Goal: Task Accomplishment & Management: Use online tool/utility

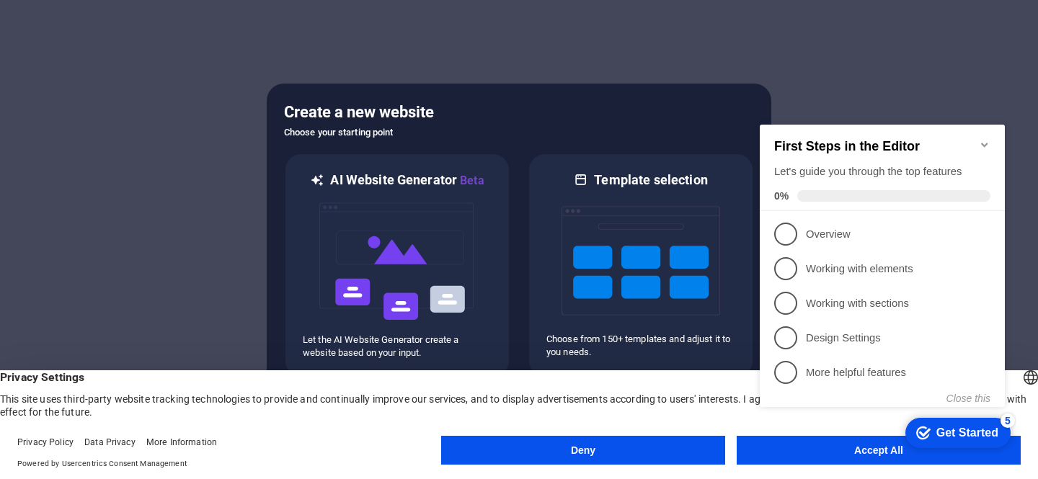
click at [620, 450] on button "Deny" at bounding box center [583, 450] width 284 height 29
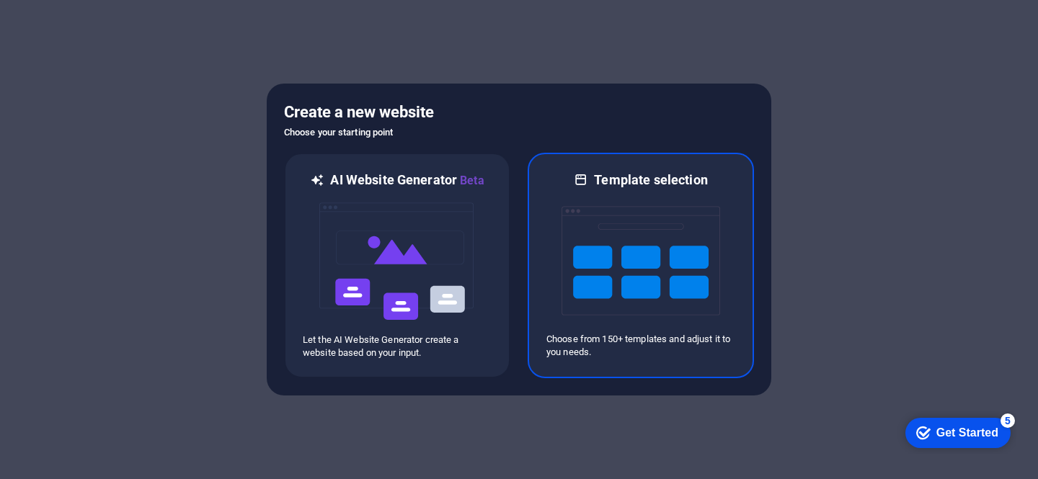
click at [608, 349] on p "Choose from 150+ templates and adjust it to you needs." at bounding box center [640, 346] width 189 height 26
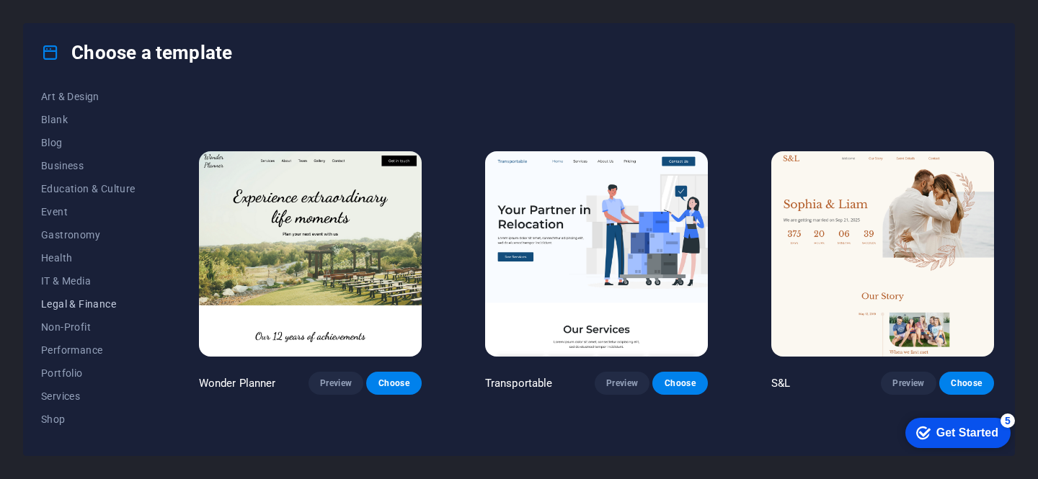
scroll to position [170, 0]
click at [69, 329] on span "Non-Profit" at bounding box center [88, 327] width 94 height 12
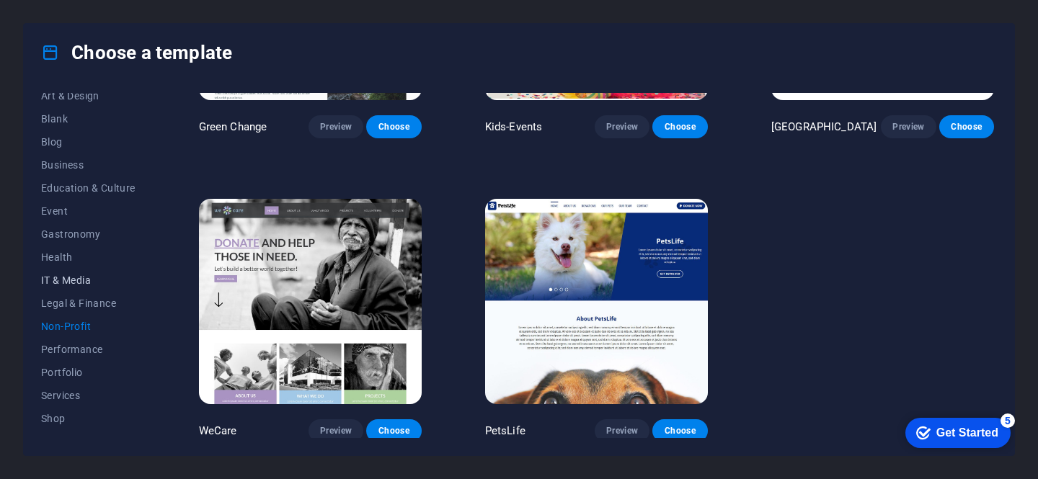
click at [73, 286] on button "IT & Media" at bounding box center [88, 280] width 94 height 23
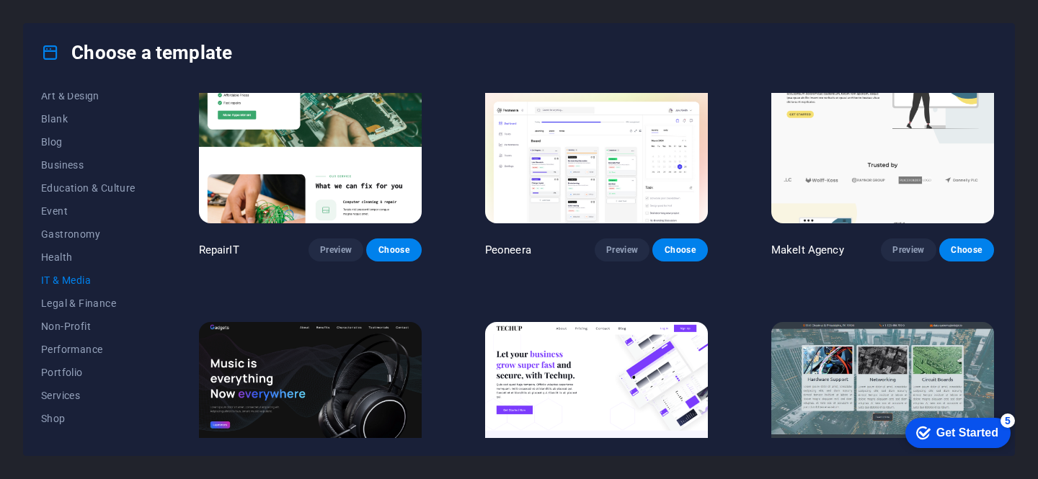
scroll to position [143, 0]
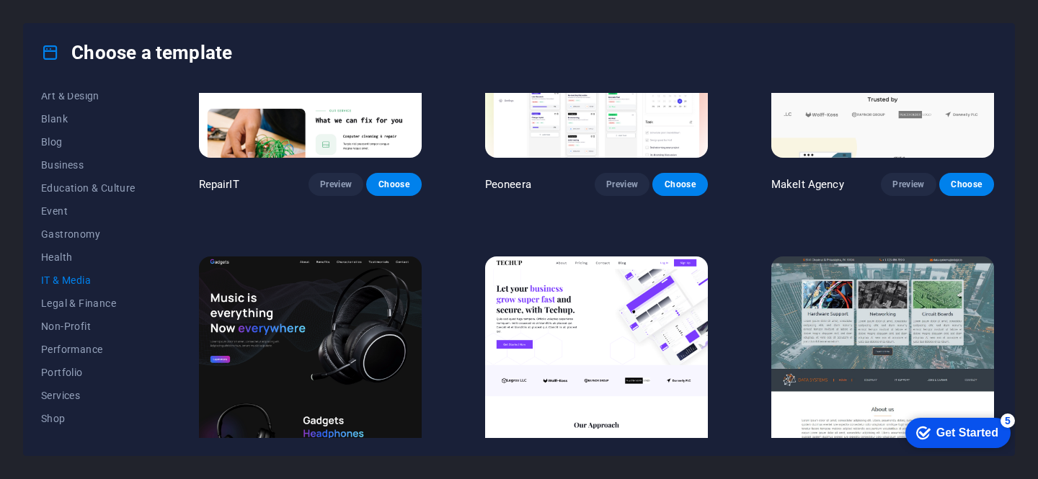
click at [79, 279] on span "IT & Media" at bounding box center [88, 281] width 94 height 12
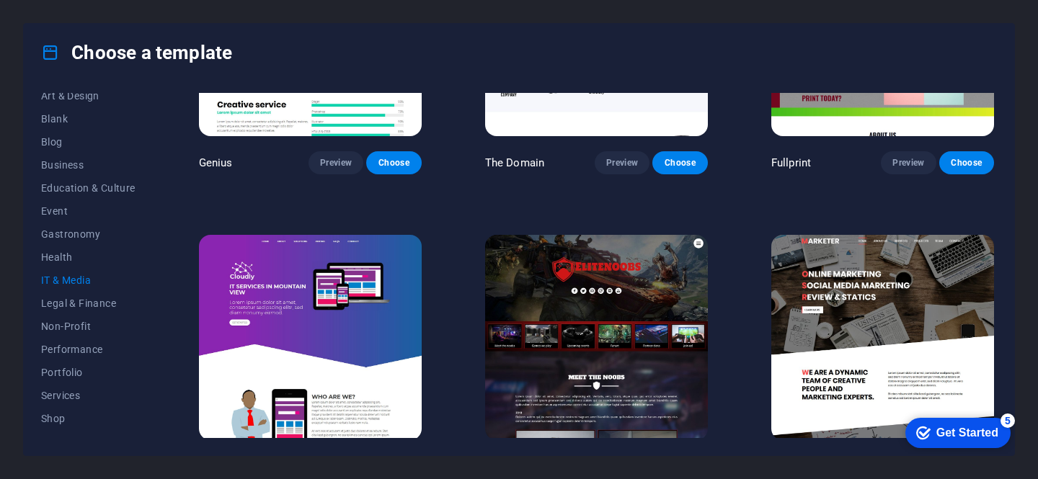
scroll to position [805, 0]
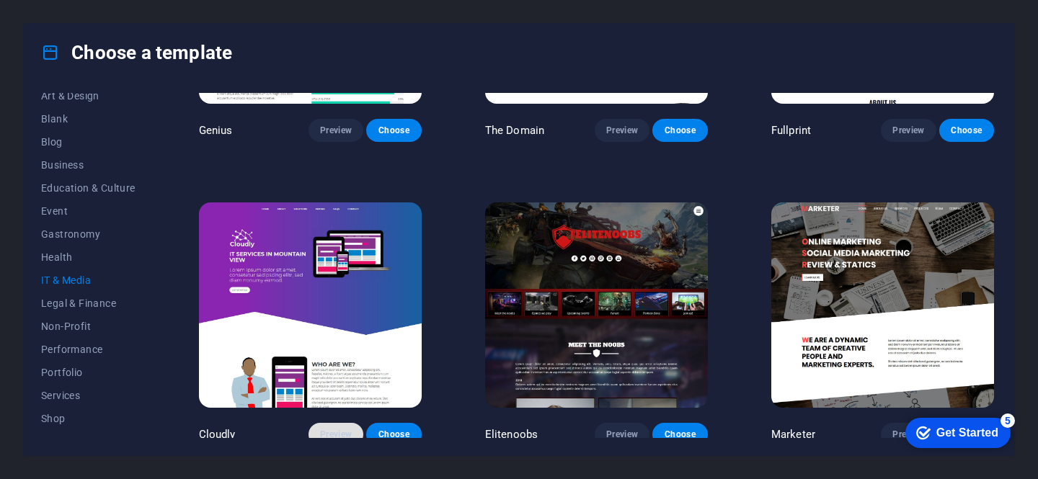
click at [341, 431] on span "Preview" at bounding box center [336, 435] width 32 height 12
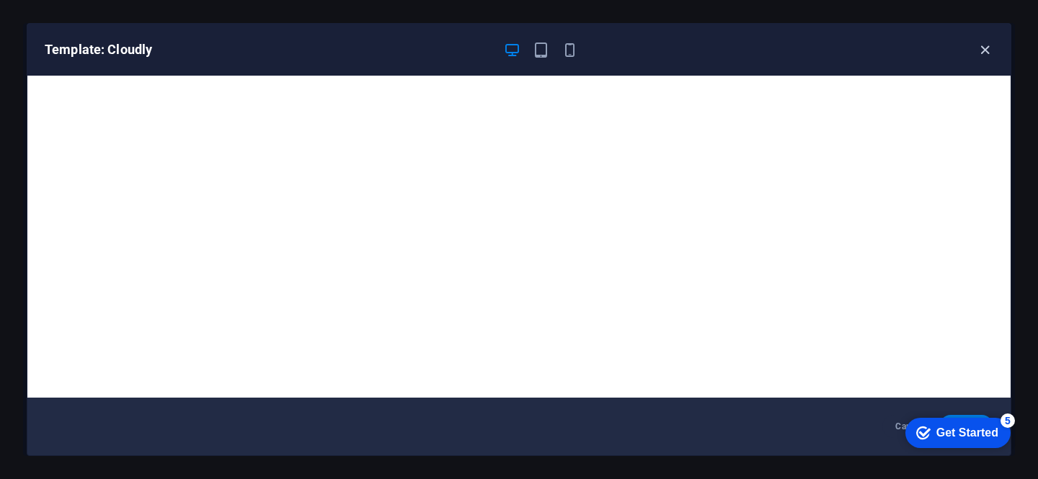
click at [985, 51] on icon "button" at bounding box center [984, 50] width 17 height 17
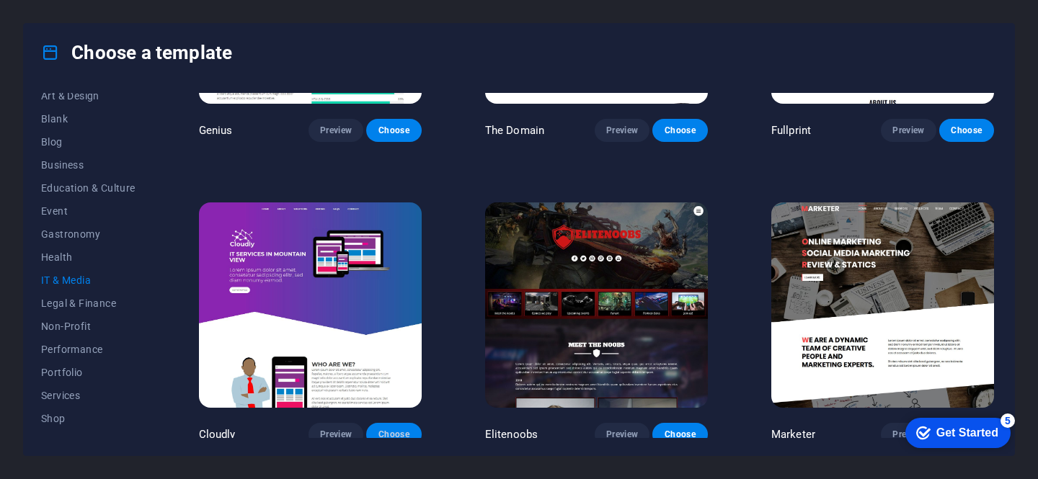
click at [393, 430] on span "Choose" at bounding box center [394, 435] width 32 height 12
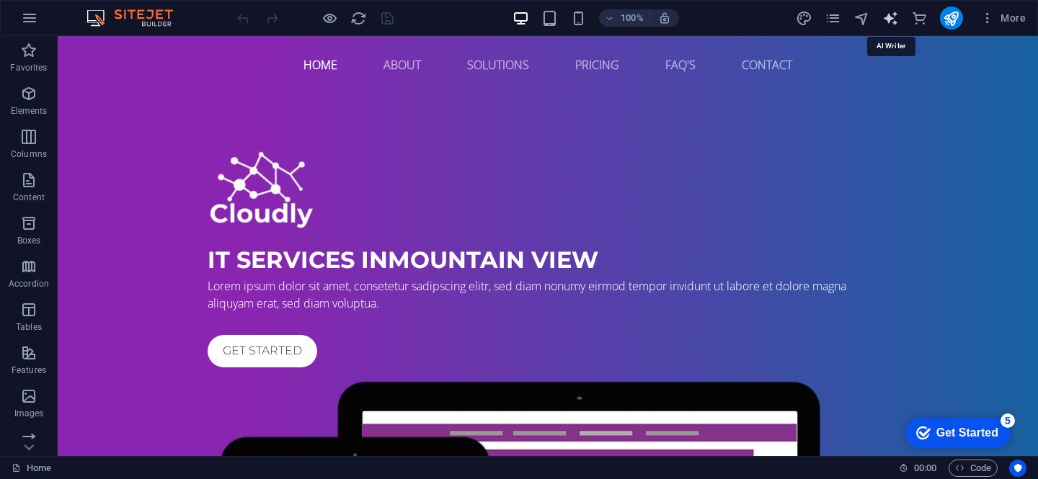
click at [892, 19] on icon "text_generator" at bounding box center [890, 18] width 17 height 17
select select "English"
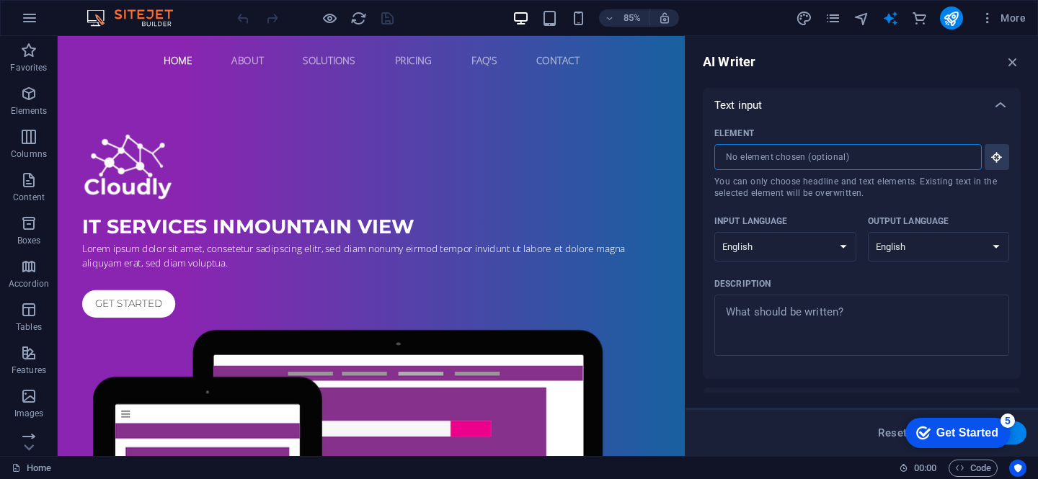
click at [872, 155] on input "Element ​ You can only choose headline and text elements. Existing text in the …" at bounding box center [842, 157] width 257 height 26
click at [999, 104] on icon at bounding box center [999, 105] width 17 height 17
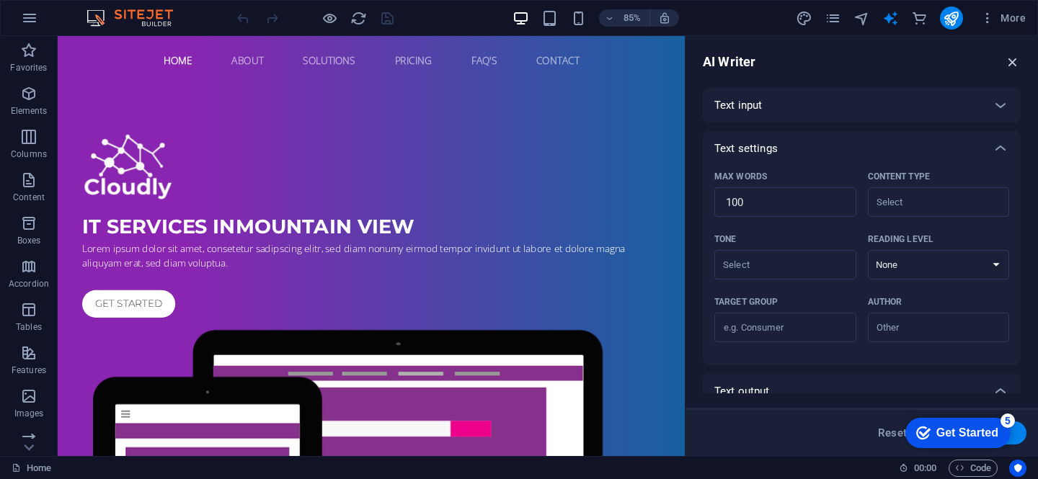
click at [1015, 63] on icon "button" at bounding box center [1012, 62] width 16 height 16
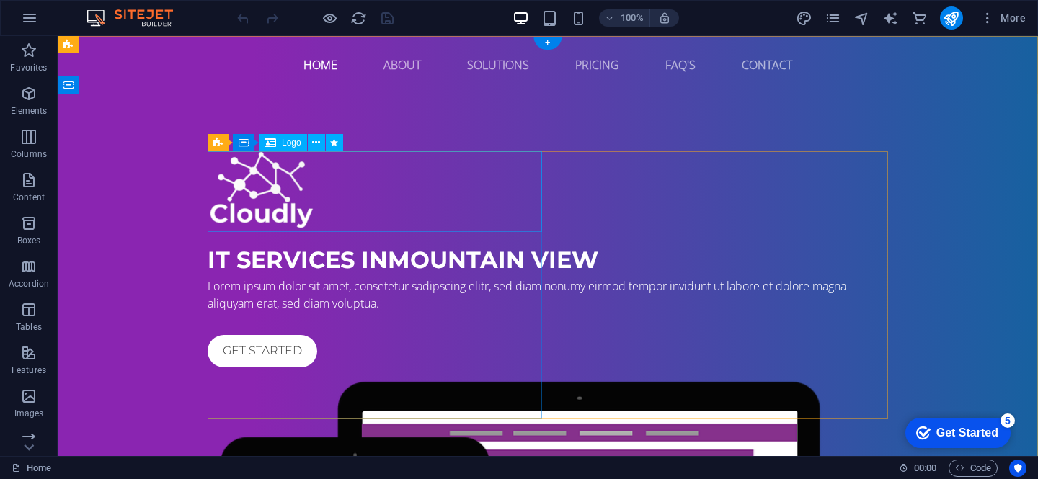
click at [309, 218] on div at bounding box center [548, 191] width 680 height 80
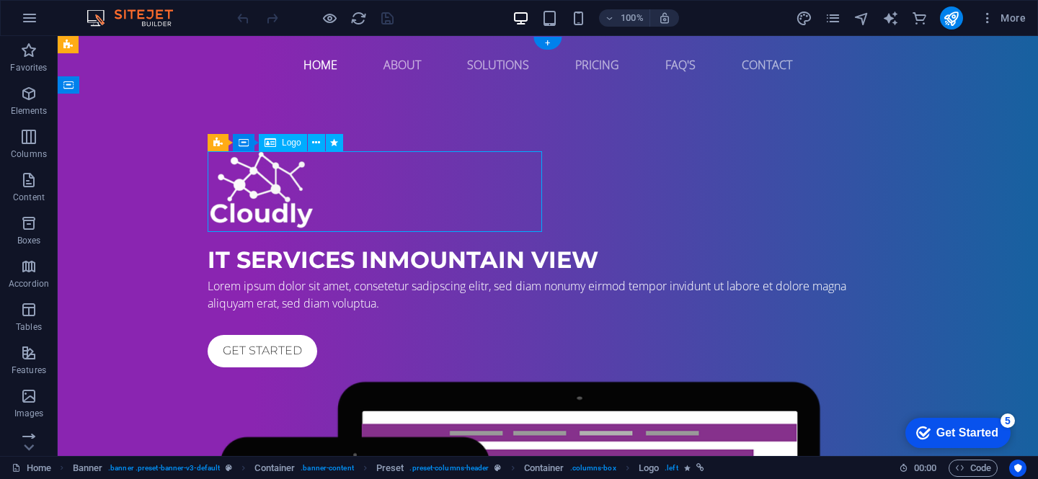
click at [311, 215] on div at bounding box center [548, 191] width 680 height 80
select select "px"
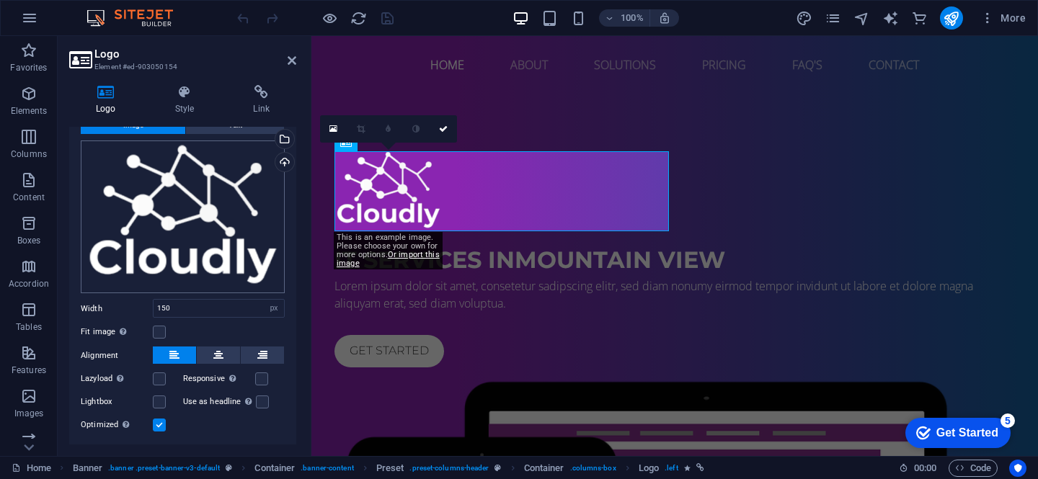
scroll to position [81, 0]
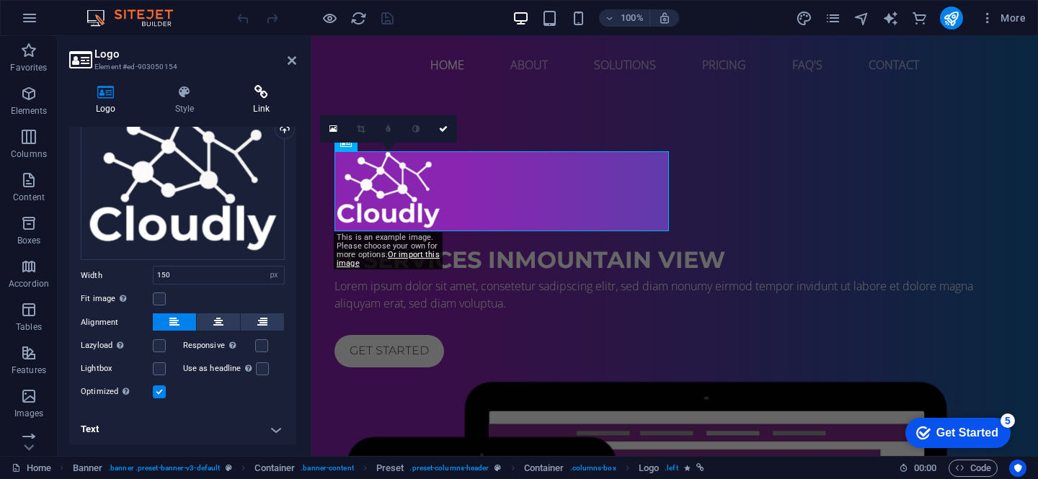
click at [262, 102] on h4 "Link" at bounding box center [261, 100] width 70 height 30
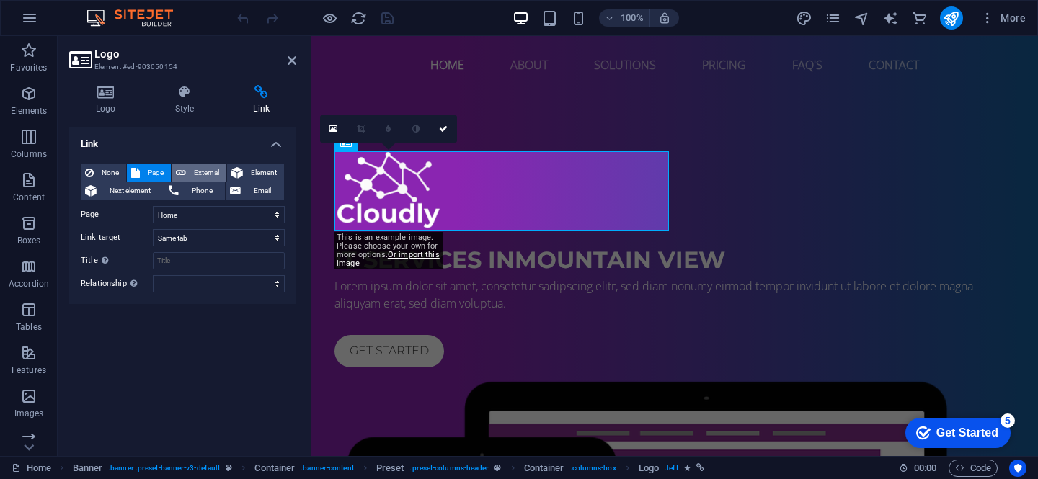
click at [192, 170] on span "External" at bounding box center [206, 172] width 32 height 17
select select "blank"
click at [157, 169] on span "Page" at bounding box center [155, 172] width 22 height 17
select select
click at [290, 62] on icon at bounding box center [291, 61] width 9 height 12
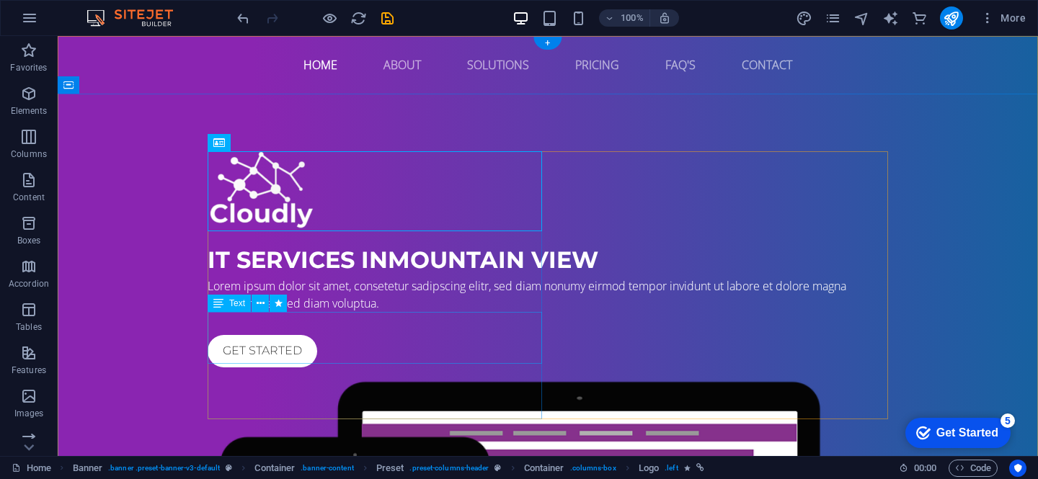
click at [394, 312] on div "Lorem ipsum dolor sit amet, consetetur sadipscing elitr, sed diam nonumy eirmod…" at bounding box center [548, 294] width 680 height 35
click at [255, 303] on button at bounding box center [259, 303] width 17 height 17
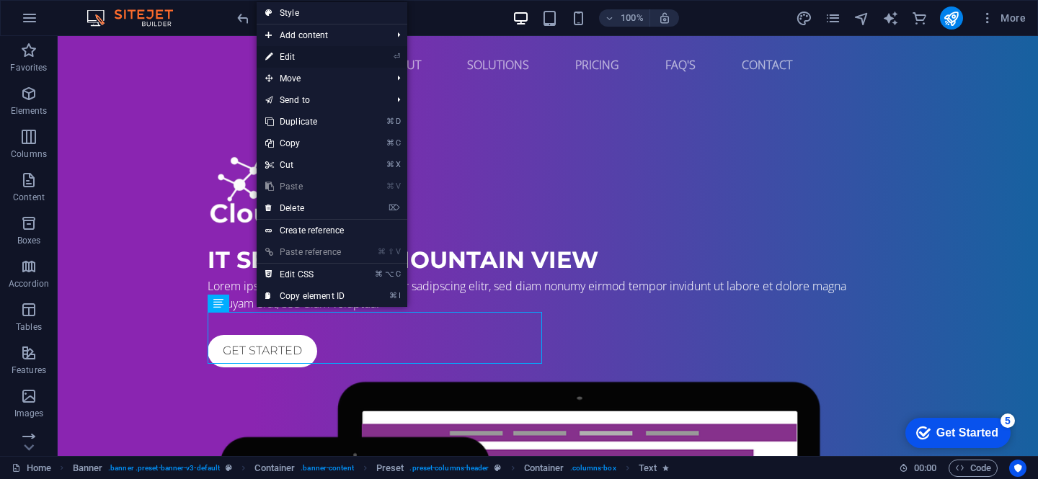
click at [293, 55] on link "⏎ Edit" at bounding box center [305, 57] width 97 height 22
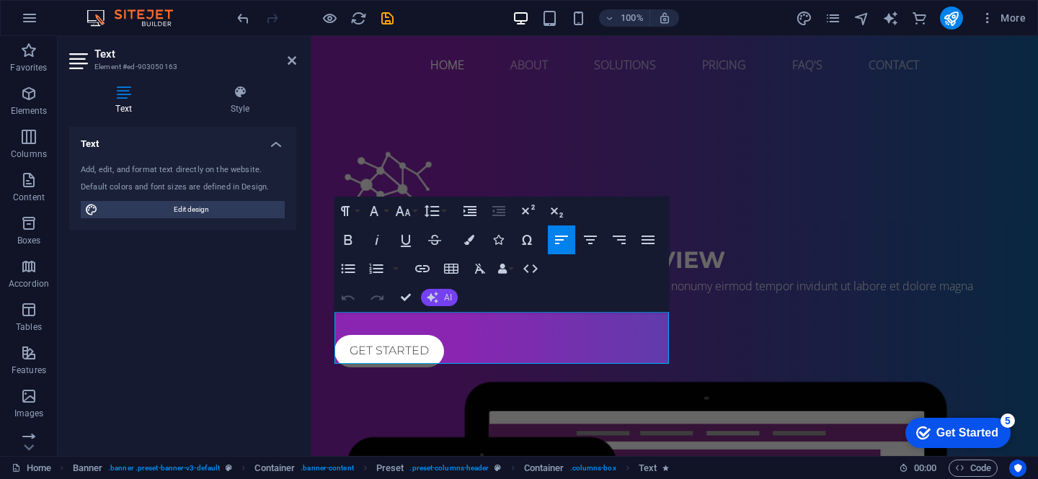
click at [442, 295] on button "AI" at bounding box center [439, 297] width 37 height 17
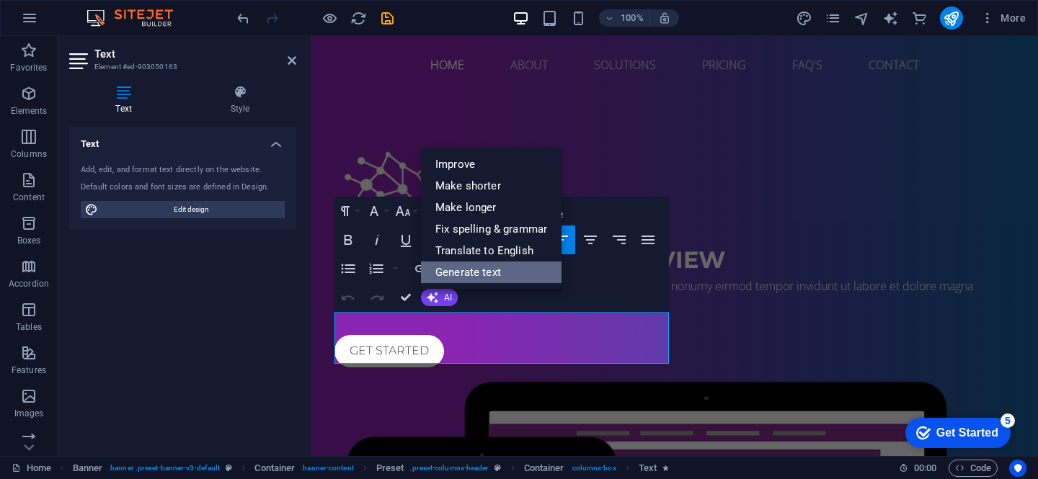
click at [509, 269] on link "Generate text" at bounding box center [491, 273] width 141 height 22
select select "English"
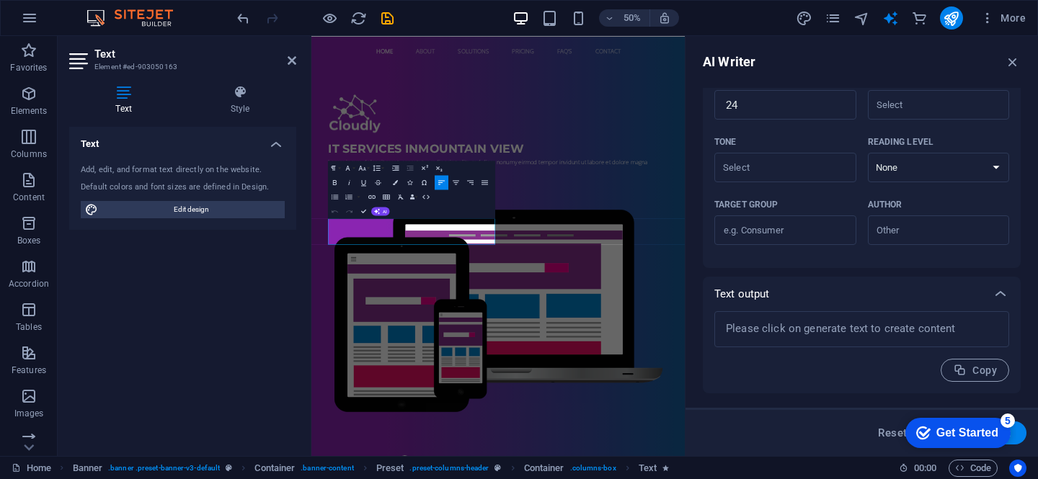
scroll to position [0, 0]
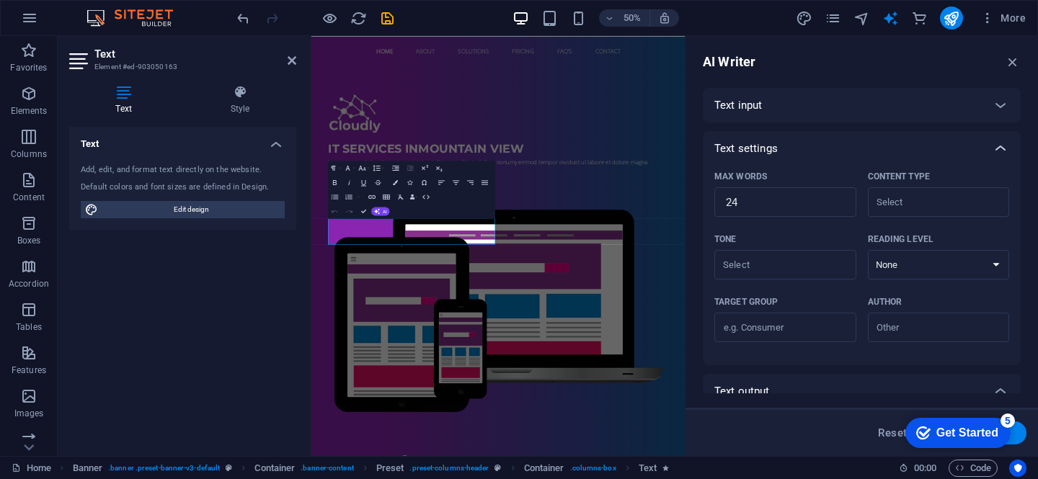
click at [999, 147] on icon at bounding box center [999, 148] width 17 height 17
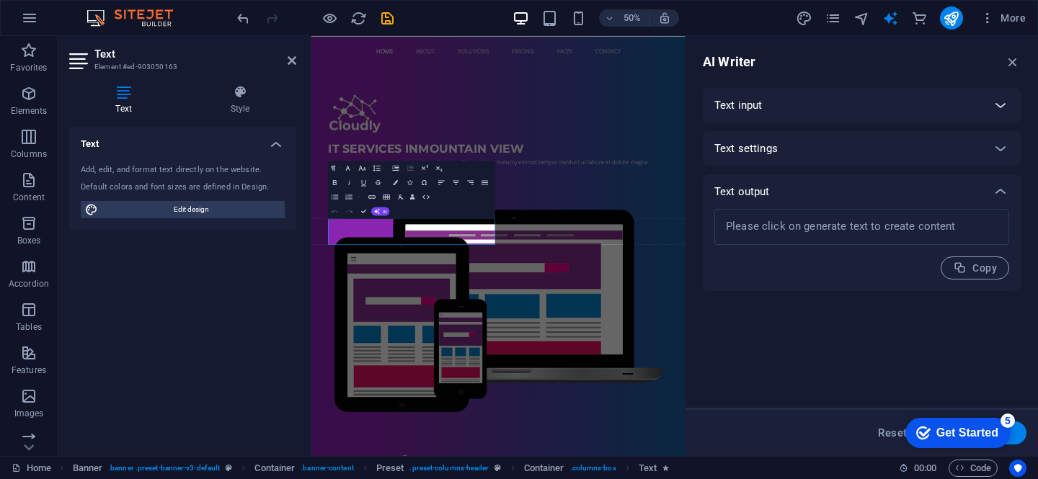
click at [1002, 94] on div at bounding box center [1000, 105] width 35 height 35
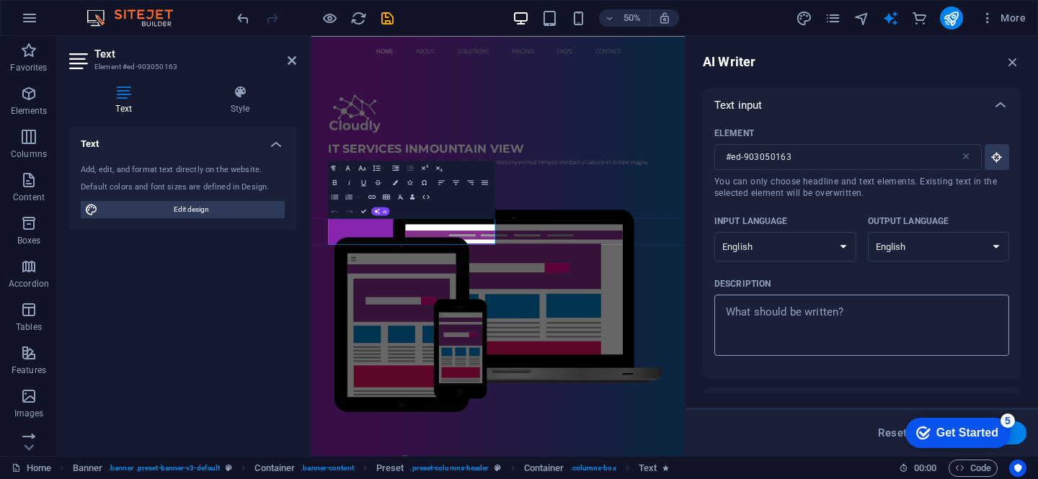
type textarea "x"
click at [801, 313] on textarea "Description x ​" at bounding box center [861, 325] width 280 height 47
type textarea "S"
type textarea "x"
type textarea "So"
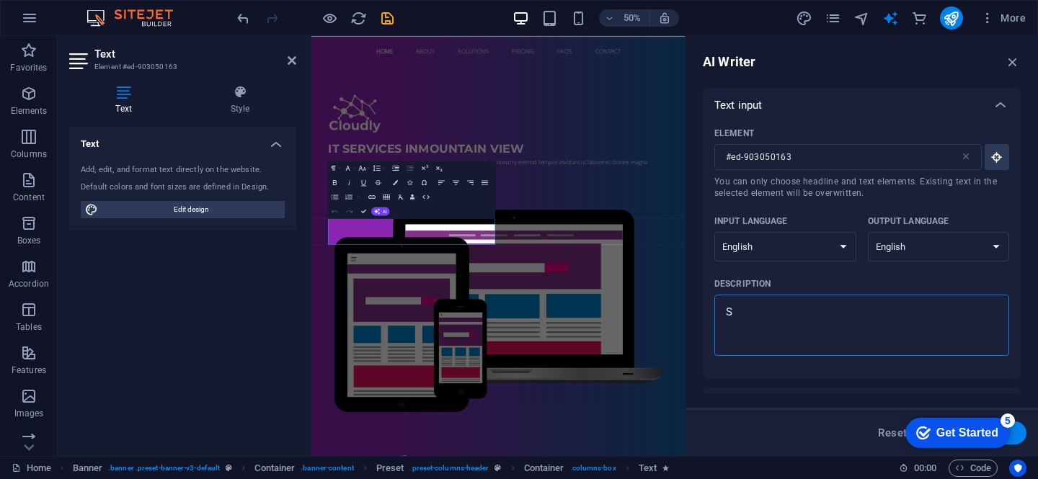
type textarea "x"
type textarea "Soem"
type textarea "x"
type textarea "Soe"
type textarea "x"
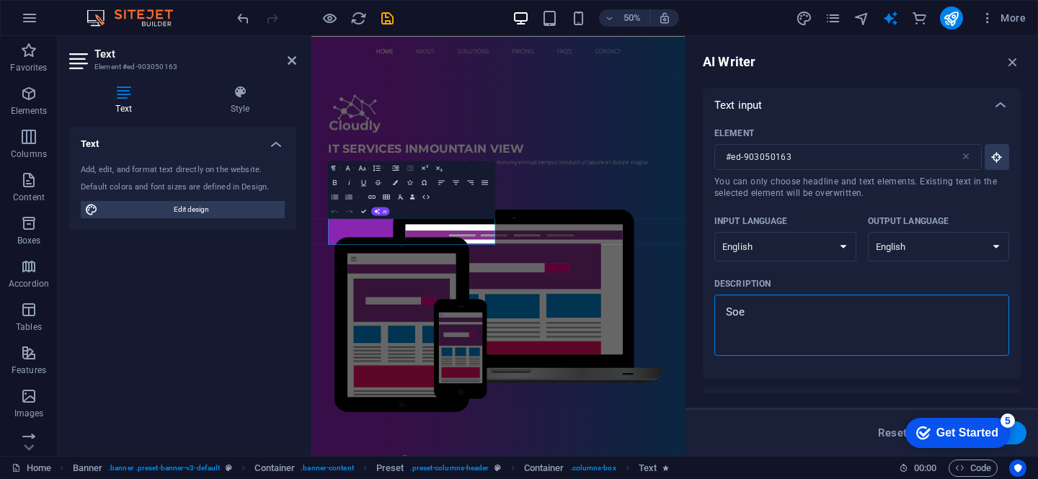
type textarea "So"
type textarea "x"
type textarea "Som"
type textarea "x"
type textarea "Some"
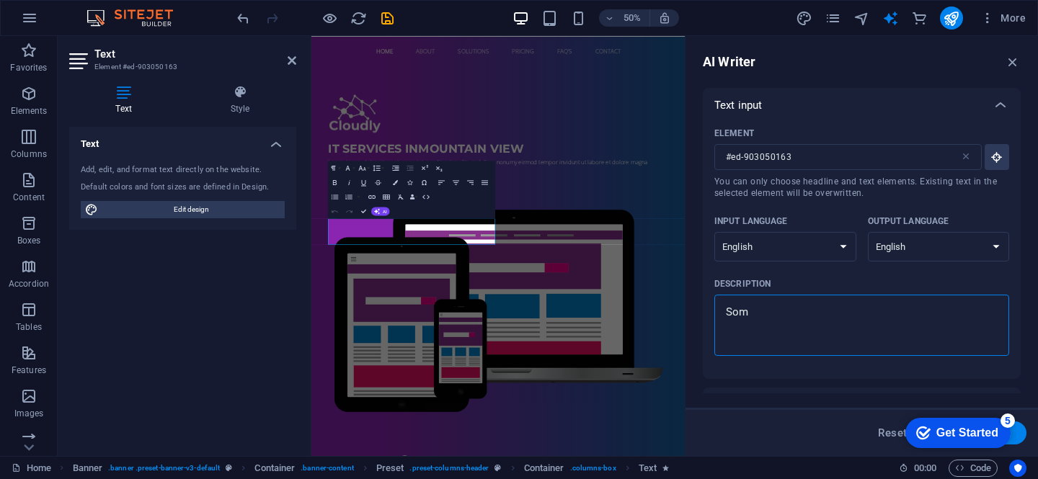
type textarea "x"
type textarea "Someh"
type textarea "x"
type textarea "Some"
type textarea "x"
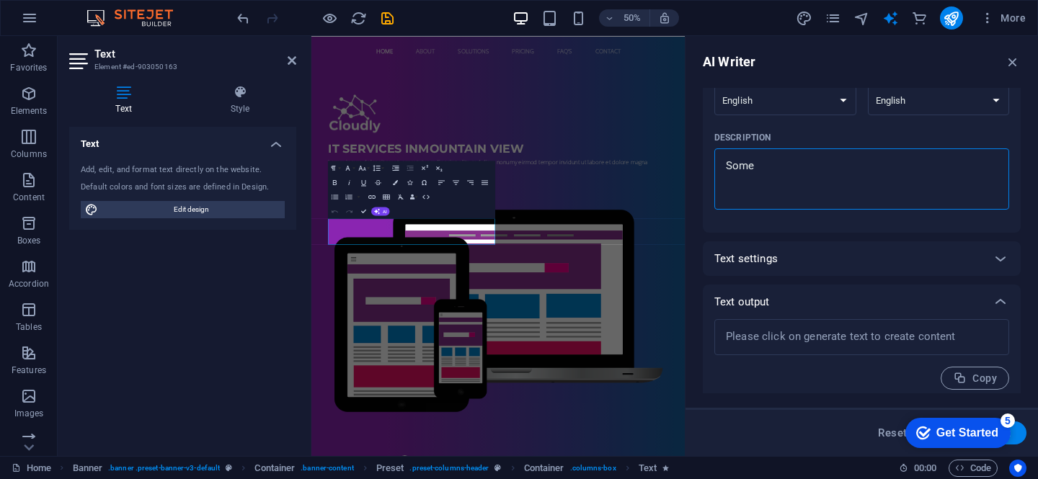
scroll to position [154, 0]
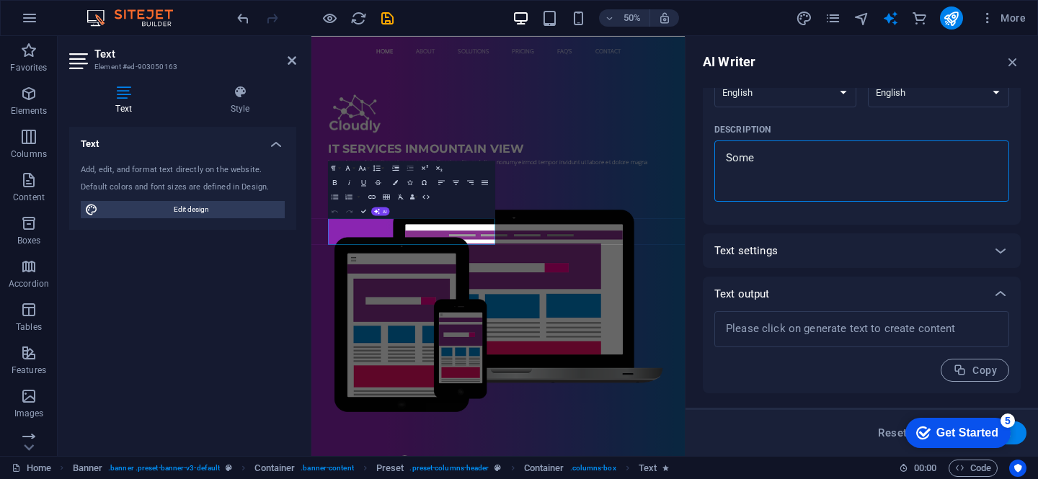
type textarea "Some"
type textarea "x"
click at [962, 434] on div "Get Started" at bounding box center [967, 433] width 62 height 13
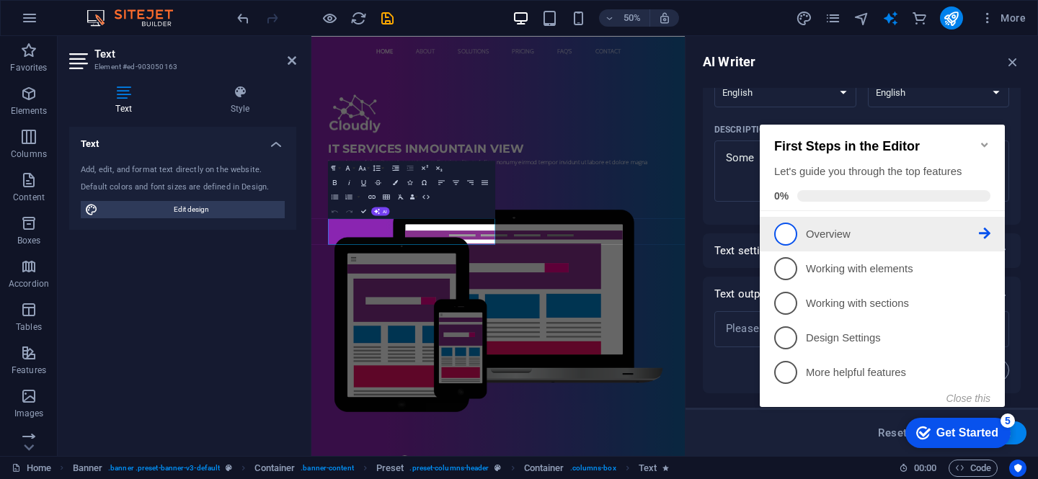
click at [878, 235] on p "Overview - incomplete" at bounding box center [892, 234] width 173 height 15
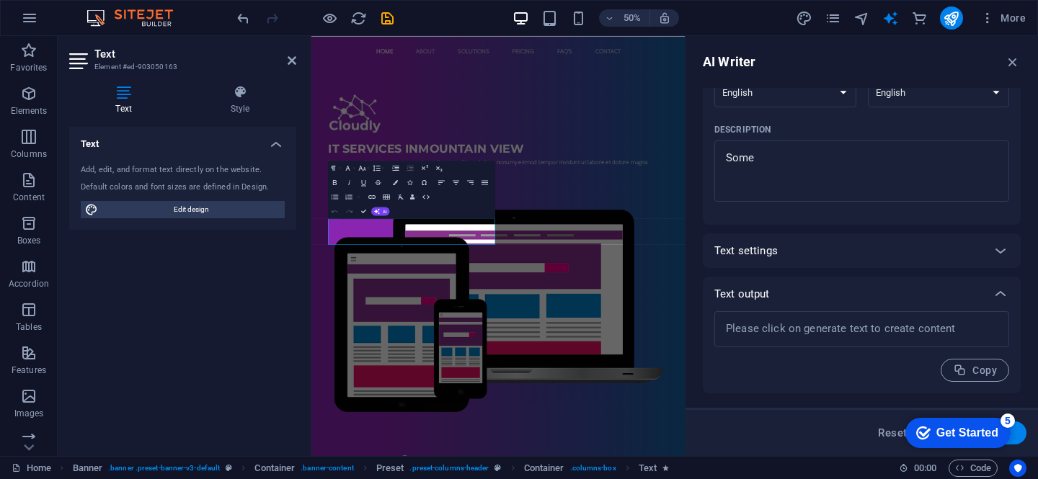
scroll to position [0, 0]
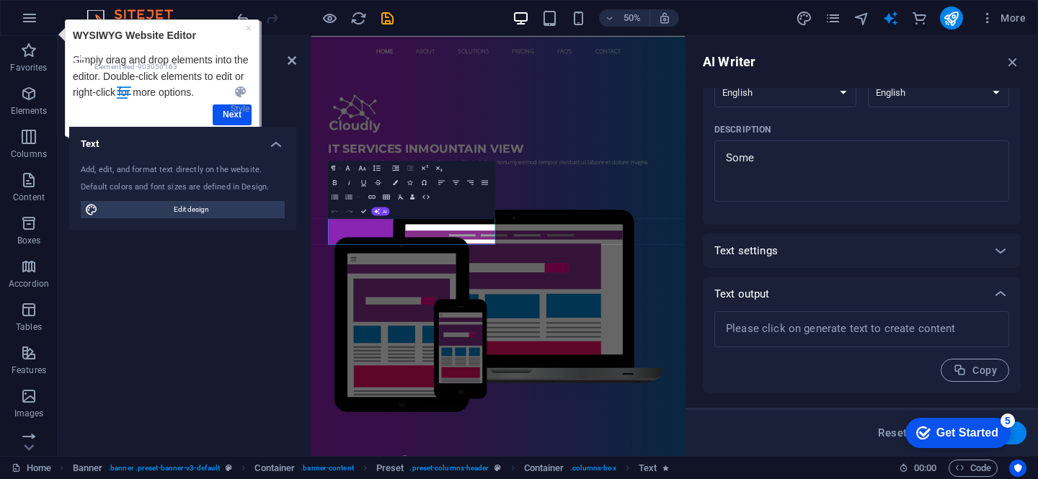
click at [238, 118] on div "Text Style Text Add, edit, and format text directly on the website. Default col…" at bounding box center [182, 265] width 227 height 360
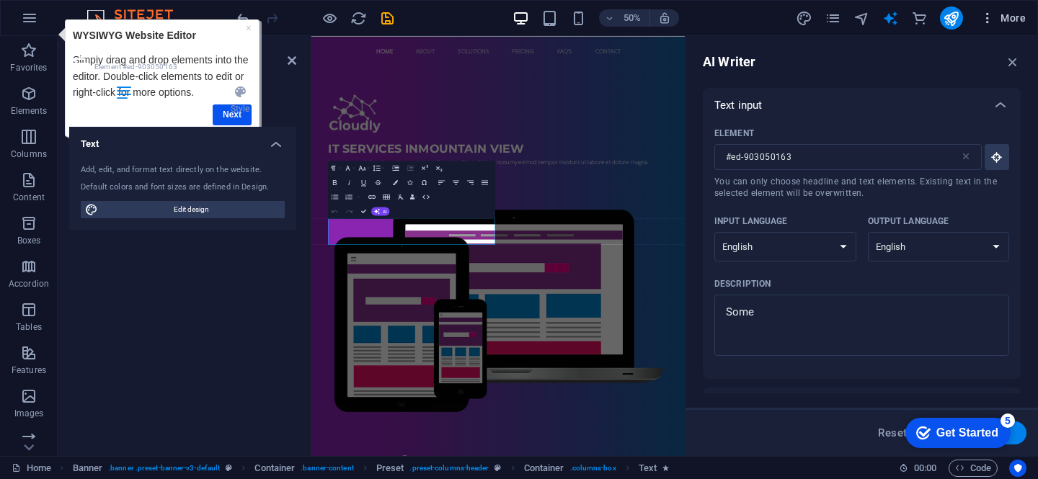
click at [991, 25] on button "More" at bounding box center [1002, 17] width 57 height 23
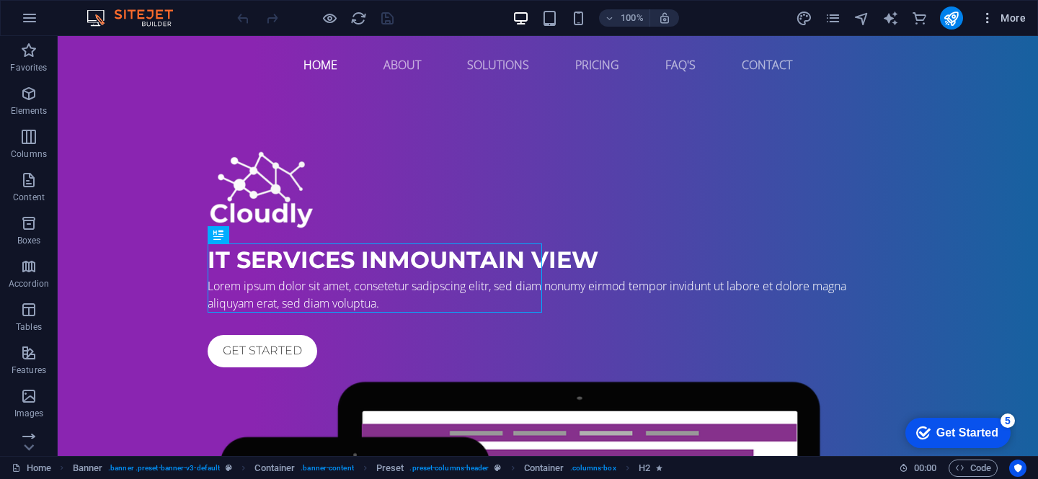
click at [988, 23] on icon "button" at bounding box center [987, 18] width 14 height 14
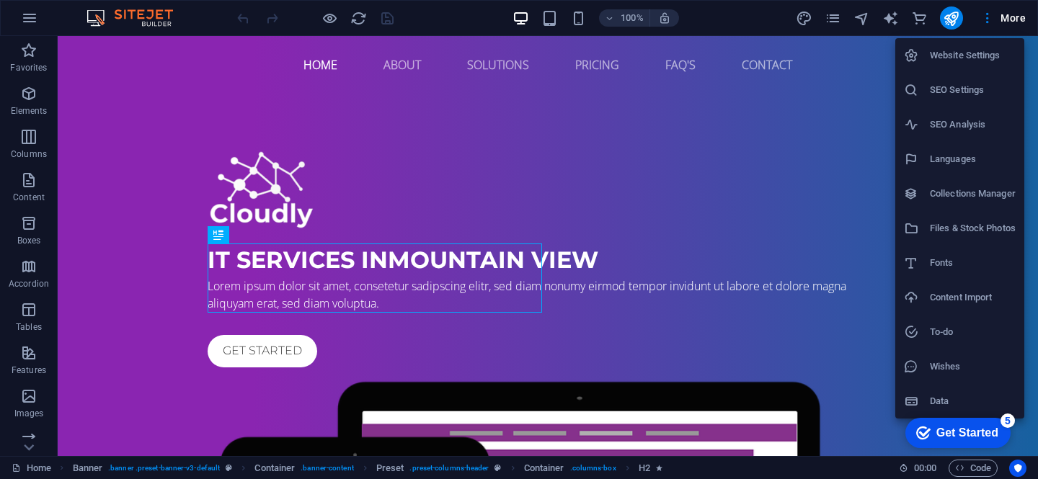
click at [31, 440] on div at bounding box center [519, 239] width 1038 height 479
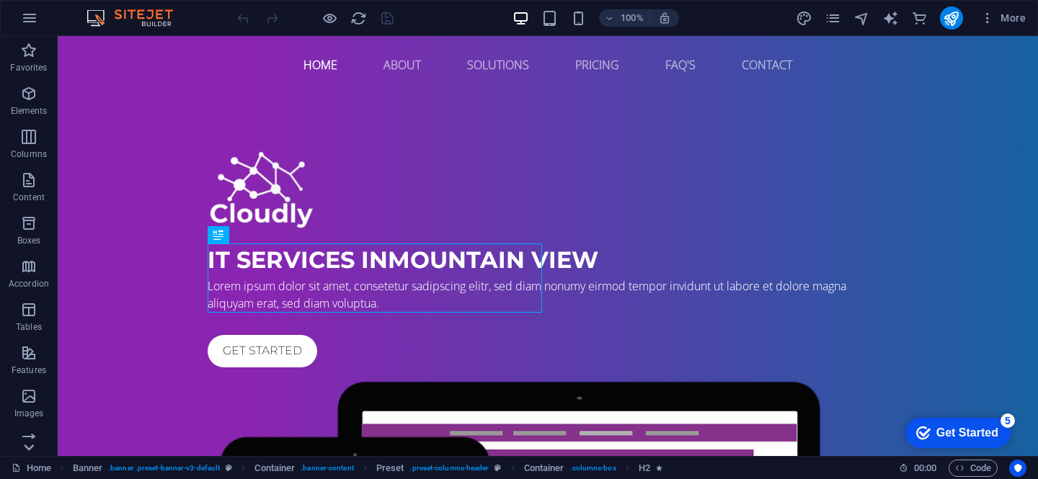
click at [27, 55] on icon at bounding box center [29, 45] width 20 height 20
click at [865, 19] on icon "navigator" at bounding box center [861, 18] width 17 height 17
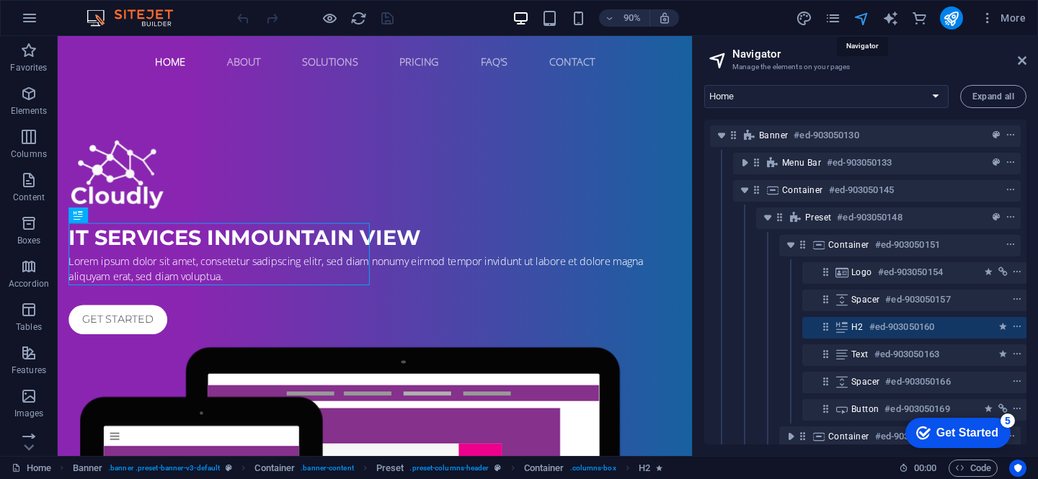
scroll to position [51, 4]
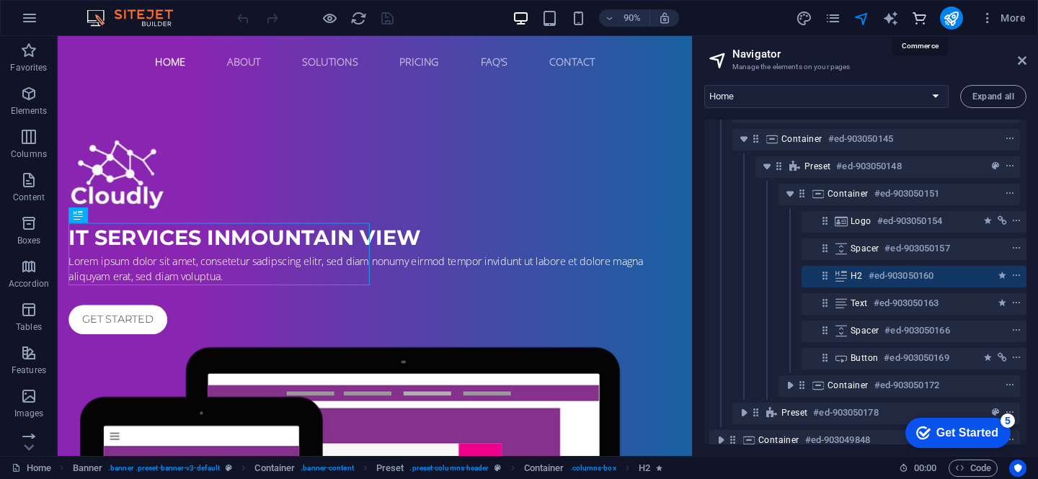
click at [920, 17] on icon "commerce" at bounding box center [919, 18] width 17 height 17
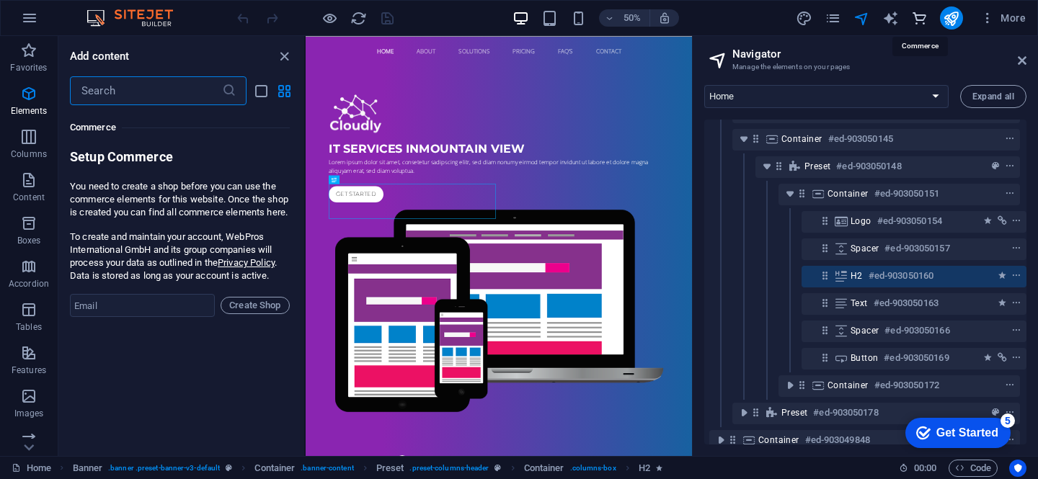
scroll to position [13886, 0]
click at [1010, 16] on span "More" at bounding box center [1002, 18] width 45 height 14
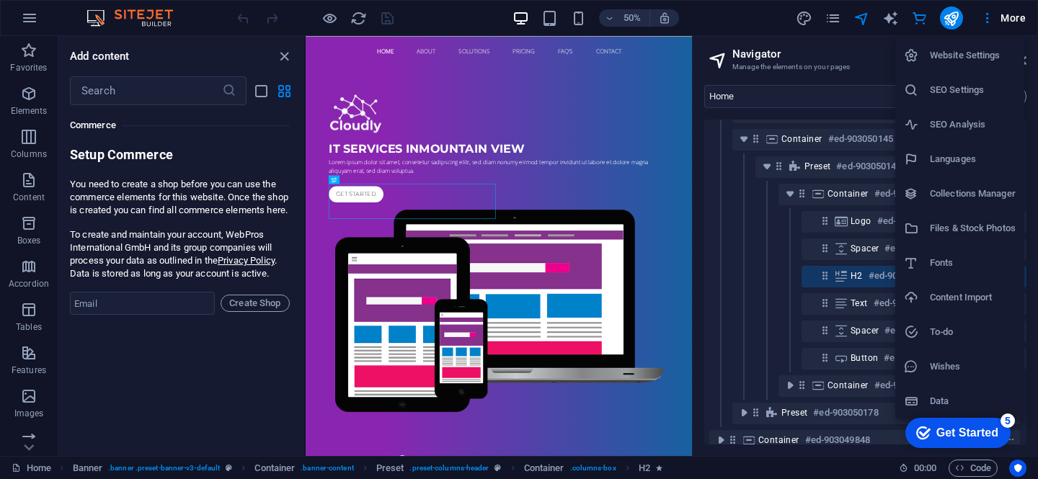
click at [996, 17] on div at bounding box center [519, 239] width 1038 height 479
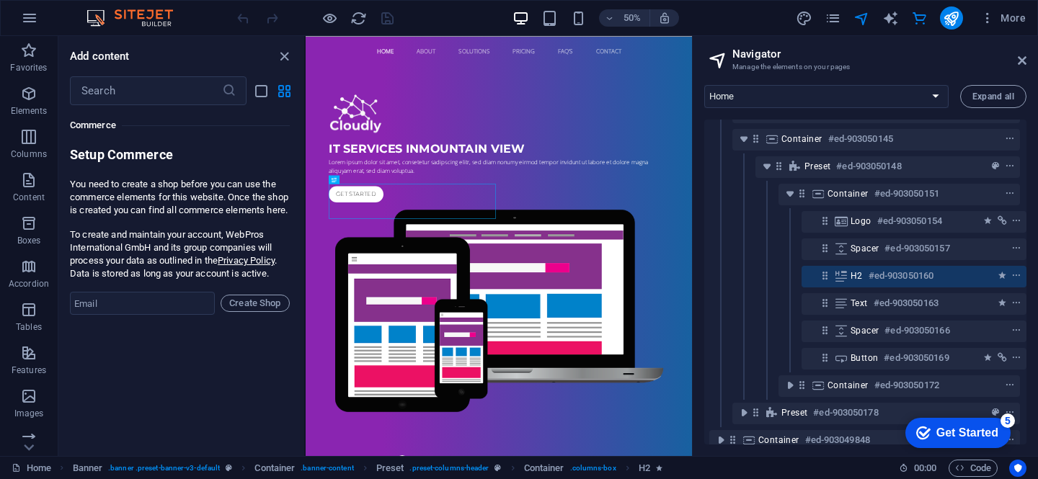
click at [368, 22] on div at bounding box center [314, 17] width 161 height 23
click at [365, 21] on icon "reload" at bounding box center [358, 18] width 17 height 17
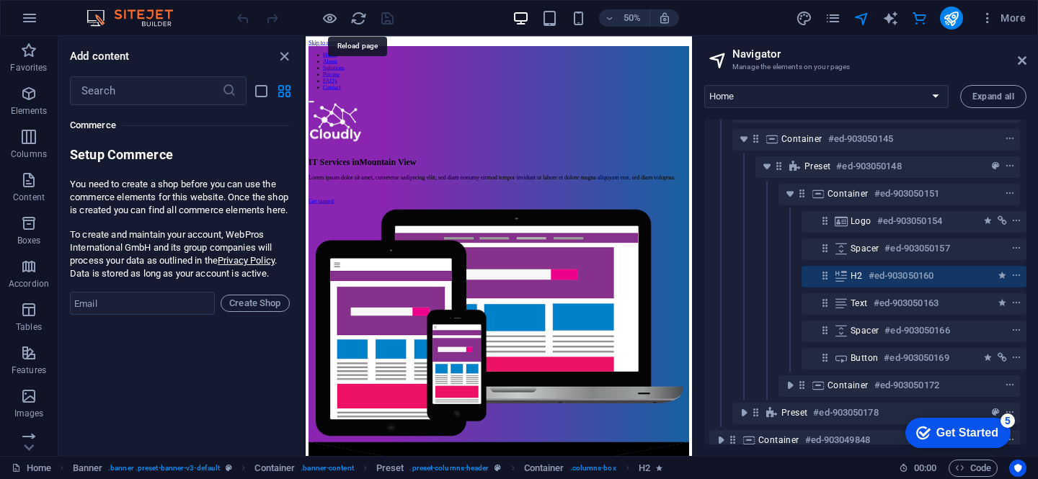
scroll to position [0, 0]
click at [543, 66] on nav "Home About Solutions Pricing FAQ's Contact" at bounding box center [691, 105] width 761 height 78
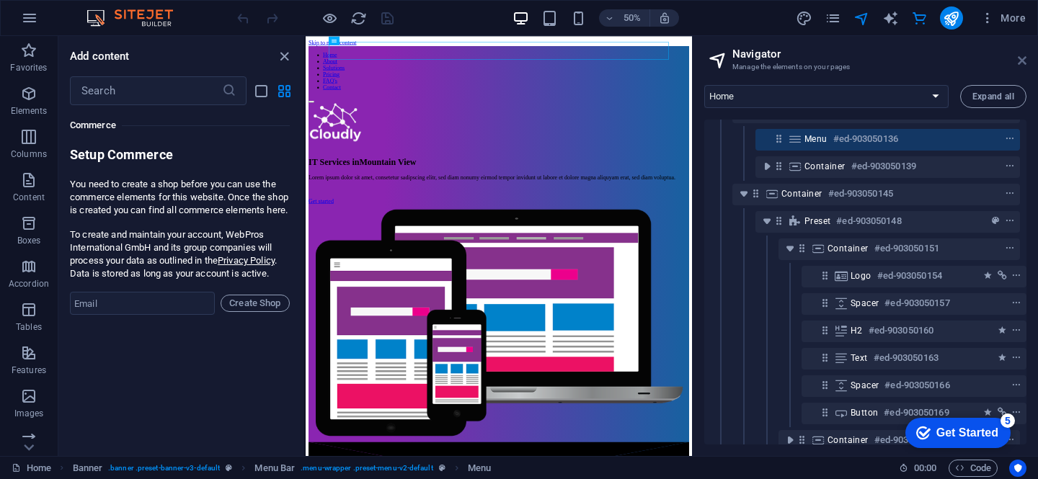
click at [1022, 63] on icon at bounding box center [1021, 61] width 9 height 12
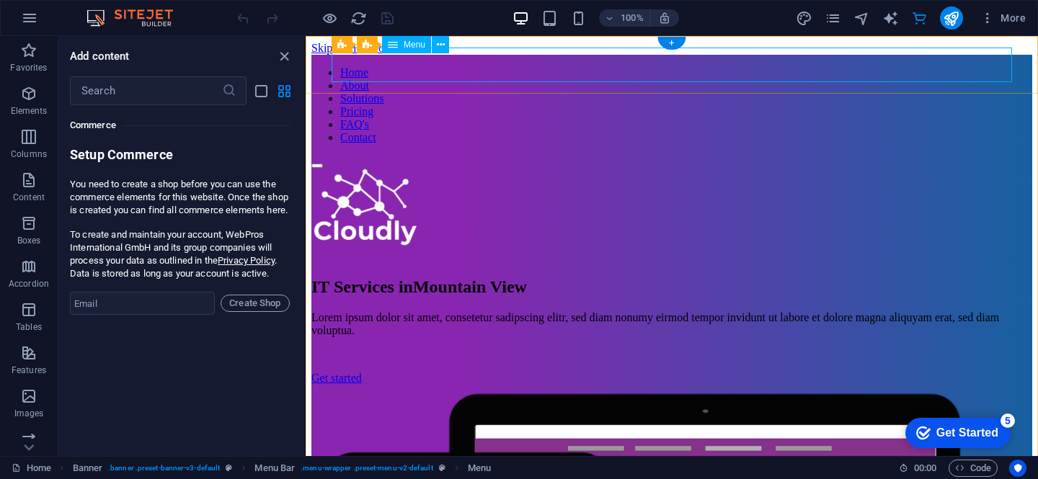
click at [733, 71] on nav "Home About Solutions Pricing FAQ's Contact" at bounding box center [671, 105] width 721 height 78
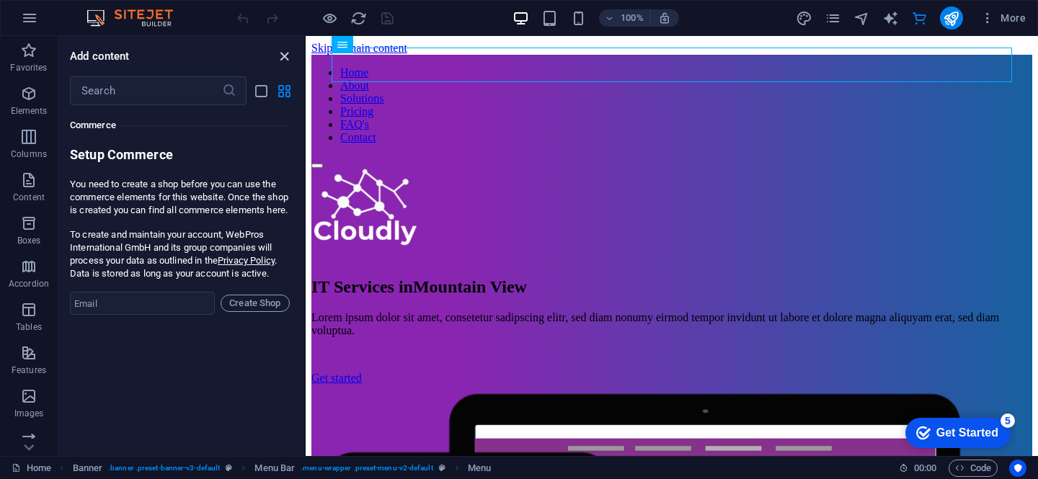
click at [287, 54] on icon "close panel" at bounding box center [284, 56] width 17 height 17
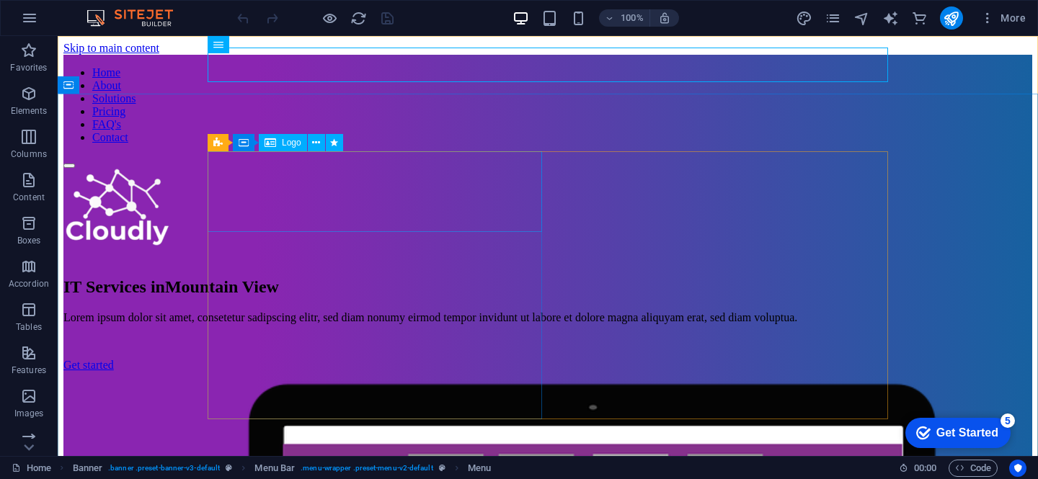
click at [292, 144] on span "Logo" at bounding box center [291, 142] width 19 height 9
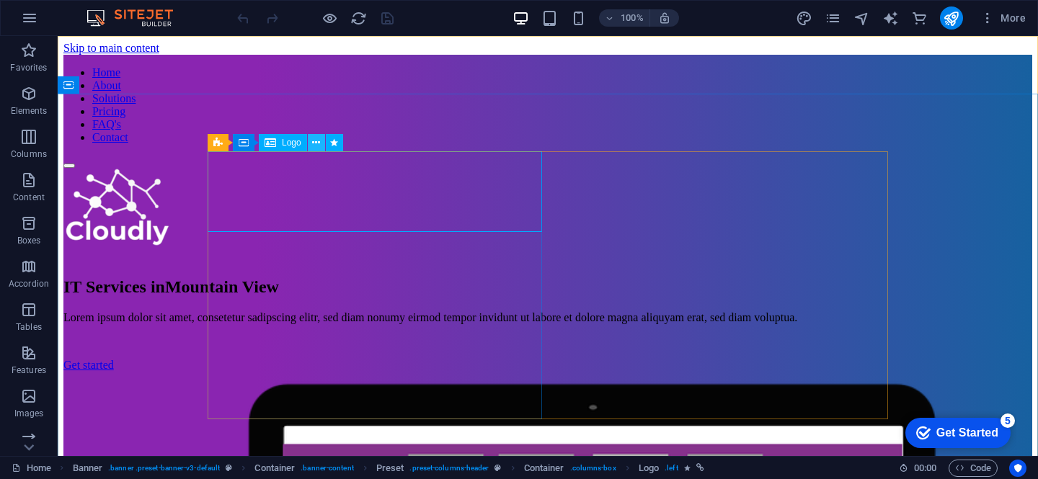
click at [314, 142] on icon at bounding box center [316, 142] width 8 height 15
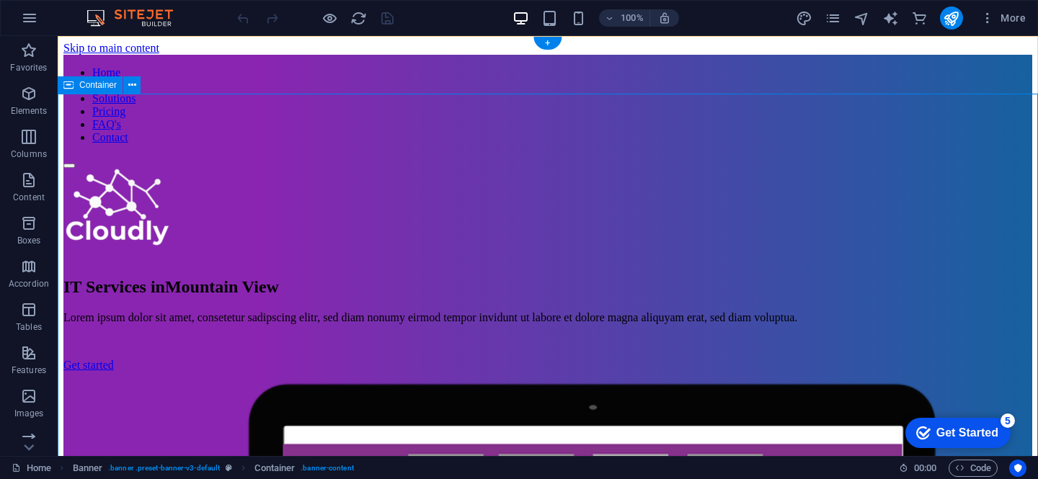
click at [396, 66] on nav "Home About Solutions Pricing FAQ's Contact" at bounding box center [547, 105] width 968 height 78
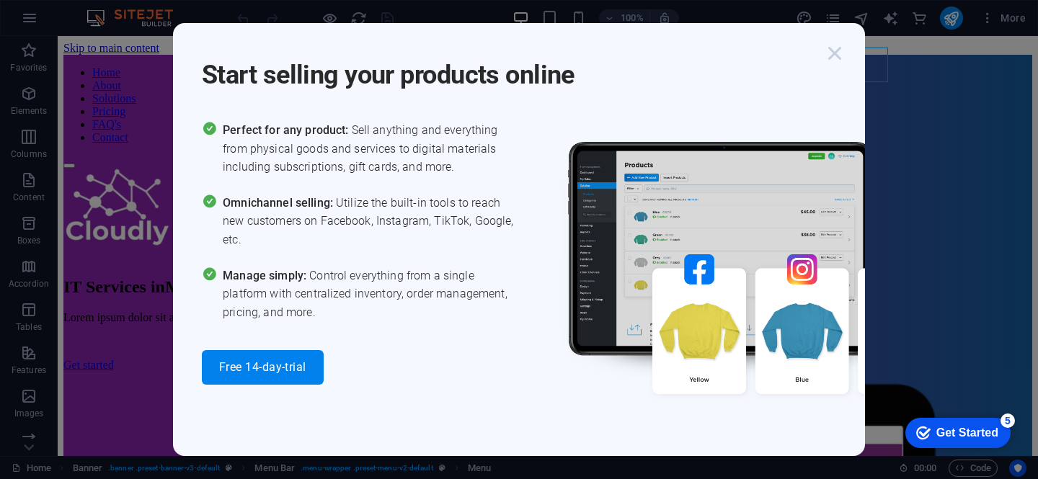
click at [833, 47] on icon "button" at bounding box center [834, 53] width 26 height 26
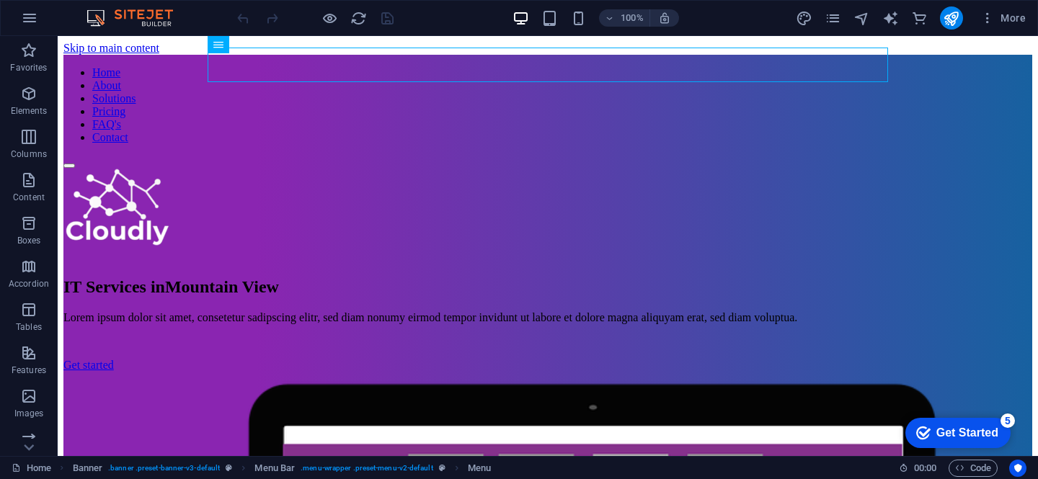
click at [958, 427] on div "Get Started" at bounding box center [967, 433] width 62 height 13
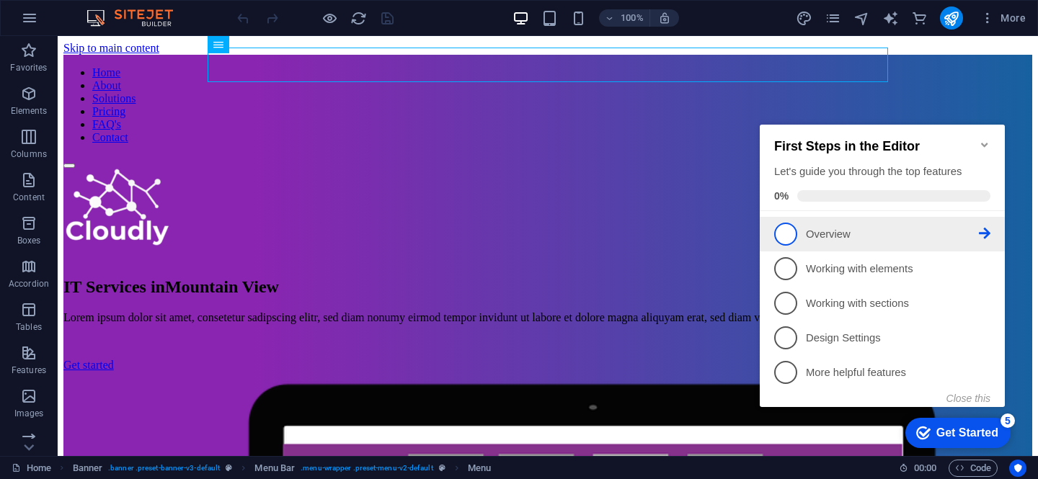
click at [986, 235] on icon at bounding box center [984, 234] width 12 height 12
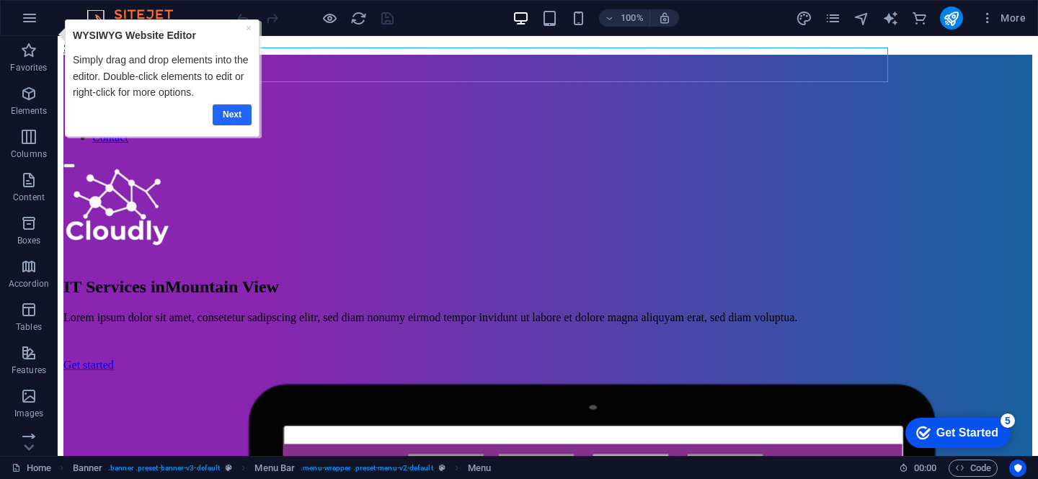
click at [242, 113] on link "Next" at bounding box center [232, 114] width 39 height 21
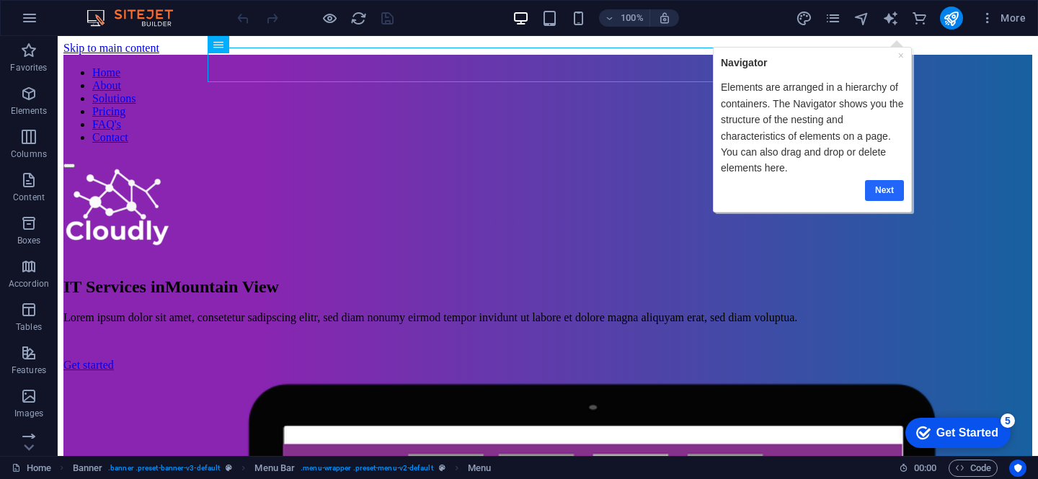
click at [886, 185] on link "Next" at bounding box center [883, 189] width 39 height 21
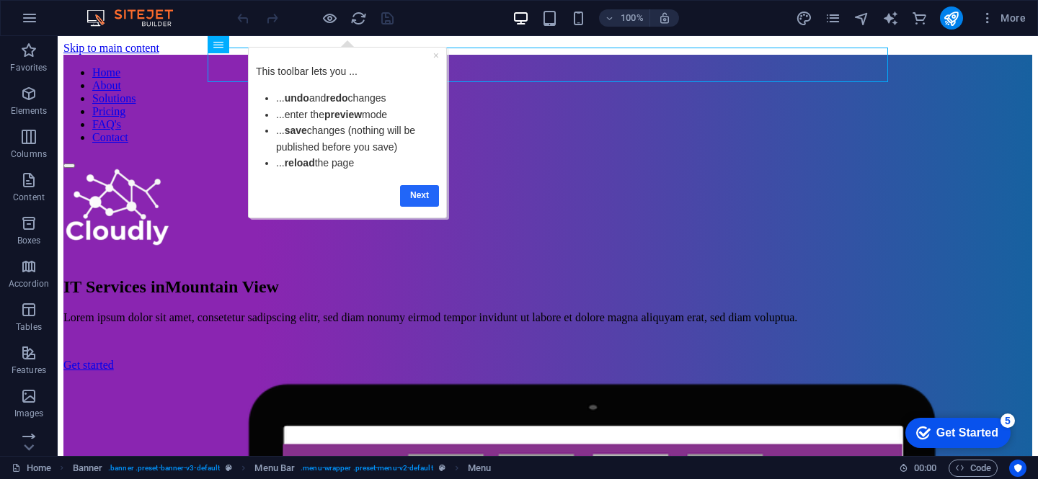
click at [424, 192] on link "Next" at bounding box center [419, 195] width 39 height 21
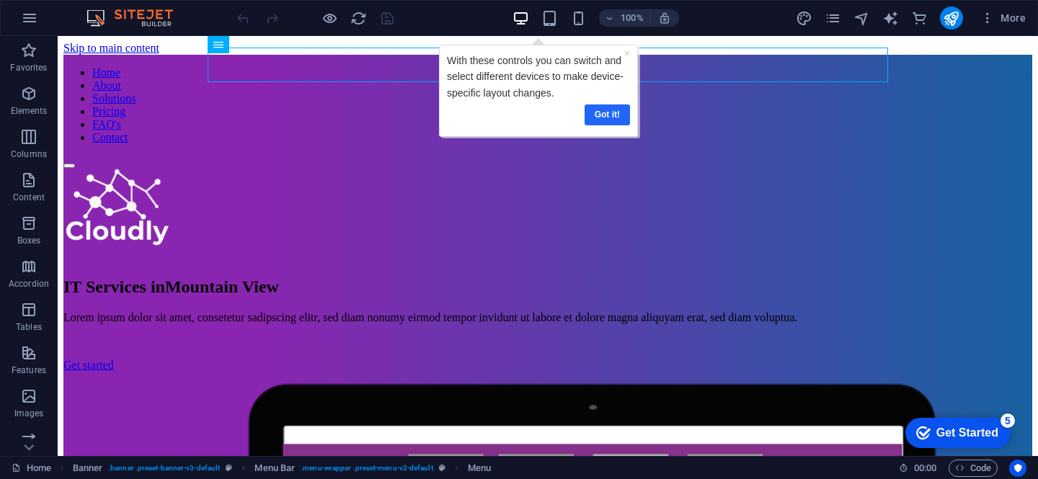
click at [607, 107] on link "Got it!" at bounding box center [606, 114] width 45 height 21
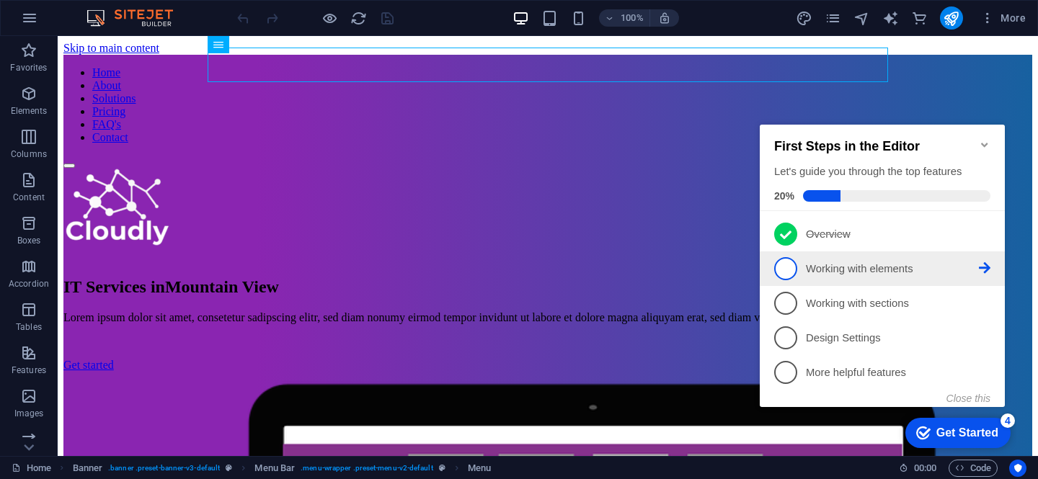
click at [905, 269] on p "Working with elements - incomplete" at bounding box center [892, 269] width 173 height 15
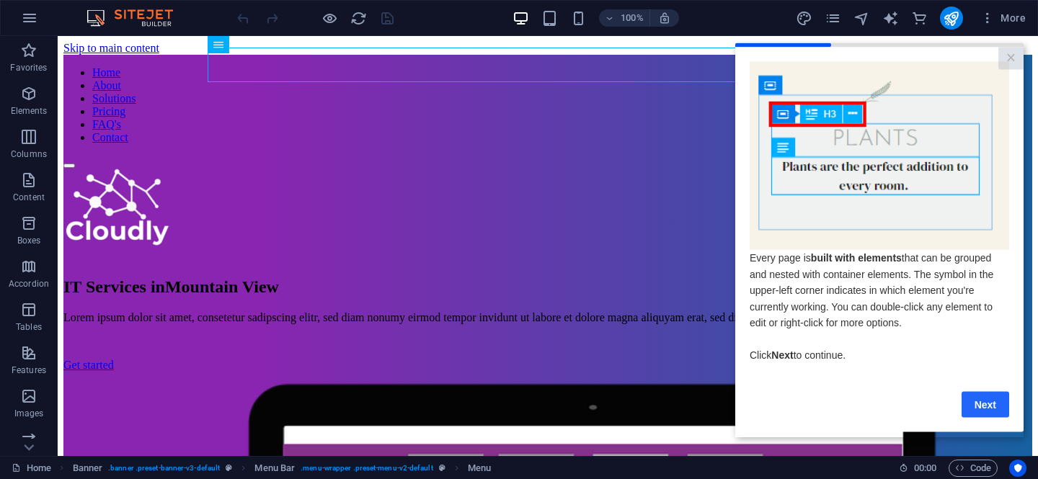
click at [987, 409] on link "Next" at bounding box center [985, 404] width 48 height 26
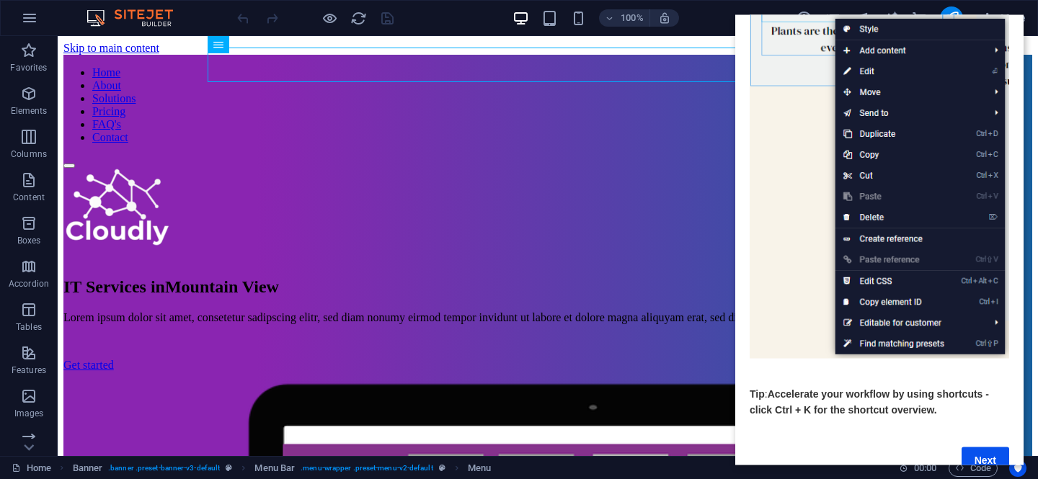
scroll to position [164, 0]
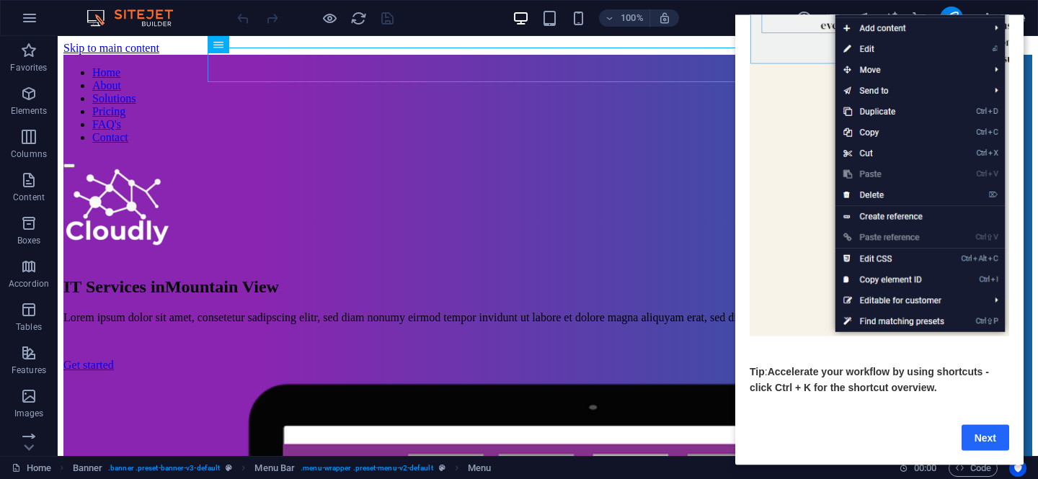
click at [976, 432] on link "Next" at bounding box center [985, 437] width 48 height 26
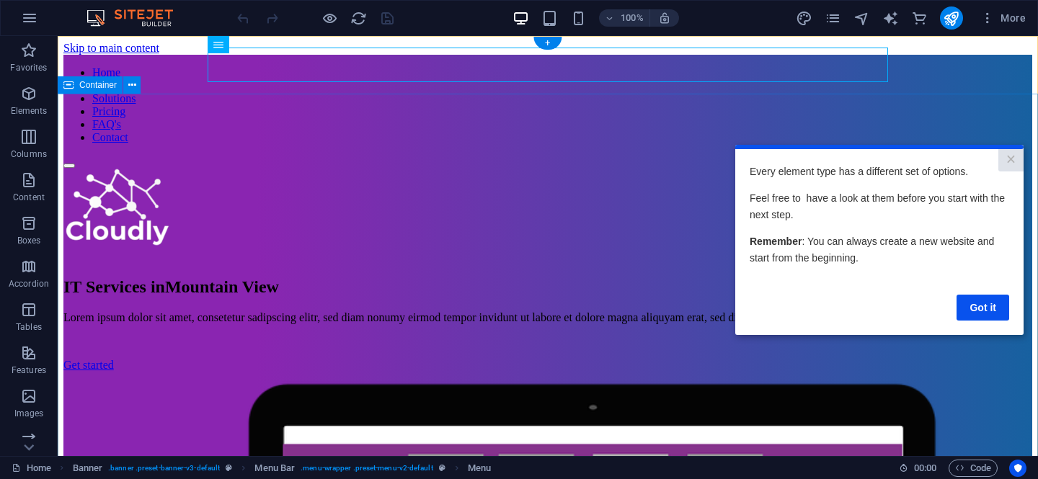
scroll to position [0, 0]
click at [984, 301] on link "Got it" at bounding box center [982, 307] width 53 height 26
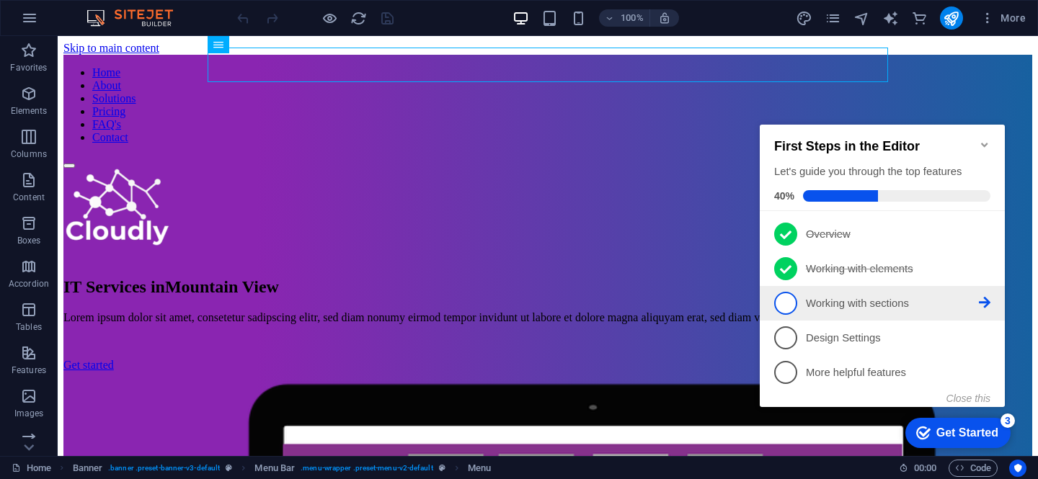
click at [982, 309] on link "3 Working with sections - incomplete" at bounding box center [882, 303] width 216 height 23
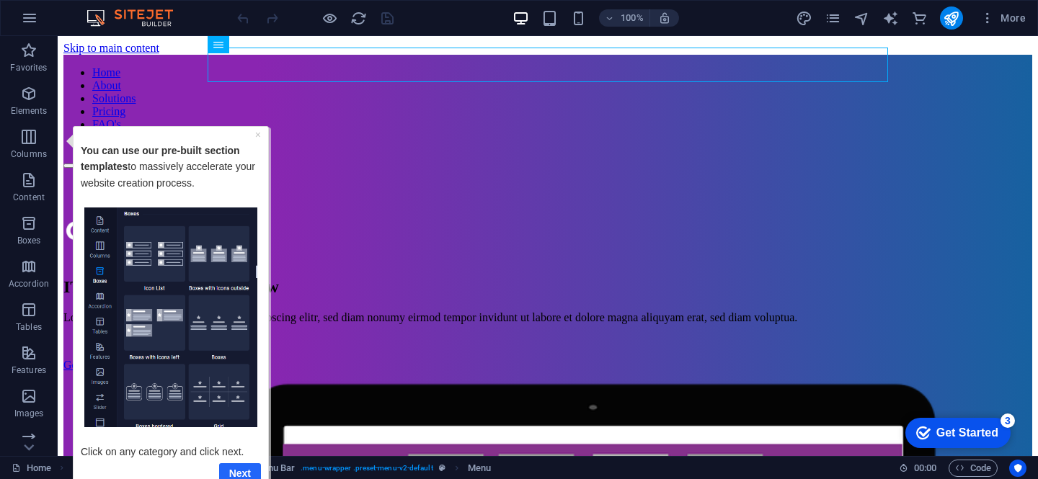
click at [244, 468] on link "Next" at bounding box center [240, 473] width 42 height 21
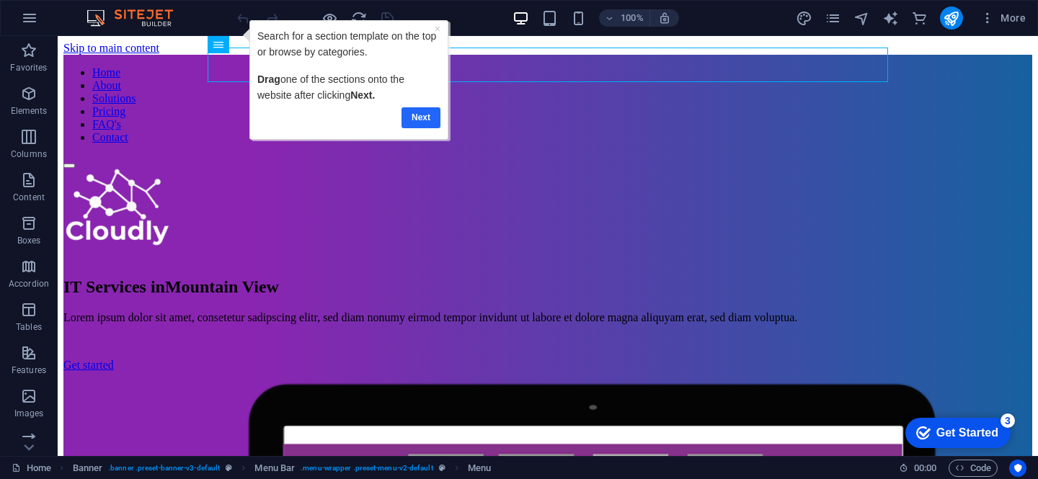
click at [435, 124] on link "Next" at bounding box center [420, 117] width 39 height 21
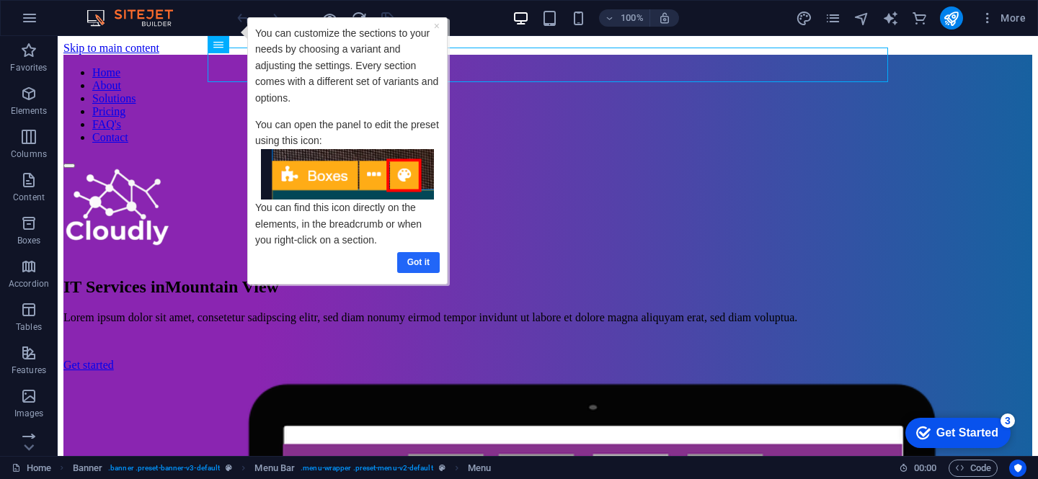
click at [428, 265] on link "Got it" at bounding box center [417, 262] width 43 height 21
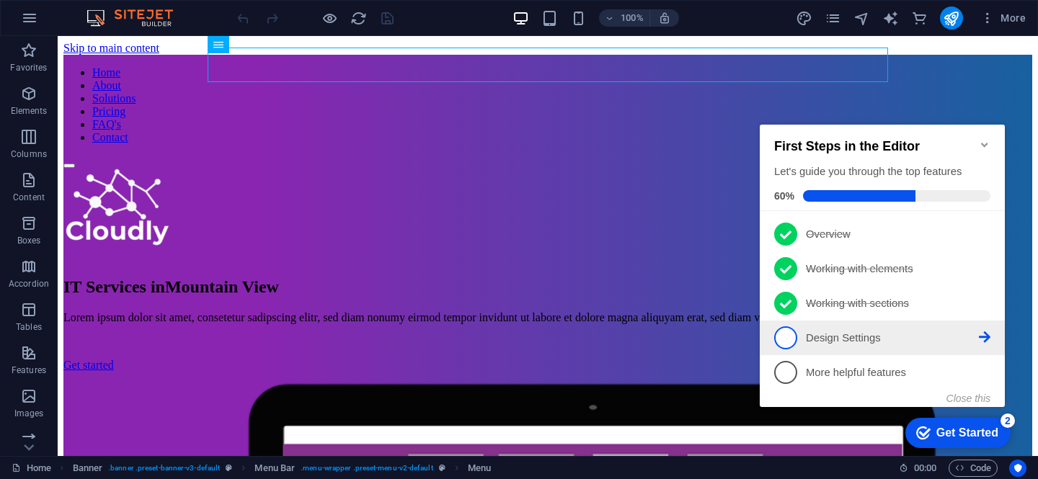
click at [979, 342] on link "4 Design Settings - incomplete" at bounding box center [882, 337] width 216 height 23
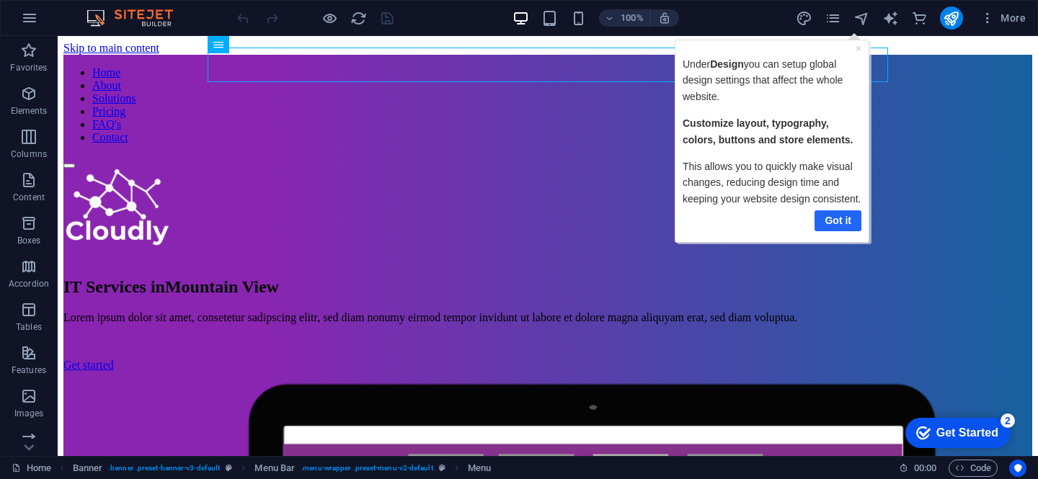
click at [837, 220] on link "Got it" at bounding box center [836, 220] width 47 height 21
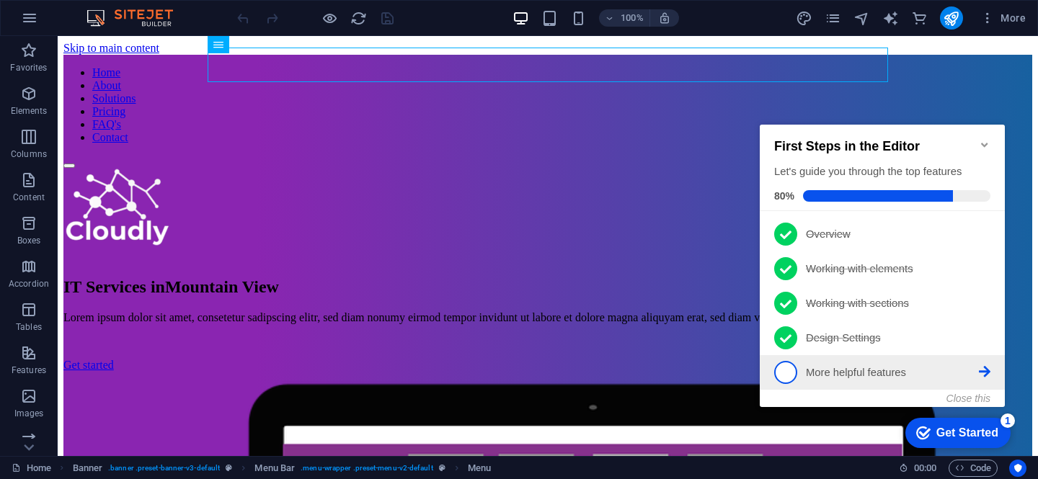
click at [896, 366] on p "More helpful features - incomplete" at bounding box center [892, 372] width 173 height 15
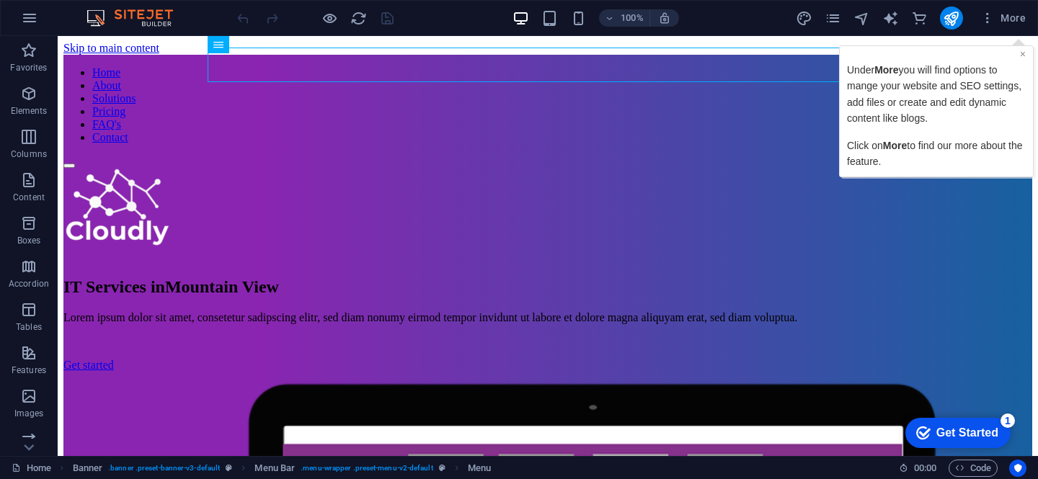
click at [1021, 57] on link "×" at bounding box center [1023, 54] width 6 height 12
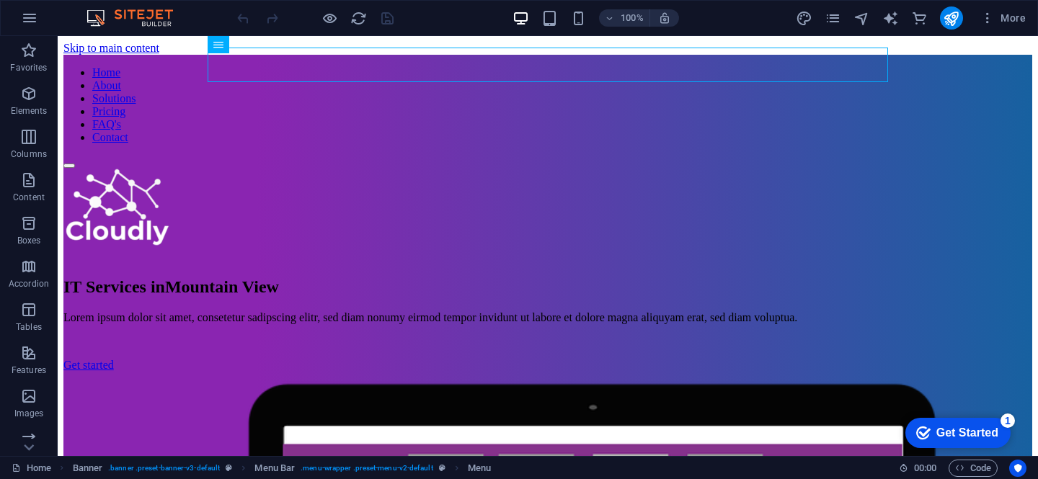
click at [975, 431] on div "Get Started" at bounding box center [967, 433] width 62 height 13
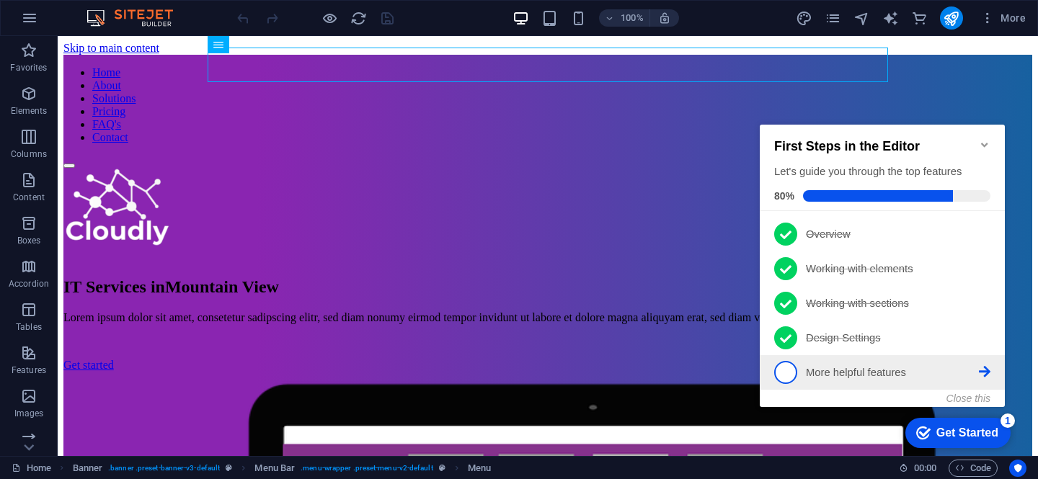
click at [893, 369] on p "More helpful features - incomplete" at bounding box center [892, 372] width 173 height 15
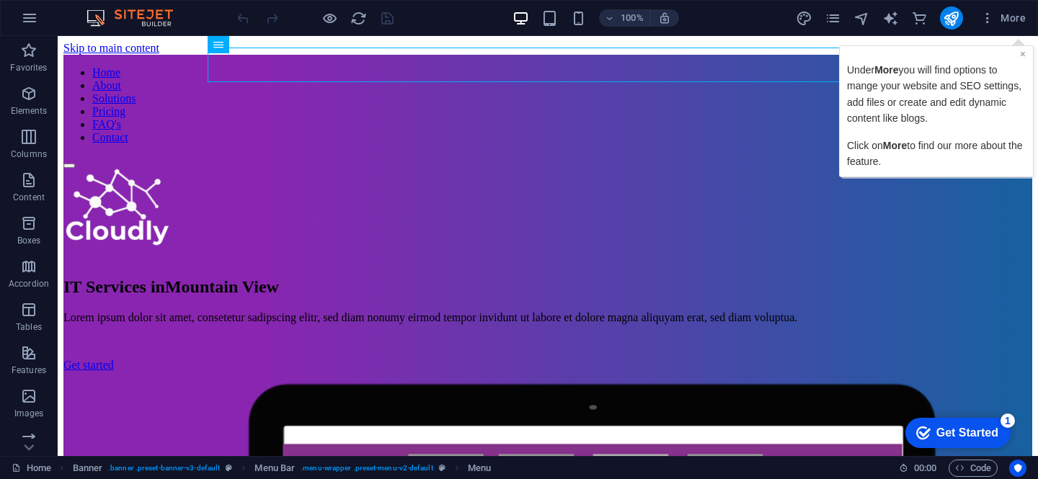
click at [1022, 51] on link "×" at bounding box center [1023, 54] width 6 height 12
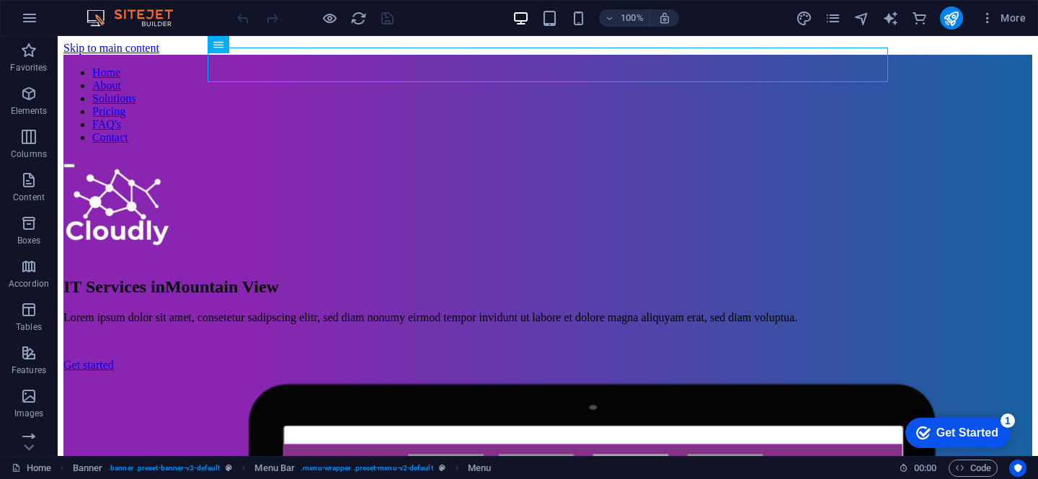
click at [961, 418] on div "checkmark Get Started 1" at bounding box center [957, 433] width 105 height 30
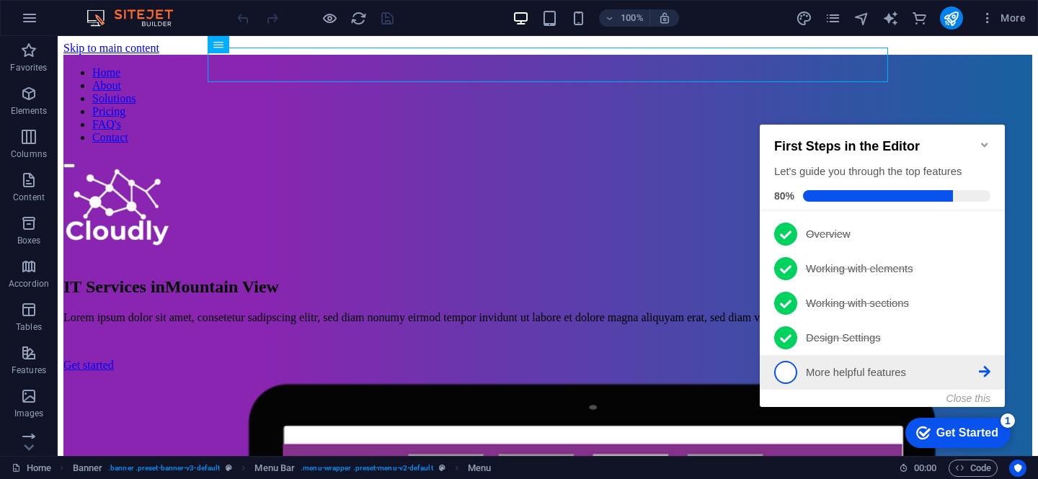
click at [984, 239] on icon at bounding box center [984, 234] width 12 height 12
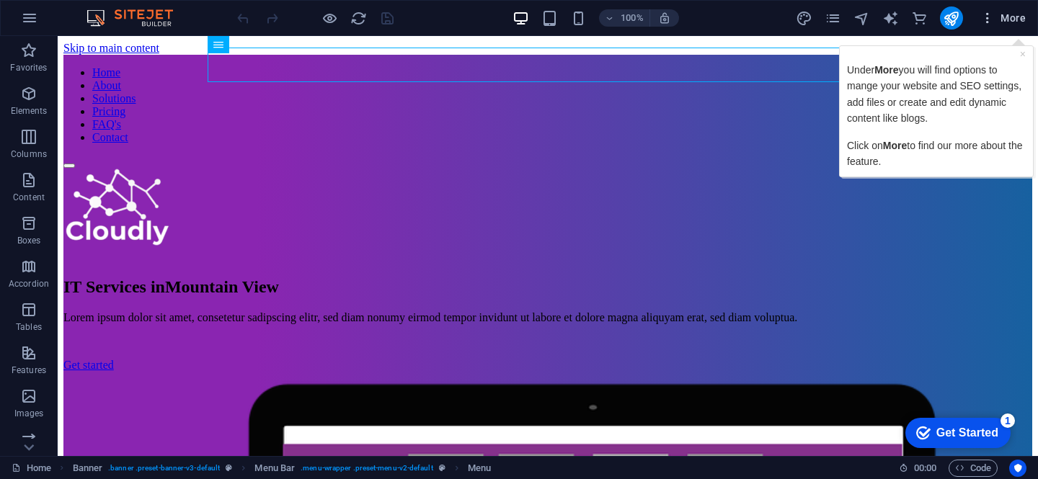
click at [1018, 18] on span "More" at bounding box center [1002, 18] width 45 height 14
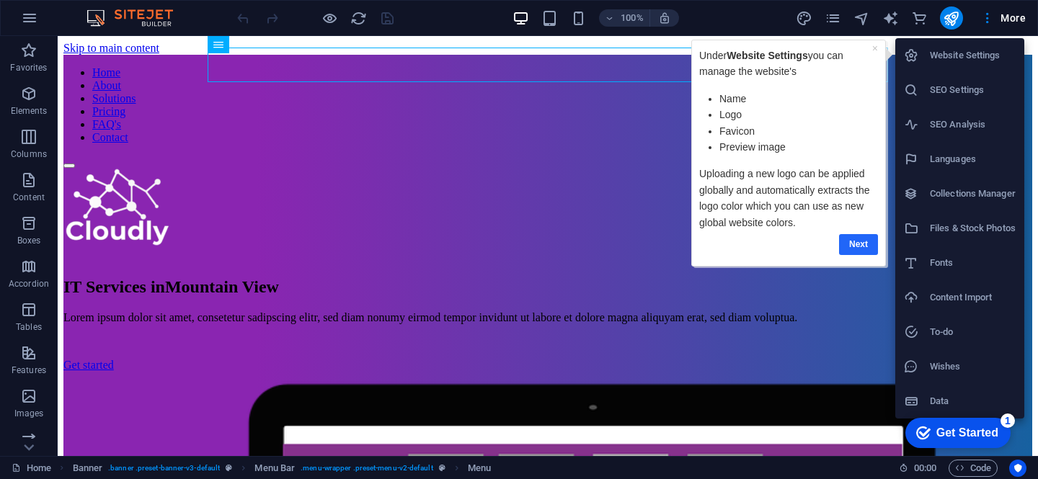
click at [864, 244] on link "Next" at bounding box center [858, 244] width 39 height 21
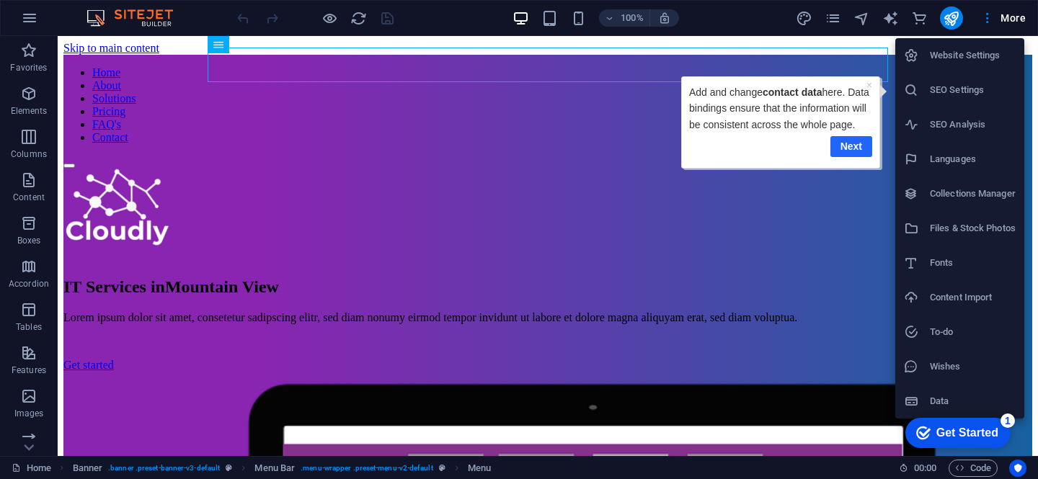
click at [857, 157] on link "Next" at bounding box center [851, 146] width 42 height 21
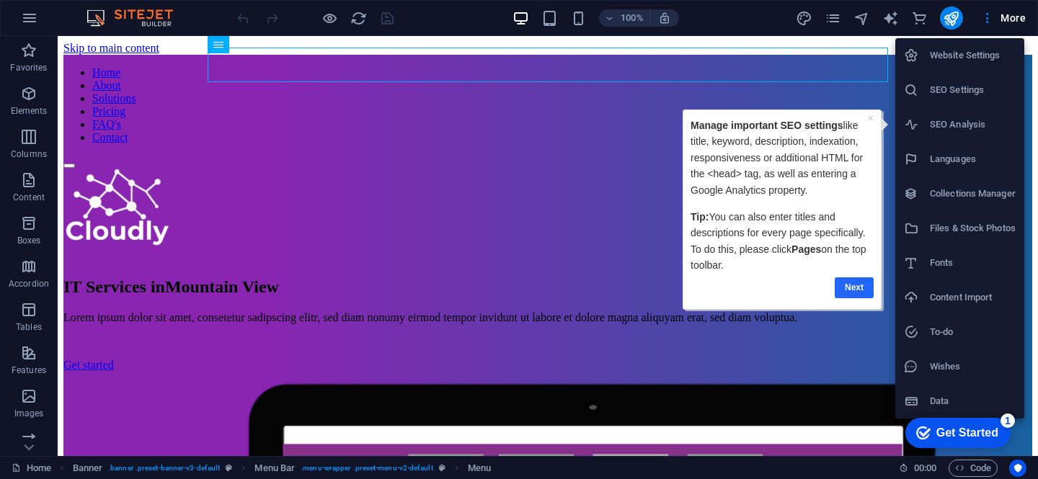
click at [860, 293] on link "Next" at bounding box center [853, 287] width 39 height 21
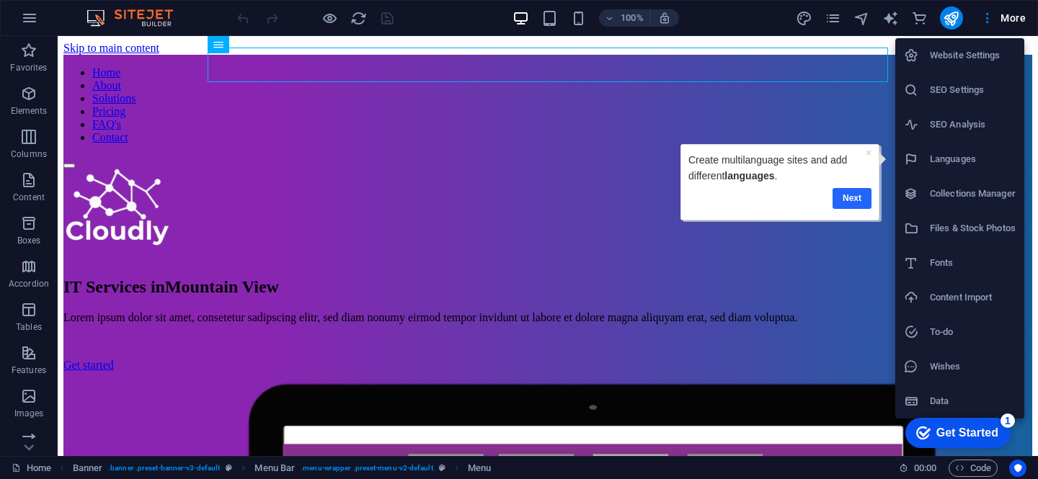
click at [854, 199] on link "Next" at bounding box center [851, 198] width 39 height 21
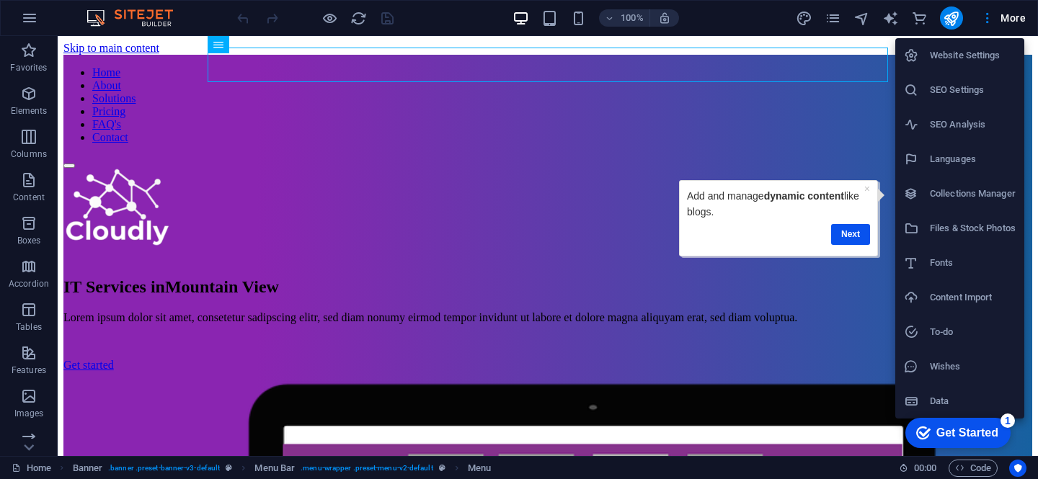
click at [847, 246] on div "Next" at bounding box center [778, 234] width 183 height 28
click at [854, 237] on link "Next" at bounding box center [850, 234] width 39 height 21
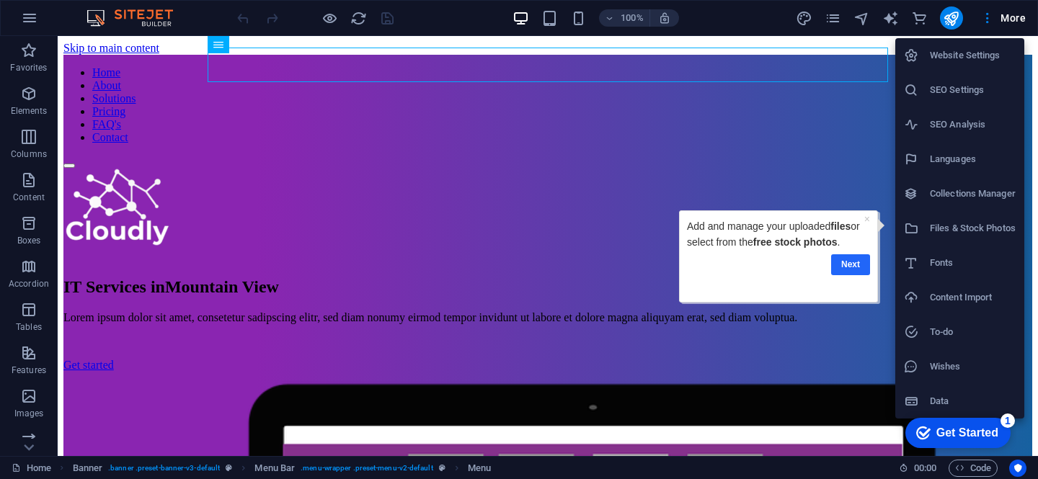
click at [847, 264] on link "Next" at bounding box center [850, 264] width 39 height 21
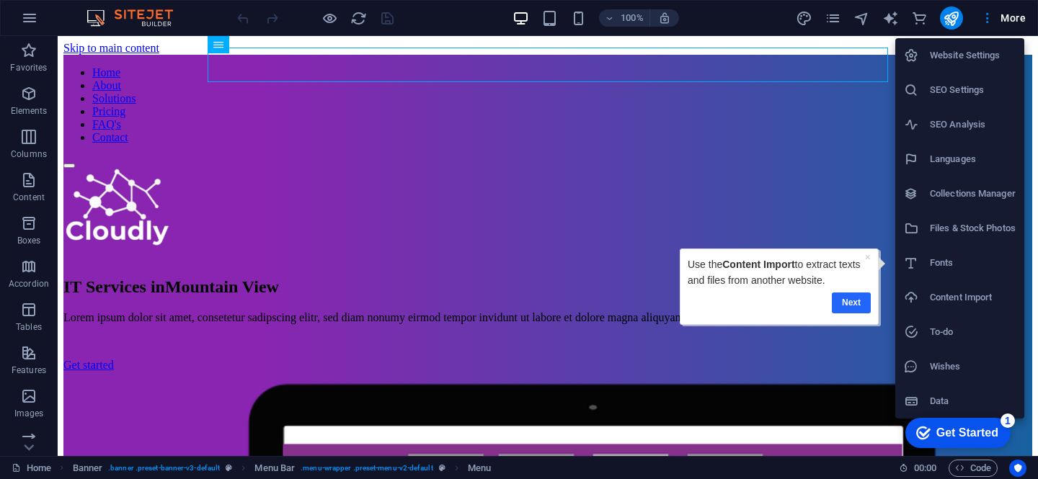
click at [847, 293] on link "Next" at bounding box center [851, 303] width 39 height 21
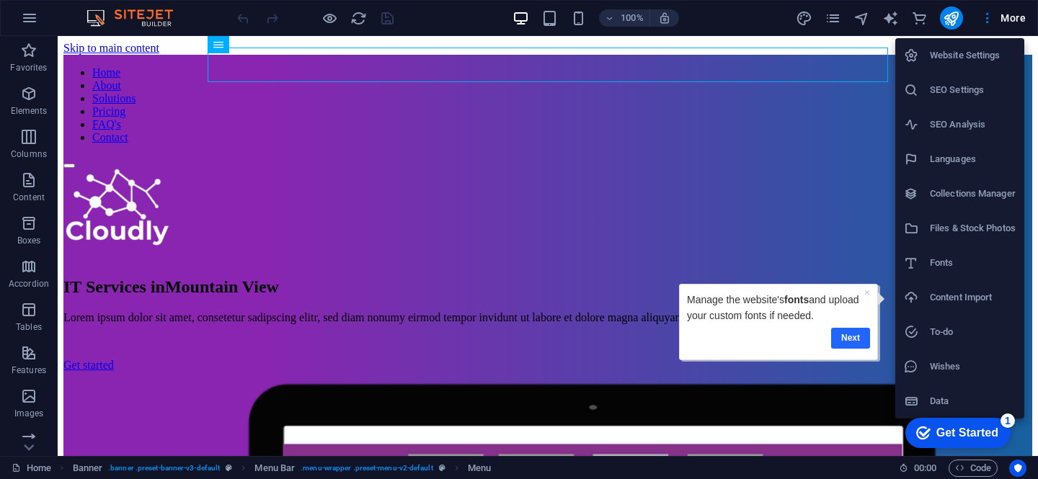
click at [847, 334] on link "Next" at bounding box center [849, 338] width 39 height 21
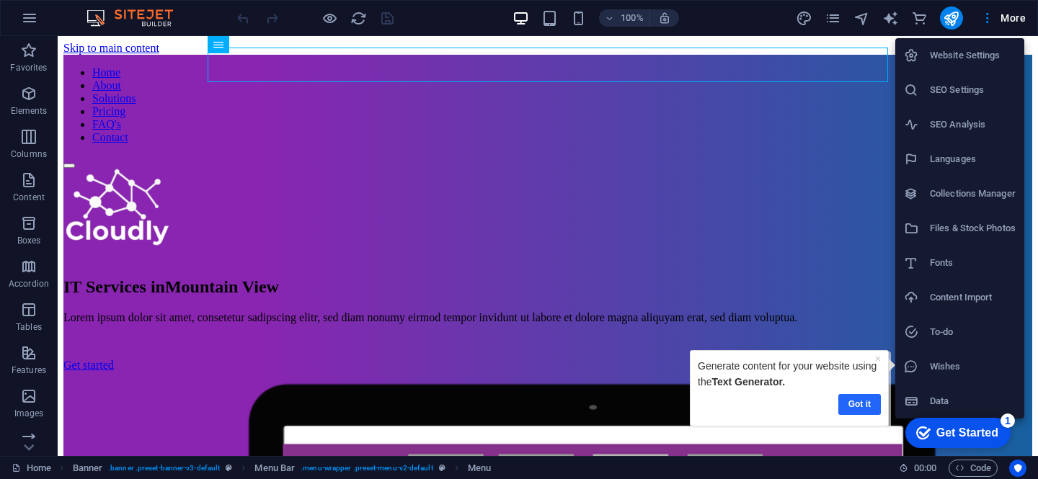
click at [857, 401] on link "Got it" at bounding box center [859, 404] width 43 height 21
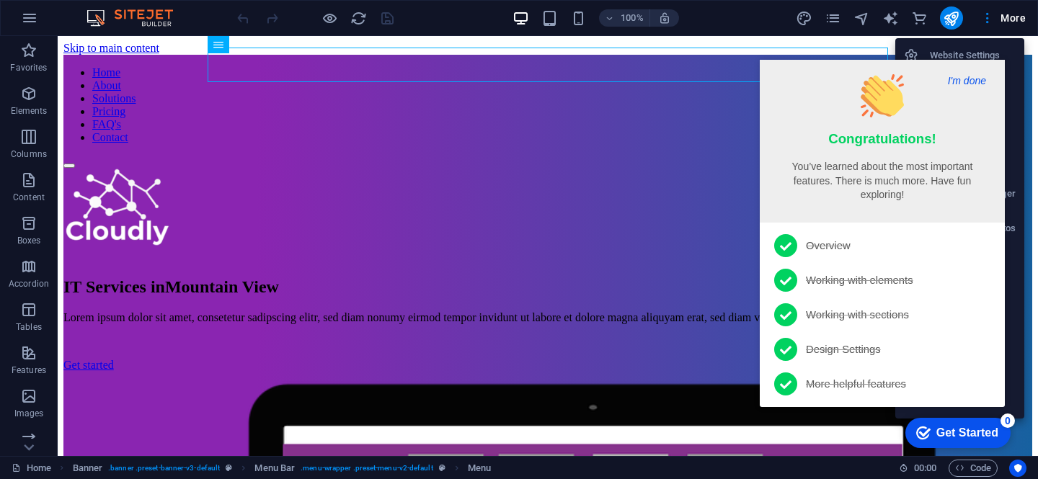
click at [964, 81] on button "I'm done" at bounding box center [966, 80] width 47 height 13
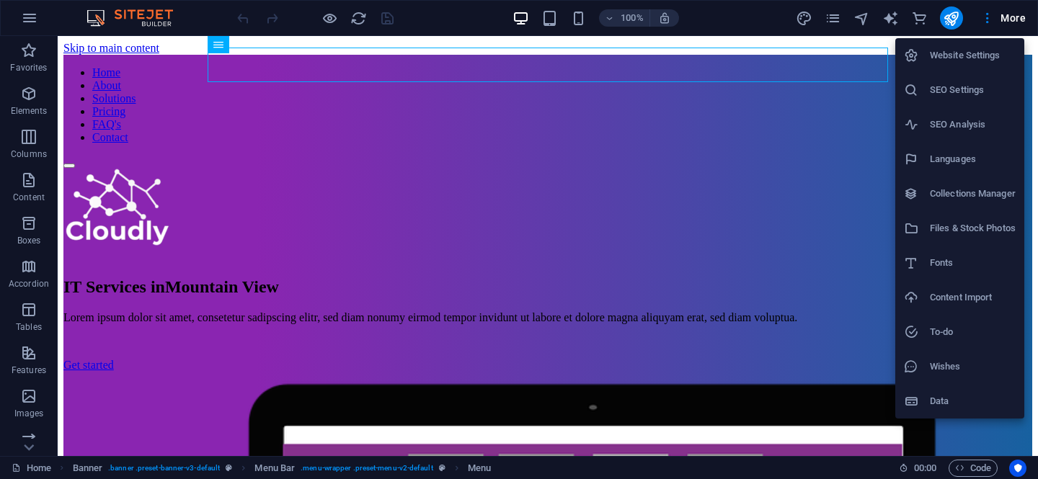
click at [1004, 25] on div at bounding box center [519, 239] width 1038 height 479
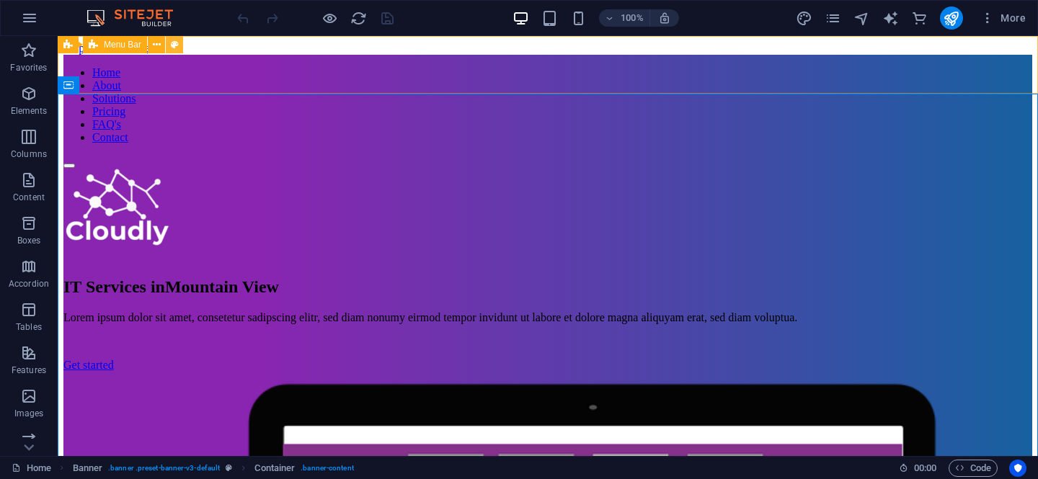
click at [176, 52] on button at bounding box center [174, 44] width 17 height 17
select select "rem"
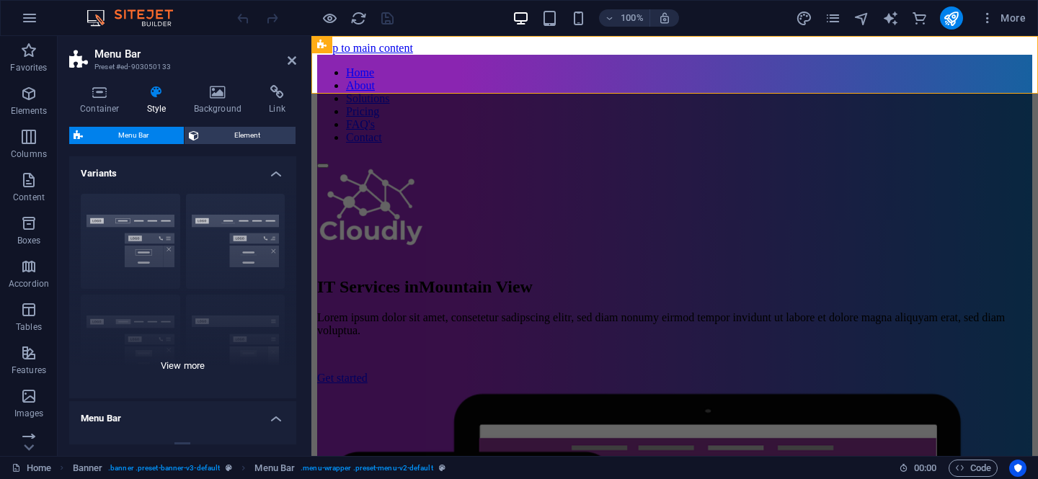
click at [181, 362] on div "Border Centered Default Fixed Loki Trigger Wide XXL" at bounding box center [182, 290] width 227 height 216
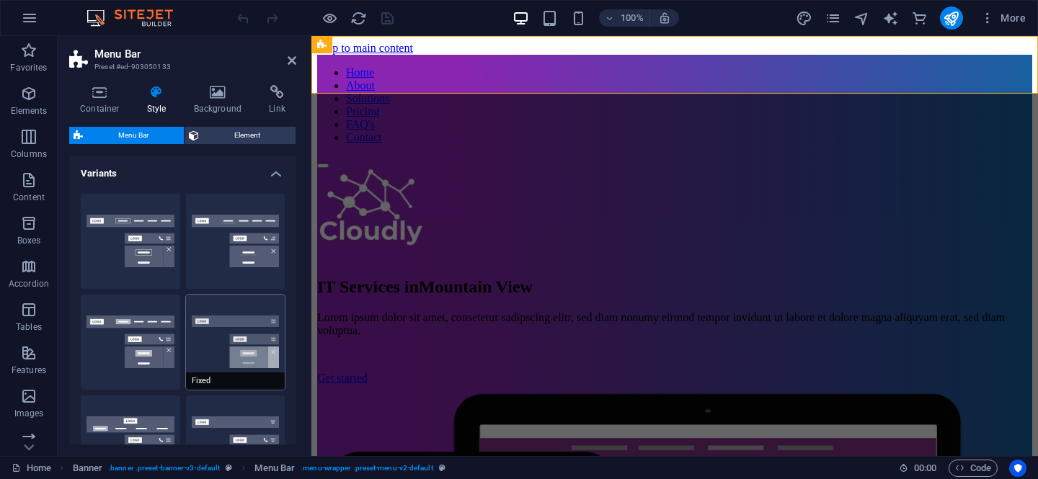
click at [230, 325] on button "Fixed" at bounding box center [235, 342] width 99 height 95
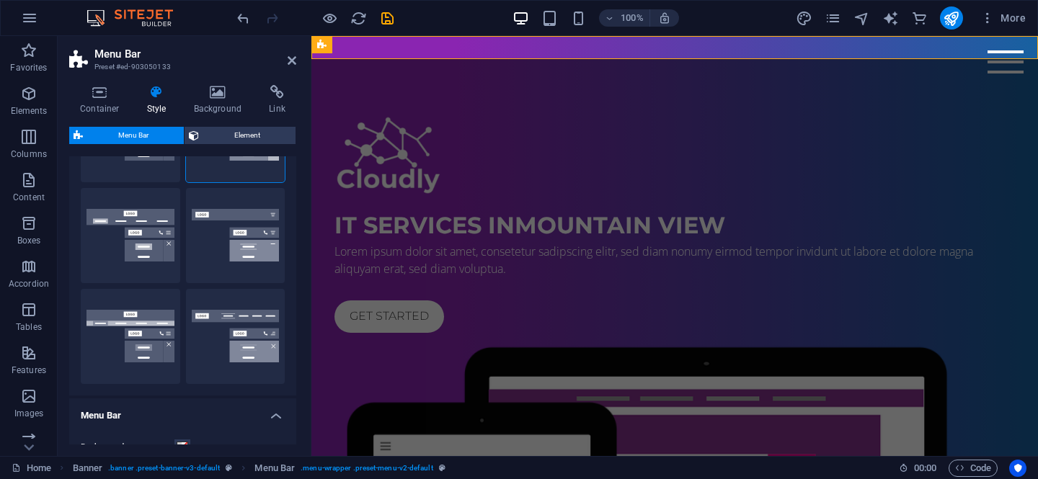
scroll to position [231, 0]
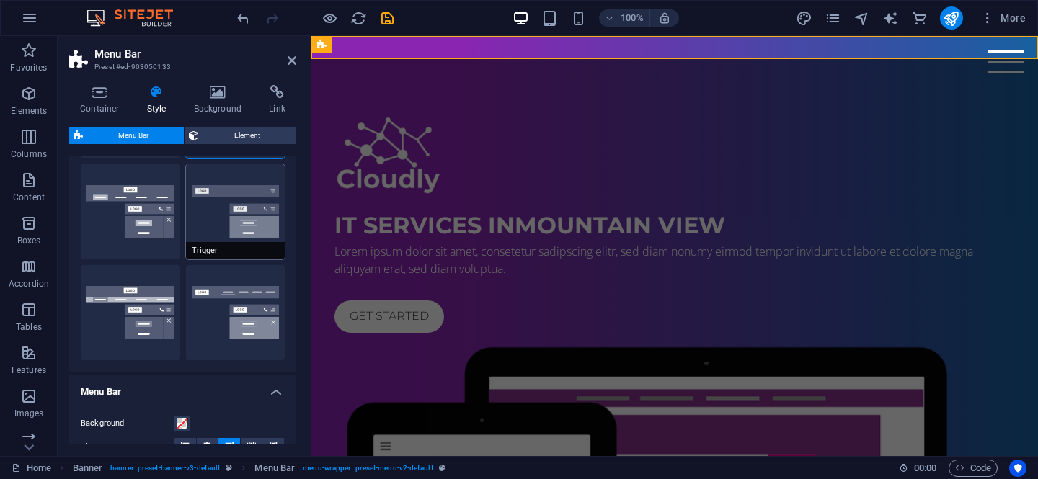
click at [247, 222] on button "Trigger" at bounding box center [235, 211] width 99 height 95
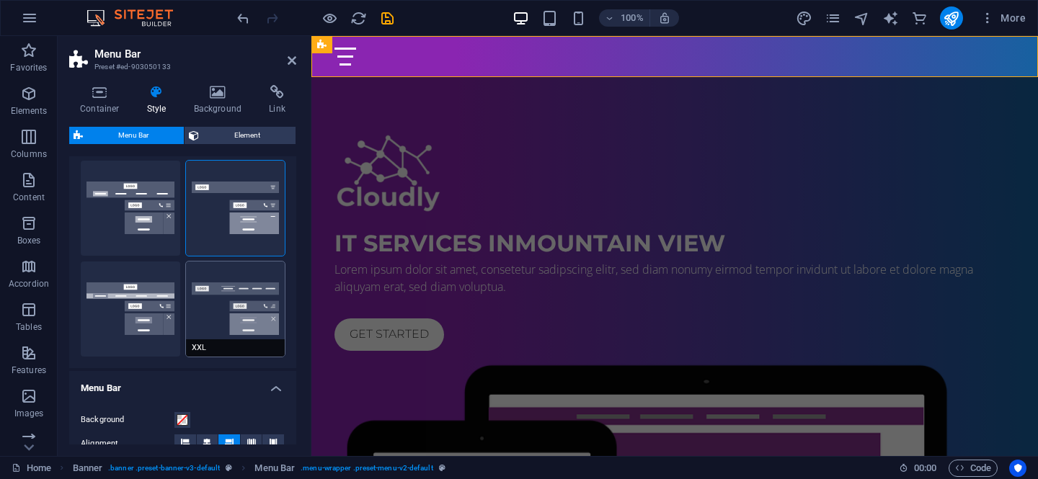
scroll to position [231, 0]
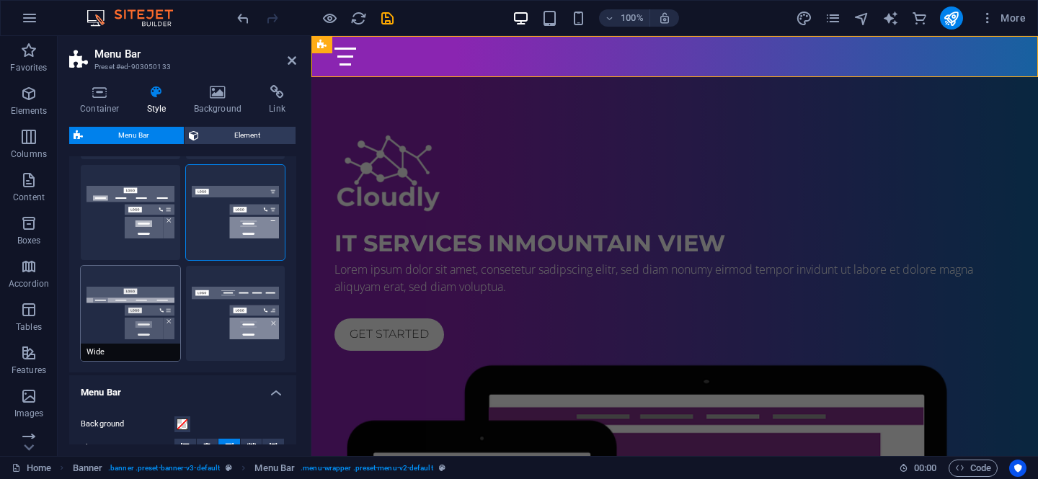
click at [140, 299] on button "Wide" at bounding box center [130, 313] width 99 height 95
type input "0"
type input "2"
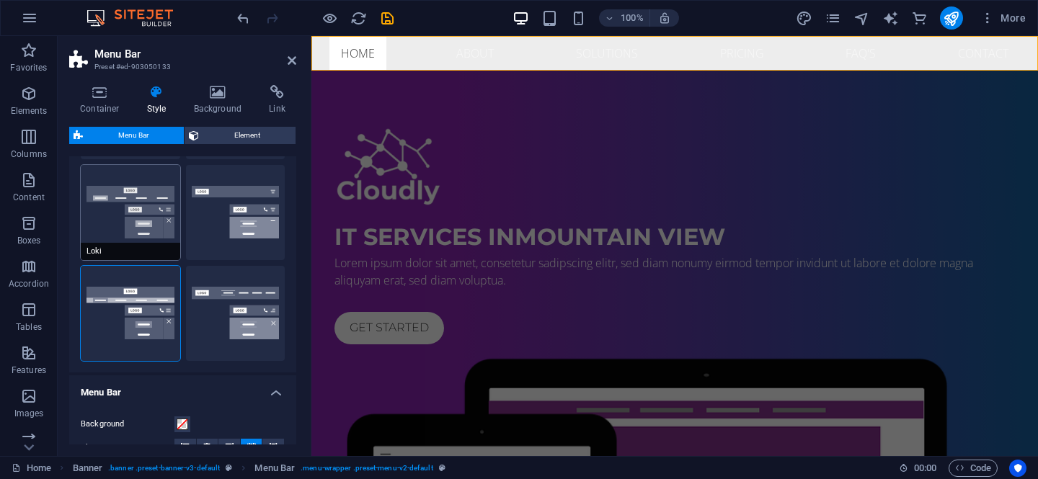
click at [150, 236] on button "Loki" at bounding box center [130, 212] width 99 height 95
type input "0"
select select "DISABLED_OPTION_VALUE"
type input "1"
type input "2"
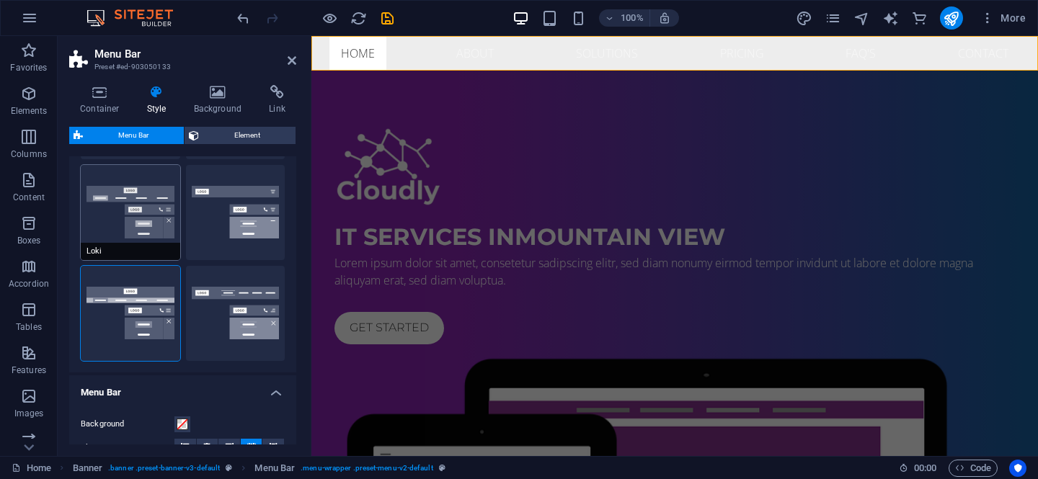
type input "1"
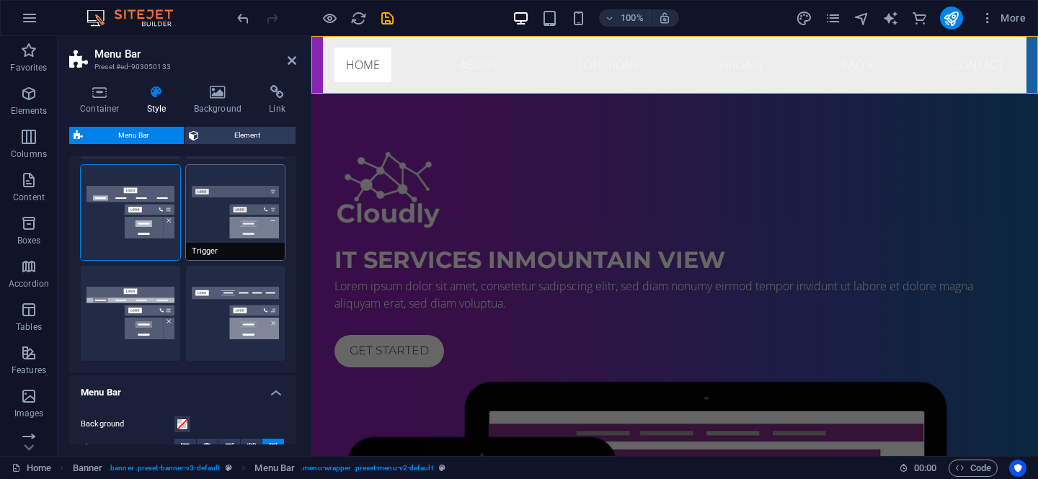
click at [253, 219] on button "Trigger" at bounding box center [235, 212] width 99 height 95
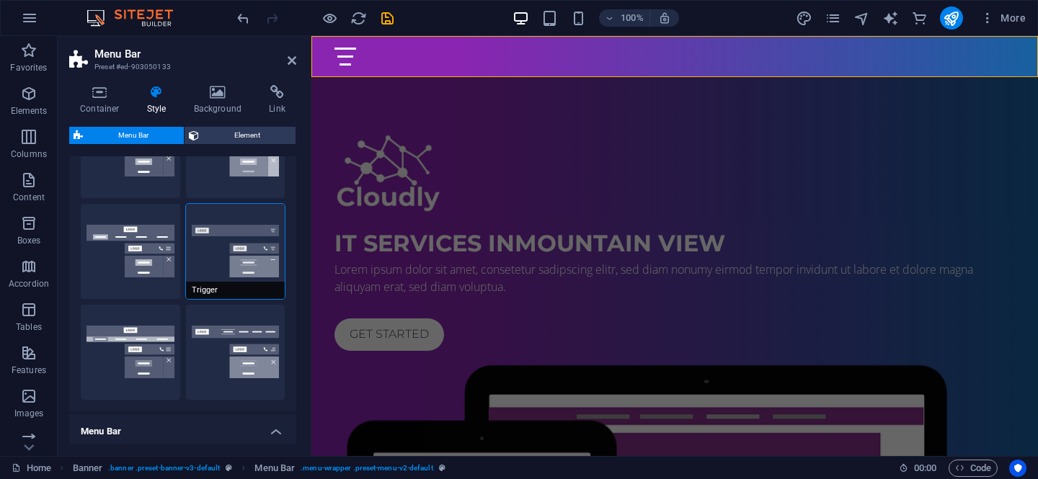
scroll to position [213, 0]
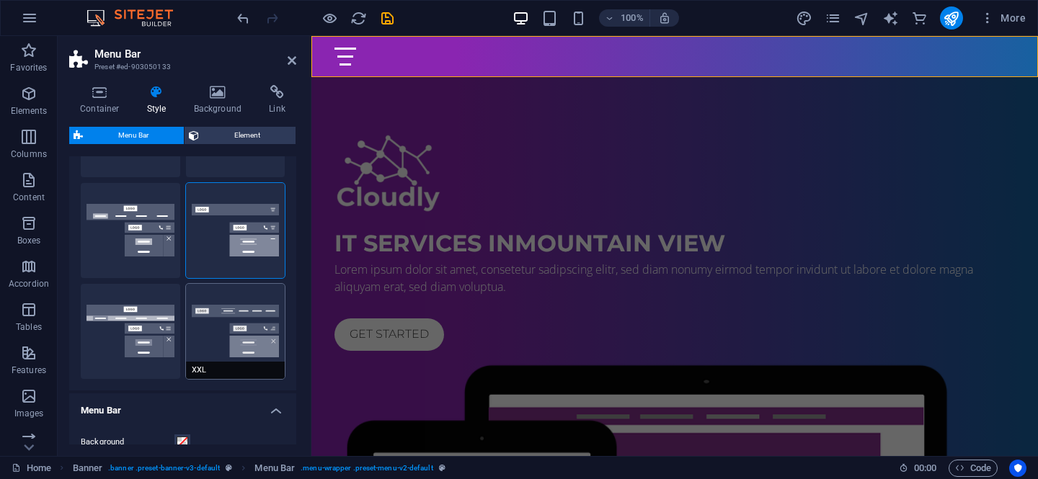
click at [253, 308] on button "XXL" at bounding box center [235, 331] width 99 height 95
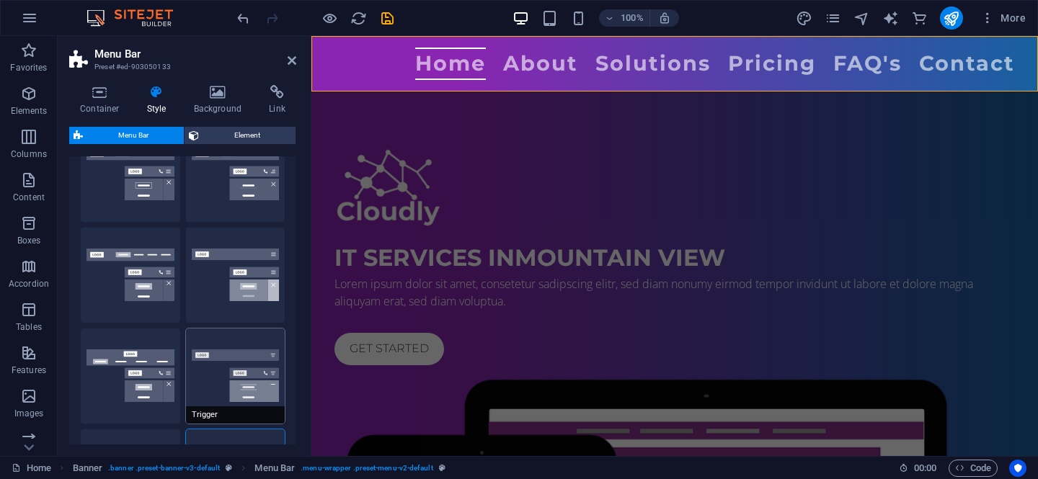
scroll to position [61, 0]
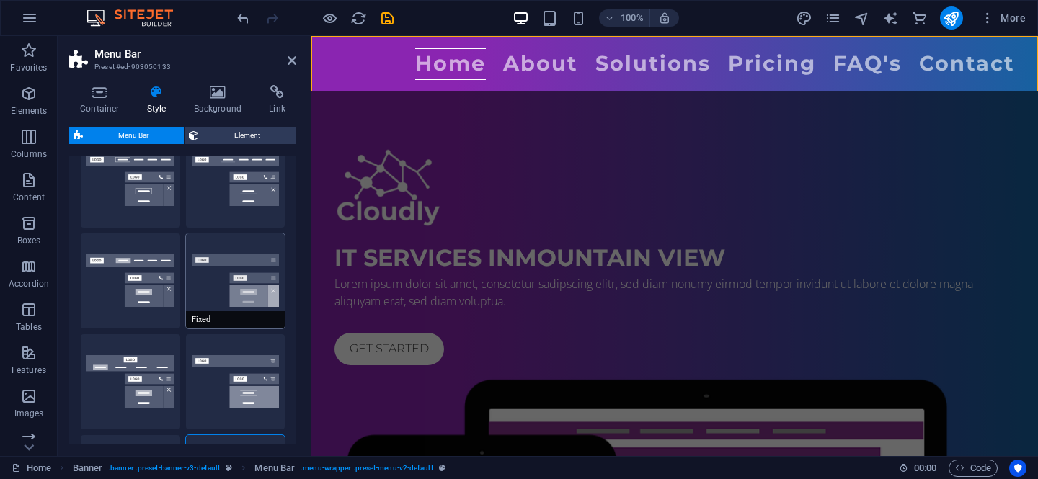
click at [228, 273] on button "Fixed" at bounding box center [235, 280] width 99 height 95
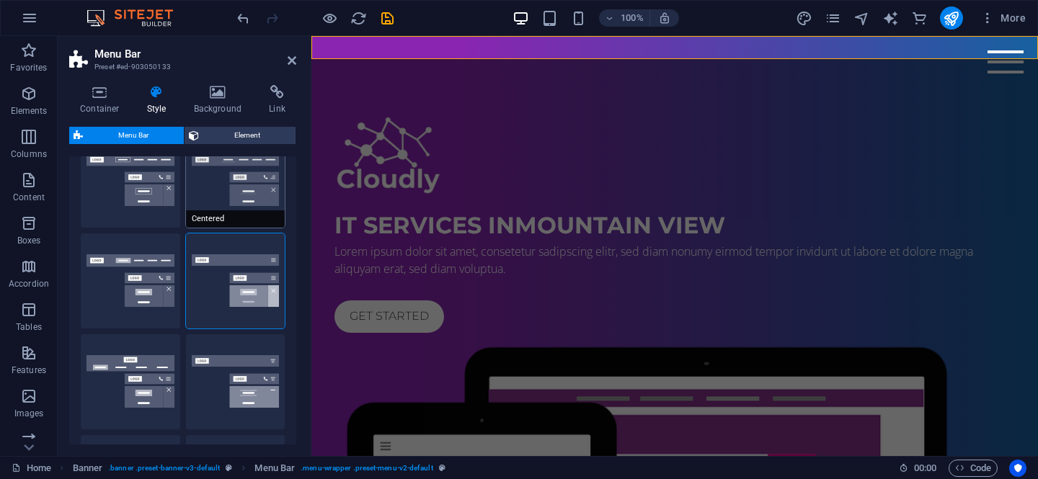
click at [241, 191] on button "Centered" at bounding box center [235, 180] width 99 height 95
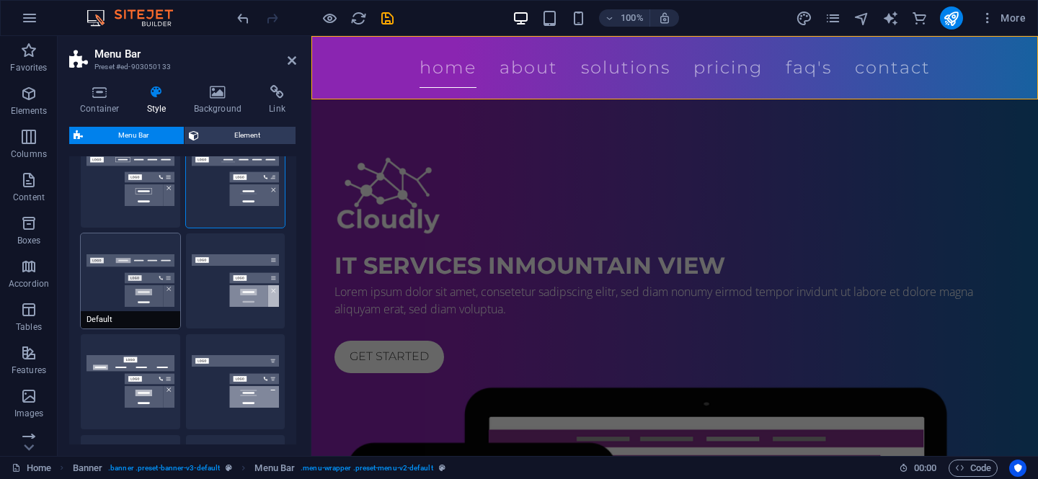
click at [128, 286] on button "Default" at bounding box center [130, 280] width 99 height 95
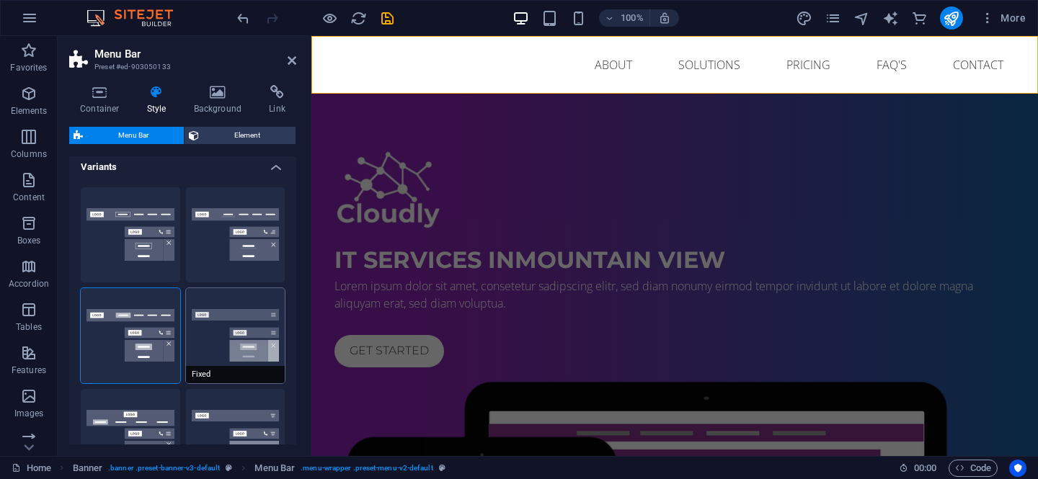
scroll to position [2, 0]
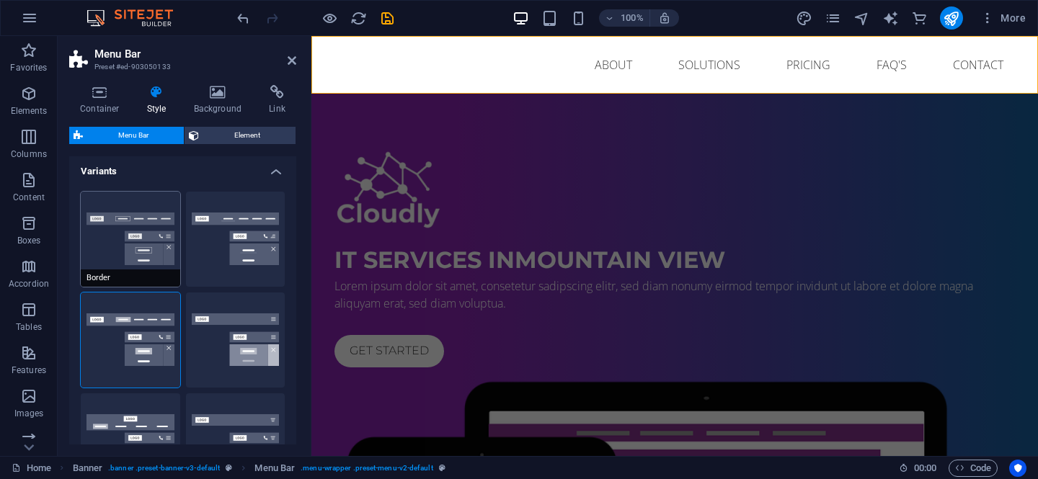
click at [137, 238] on button "Border" at bounding box center [130, 239] width 99 height 95
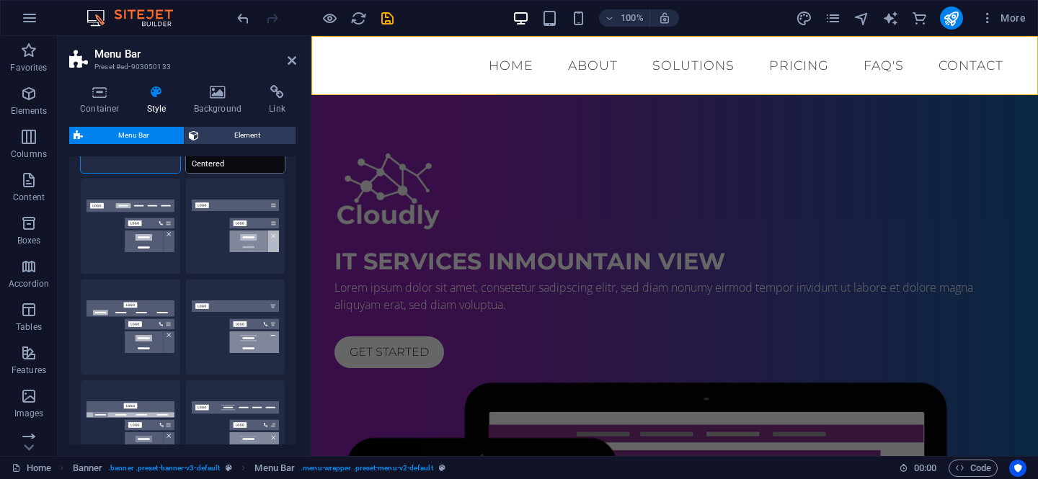
scroll to position [155, 0]
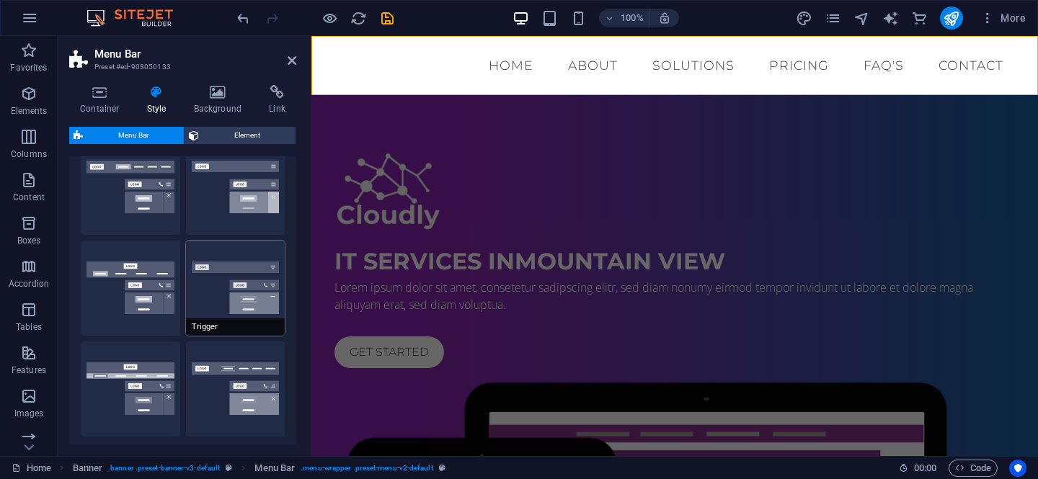
click at [244, 313] on button "Trigger" at bounding box center [235, 288] width 99 height 95
click at [143, 285] on button "Loki" at bounding box center [130, 288] width 99 height 95
type input "0"
select select "DISABLED_OPTION_VALUE"
type input "2"
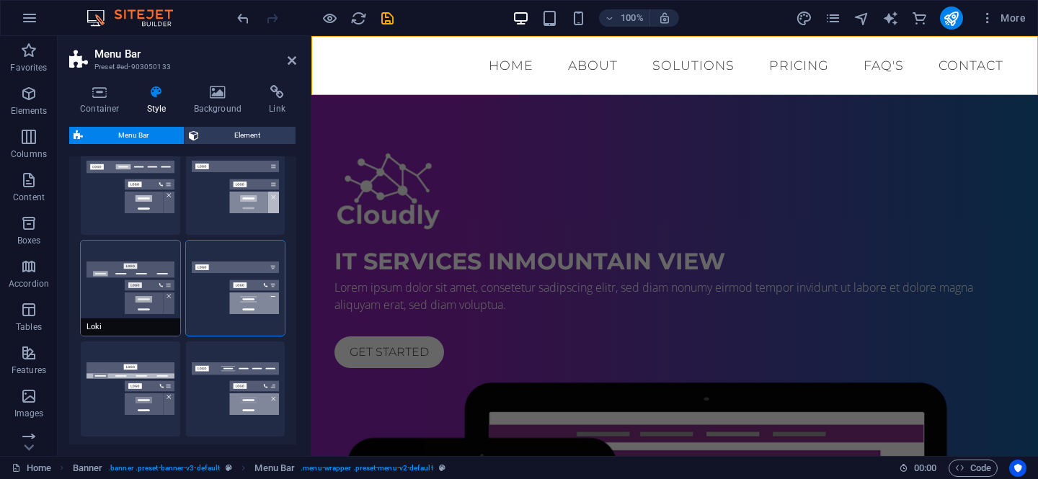
type input "1"
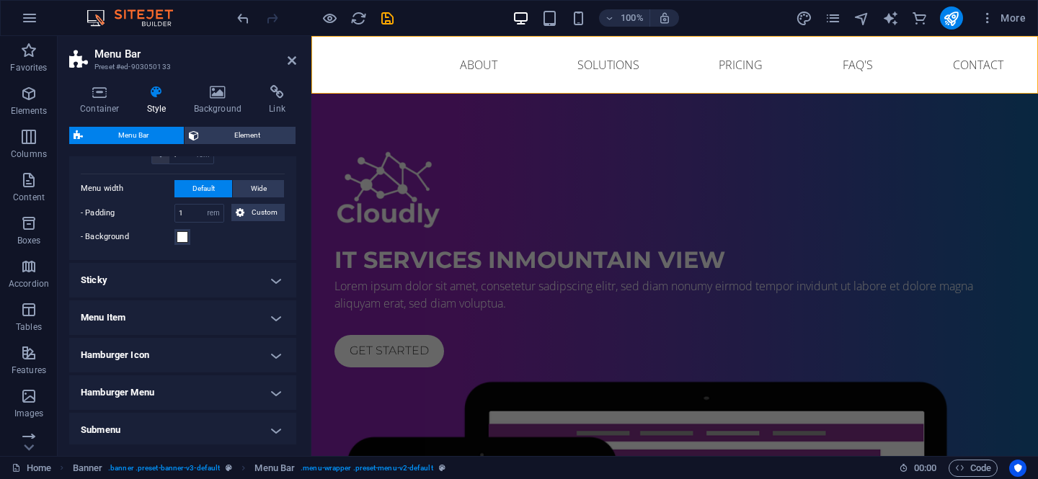
scroll to position [706, 0]
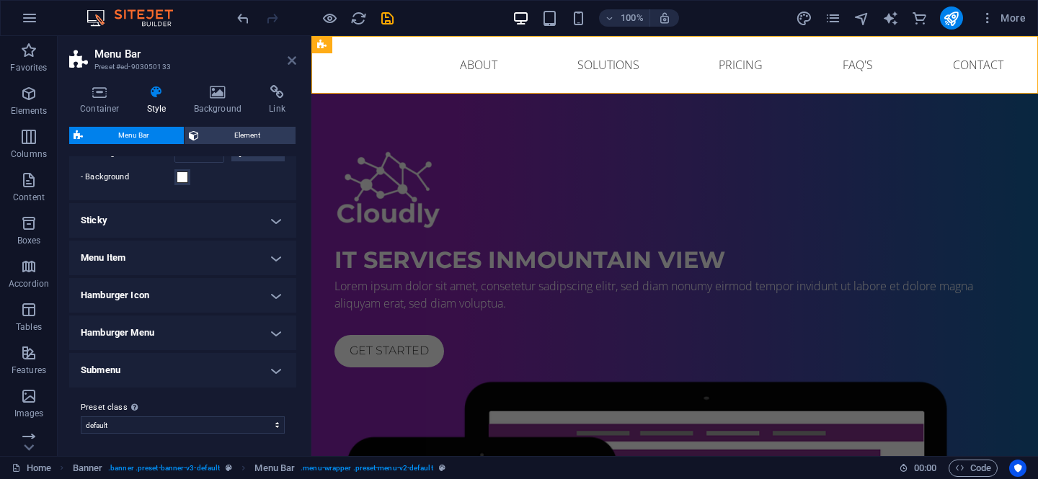
click at [289, 63] on icon at bounding box center [291, 61] width 9 height 12
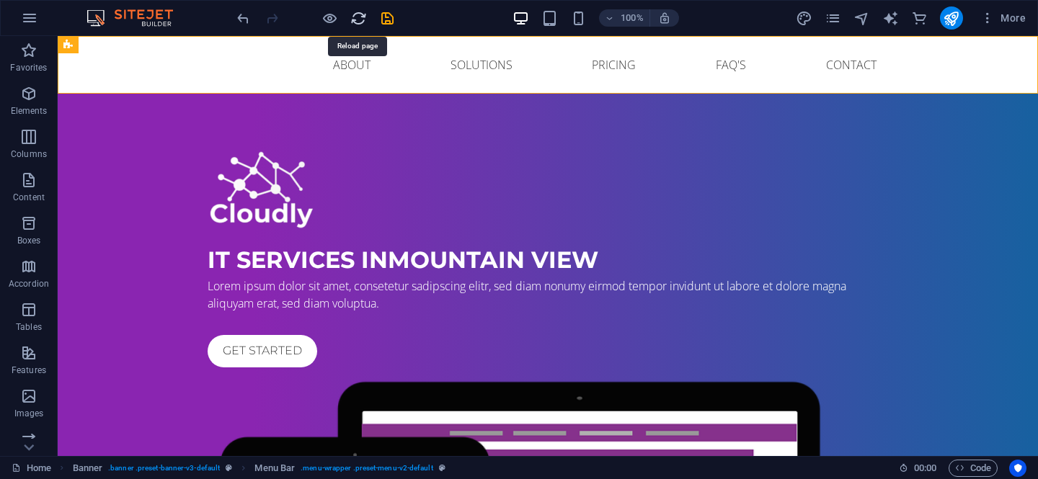
click at [360, 18] on icon "reload" at bounding box center [358, 18] width 17 height 17
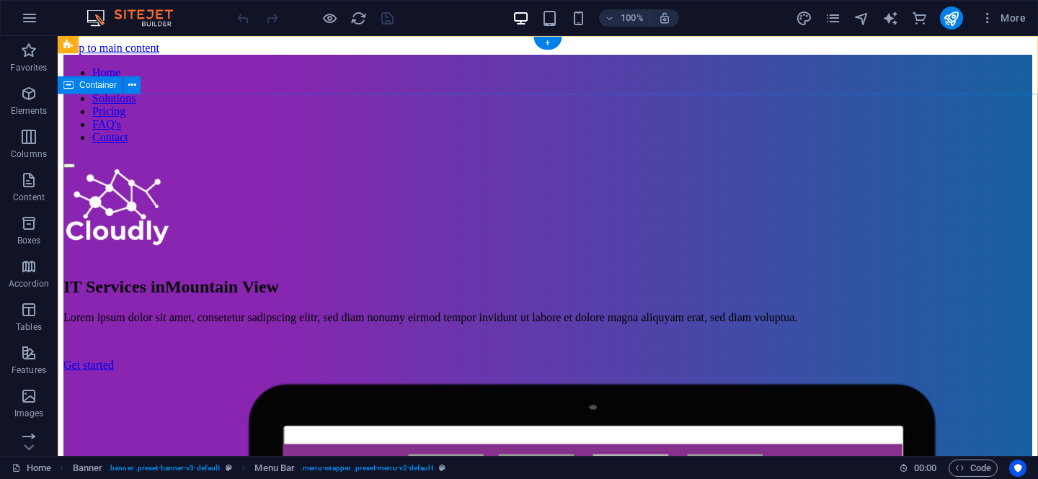
scroll to position [0, 0]
click at [548, 43] on div "+" at bounding box center [547, 43] width 28 height 13
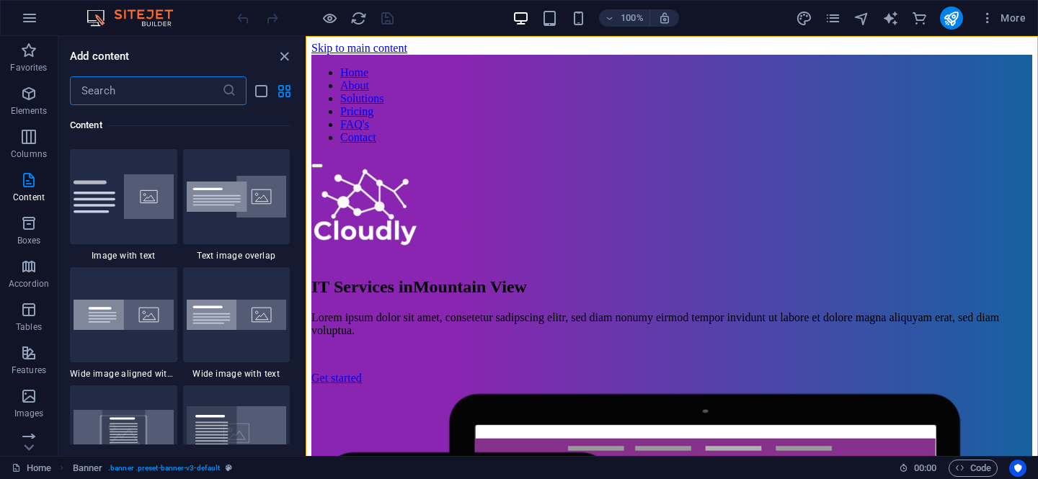
scroll to position [2824, 0]
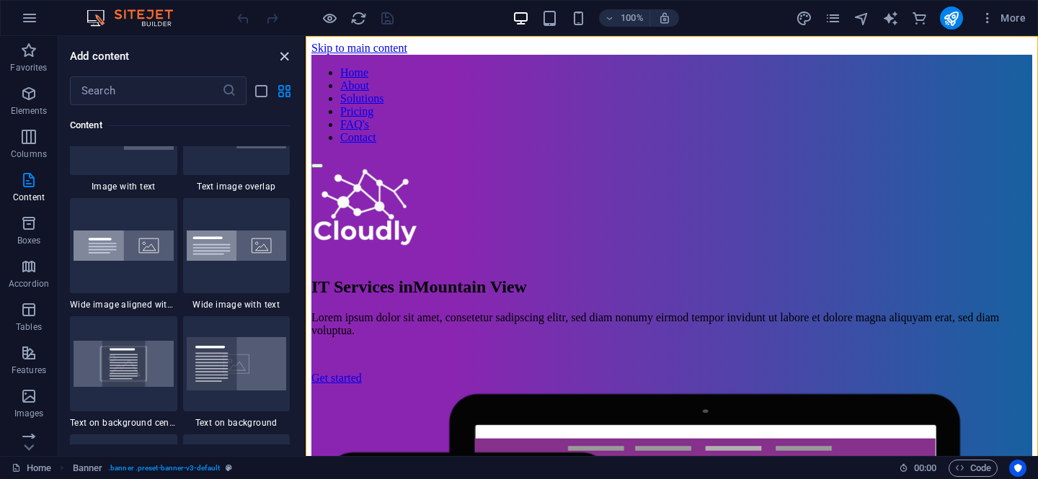
click at [286, 53] on icon "close panel" at bounding box center [284, 56] width 17 height 17
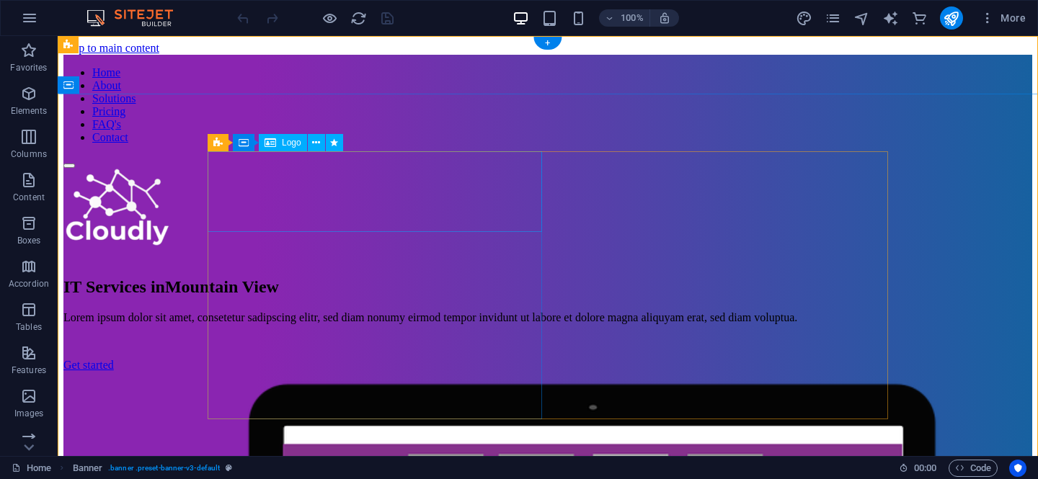
click at [283, 200] on div at bounding box center [547, 210] width 968 height 83
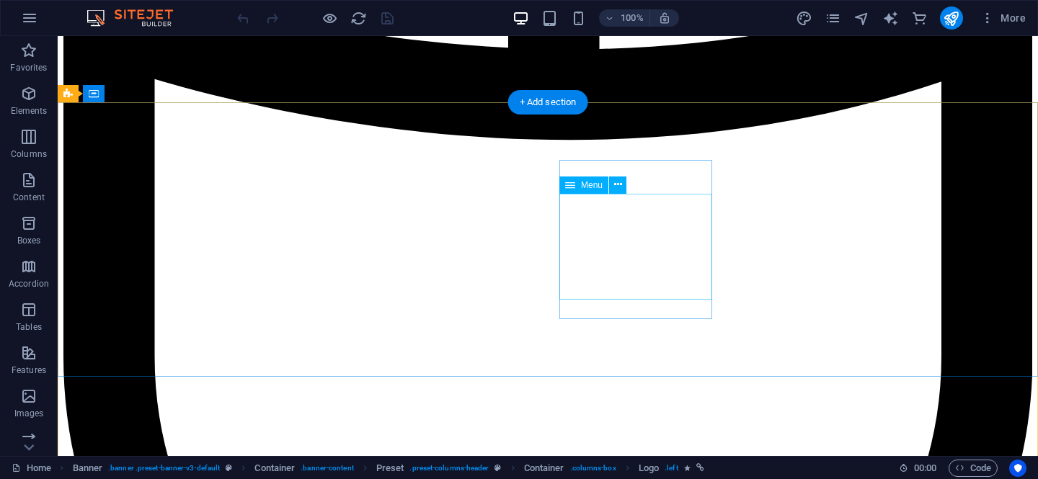
scroll to position [6356, 0]
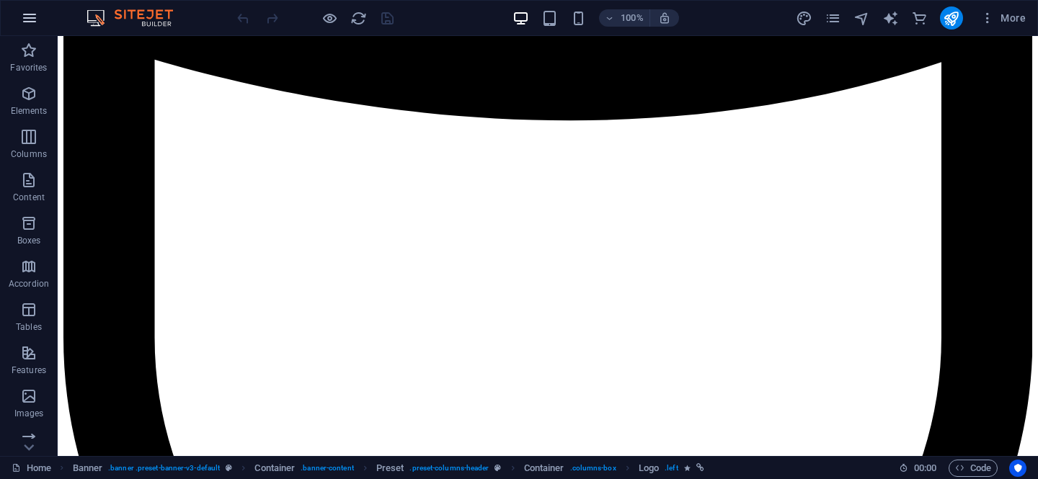
click at [37, 17] on icon "button" at bounding box center [29, 17] width 17 height 17
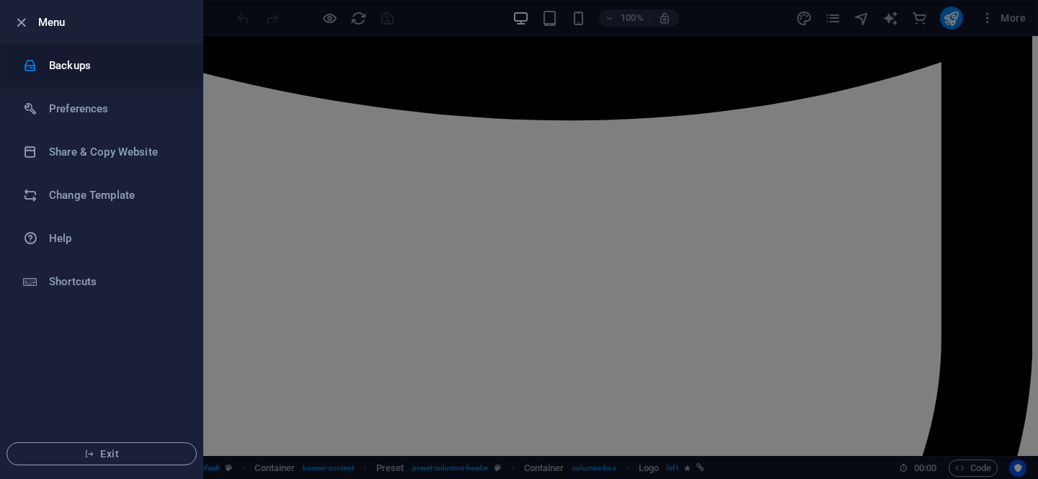
click at [81, 69] on h6 "Backups" at bounding box center [115, 65] width 133 height 17
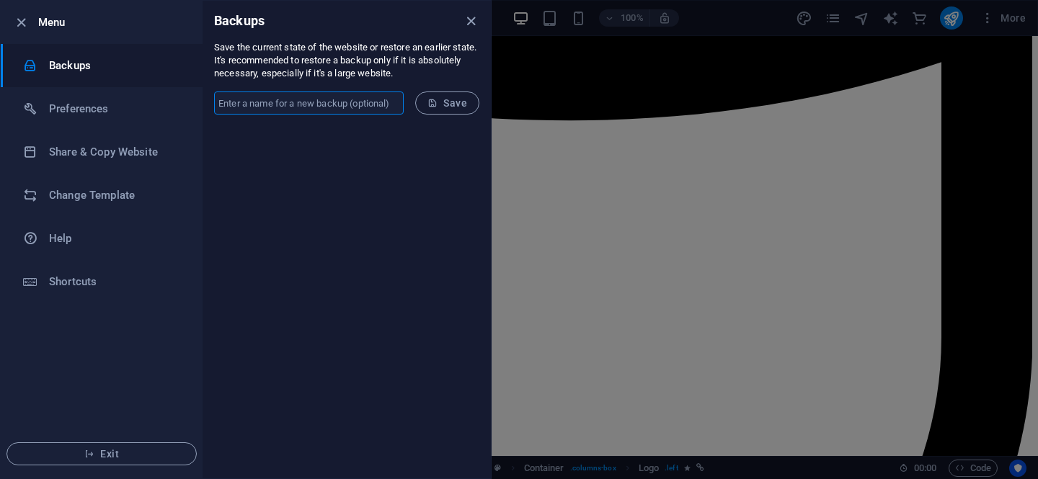
click at [360, 106] on input "text" at bounding box center [309, 103] width 190 height 23
type input "kelcybertech"
click at [447, 109] on button "Save" at bounding box center [447, 103] width 64 height 23
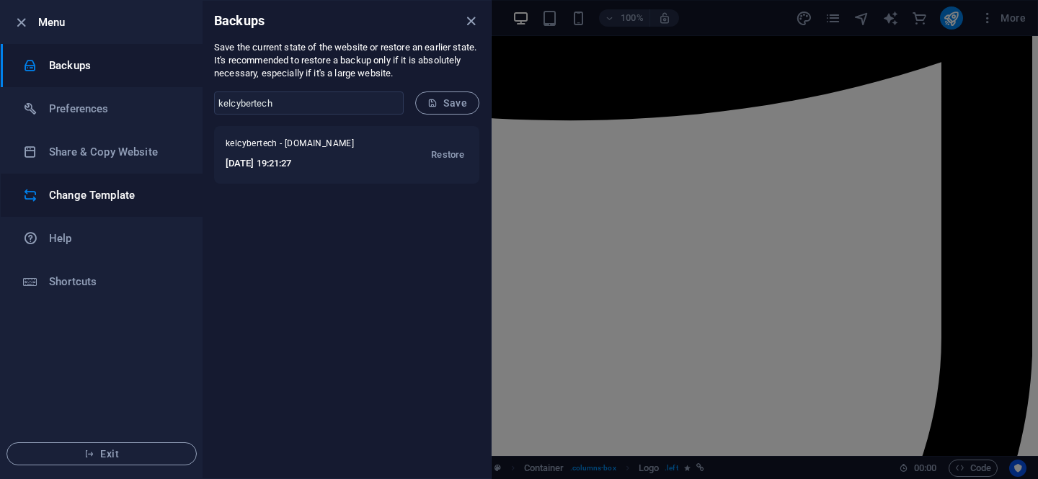
click at [99, 203] on h6 "Change Template" at bounding box center [115, 195] width 133 height 17
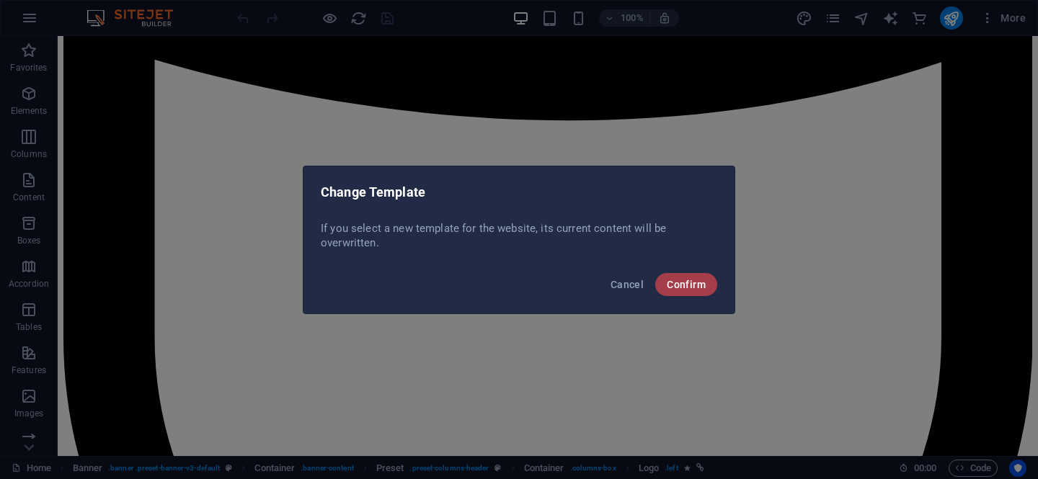
click at [685, 287] on span "Confirm" at bounding box center [686, 285] width 39 height 12
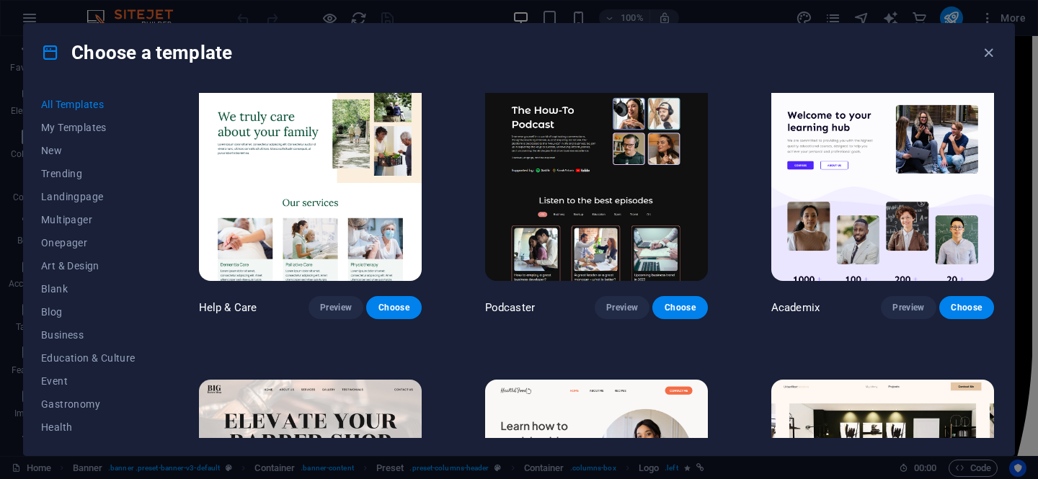
scroll to position [1543, 0]
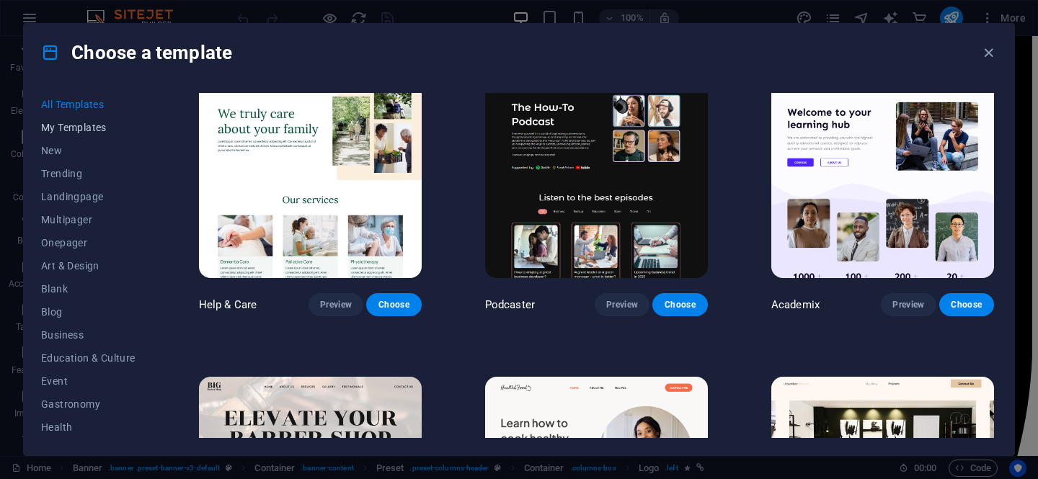
click at [81, 128] on span "My Templates" at bounding box center [88, 128] width 94 height 12
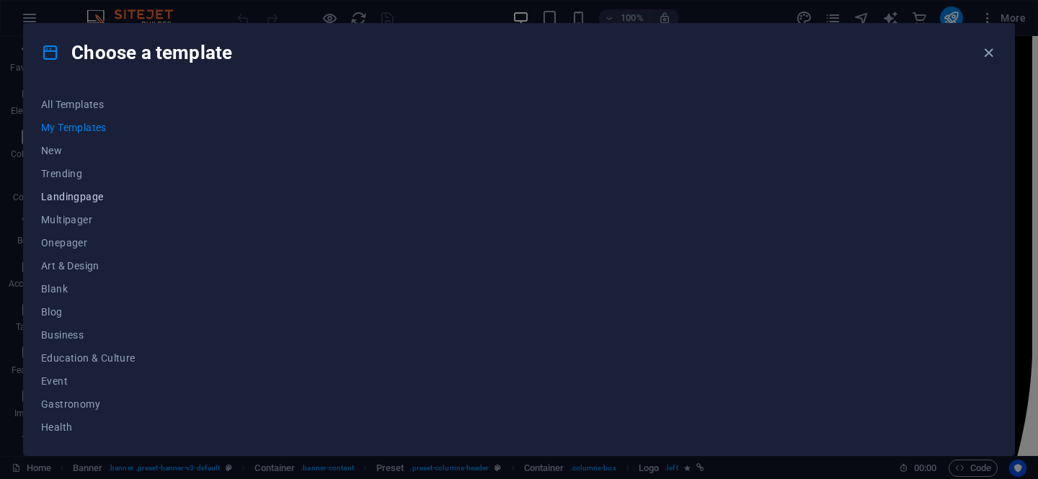
click at [86, 201] on span "Landingpage" at bounding box center [88, 197] width 94 height 12
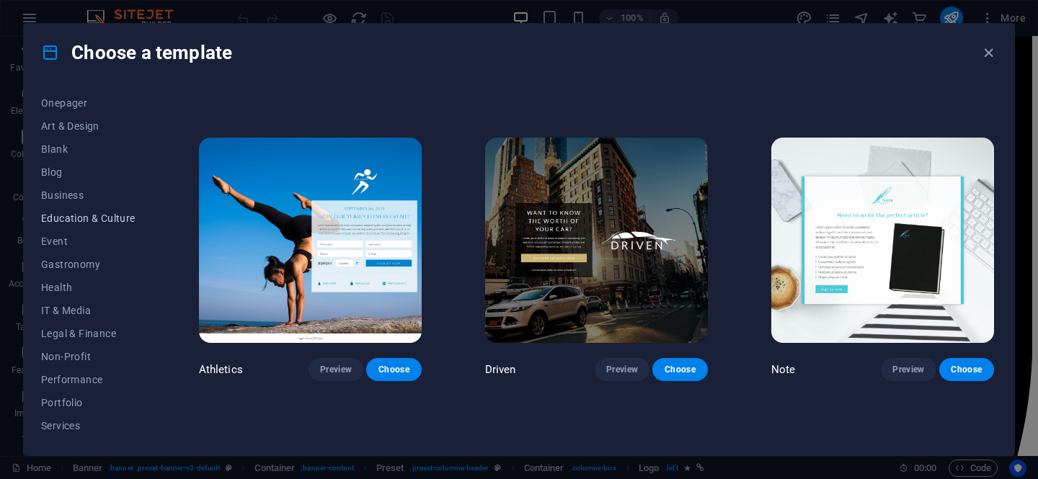
scroll to position [158, 0]
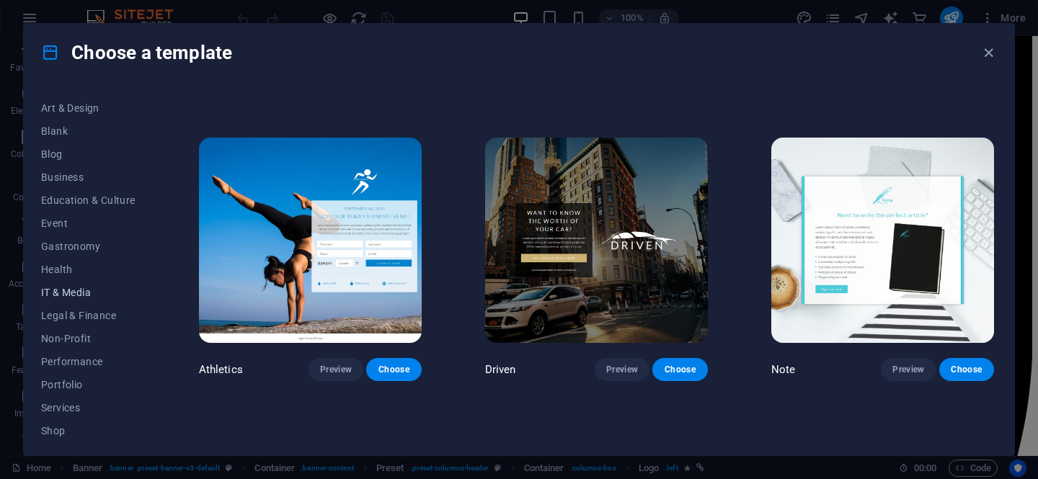
click at [86, 290] on span "IT & Media" at bounding box center [88, 293] width 94 height 12
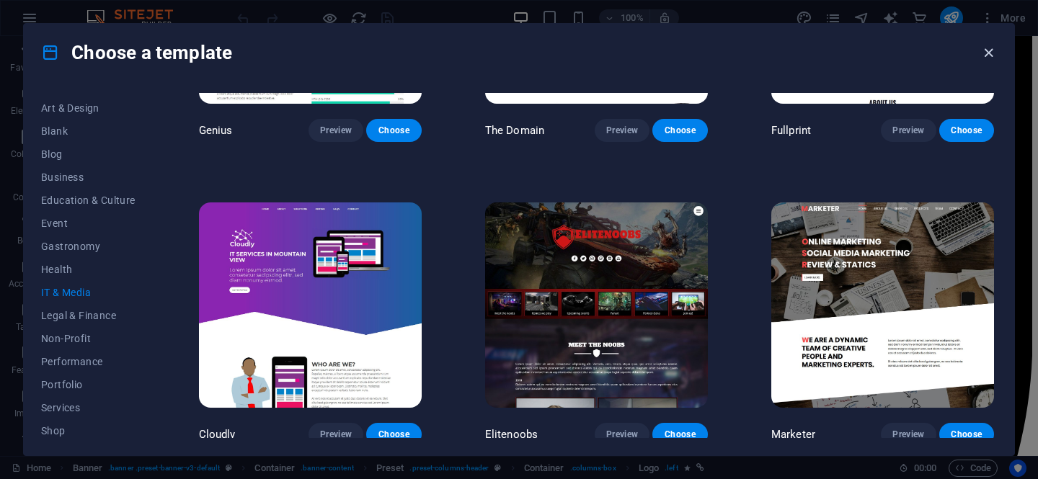
click at [989, 50] on icon "button" at bounding box center [988, 53] width 17 height 17
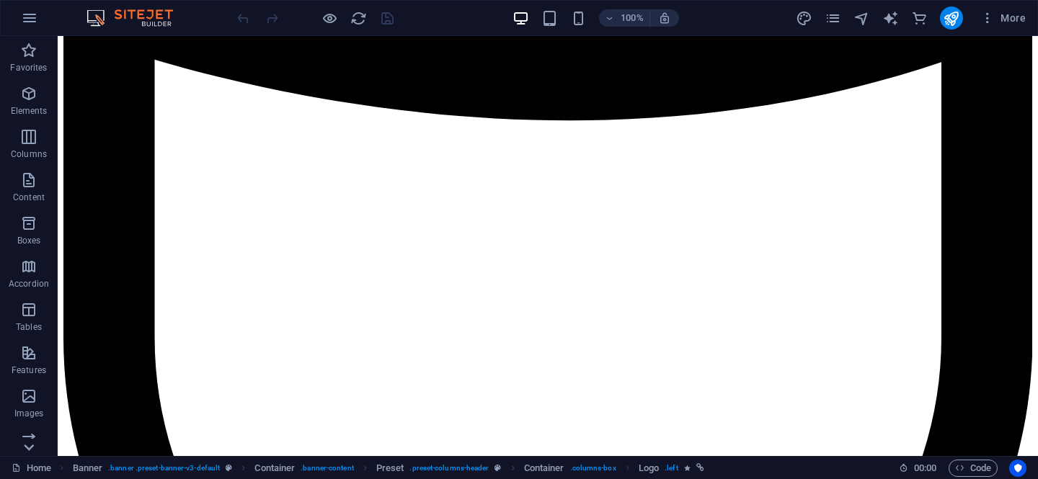
click at [34, 55] on icon at bounding box center [29, 45] width 20 height 20
click at [30, 13] on icon "button" at bounding box center [29, 17] width 17 height 17
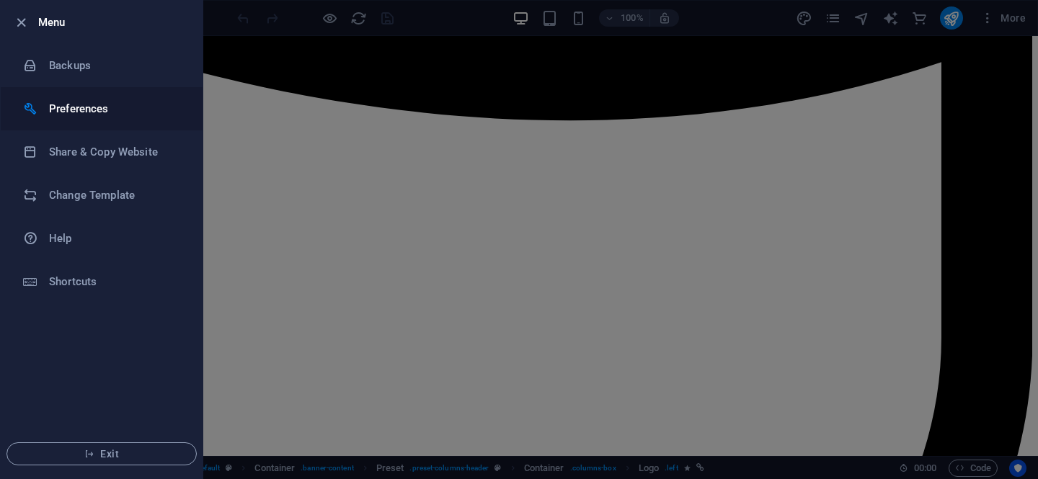
click at [90, 118] on li "Preferences" at bounding box center [102, 108] width 202 height 43
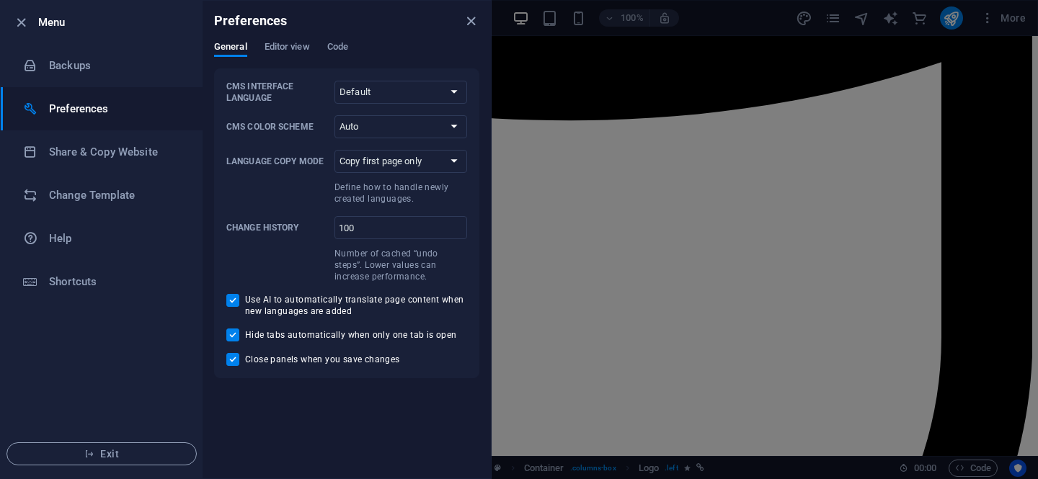
click at [293, 38] on div "Preferences" at bounding box center [346, 21] width 288 height 40
click at [291, 43] on span "Editor view" at bounding box center [286, 48] width 45 height 20
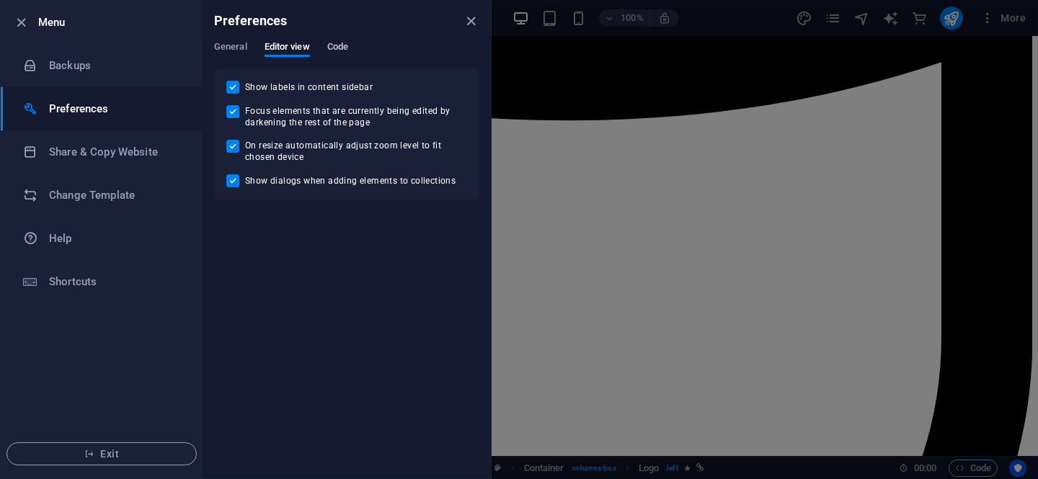
click at [342, 45] on span "Code" at bounding box center [337, 48] width 21 height 20
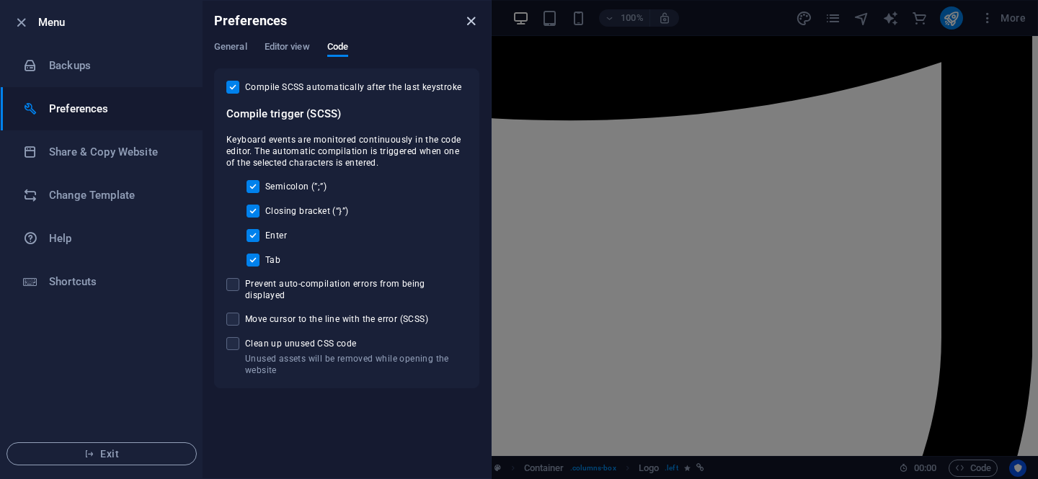
click at [470, 15] on icon "close" at bounding box center [471, 21] width 17 height 17
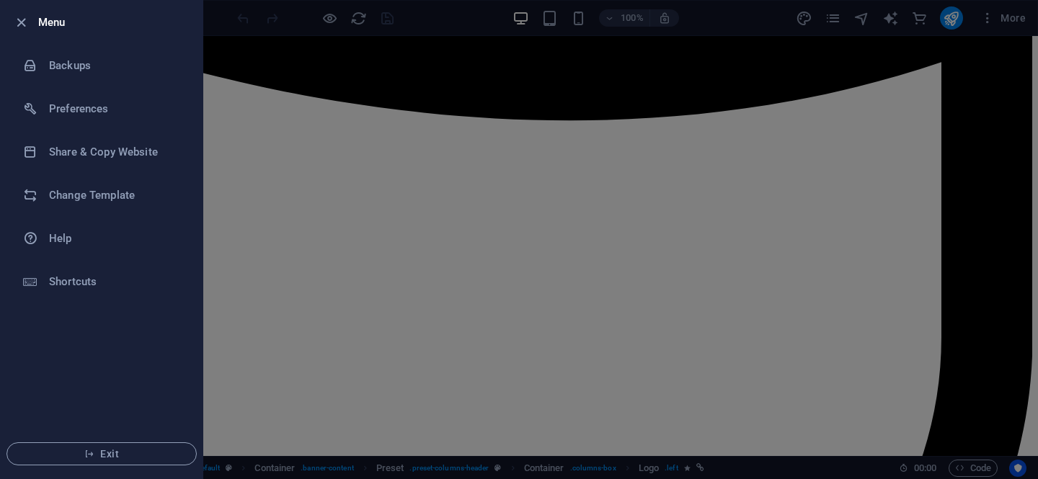
click at [30, 19] on div at bounding box center [25, 22] width 26 height 17
click at [23, 22] on icon "button" at bounding box center [21, 22] width 17 height 17
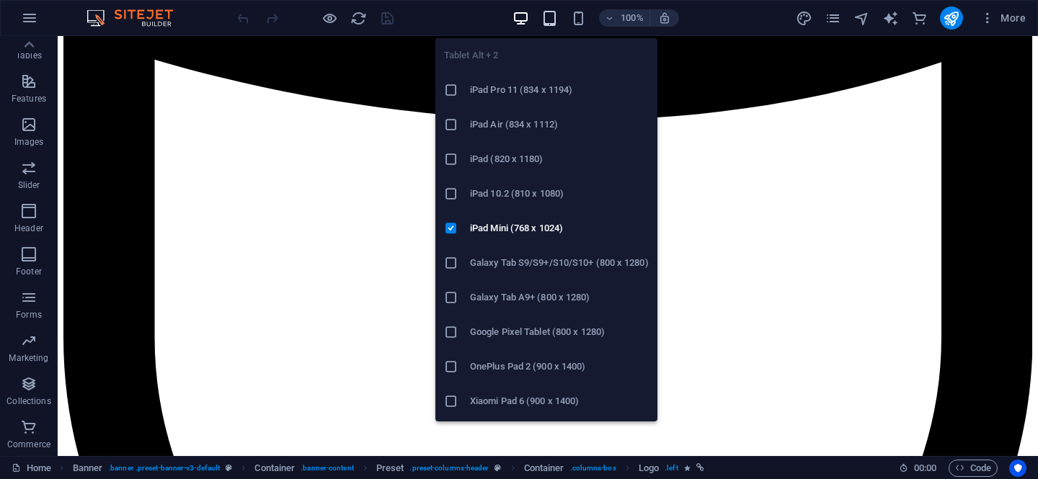
click at [552, 22] on icon "button" at bounding box center [549, 18] width 17 height 17
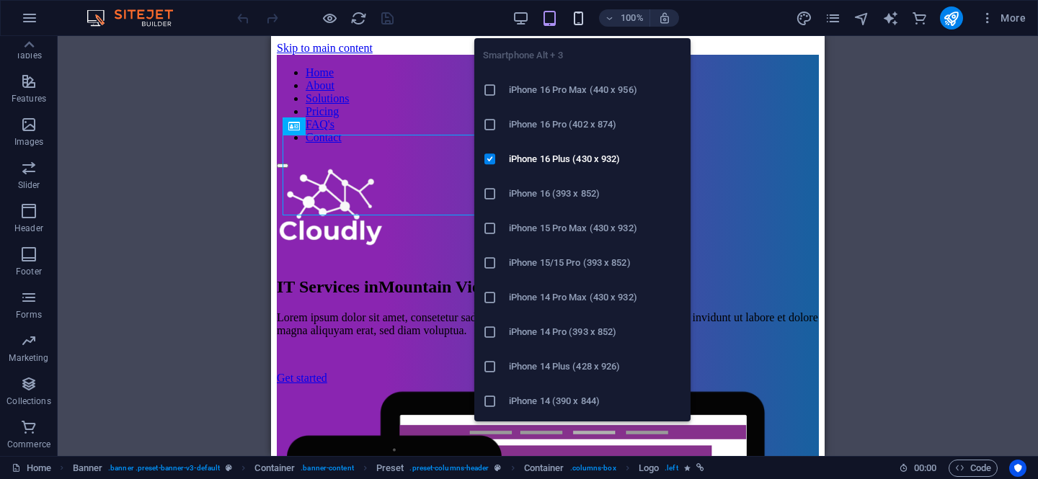
click at [574, 17] on icon "button" at bounding box center [578, 18] width 17 height 17
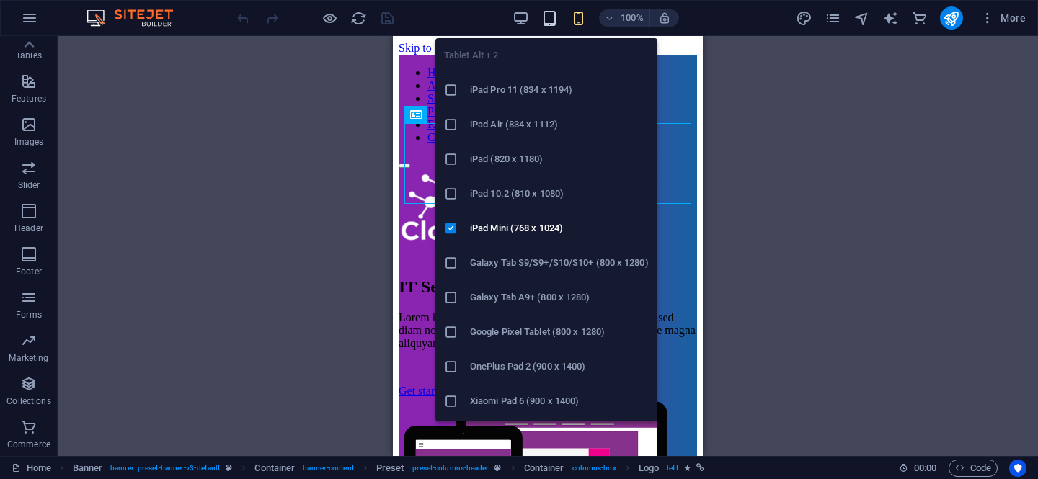
click at [548, 21] on icon "button" at bounding box center [549, 18] width 17 height 17
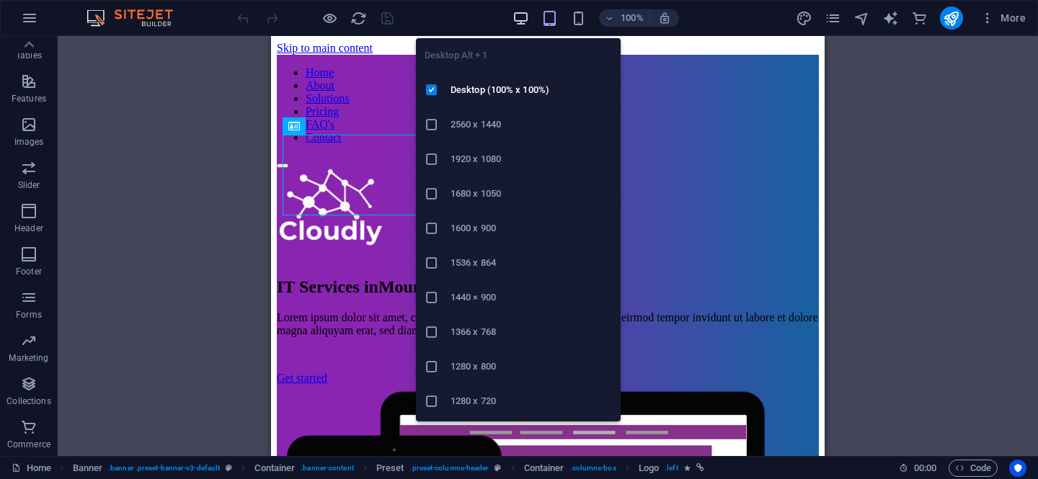
click at [527, 20] on icon "button" at bounding box center [520, 18] width 17 height 17
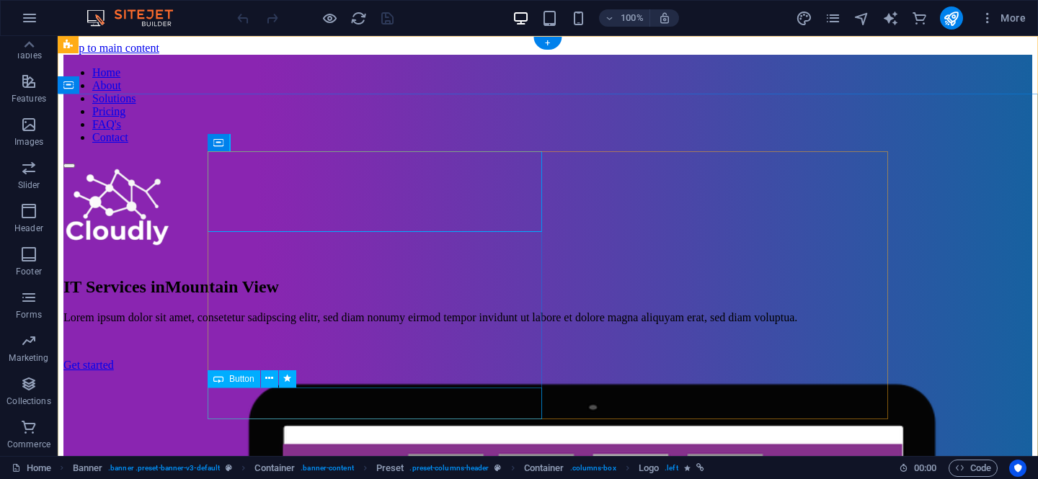
click at [287, 372] on div "Get started" at bounding box center [547, 365] width 968 height 13
click at [284, 372] on div "Get started" at bounding box center [547, 365] width 968 height 13
click at [276, 372] on div "Get started" at bounding box center [547, 365] width 968 height 13
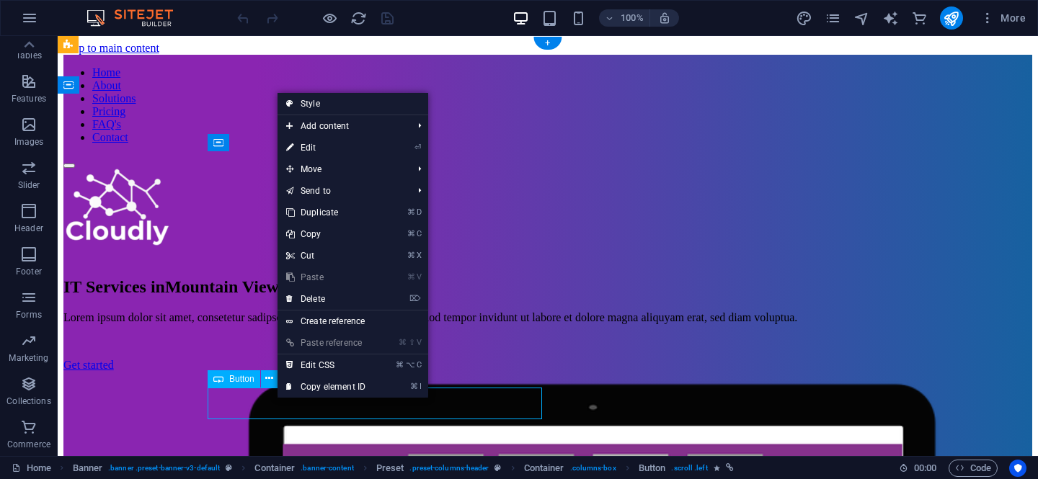
click at [281, 372] on div "Get started" at bounding box center [547, 365] width 968 height 13
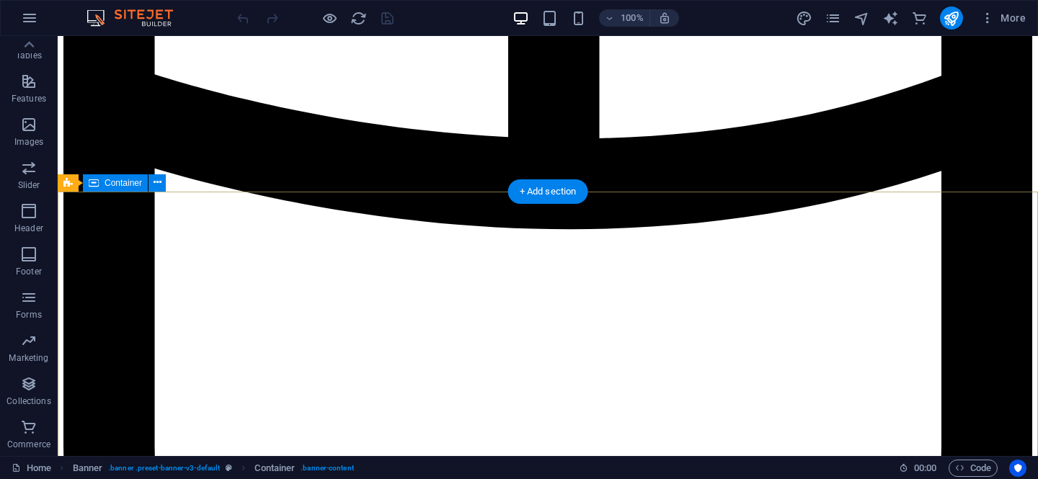
scroll to position [6356, 0]
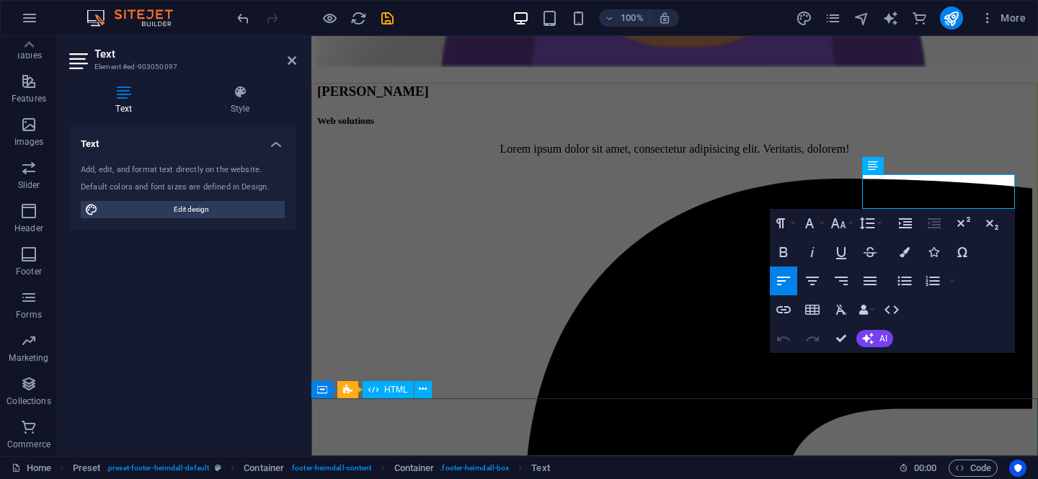
drag, startPoint x: 1305, startPoint y: 291, endPoint x: 922, endPoint y: 418, distance: 403.1
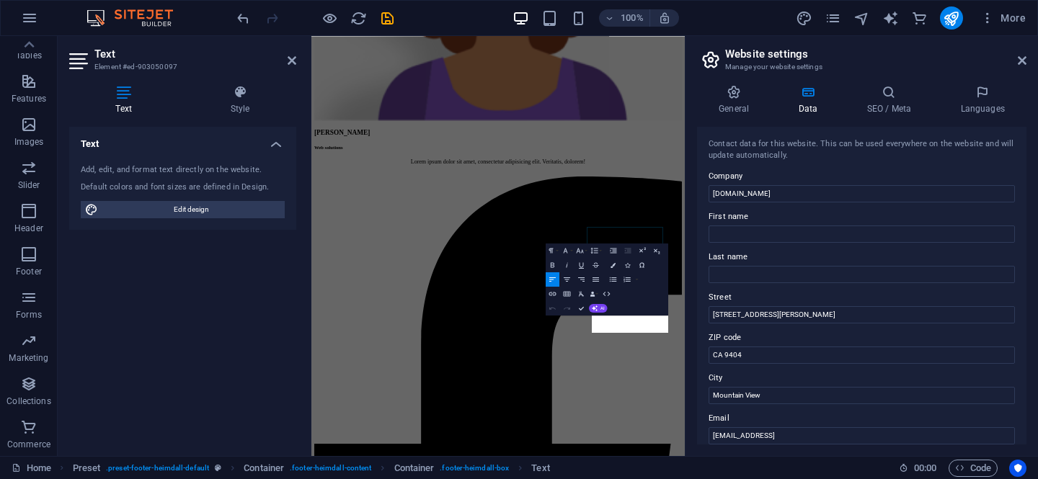
scroll to position [6112, 0]
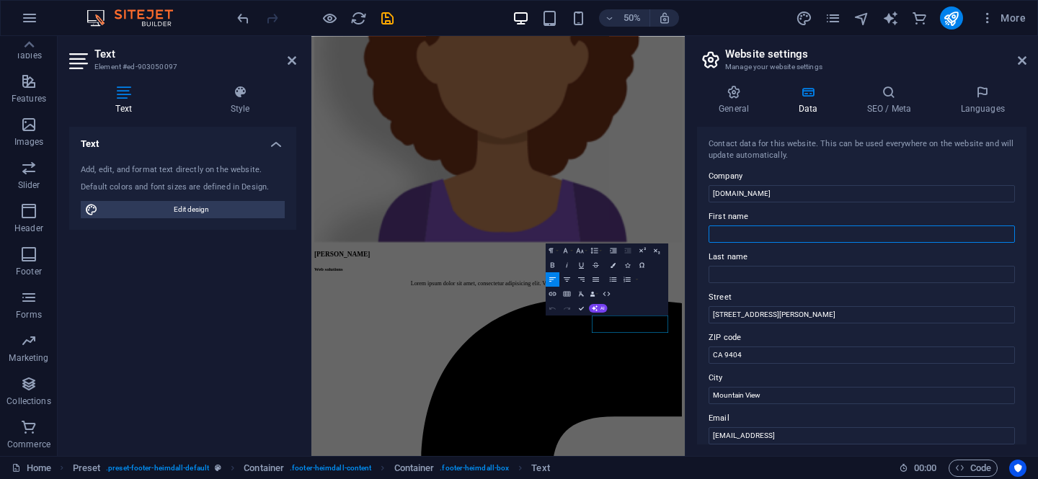
click at [744, 241] on input "First name" at bounding box center [861, 234] width 306 height 17
type input "Kelvin"
click at [759, 278] on input "Last name" at bounding box center [861, 274] width 306 height 17
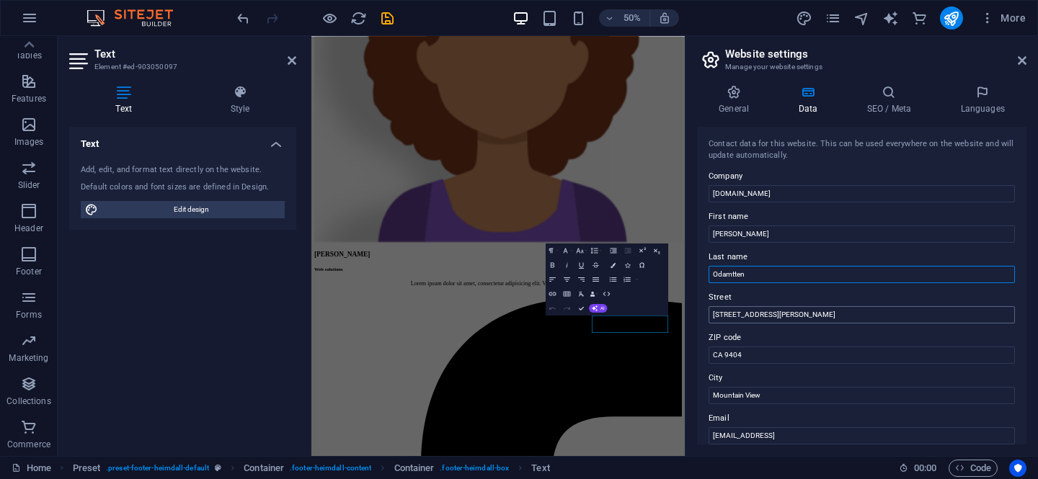
type input "Odamtten"
drag, startPoint x: 765, startPoint y: 315, endPoint x: 658, endPoint y: 306, distance: 107.7
click at [658, 306] on div "Home Favorites Elements Columns Content Boxes Accordion Tables Features Images …" at bounding box center [519, 246] width 1038 height 420
drag, startPoint x: 764, startPoint y: 317, endPoint x: 711, endPoint y: 317, distance: 52.6
click at [711, 317] on input "306 Nita Ave" at bounding box center [861, 314] width 306 height 17
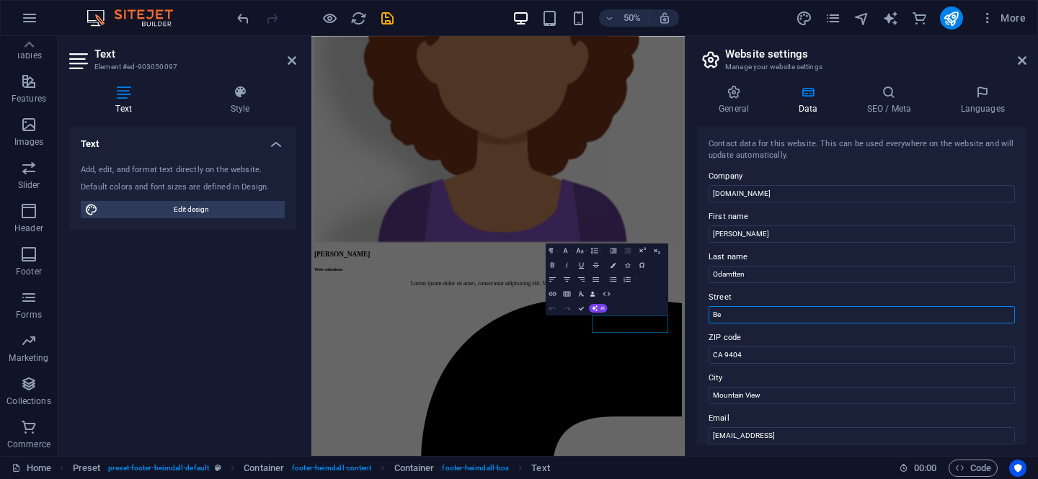
type input "B"
type input "[GEOGRAPHIC_DATA]"
drag, startPoint x: 754, startPoint y: 357, endPoint x: 714, endPoint y: 355, distance: 39.7
click at [714, 355] on input "CA 9404" at bounding box center [861, 355] width 306 height 17
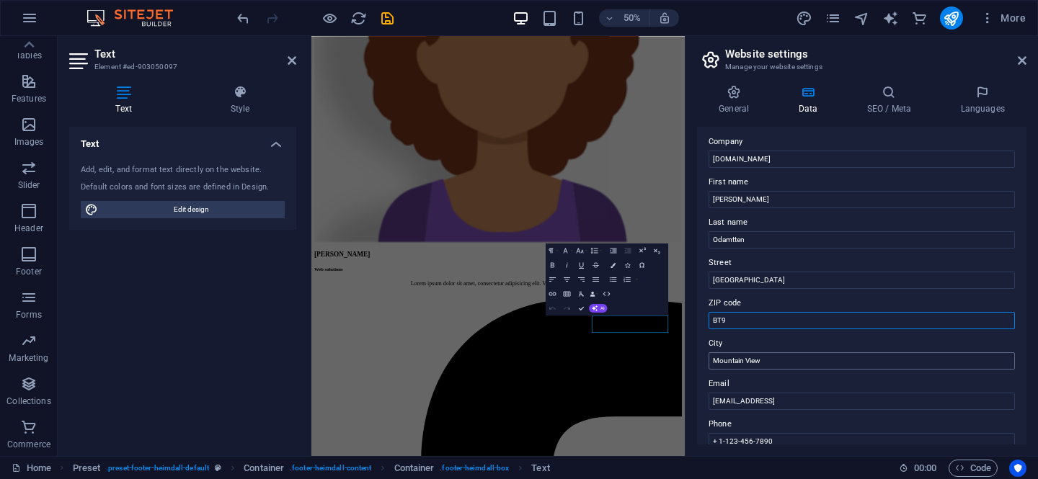
scroll to position [39, 0]
type input "BT9"
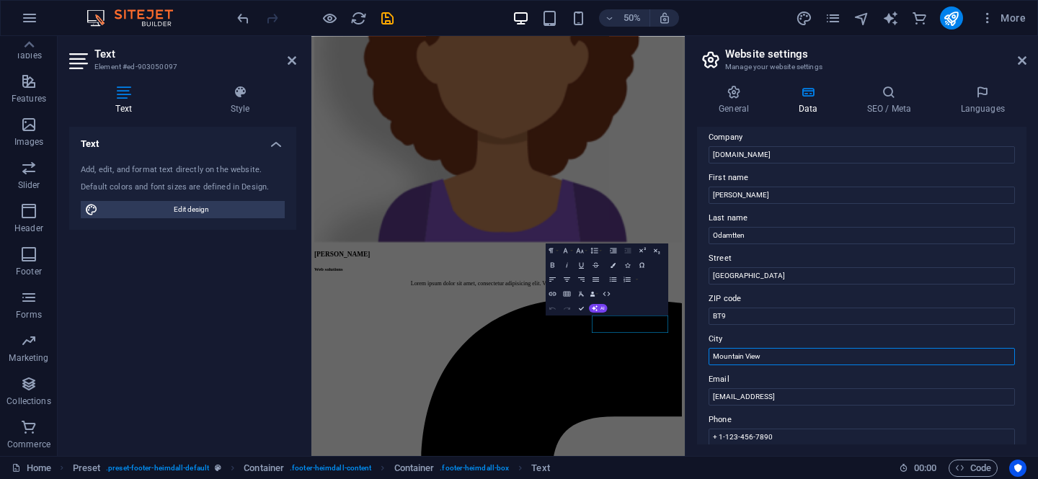
drag, startPoint x: 770, startPoint y: 356, endPoint x: 692, endPoint y: 357, distance: 78.6
click at [692, 357] on div "General Data SEO / Meta Languages Website name kelcybertech.com Logo Drag files…" at bounding box center [861, 264] width 352 height 383
type input "[GEOGRAPHIC_DATA]"
drag, startPoint x: 1195, startPoint y: 434, endPoint x: 1009, endPoint y: 728, distance: 347.8
click at [922, 403] on input "07f6cc91c5b65accead57d3b7e5a73@cpanel.local" at bounding box center [861, 396] width 306 height 17
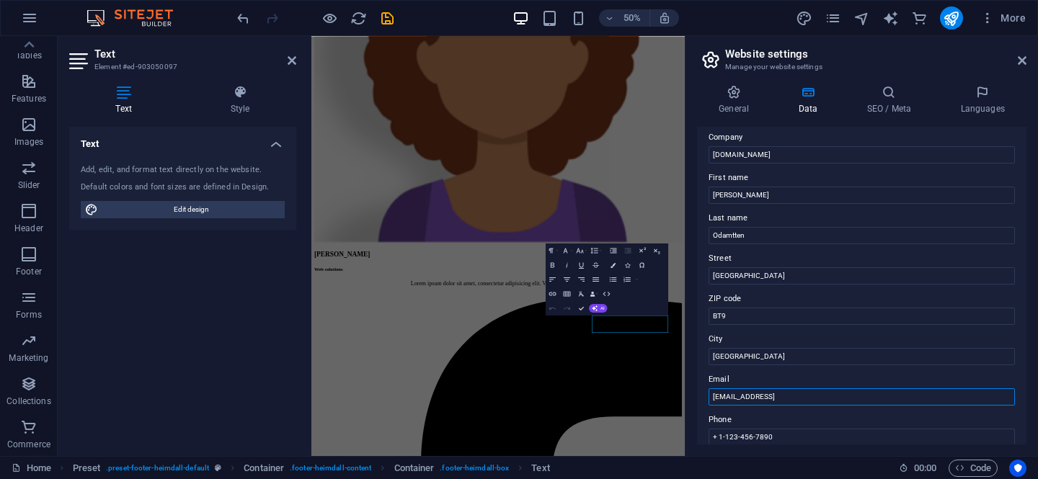
drag, startPoint x: 892, startPoint y: 396, endPoint x: 705, endPoint y: 393, distance: 186.6
click at [705, 393] on div "Contact data for this website. This can be used everywhere on the website and w…" at bounding box center [861, 286] width 329 height 318
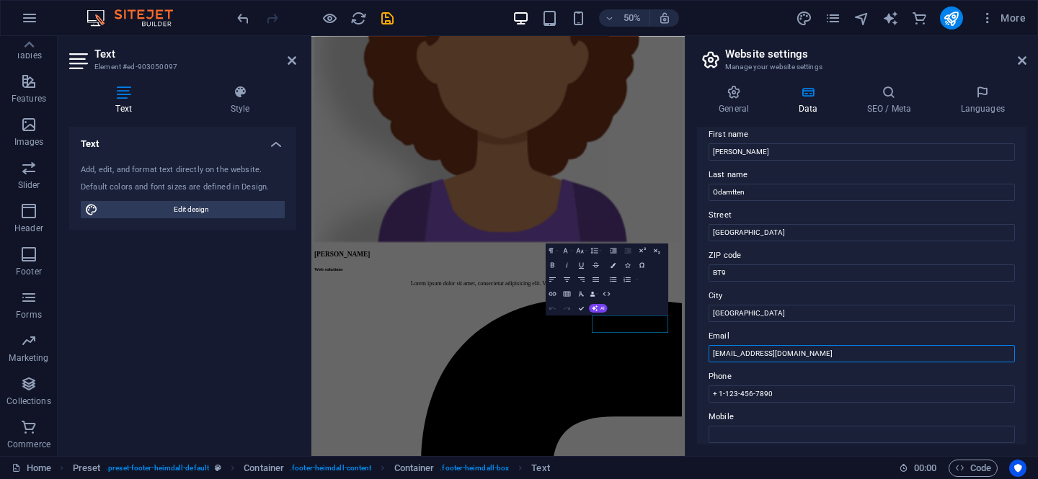
scroll to position [92, 0]
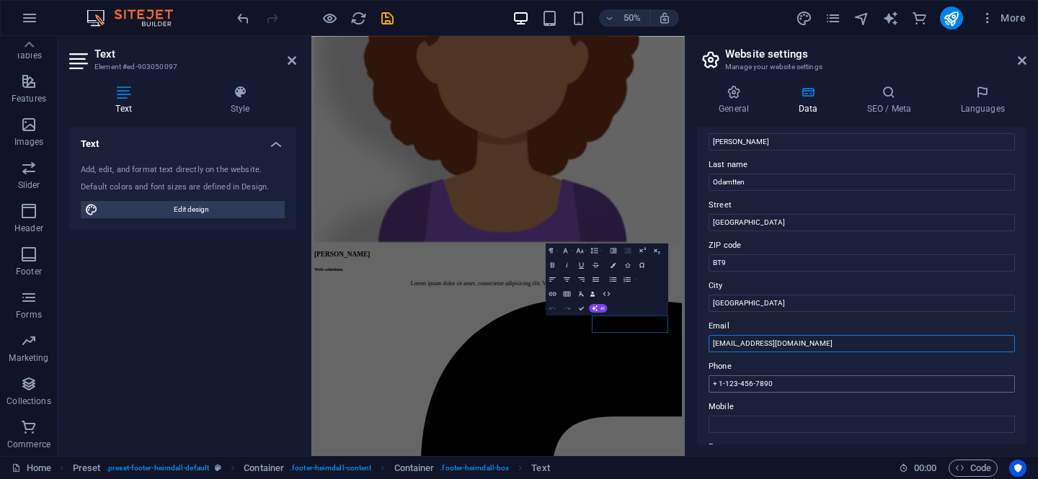
type input "[EMAIL_ADDRESS][DOMAIN_NAME]"
click at [722, 382] on input "+ 1-123-456-7890" at bounding box center [861, 383] width 306 height 17
click at [741, 380] on input "+ 44-123-456-7890" at bounding box center [861, 383] width 306 height 17
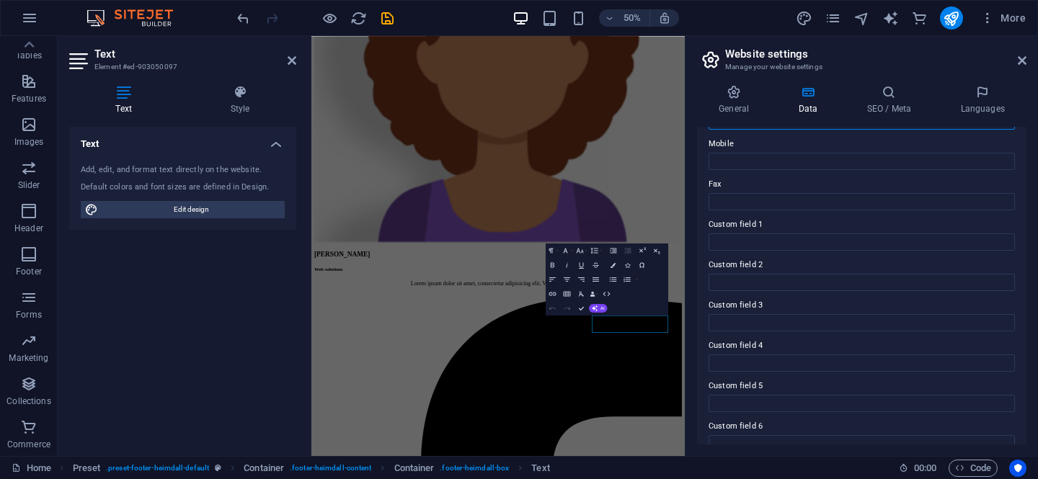
scroll to position [374, 0]
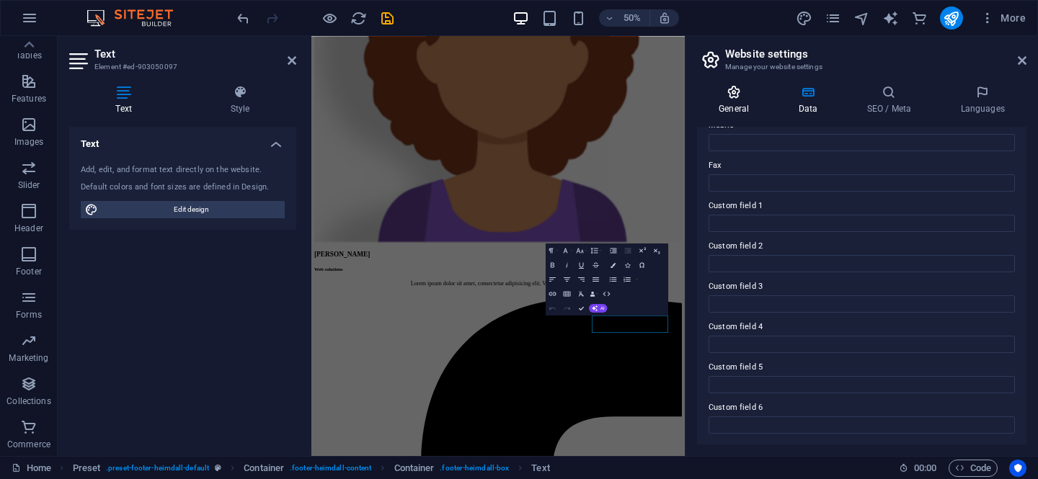
type input "+ [PHONE_NUMBER]"
click at [744, 98] on icon at bounding box center [733, 92] width 73 height 14
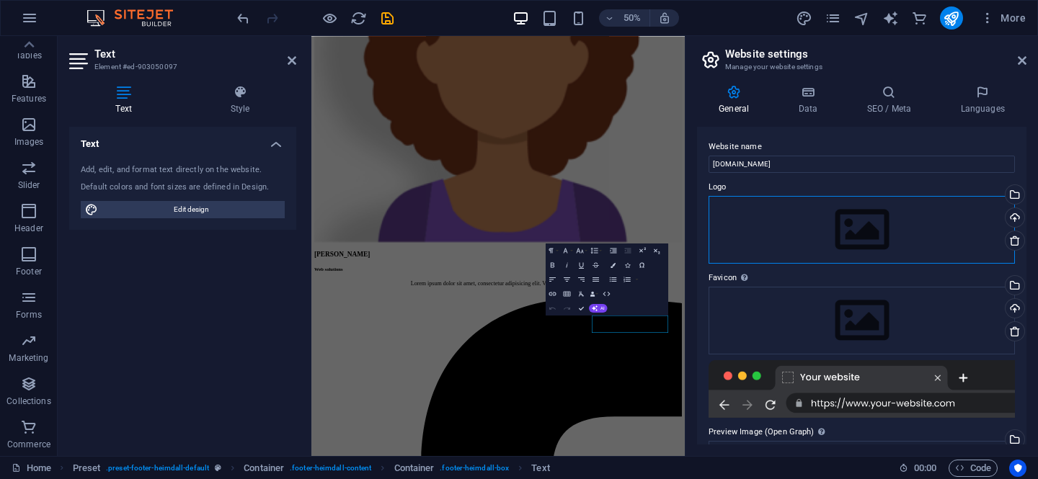
click at [864, 226] on div "Drag files here, click to choose files or select files from Files or our free s…" at bounding box center [861, 230] width 306 height 68
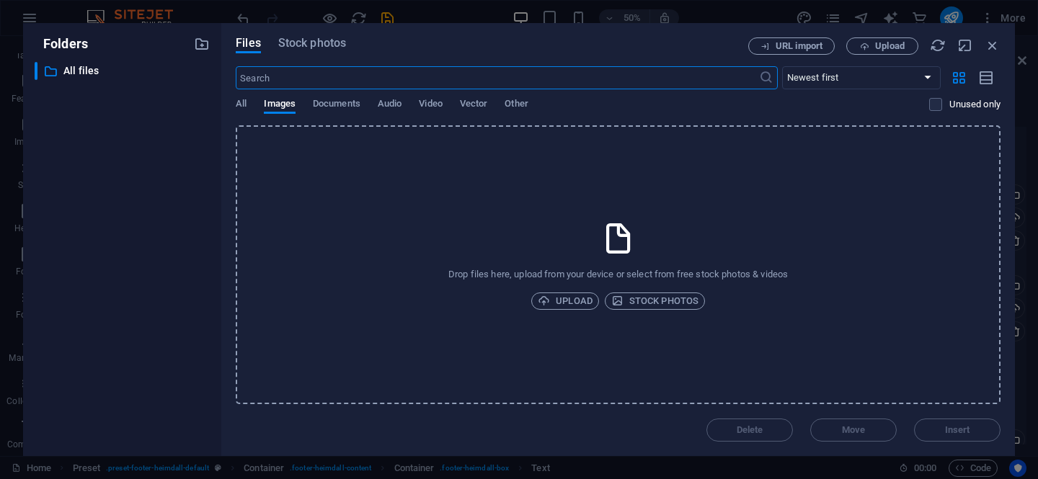
scroll to position [4732, 0]
click at [579, 300] on span "Upload" at bounding box center [565, 301] width 55 height 17
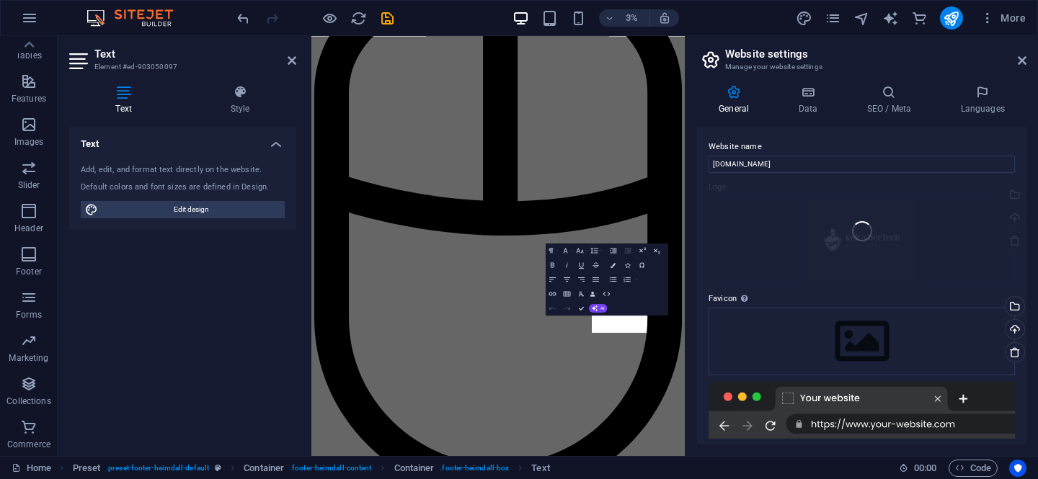
scroll to position [6112, 0]
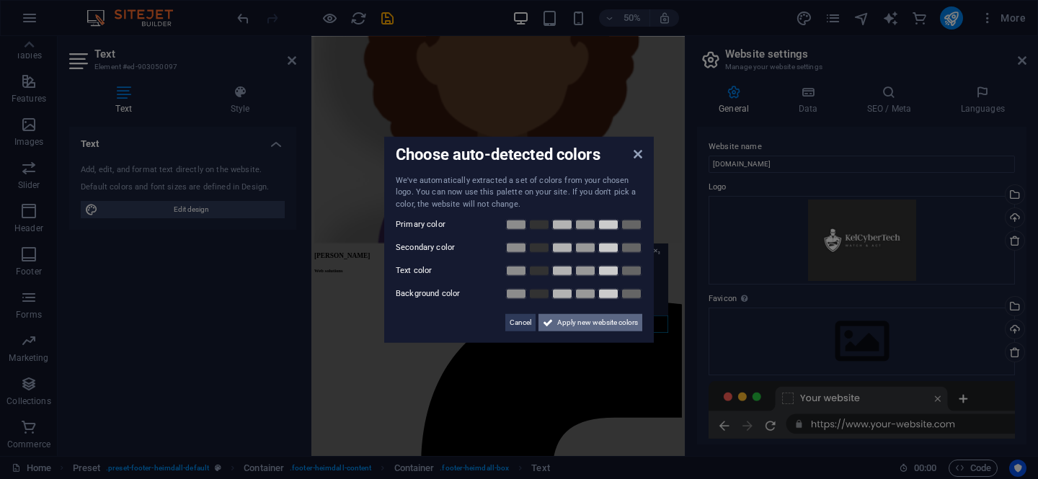
click at [589, 323] on span "Apply new website colors" at bounding box center [597, 322] width 81 height 17
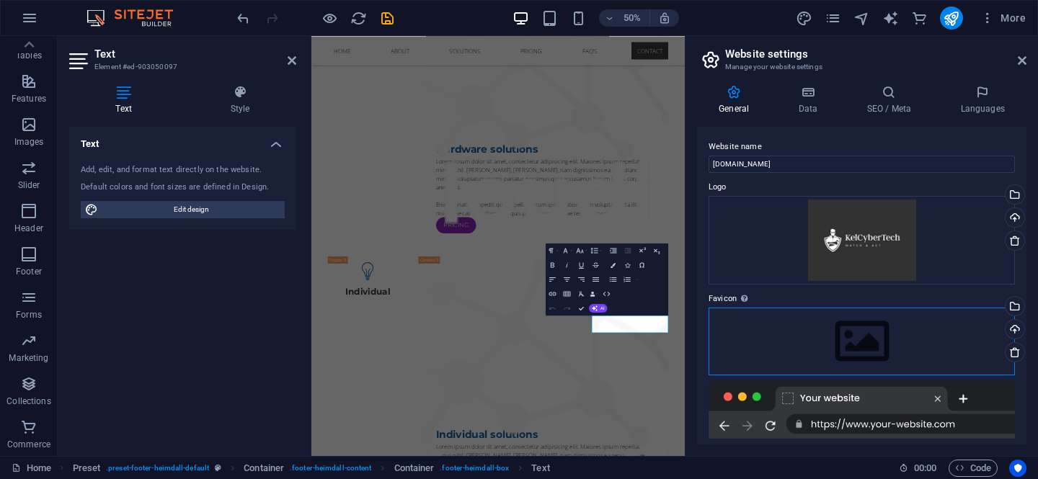
click at [862, 339] on div "Drag files here, click to choose files or select files from Files or our free s…" at bounding box center [861, 342] width 306 height 68
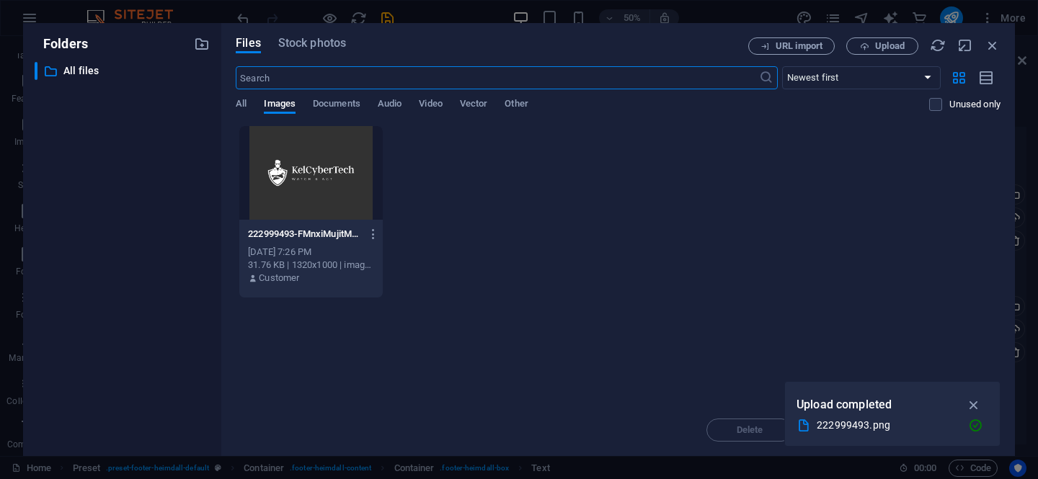
scroll to position [4732, 0]
click at [310, 191] on div at bounding box center [310, 173] width 143 height 94
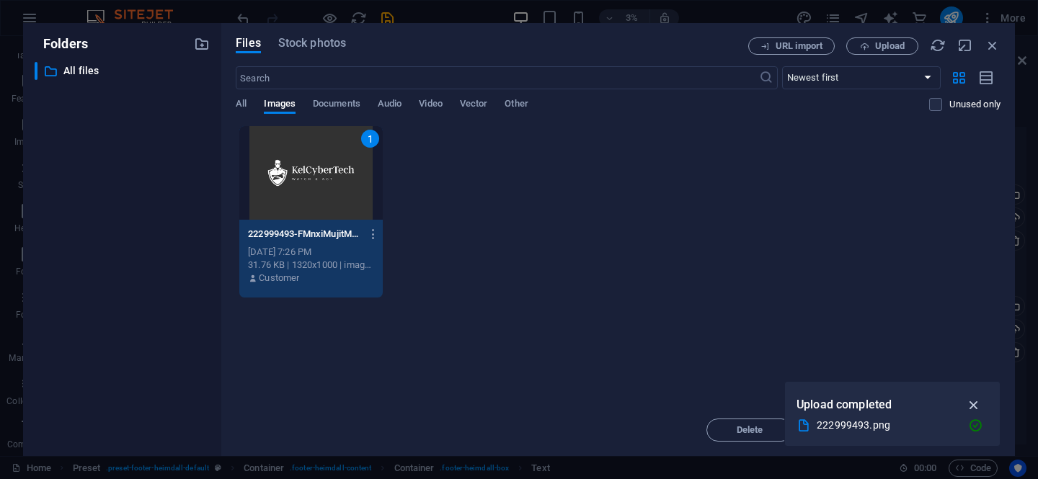
click at [976, 407] on icon "button" at bounding box center [974, 405] width 17 height 16
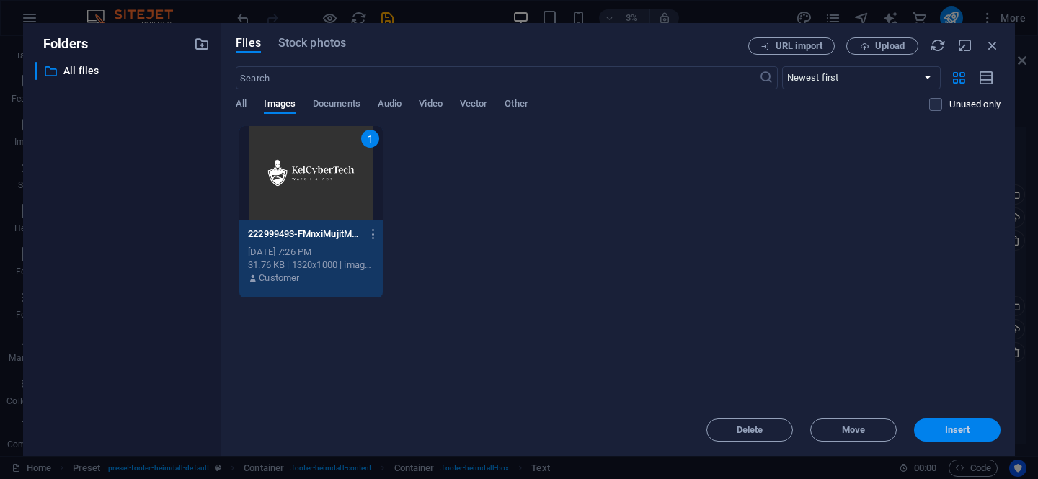
click at [945, 434] on span "Insert" at bounding box center [957, 430] width 25 height 9
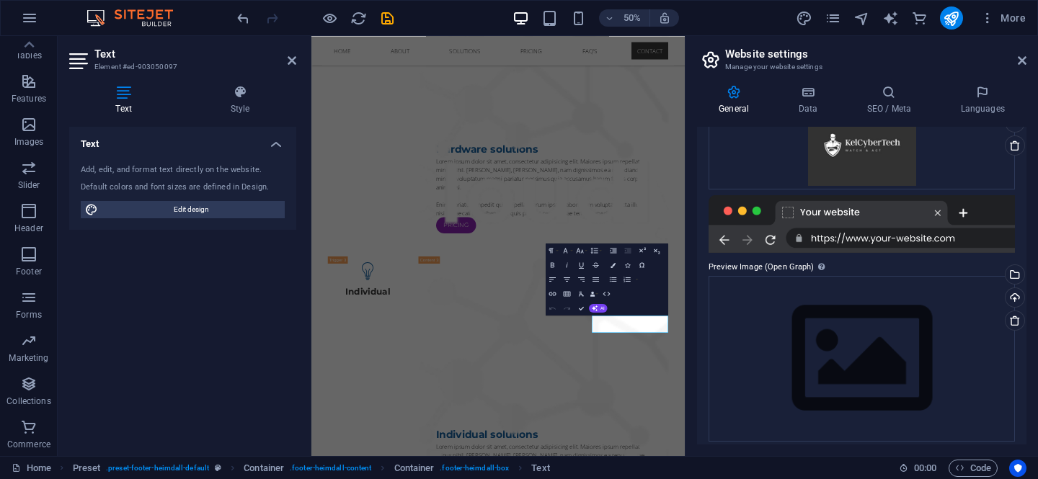
scroll to position [215, 0]
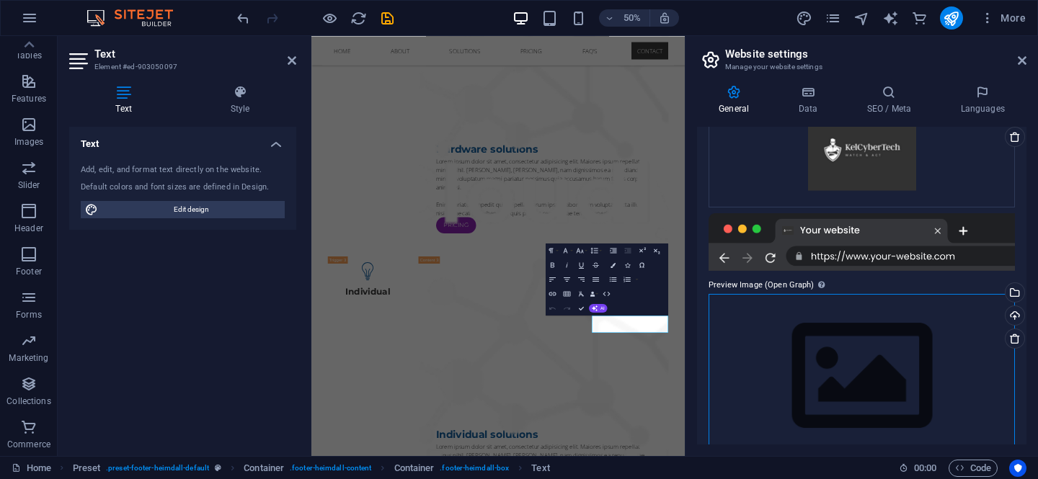
click at [870, 366] on div "Drag files here, click to choose files or select files from Files or our free s…" at bounding box center [861, 376] width 306 height 165
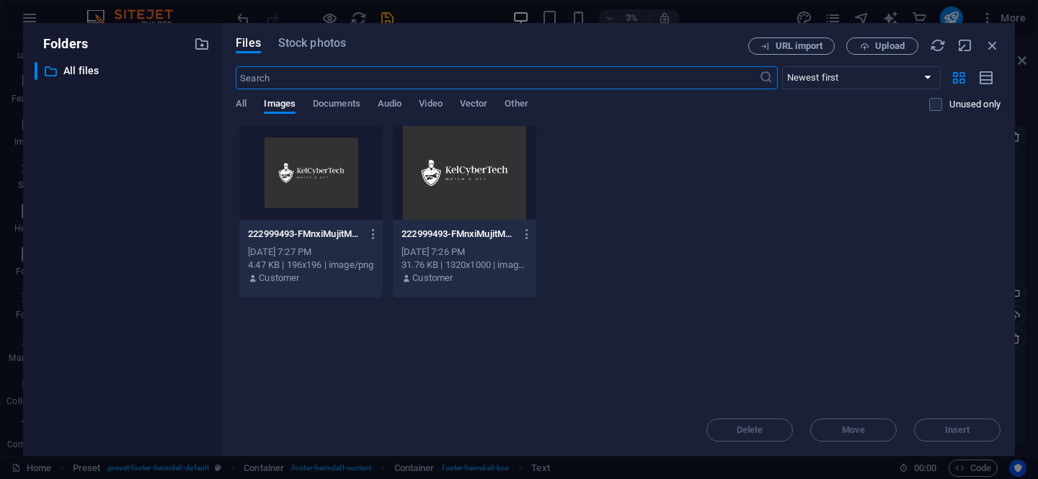
click at [361, 195] on div at bounding box center [310, 173] width 143 height 94
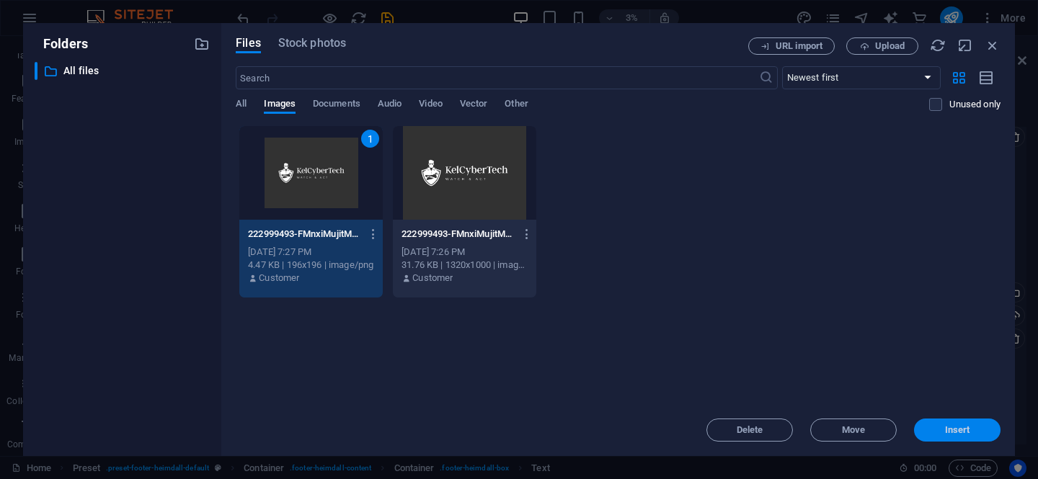
click at [959, 429] on span "Insert" at bounding box center [957, 430] width 25 height 9
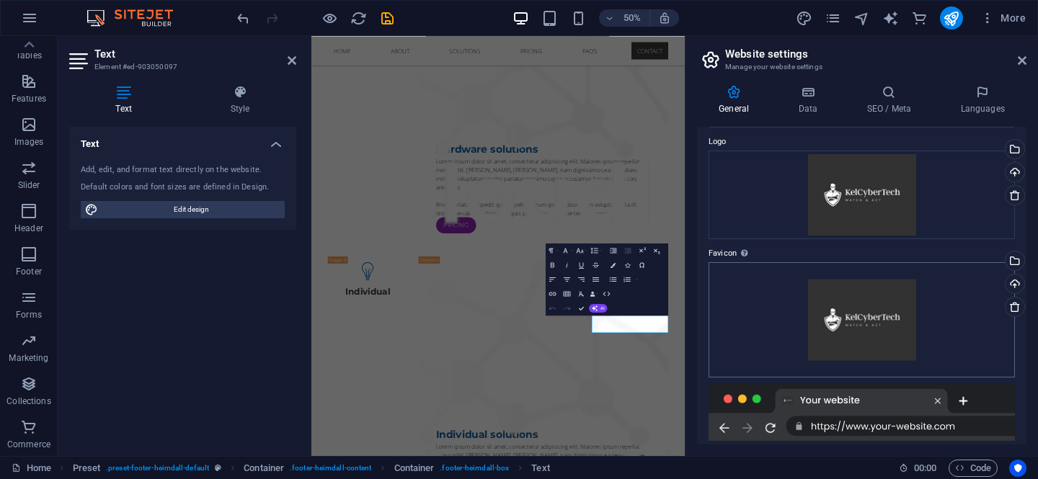
scroll to position [0, 0]
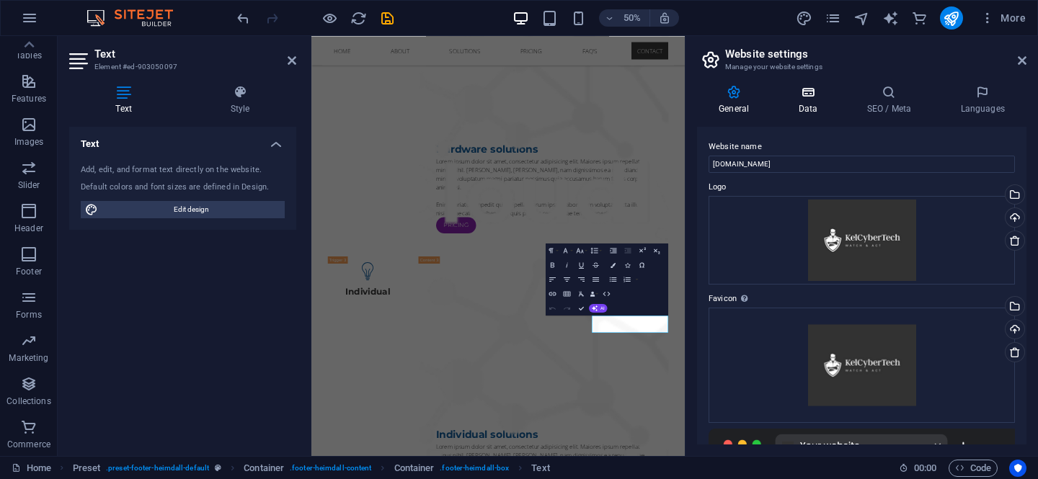
click at [807, 103] on h4 "Data" at bounding box center [810, 100] width 68 height 30
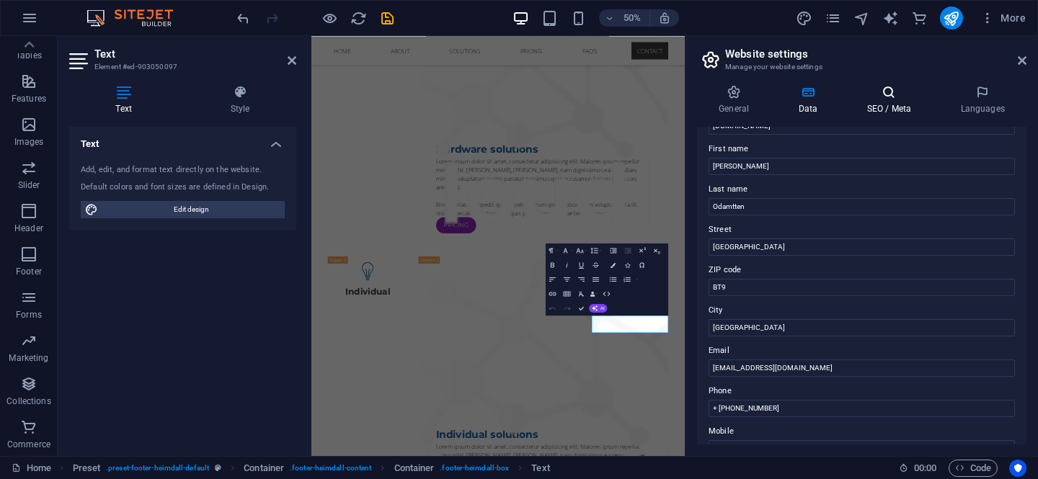
scroll to position [37, 0]
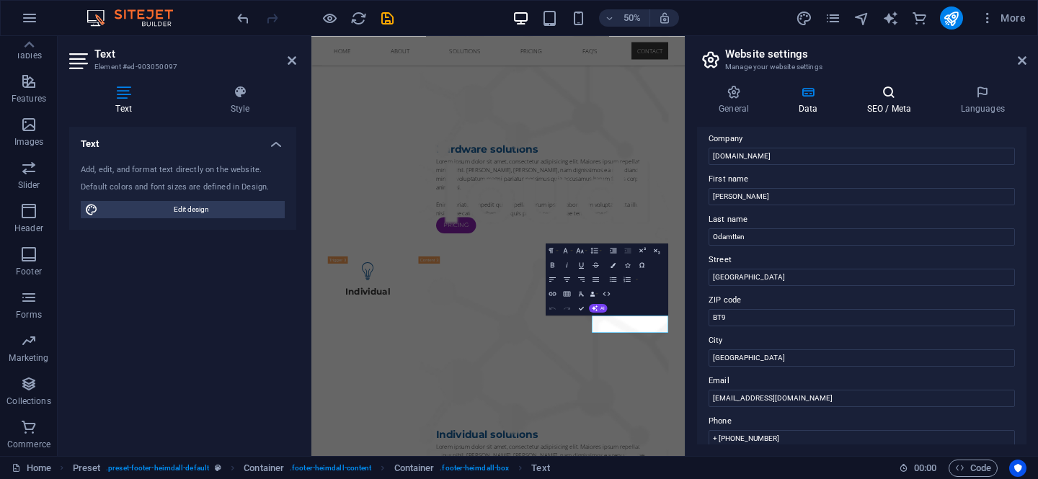
click at [894, 100] on h4 "SEO / Meta" at bounding box center [891, 100] width 94 height 30
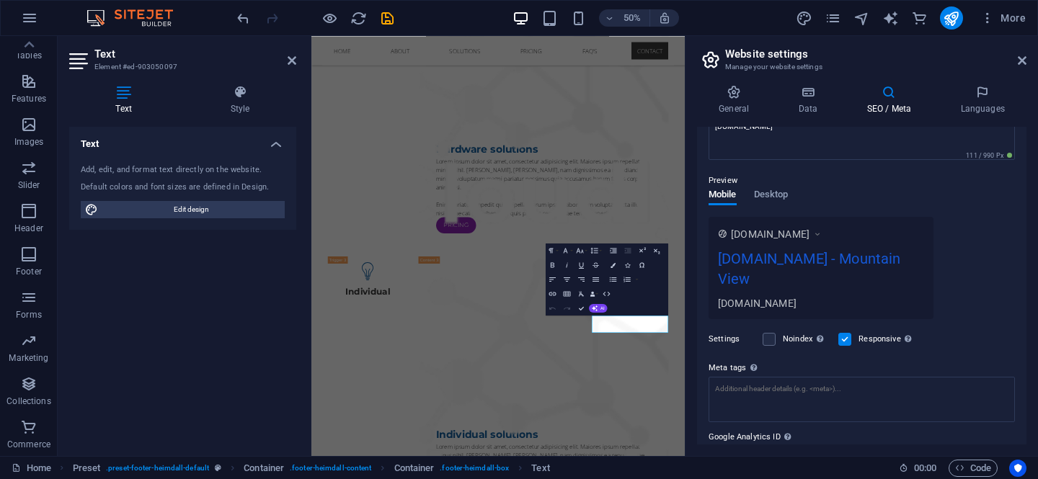
scroll to position [53, 0]
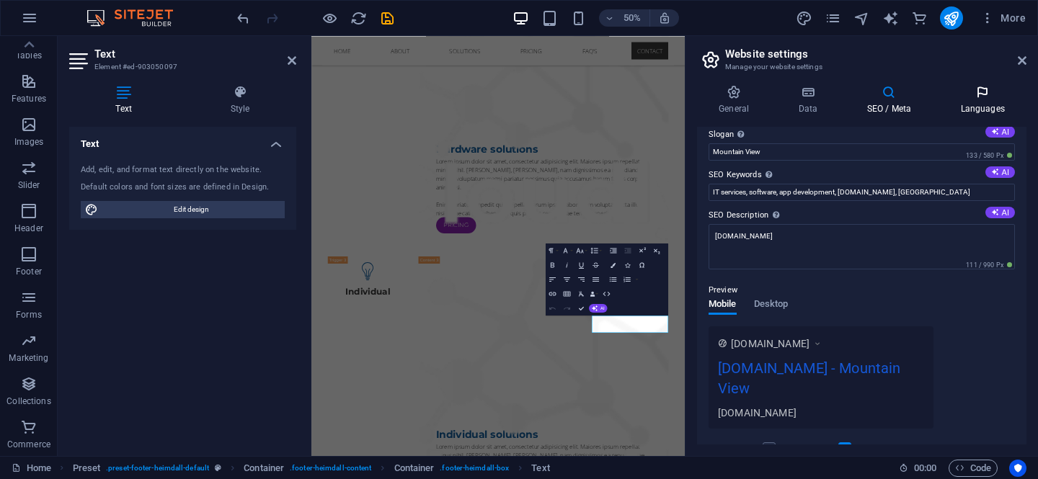
click at [966, 110] on h4 "Languages" at bounding box center [982, 100] width 88 height 30
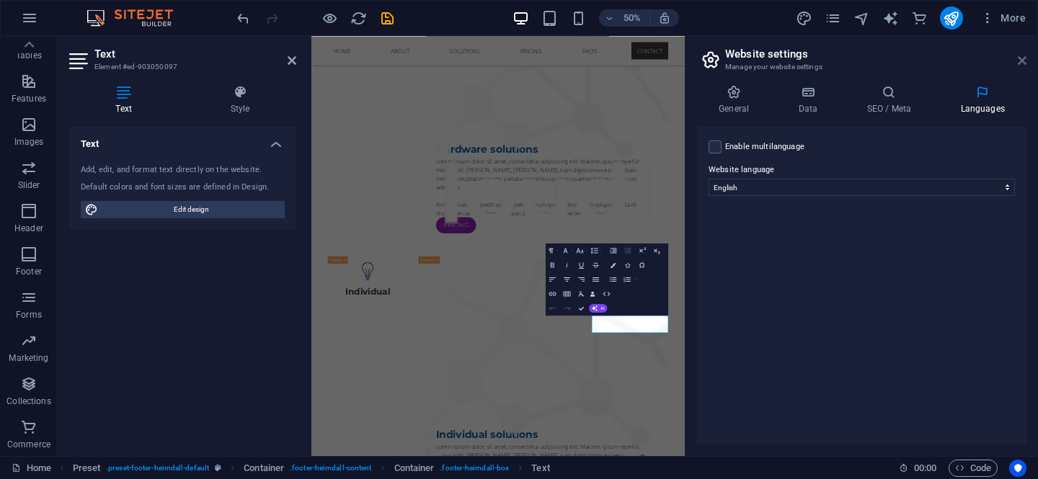
click at [1020, 63] on icon at bounding box center [1021, 61] width 9 height 12
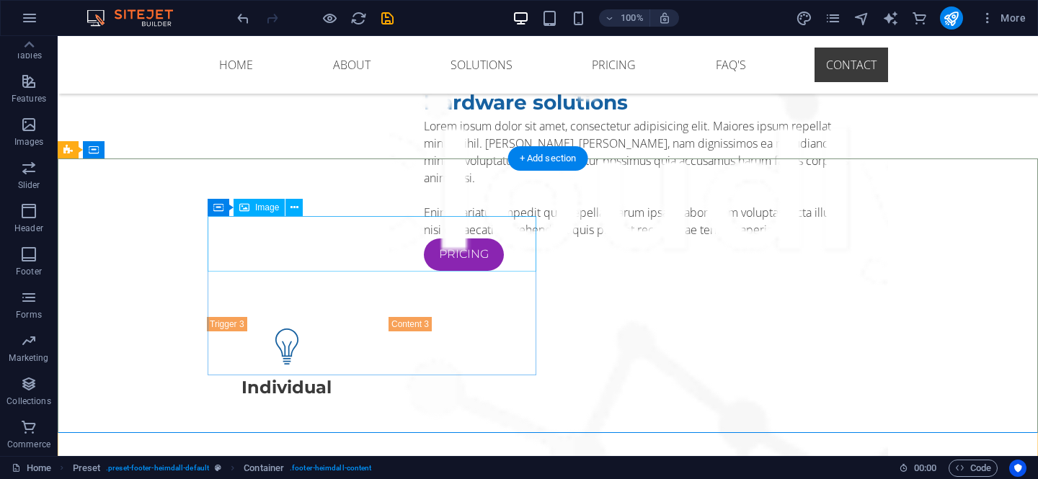
scroll to position [6280, 0]
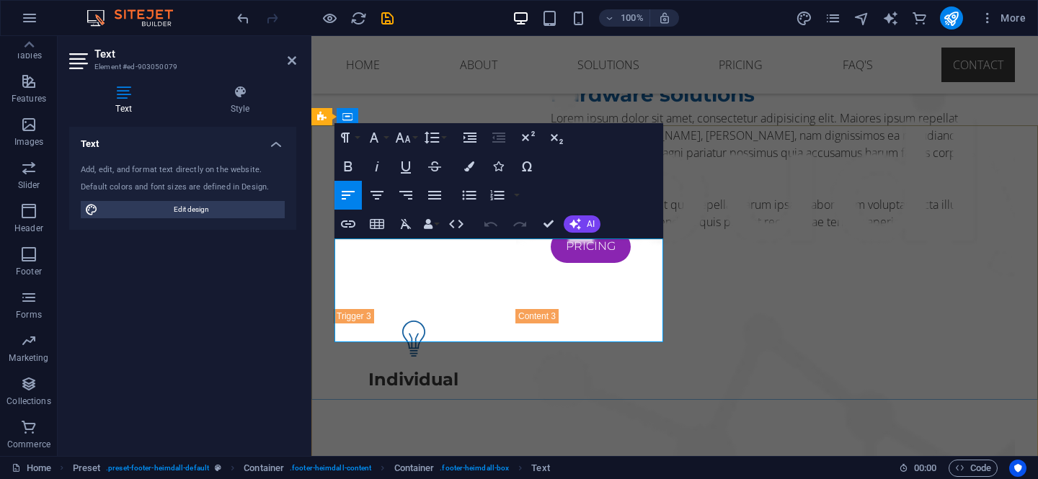
drag, startPoint x: 389, startPoint y: 339, endPoint x: 335, endPoint y: 250, distance: 103.8
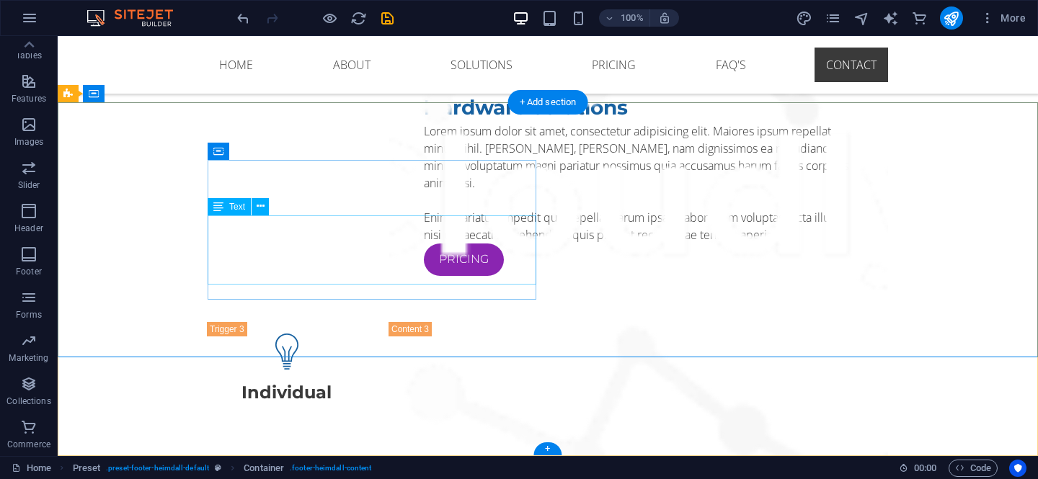
scroll to position [6303, 0]
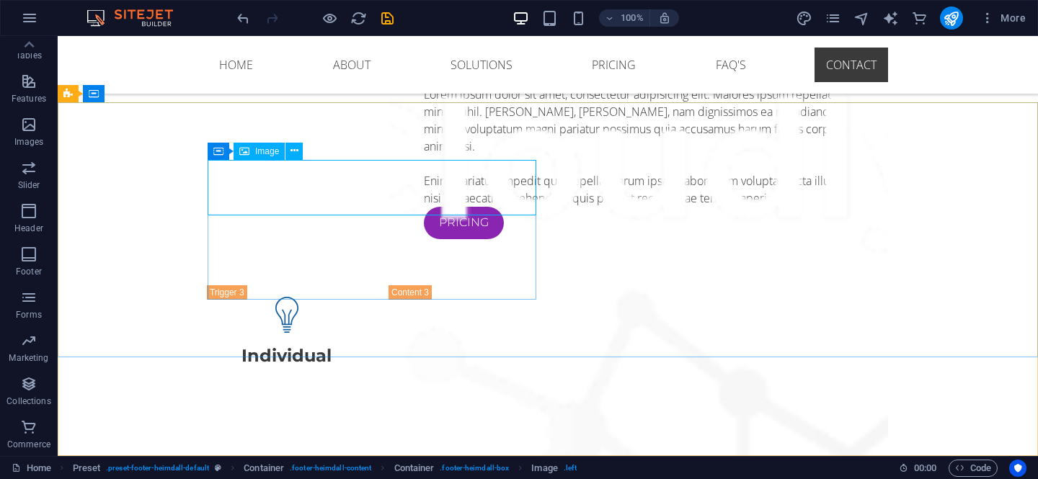
click at [263, 151] on span "Image" at bounding box center [267, 151] width 24 height 9
select select "px"
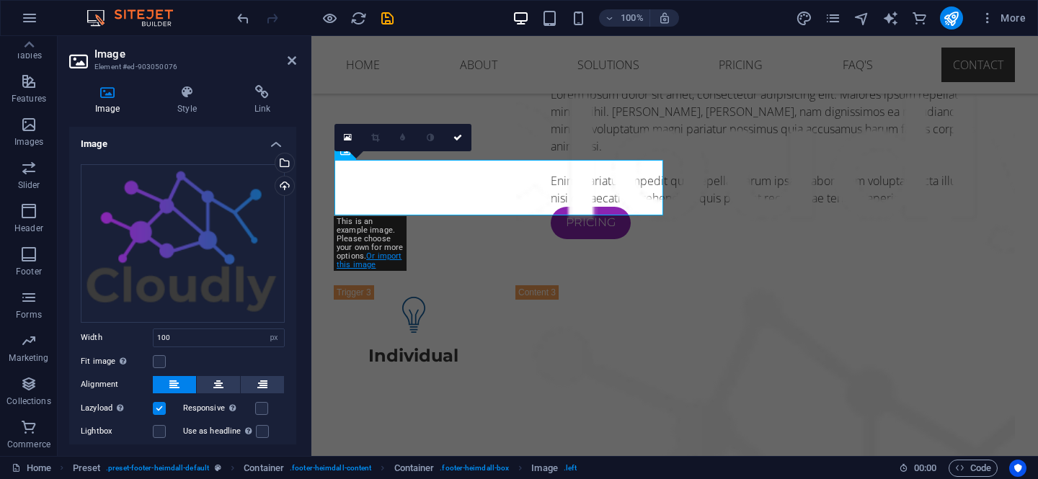
click at [390, 255] on link "Or import this image" at bounding box center [368, 260] width 65 height 18
click at [347, 138] on icon at bounding box center [348, 138] width 8 height 10
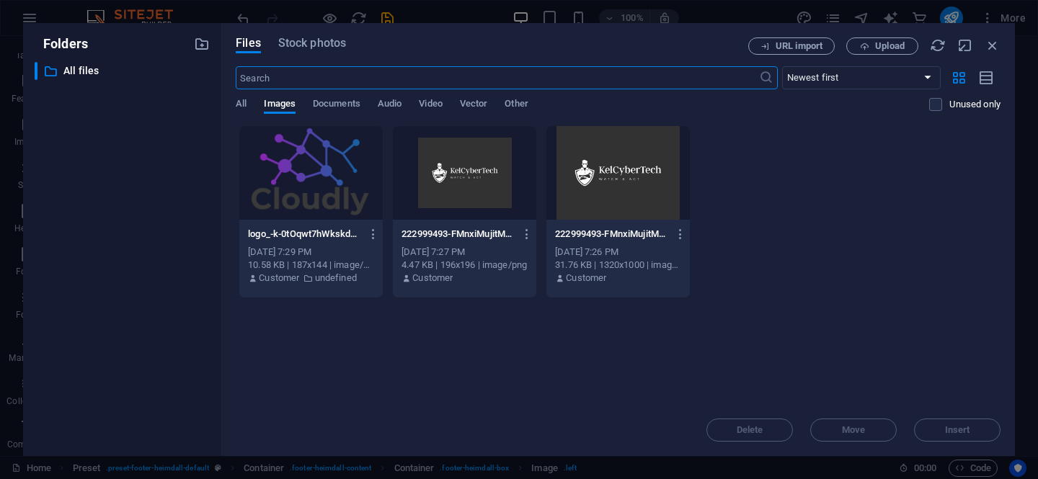
scroll to position [6093, 0]
click at [470, 181] on div at bounding box center [464, 173] width 143 height 94
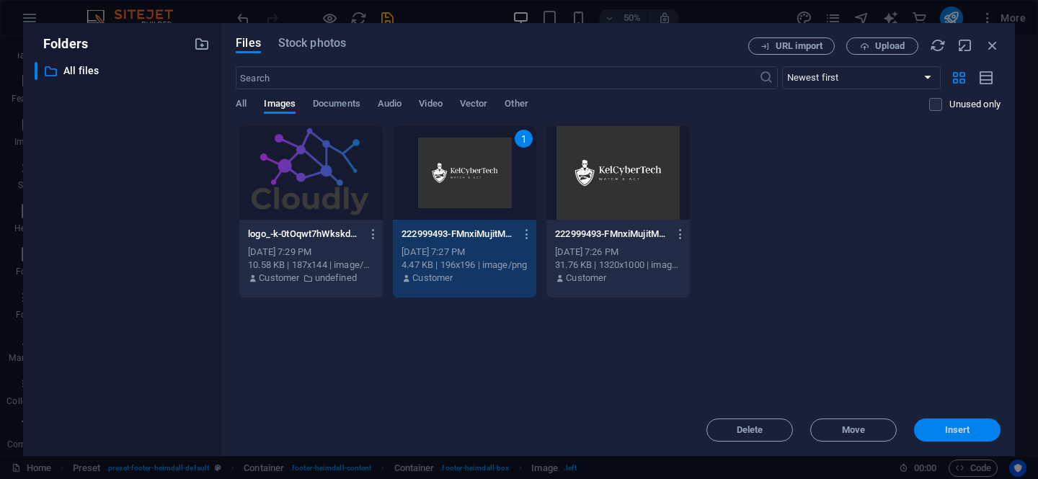
click at [932, 427] on span "Insert" at bounding box center [956, 430] width 75 height 9
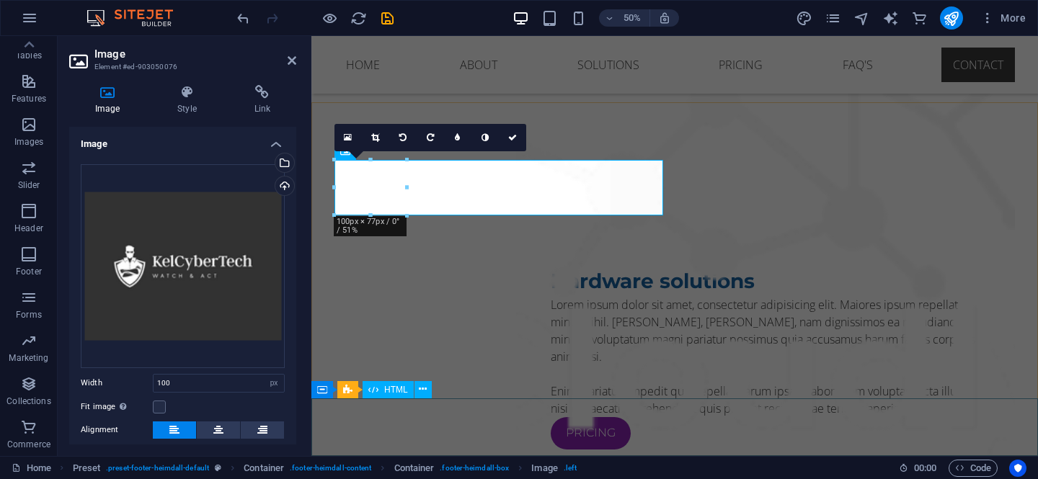
scroll to position [6303, 0]
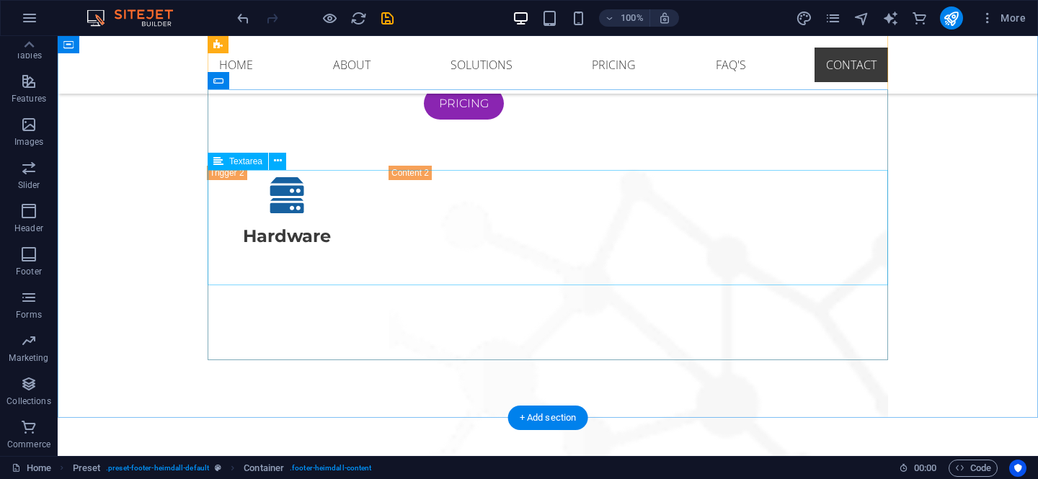
scroll to position [5728, 0]
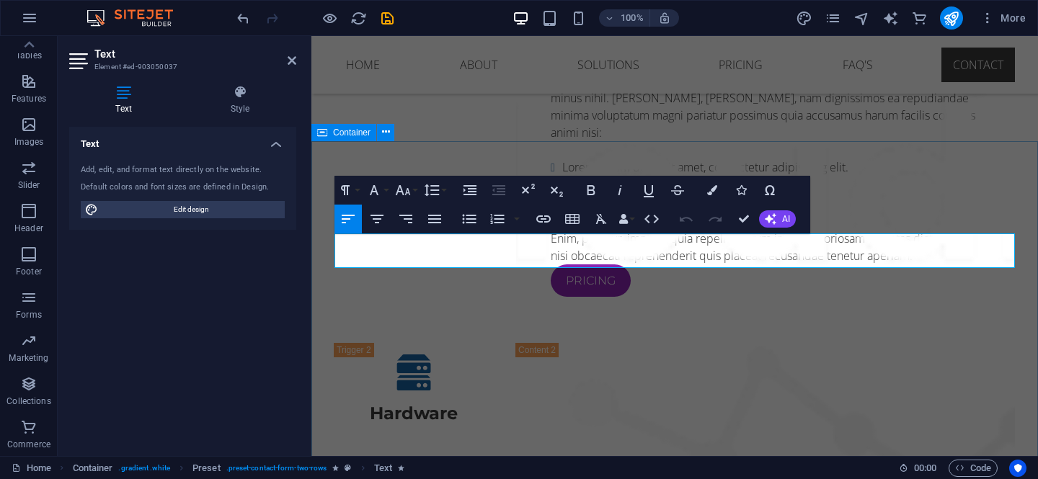
drag, startPoint x: 524, startPoint y: 261, endPoint x: 328, endPoint y: 245, distance: 196.6
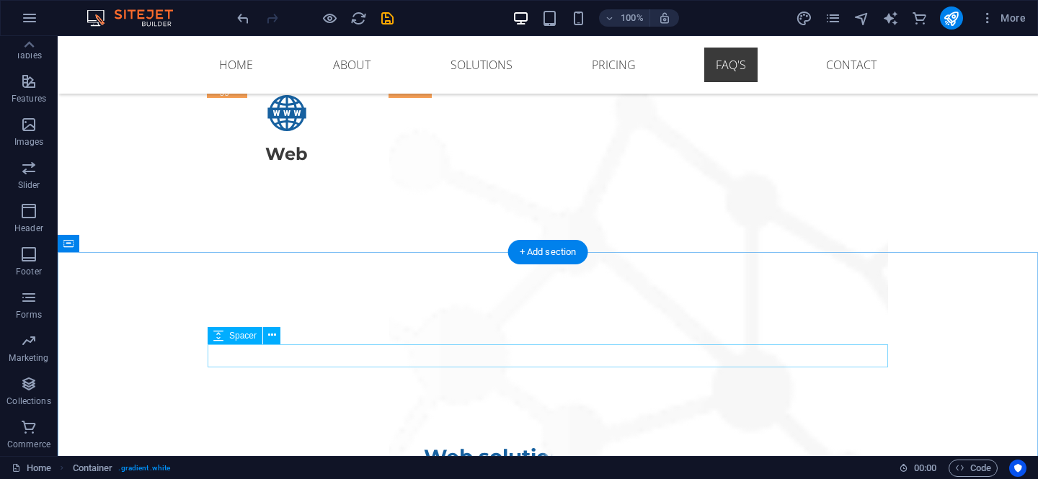
scroll to position [5354, 0]
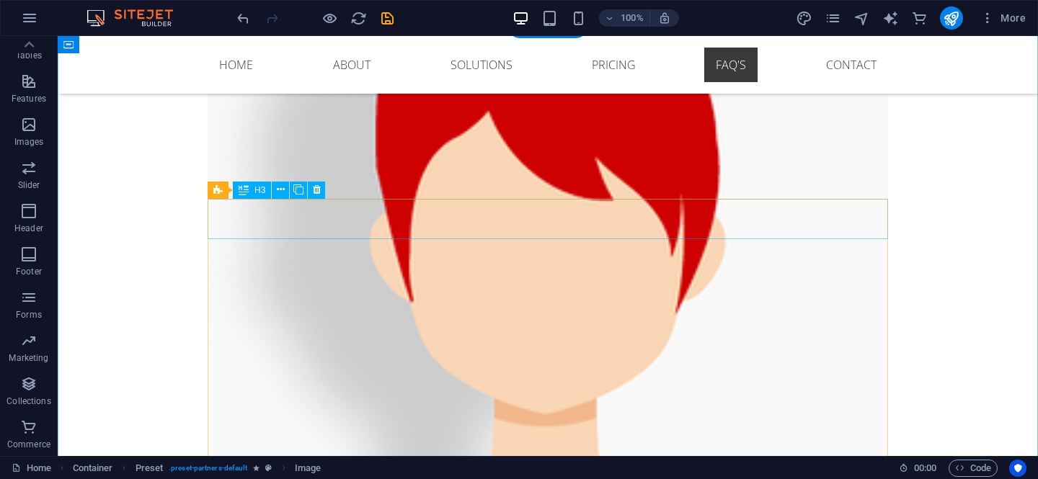
scroll to position [3979, 0]
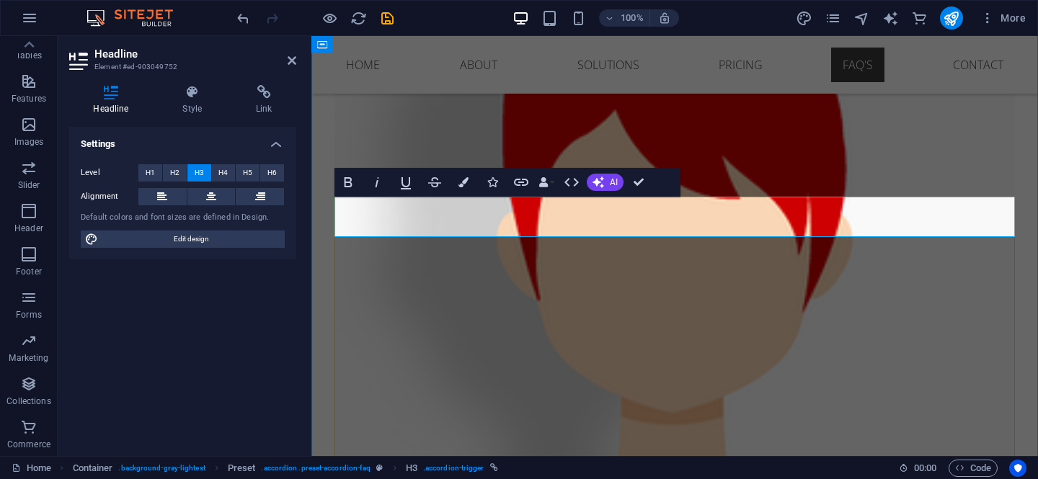
drag, startPoint x: 521, startPoint y: 218, endPoint x: 362, endPoint y: 223, distance: 158.6
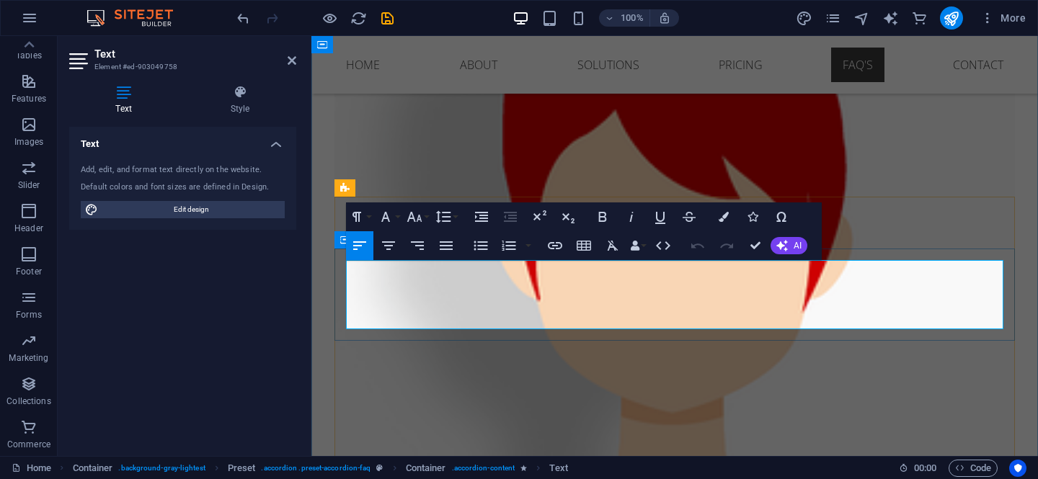
drag, startPoint x: 551, startPoint y: 318, endPoint x: 339, endPoint y: 271, distance: 217.8
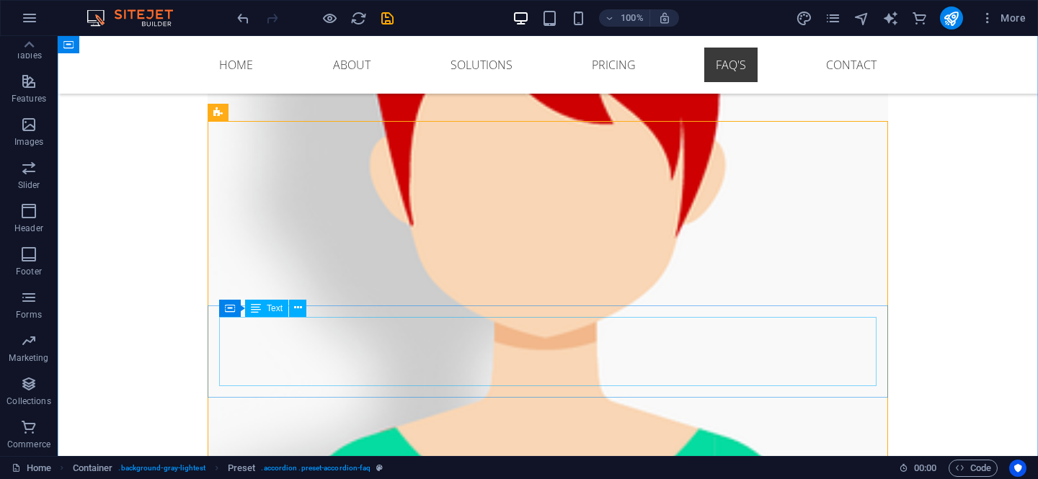
scroll to position [4054, 0]
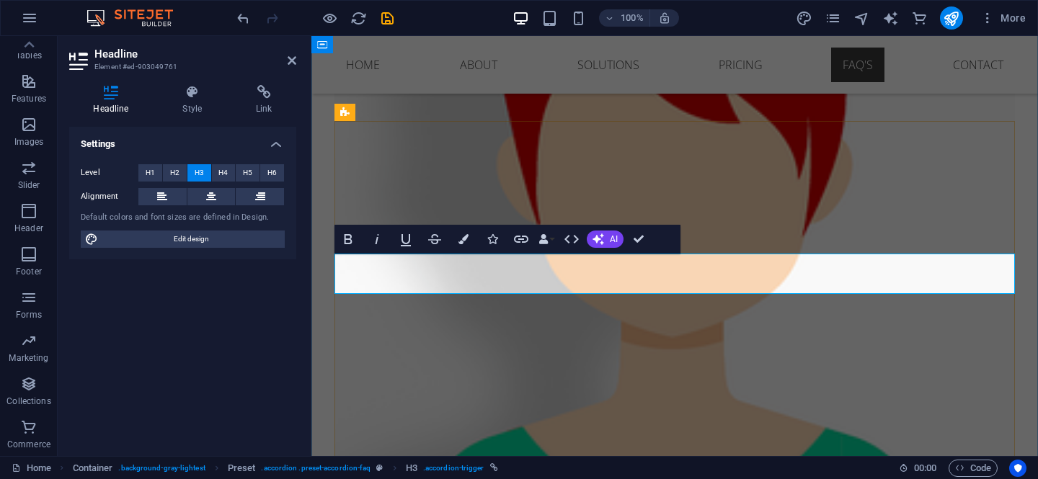
drag, startPoint x: 668, startPoint y: 273, endPoint x: 364, endPoint y: 275, distance: 304.1
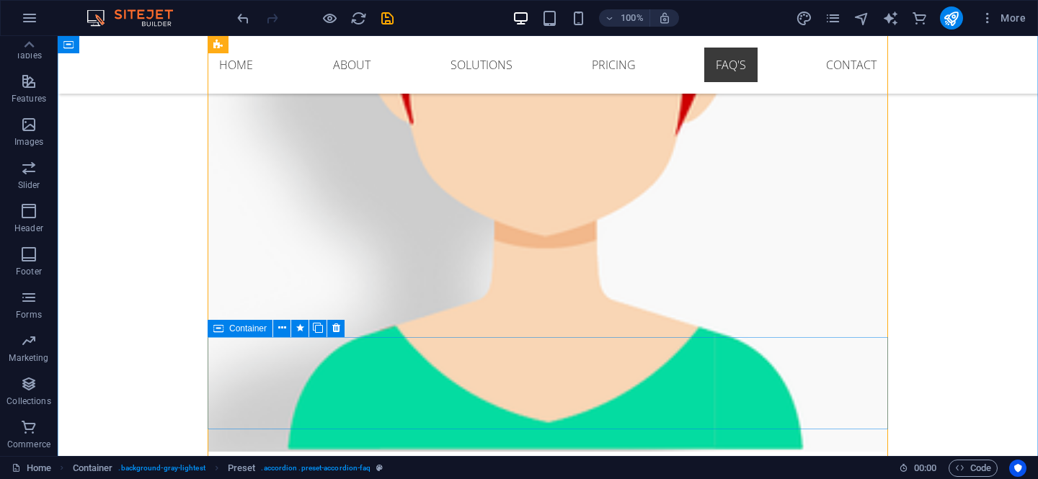
scroll to position [4171, 0]
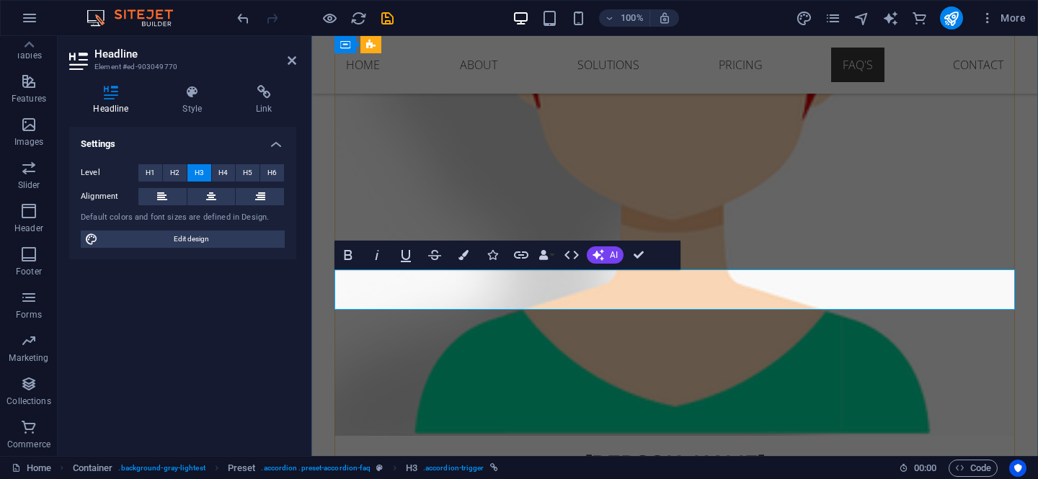
drag, startPoint x: 563, startPoint y: 291, endPoint x: 367, endPoint y: 288, distance: 196.0
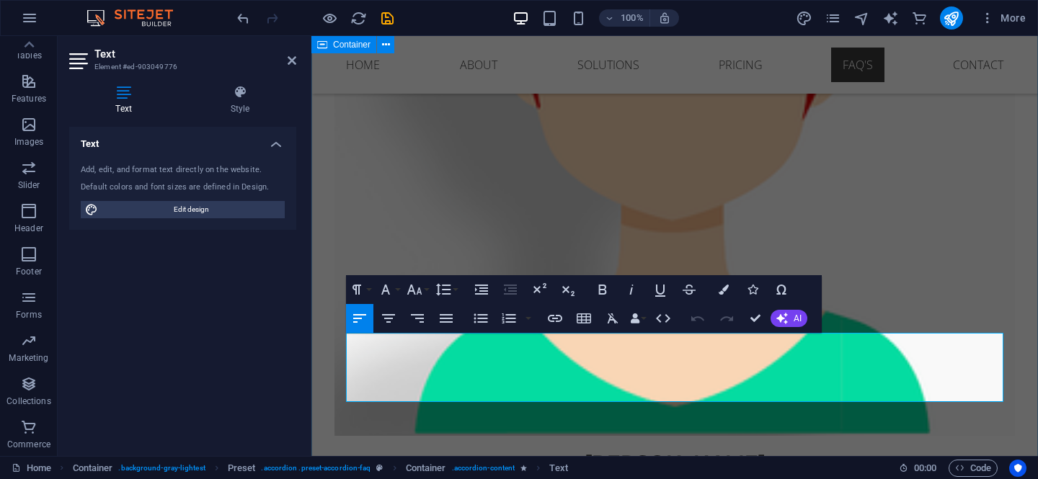
drag, startPoint x: 553, startPoint y: 393, endPoint x: 330, endPoint y: 344, distance: 228.1
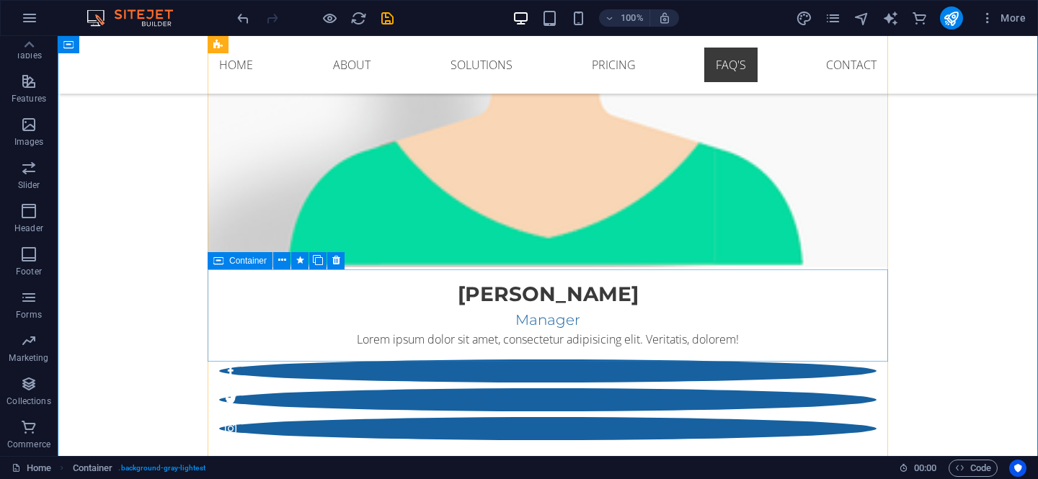
scroll to position [4413, 0]
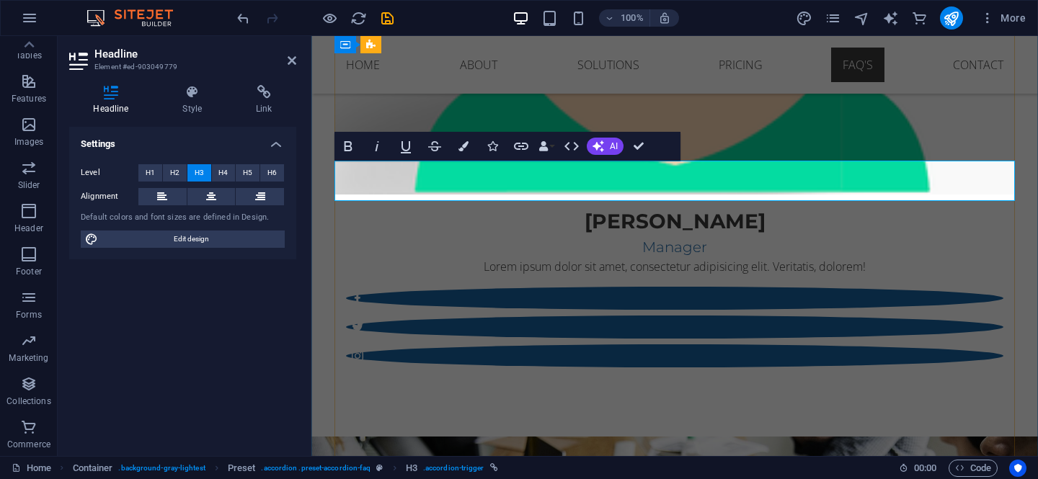
drag, startPoint x: 514, startPoint y: 182, endPoint x: 367, endPoint y: 181, distance: 147.0
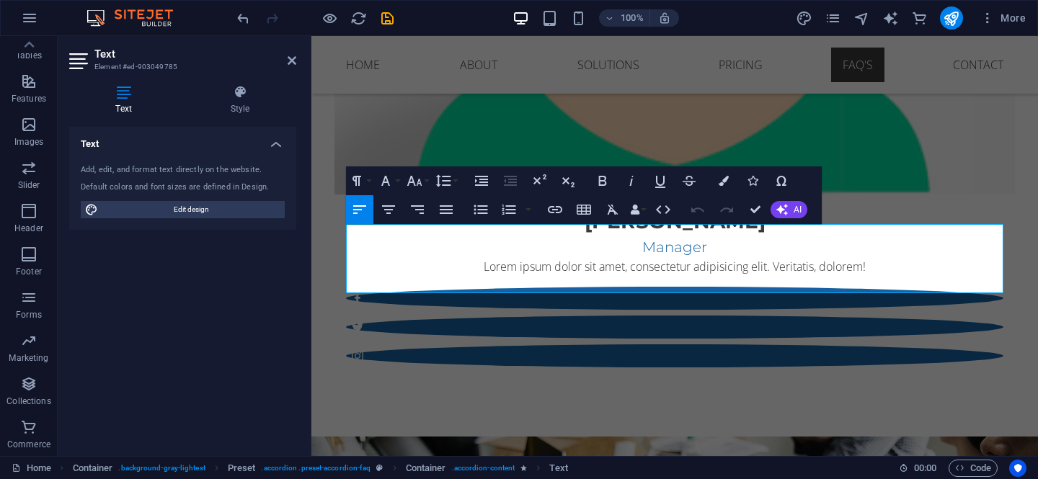
drag, startPoint x: 550, startPoint y: 282, endPoint x: 304, endPoint y: 238, distance: 249.6
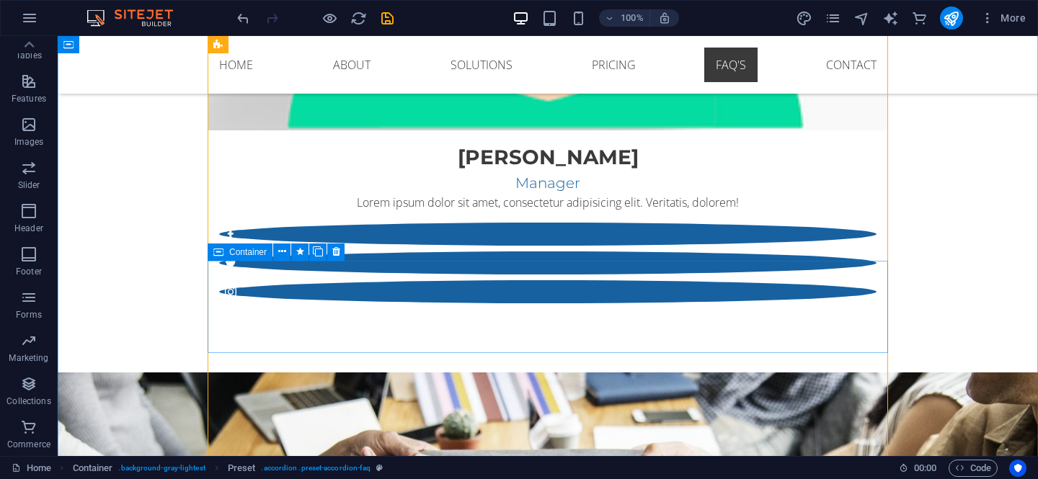
scroll to position [4498, 0]
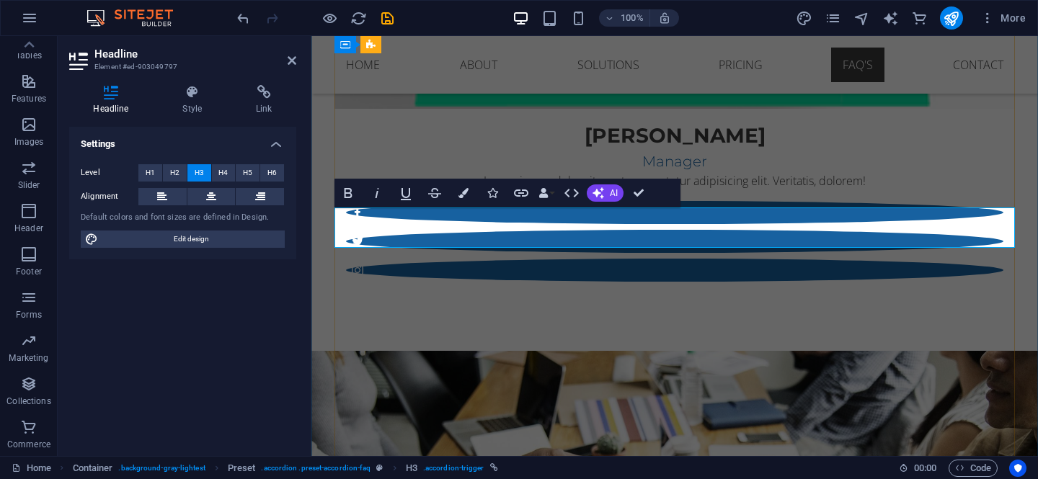
drag, startPoint x: 645, startPoint y: 227, endPoint x: 367, endPoint y: 228, distance: 277.4
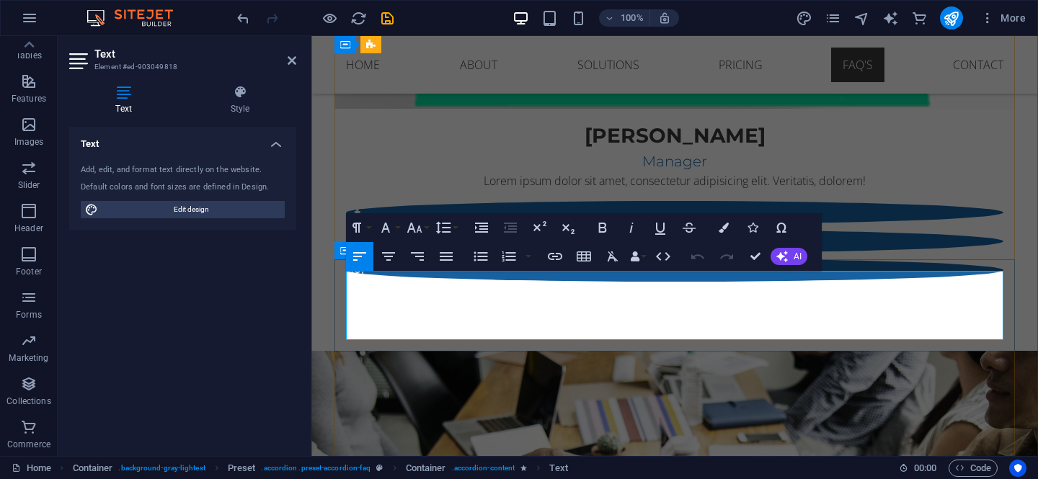
drag, startPoint x: 548, startPoint y: 331, endPoint x: 342, endPoint y: 281, distance: 211.5
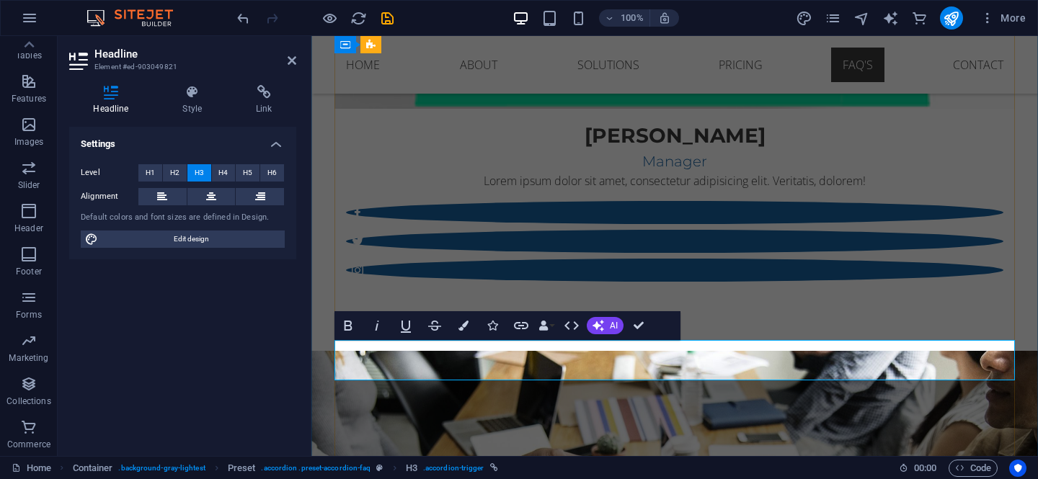
drag, startPoint x: 565, startPoint y: 361, endPoint x: 369, endPoint y: 362, distance: 196.0
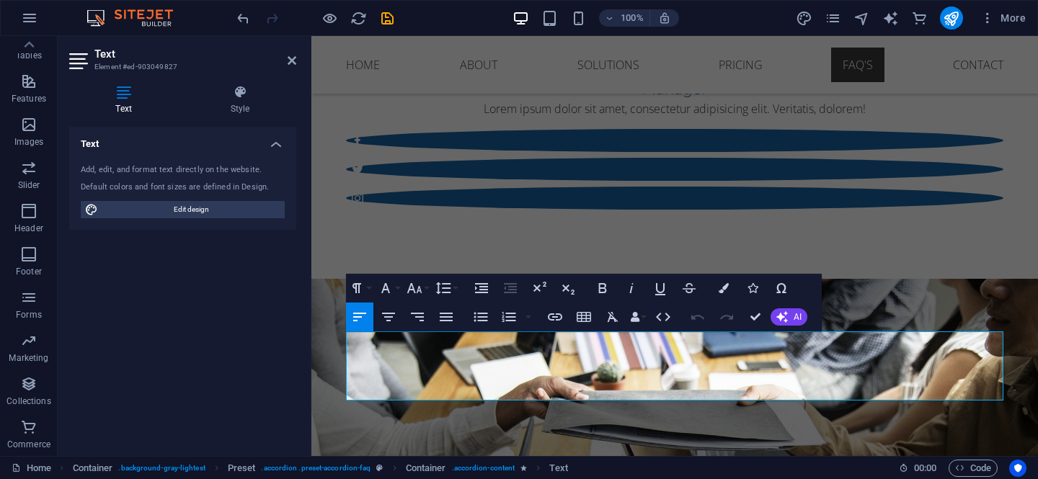
drag, startPoint x: 551, startPoint y: 398, endPoint x: 308, endPoint y: 332, distance: 251.7
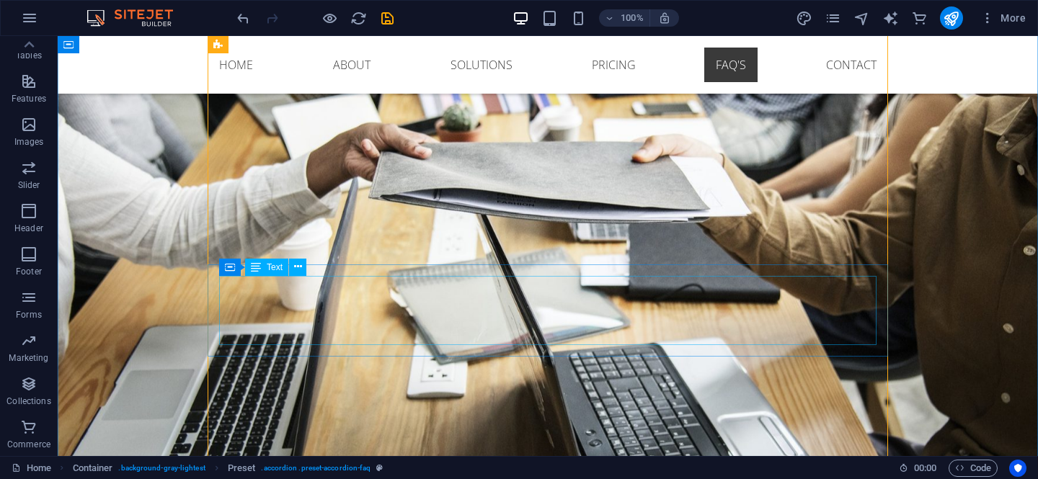
scroll to position [4797, 0]
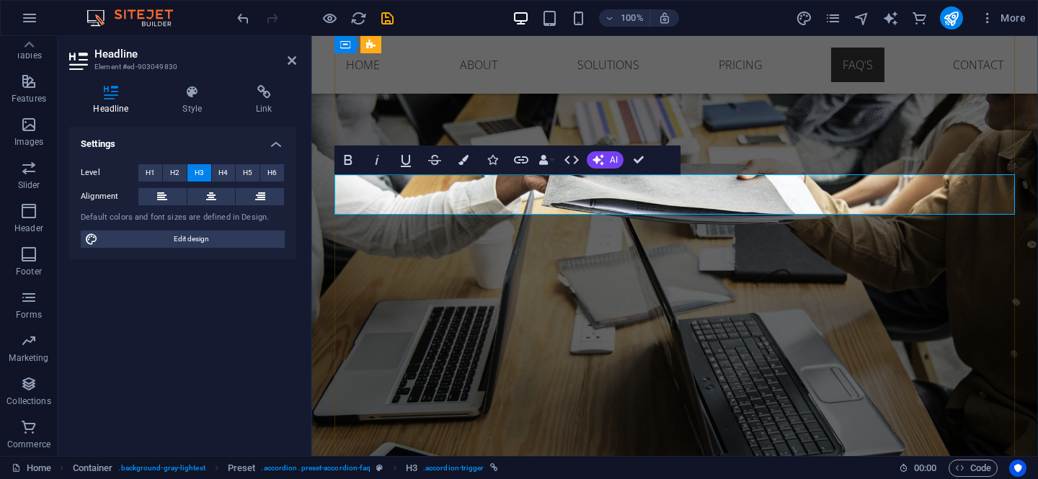
drag, startPoint x: 700, startPoint y: 195, endPoint x: 365, endPoint y: 195, distance: 334.3
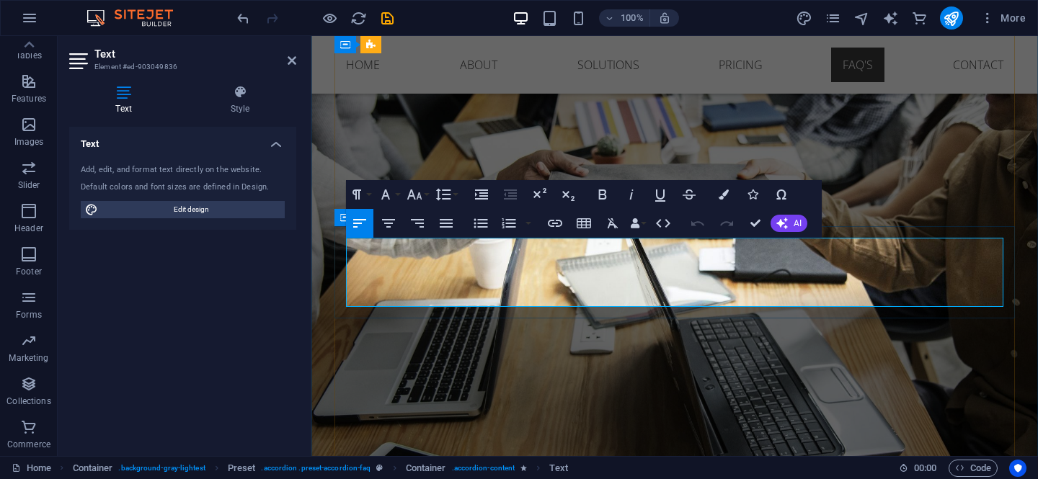
drag, startPoint x: 553, startPoint y: 300, endPoint x: 334, endPoint y: 248, distance: 224.4
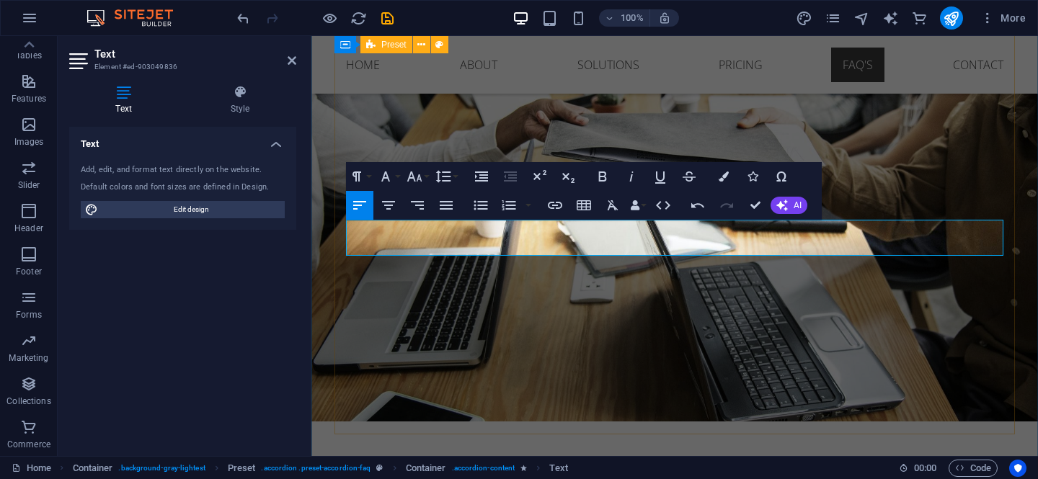
scroll to position [4851, 0]
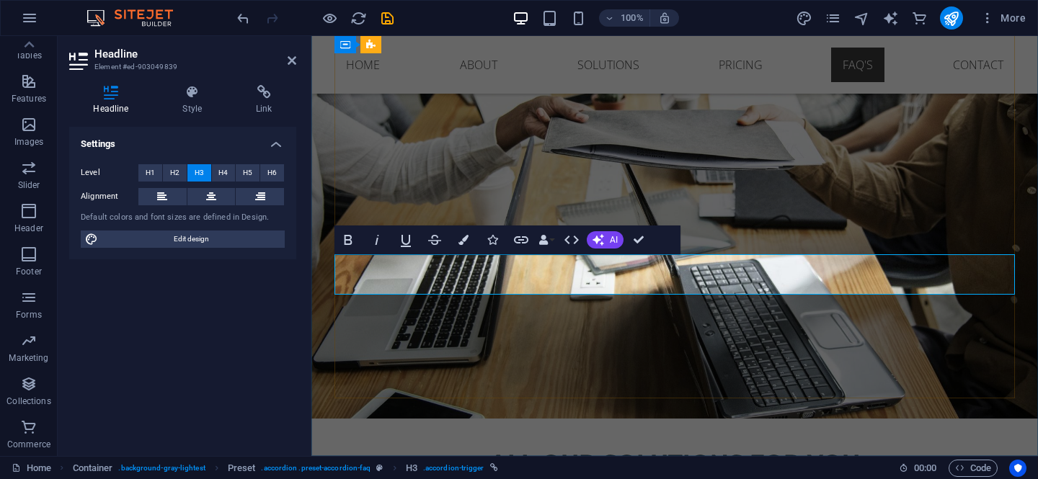
drag, startPoint x: 594, startPoint y: 272, endPoint x: 368, endPoint y: 274, distance: 226.3
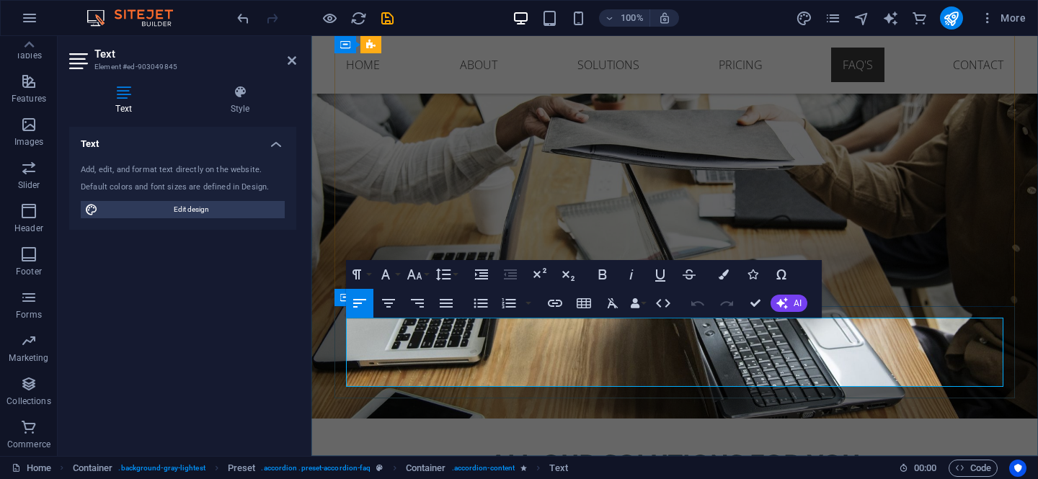
drag, startPoint x: 548, startPoint y: 379, endPoint x: 337, endPoint y: 330, distance: 216.7
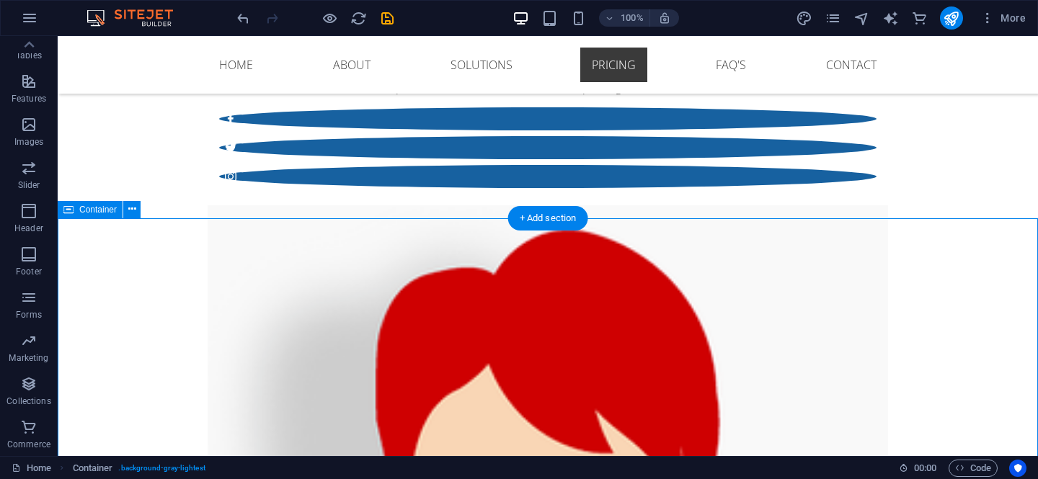
scroll to position [3801, 0]
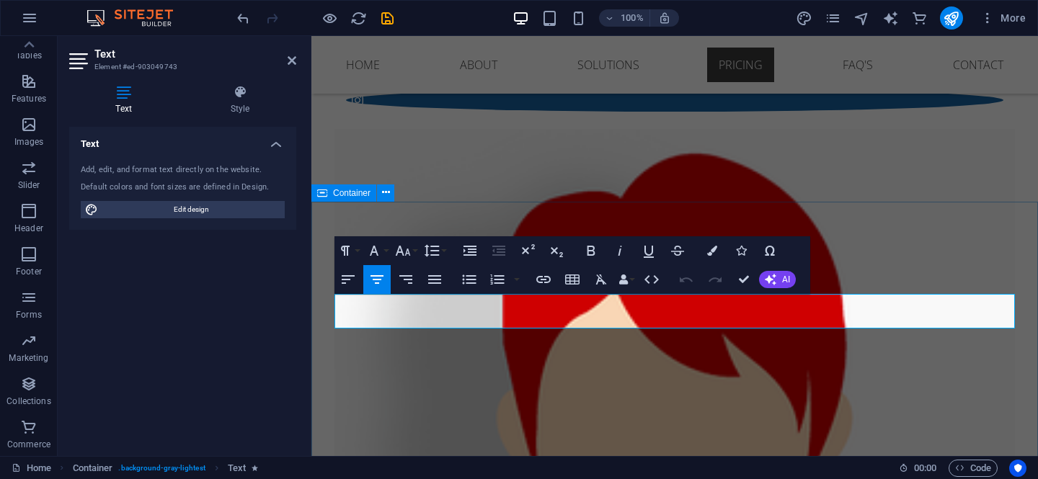
drag, startPoint x: 979, startPoint y: 322, endPoint x: 329, endPoint y: 298, distance: 651.1
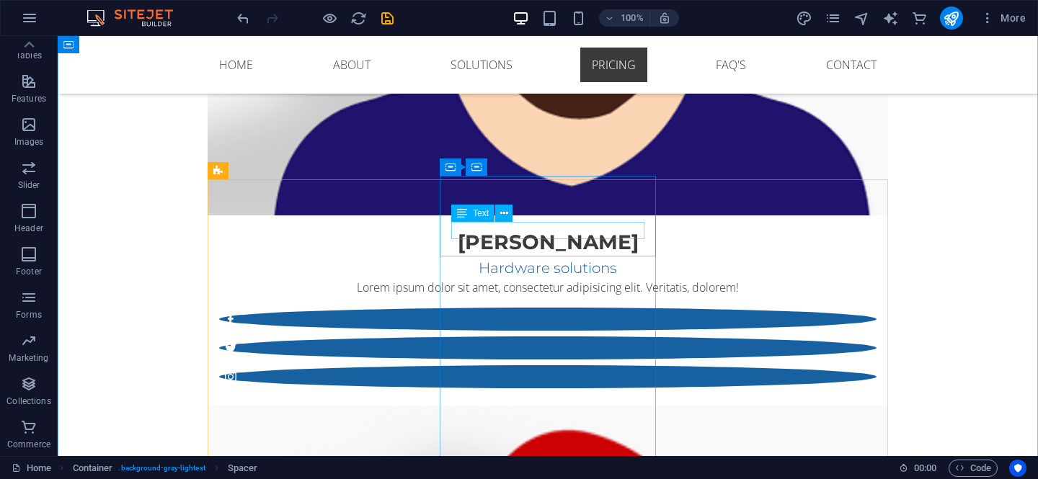
scroll to position [3420, 0]
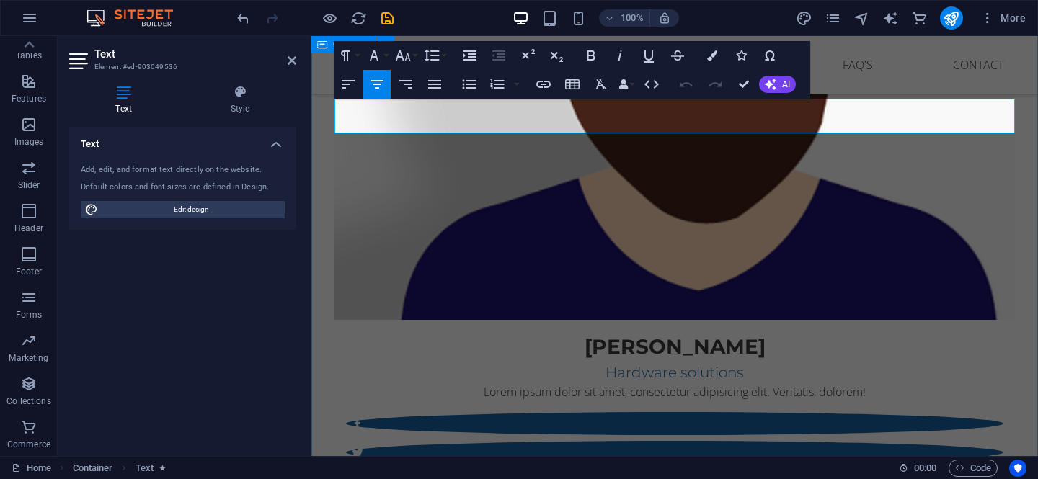
drag, startPoint x: 978, startPoint y: 123, endPoint x: 326, endPoint y: 95, distance: 652.0
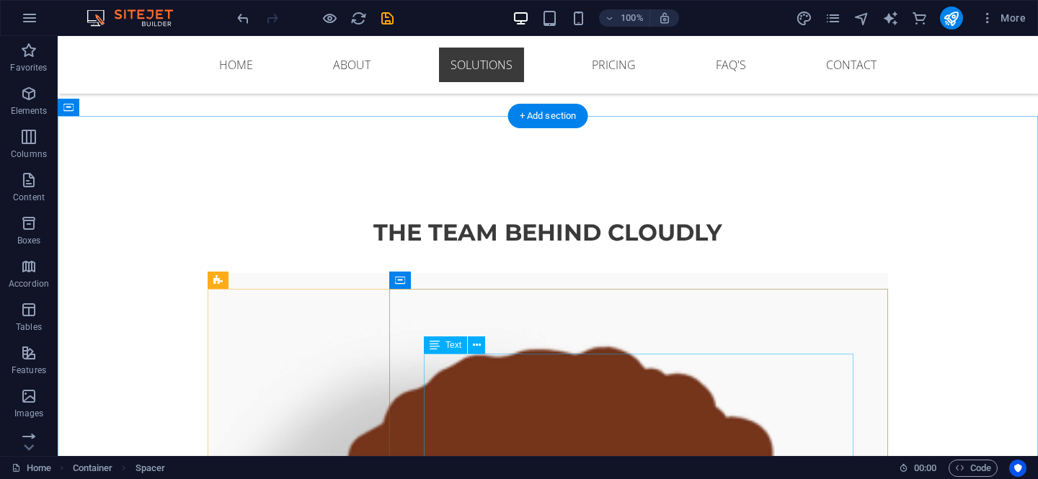
scroll to position [1905, 0]
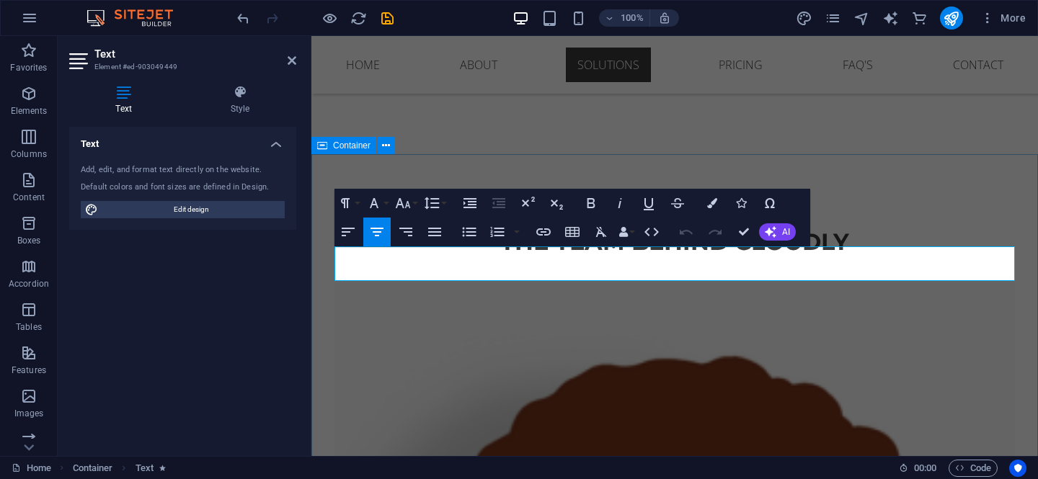
drag, startPoint x: 977, startPoint y: 274, endPoint x: 332, endPoint y: 243, distance: 645.6
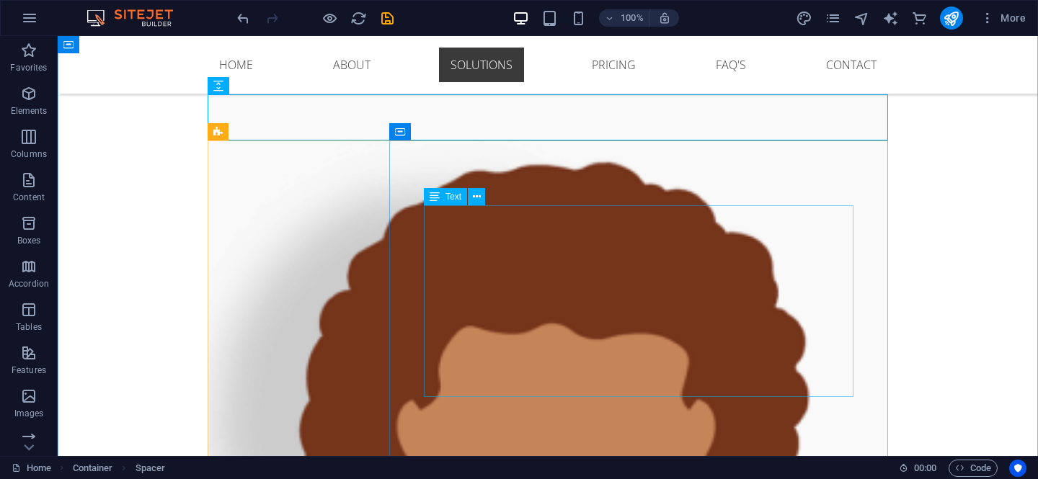
scroll to position [2116, 0]
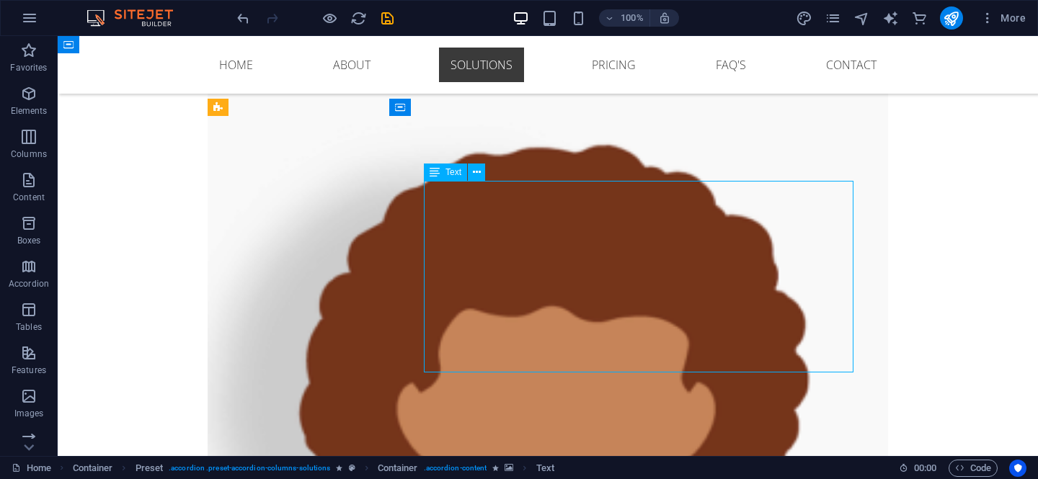
drag, startPoint x: 830, startPoint y: 362, endPoint x: 424, endPoint y: 209, distance: 434.4
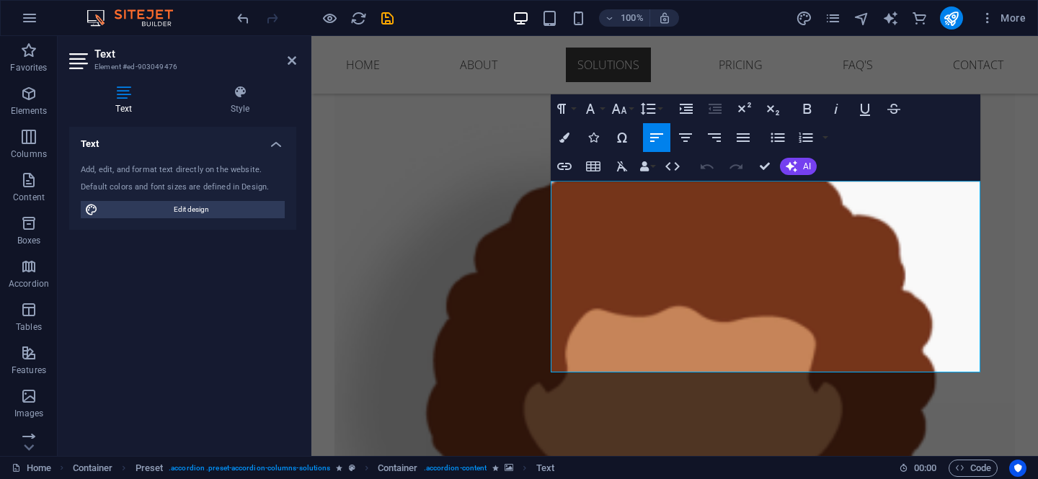
drag, startPoint x: 963, startPoint y: 363, endPoint x: 537, endPoint y: 197, distance: 457.6
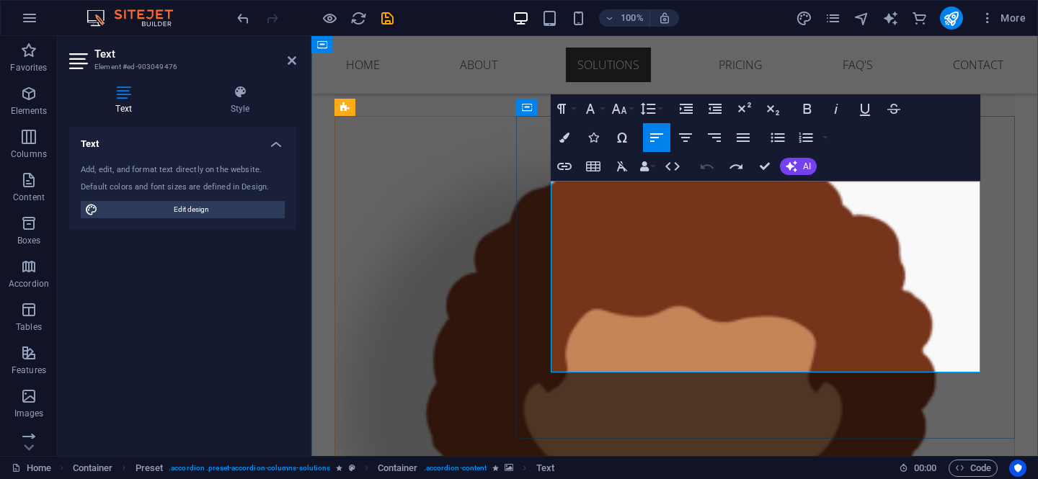
drag, startPoint x: 601, startPoint y: 241, endPoint x: 550, endPoint y: 185, distance: 75.5
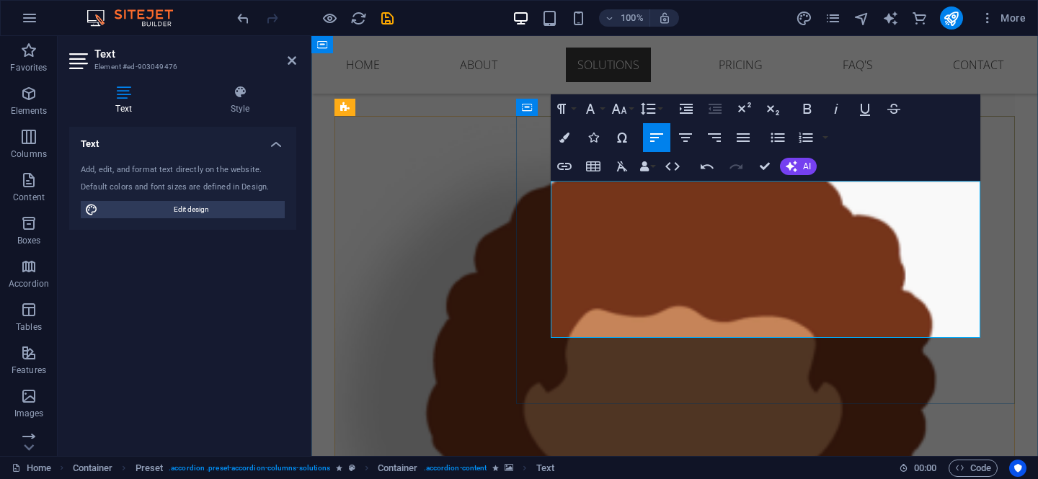
drag, startPoint x: 859, startPoint y: 242, endPoint x: 553, endPoint y: 245, distance: 305.5
drag, startPoint x: 707, startPoint y: 256, endPoint x: 566, endPoint y: 253, distance: 141.3
drag, startPoint x: 754, startPoint y: 274, endPoint x: 558, endPoint y: 279, distance: 195.3
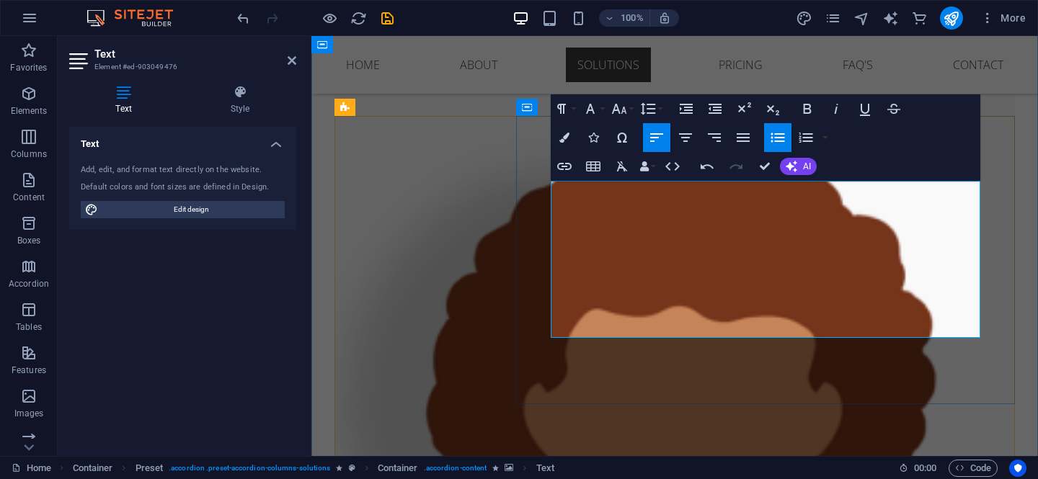
drag, startPoint x: 960, startPoint y: 331, endPoint x: 544, endPoint y: 307, distance: 416.4
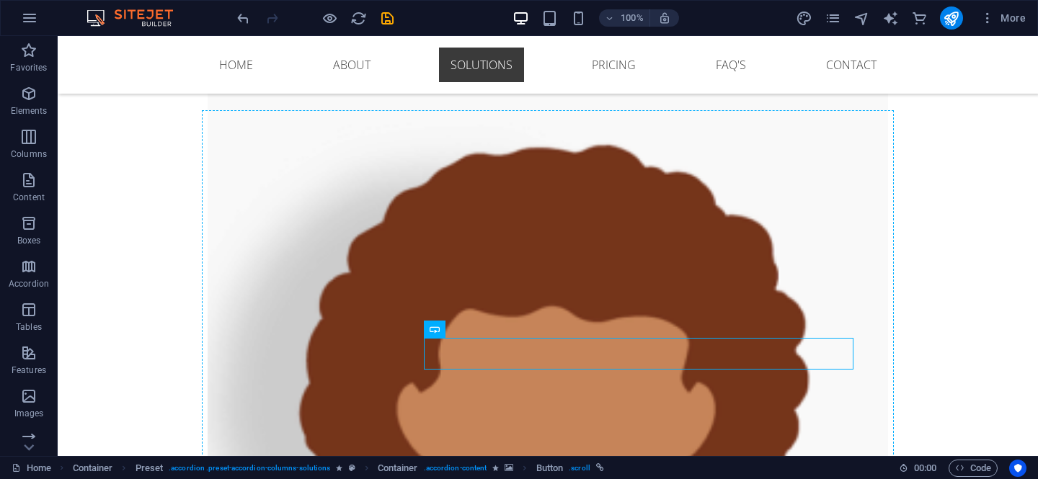
drag, startPoint x: 540, startPoint y: 347, endPoint x: 540, endPoint y: 374, distance: 26.7
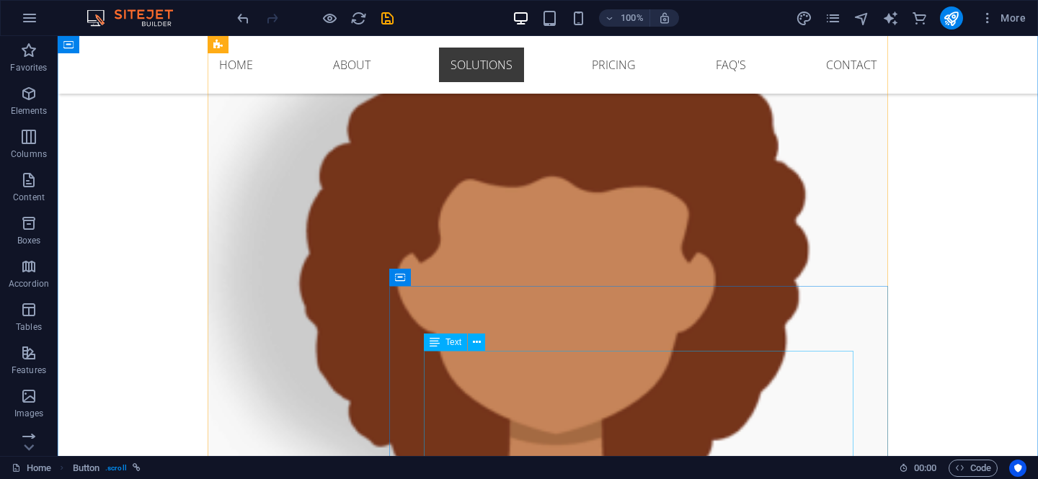
scroll to position [2214, 0]
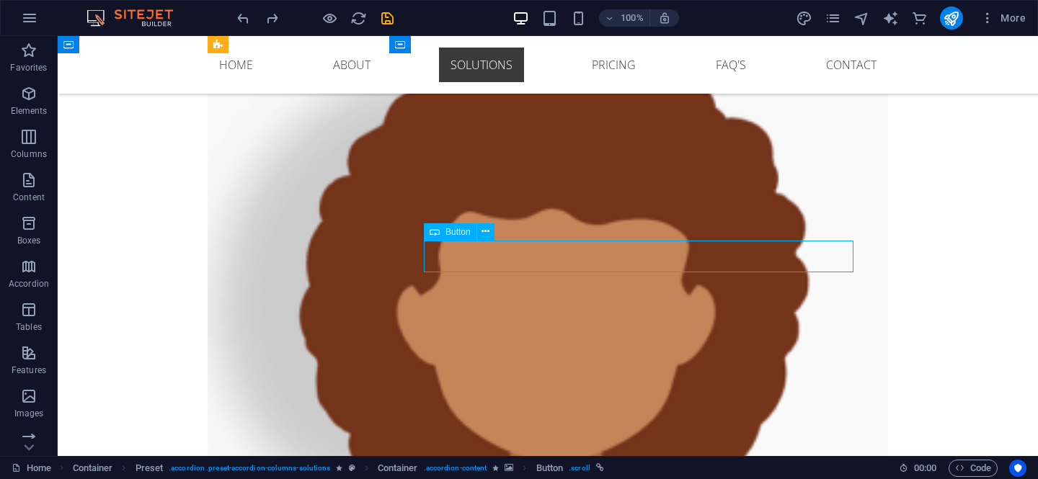
drag, startPoint x: 532, startPoint y: 242, endPoint x: 529, endPoint y: 262, distance: 19.8
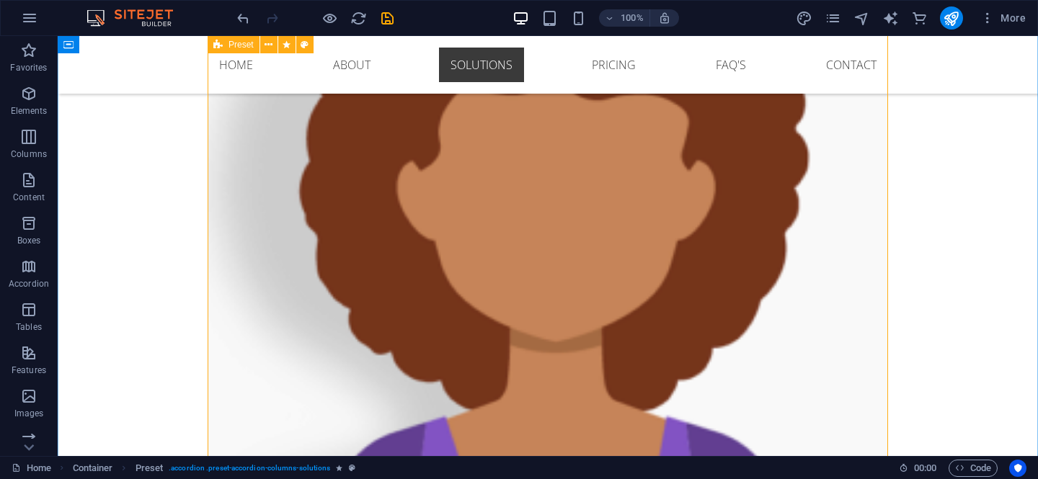
scroll to position [2340, 0]
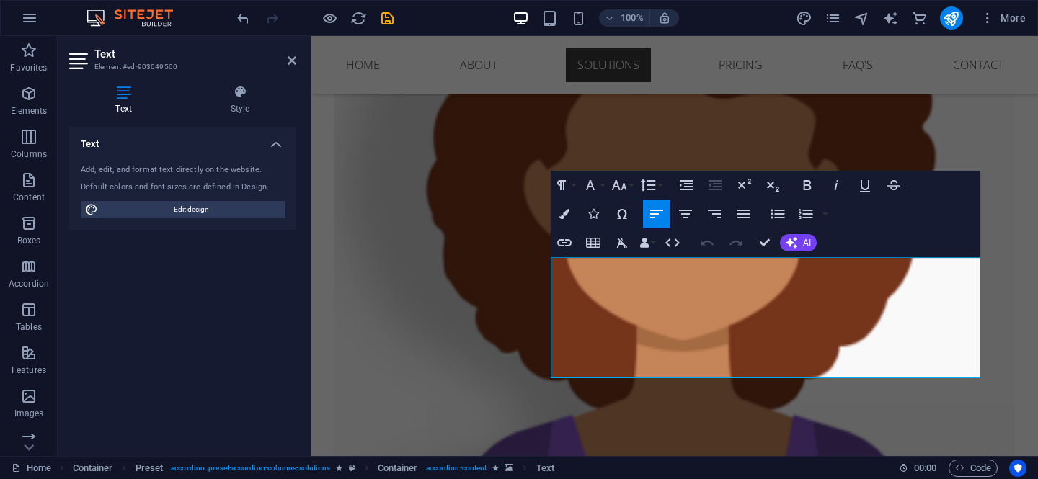
drag, startPoint x: 602, startPoint y: 318, endPoint x: 538, endPoint y: 272, distance: 79.6
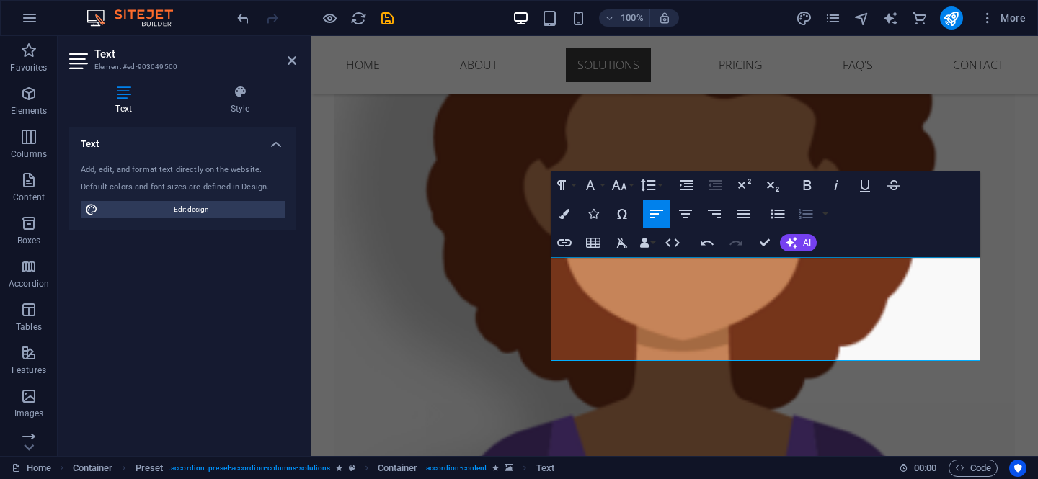
click at [806, 218] on icon "button" at bounding box center [805, 213] width 17 height 17
click at [825, 213] on button "button" at bounding box center [825, 214] width 12 height 29
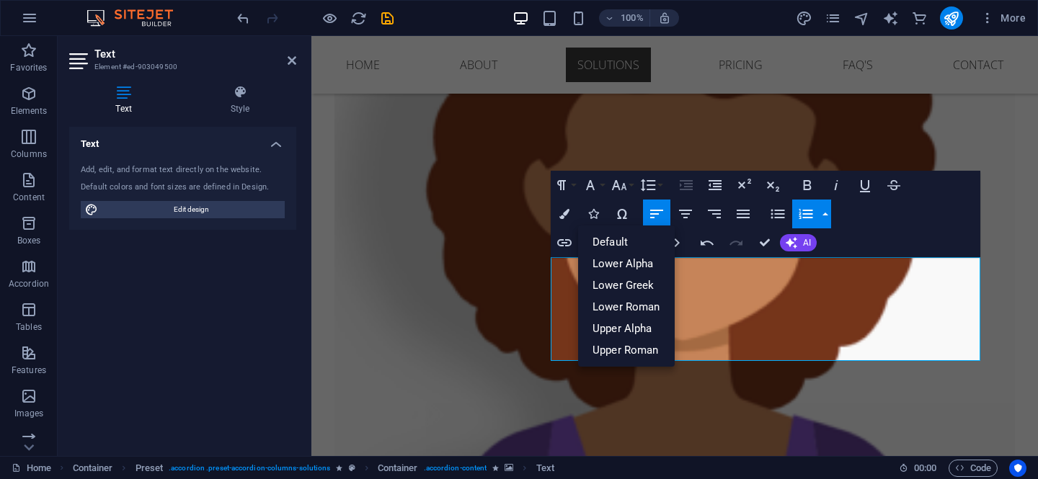
click at [825, 213] on button "button" at bounding box center [825, 214] width 12 height 29
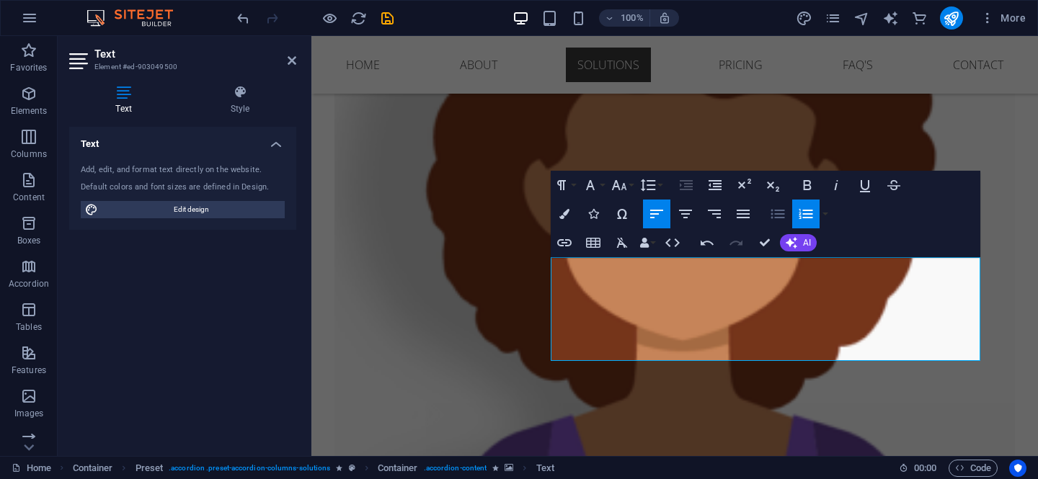
click at [775, 215] on icon "button" at bounding box center [777, 213] width 17 height 17
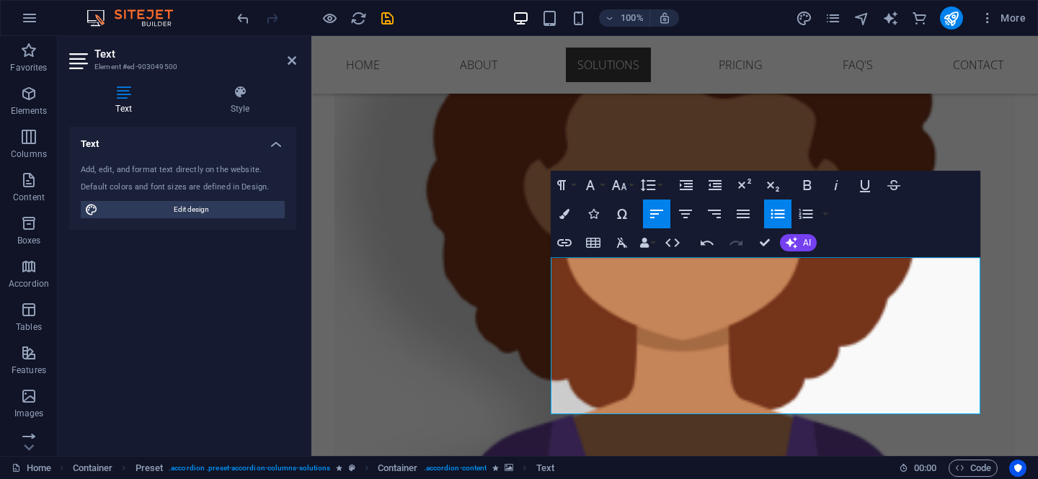
click at [778, 216] on icon "button" at bounding box center [777, 213] width 17 height 17
drag, startPoint x: 960, startPoint y: 406, endPoint x: 542, endPoint y: 386, distance: 419.1
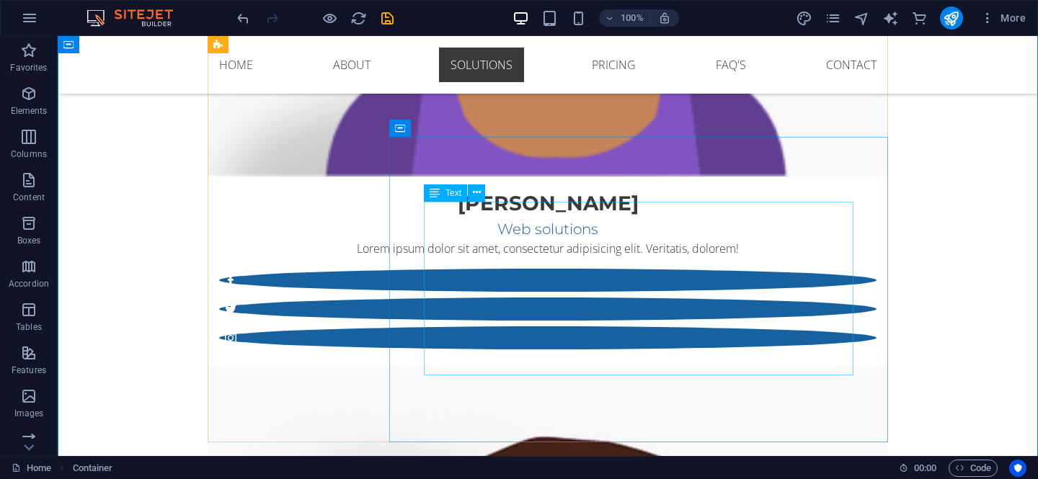
scroll to position [2699, 0]
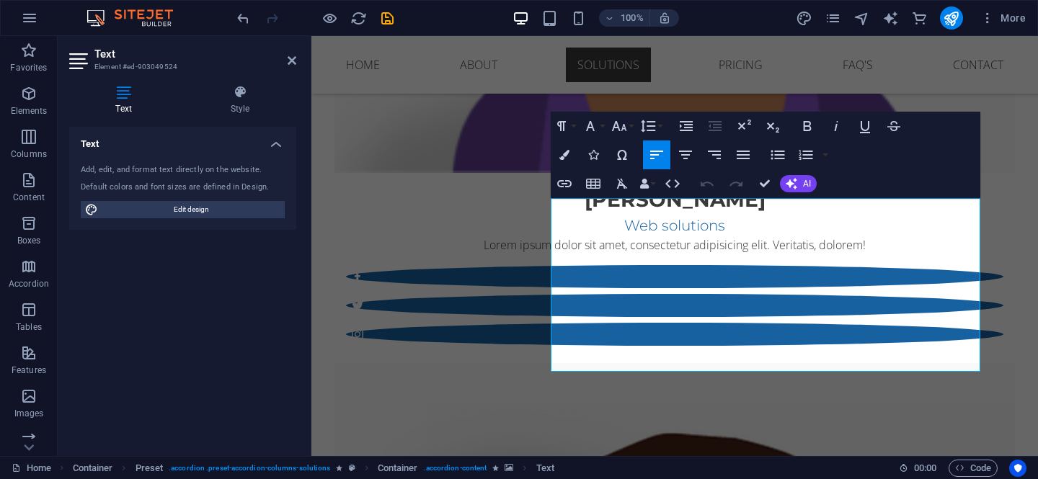
drag, startPoint x: 654, startPoint y: 296, endPoint x: 537, endPoint y: 198, distance: 152.4
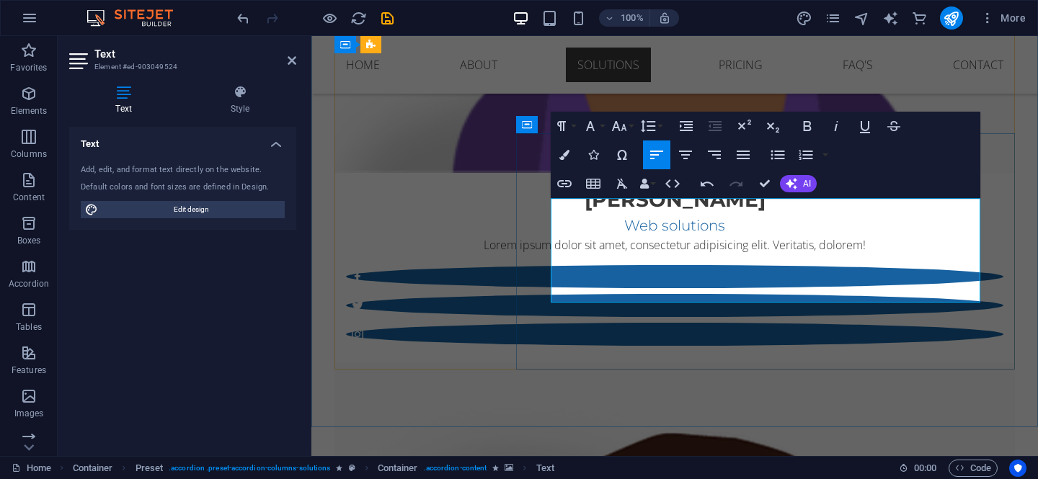
drag, startPoint x: 873, startPoint y: 260, endPoint x: 561, endPoint y: 260, distance: 312.0
drag, startPoint x: 717, startPoint y: 280, endPoint x: 553, endPoint y: 278, distance: 164.3
drag, startPoint x: 770, startPoint y: 294, endPoint x: 565, endPoint y: 292, distance: 204.6
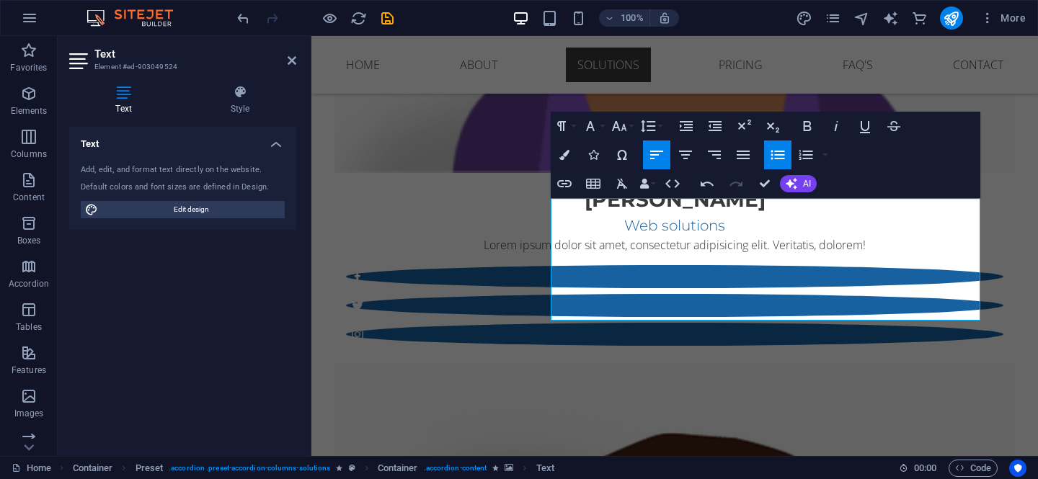
click at [783, 160] on icon "button" at bounding box center [777, 154] width 17 height 17
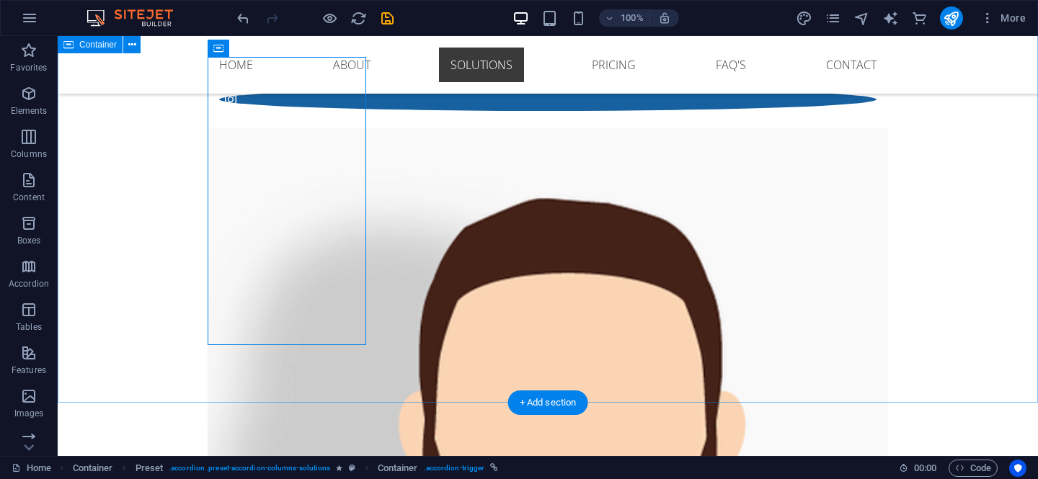
scroll to position [2776, 0]
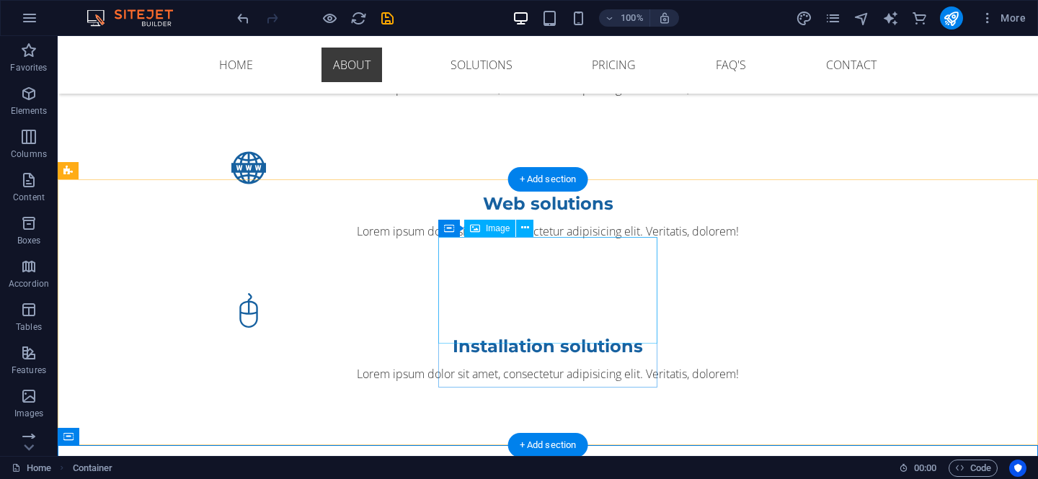
scroll to position [1595, 0]
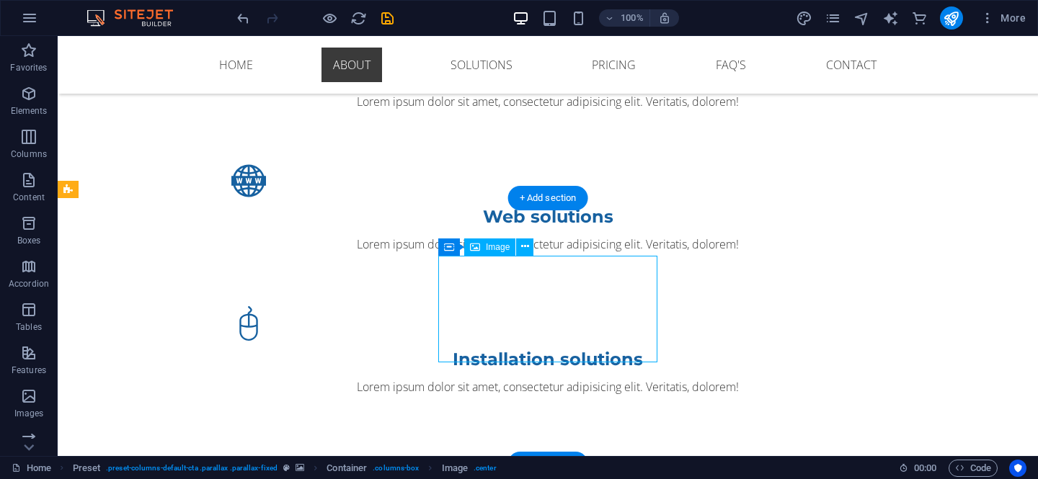
select select "px"
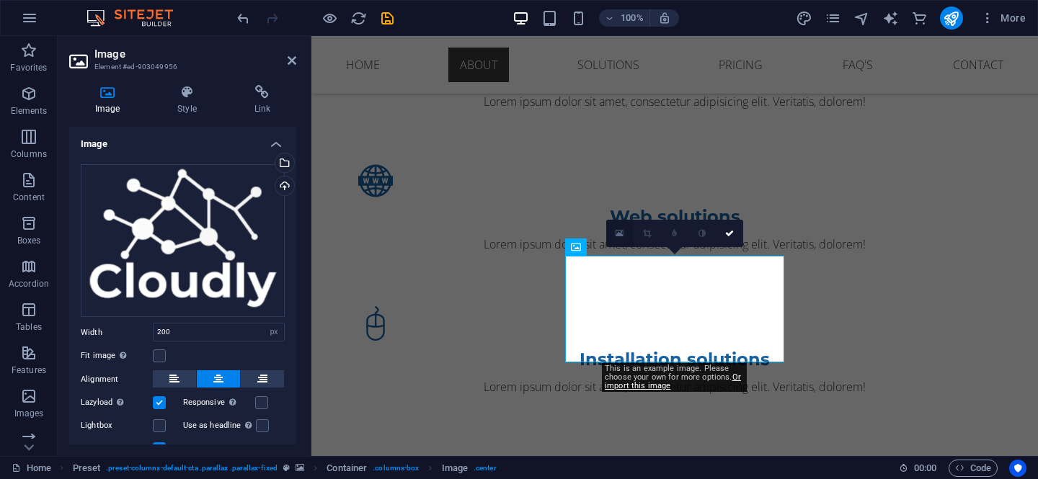
click at [617, 236] on icon at bounding box center [619, 233] width 8 height 10
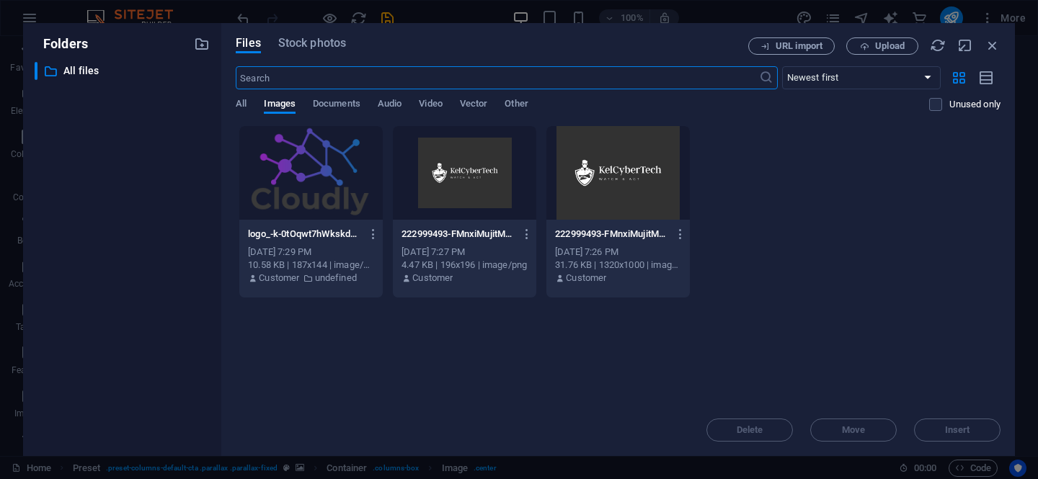
scroll to position [1805, 0]
click at [605, 191] on div at bounding box center [617, 173] width 143 height 94
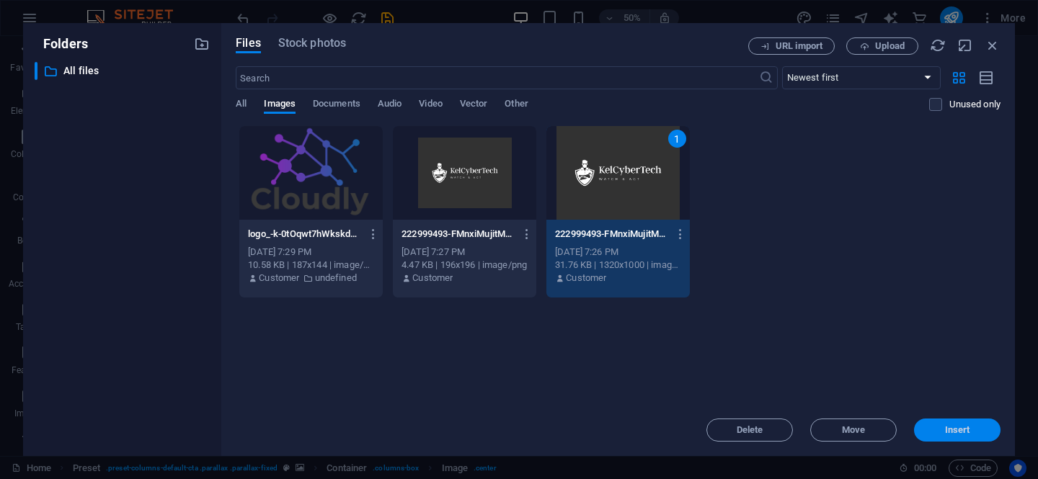
click at [973, 434] on span "Insert" at bounding box center [956, 430] width 75 height 9
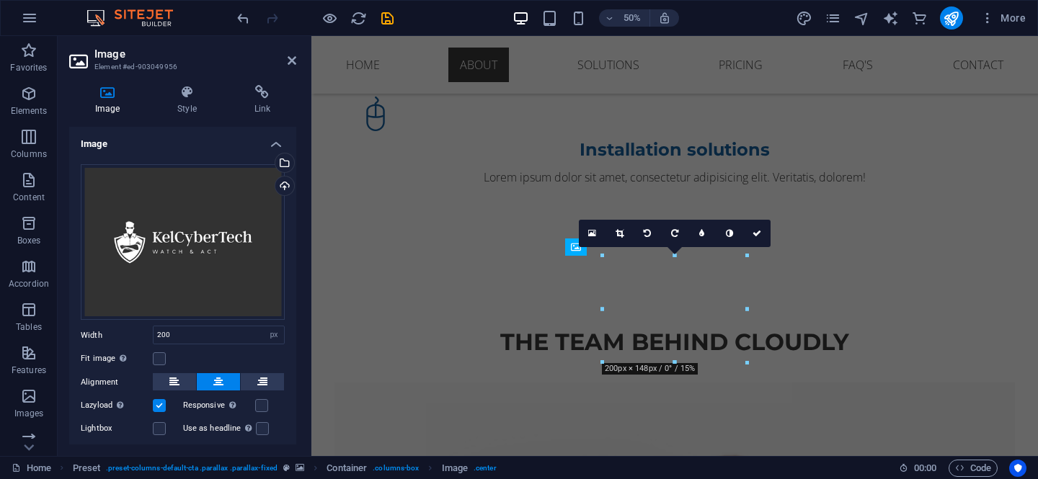
scroll to position [1595, 0]
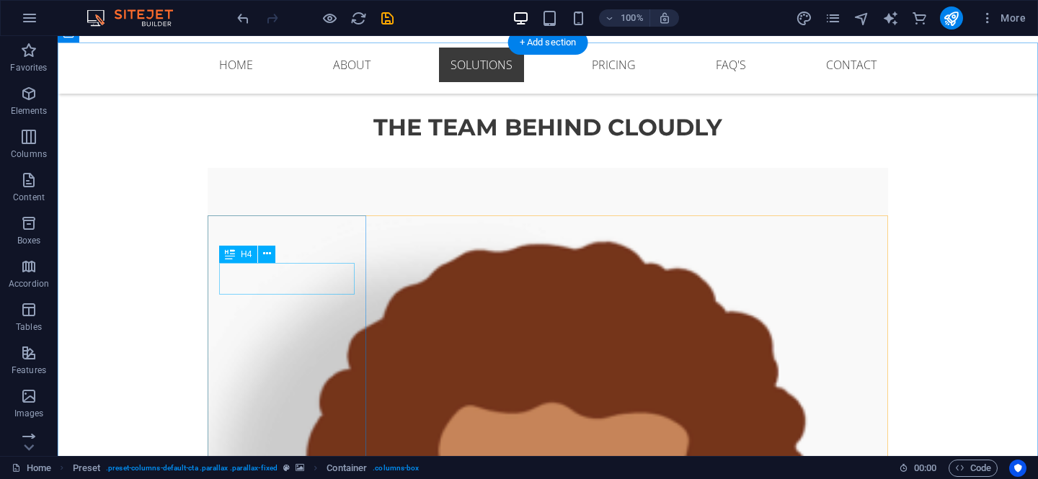
scroll to position [2036, 0]
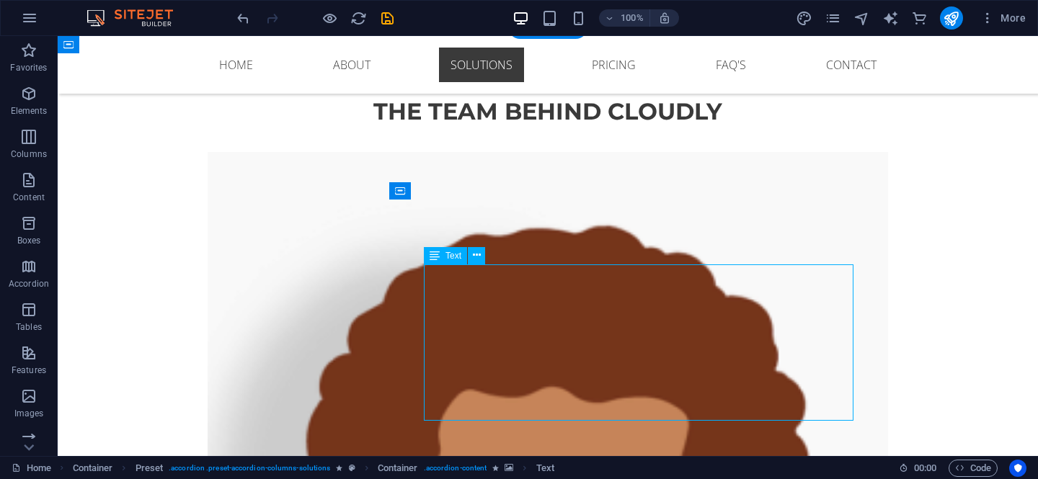
drag, startPoint x: 661, startPoint y: 288, endPoint x: 428, endPoint y: 277, distance: 233.0
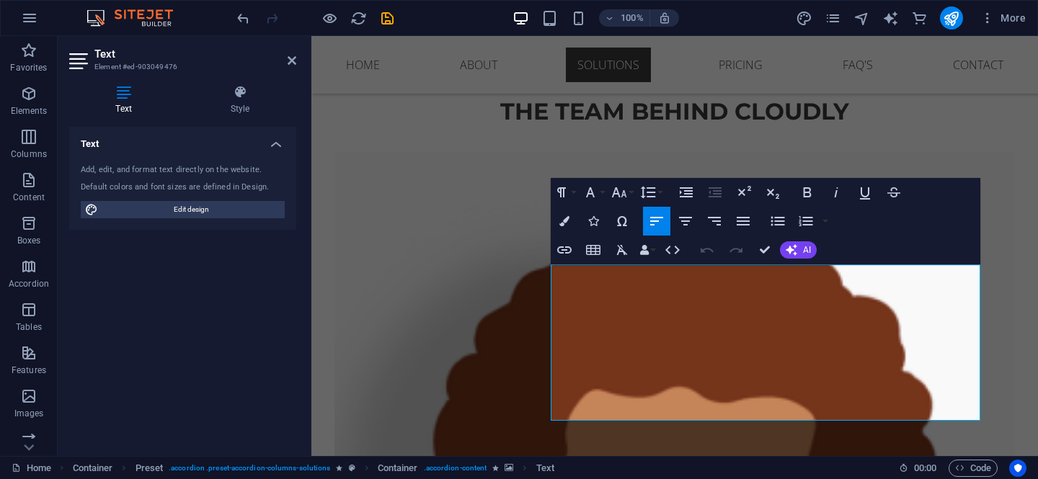
drag, startPoint x: 800, startPoint y: 290, endPoint x: 548, endPoint y: 270, distance: 252.2
copy p "Our web solutions are built to be secure, scalable, and user-friendly , ensurin…"
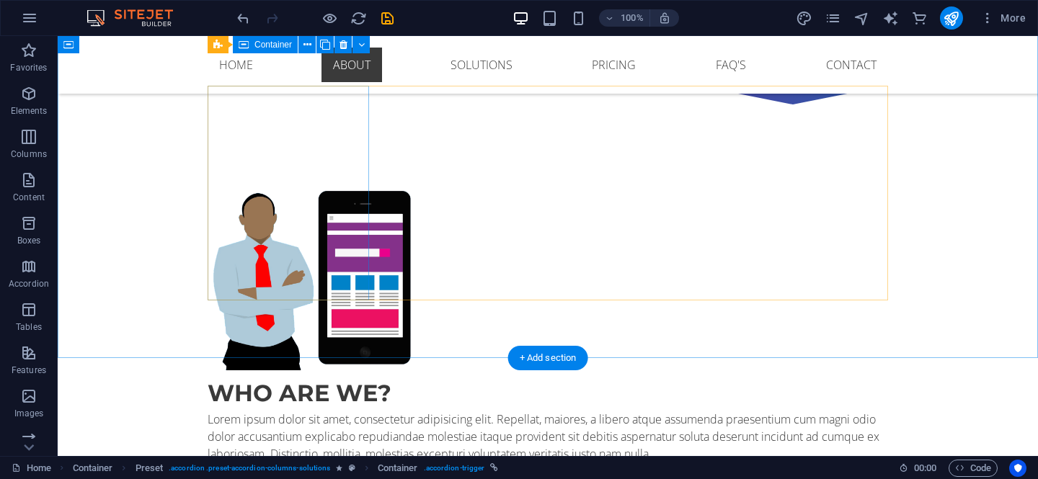
scroll to position [852, 0]
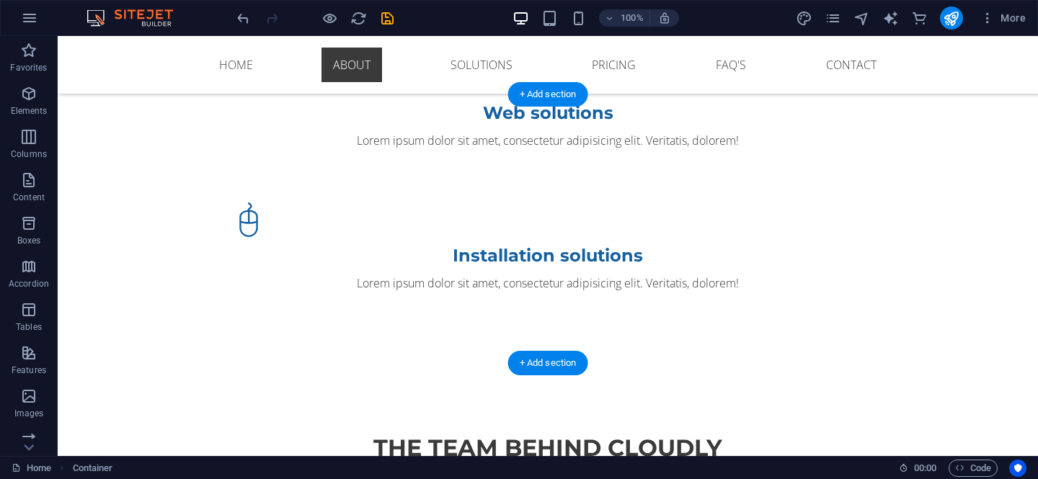
scroll to position [1708, 0]
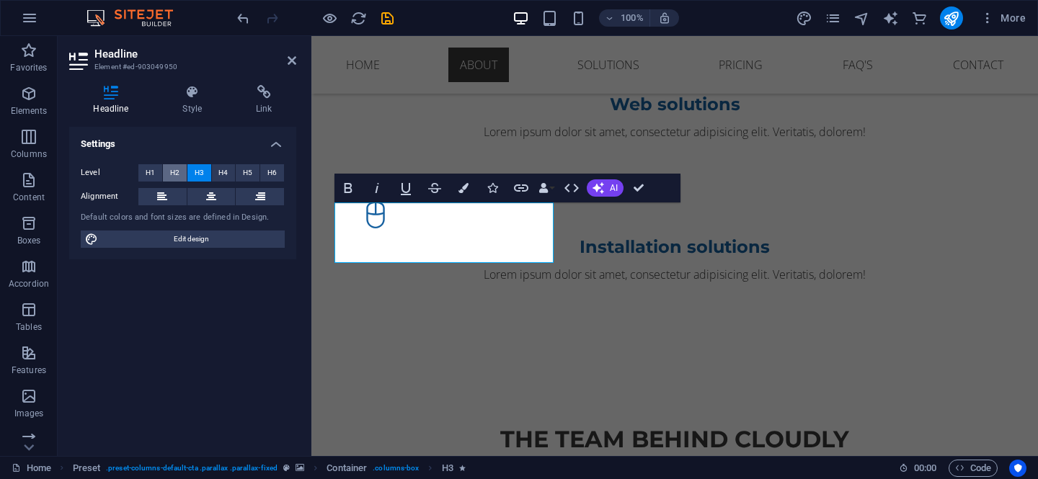
click at [179, 171] on span "H2" at bounding box center [174, 172] width 9 height 17
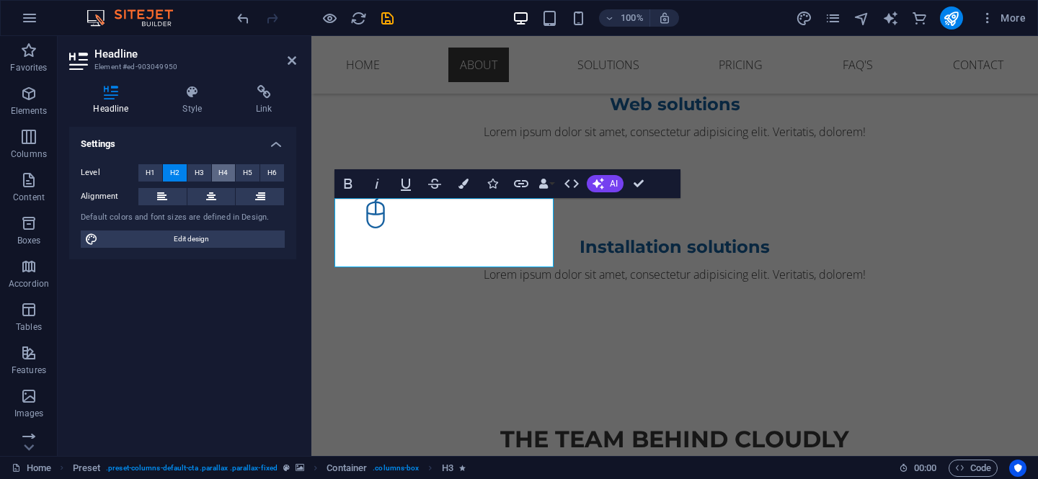
click at [220, 167] on span "H4" at bounding box center [222, 172] width 9 height 17
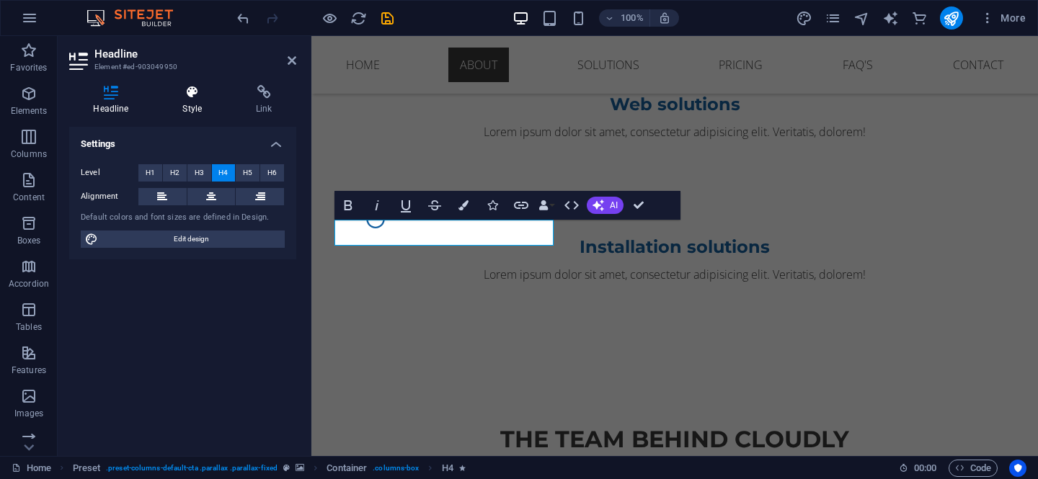
click at [189, 95] on icon at bounding box center [193, 92] width 68 height 14
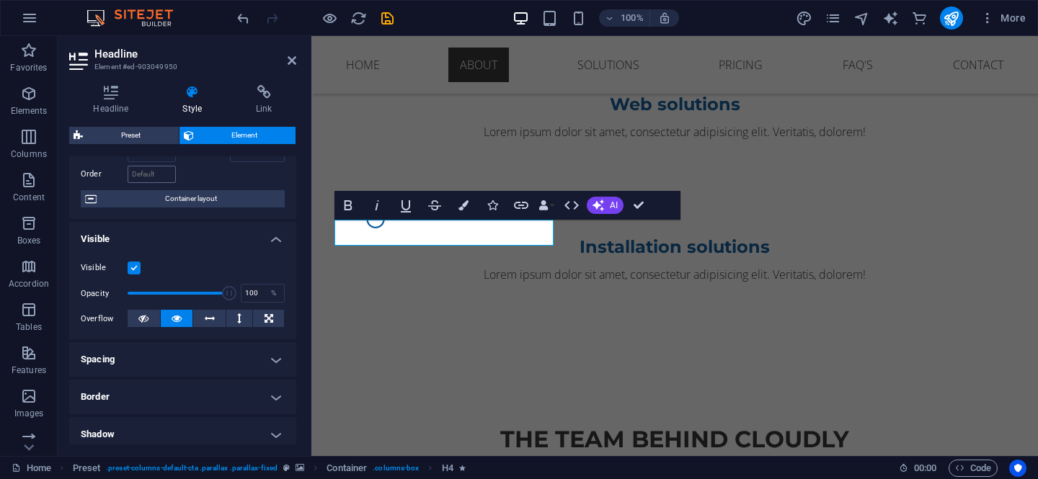
scroll to position [0, 0]
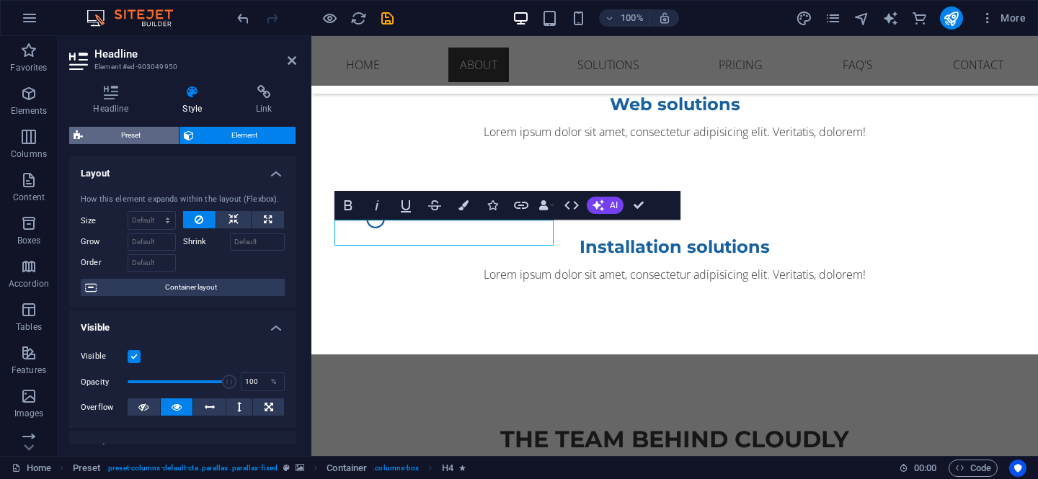
click at [148, 133] on span "Preset" at bounding box center [130, 135] width 87 height 17
select select "px"
select select "preset-columns-default-cta"
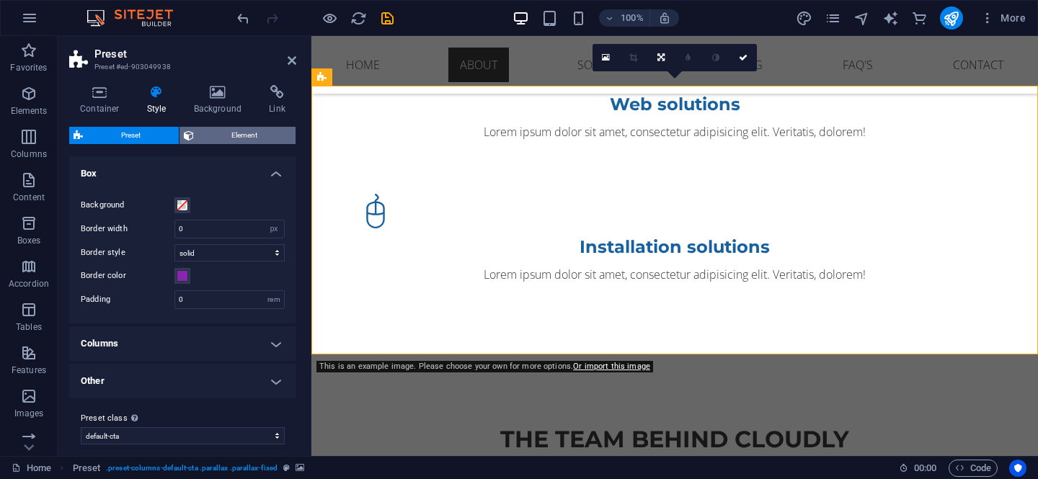
click at [267, 136] on span "Element" at bounding box center [245, 135] width 94 height 17
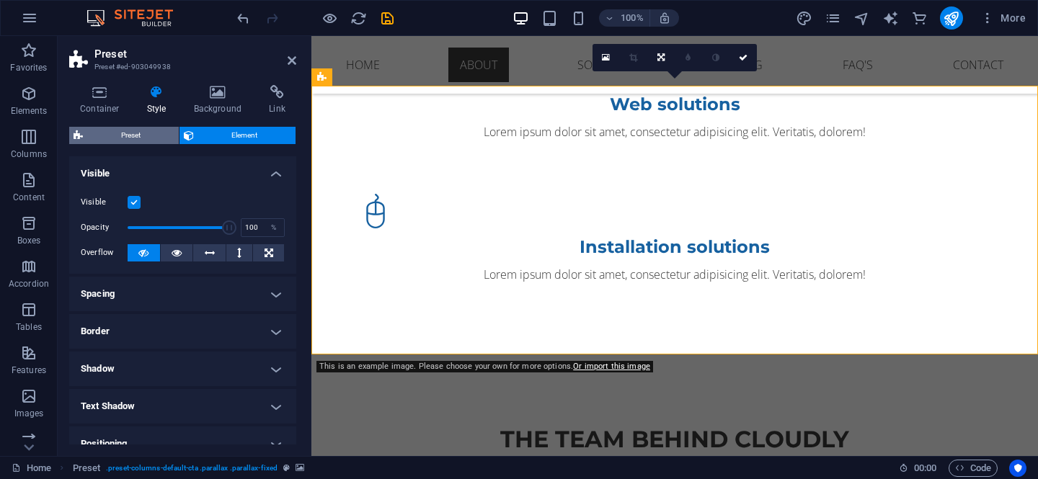
click at [151, 131] on span "Preset" at bounding box center [130, 135] width 87 height 17
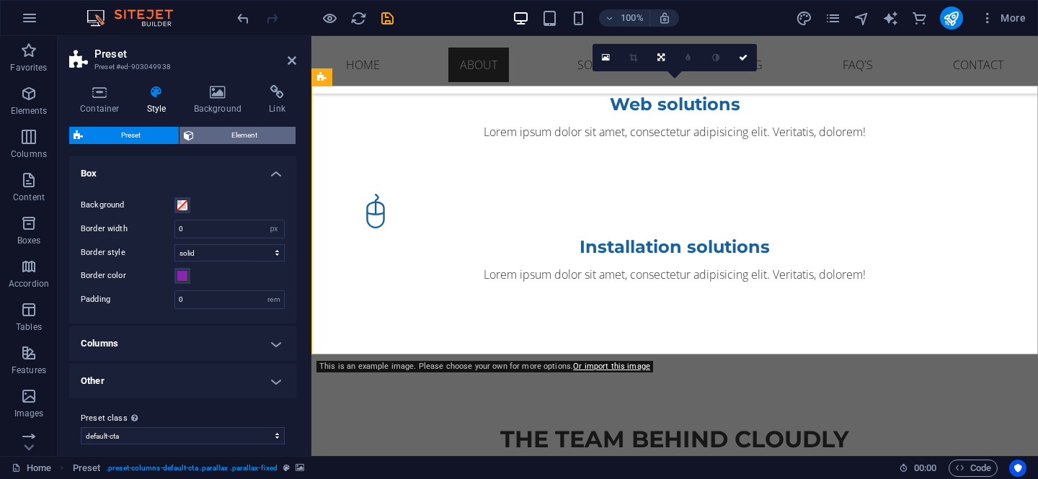
click at [262, 139] on span "Element" at bounding box center [245, 135] width 94 height 17
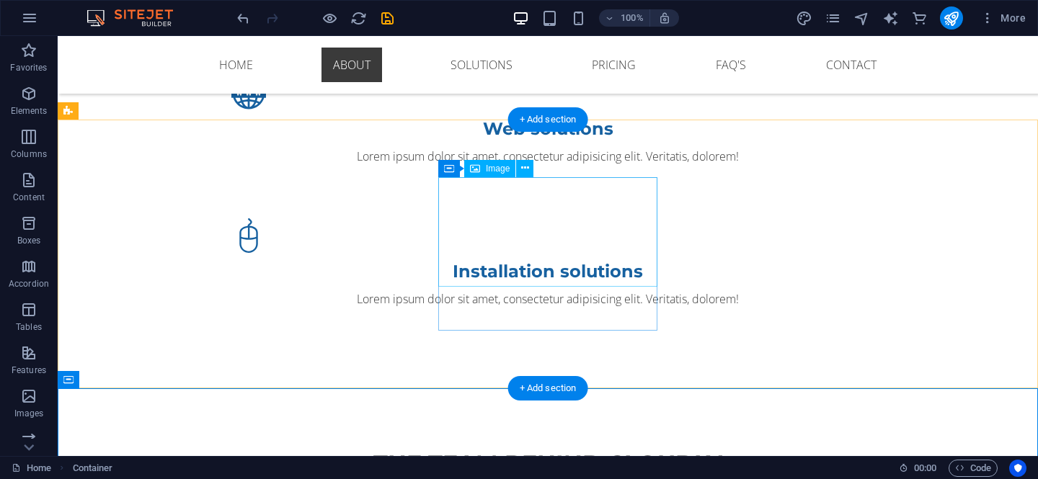
scroll to position [1684, 0]
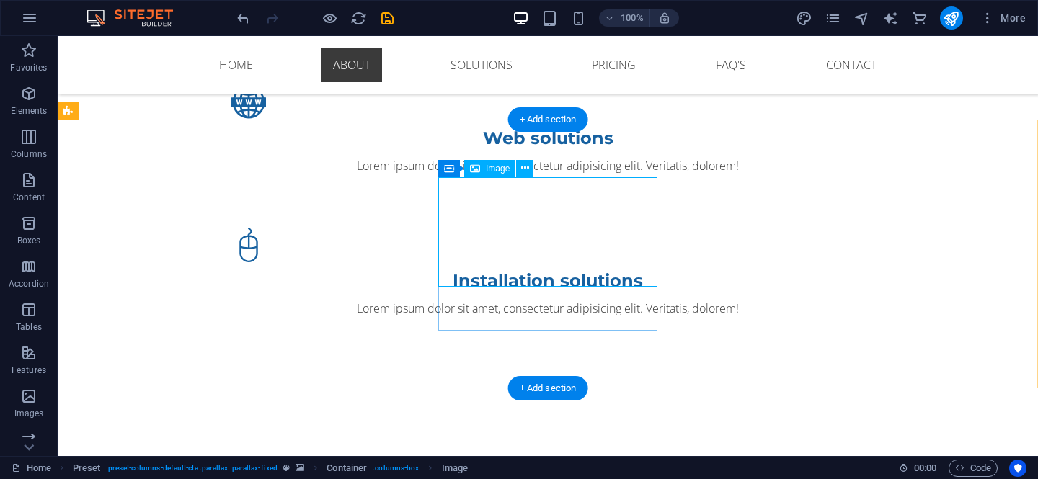
scroll to position [1677, 0]
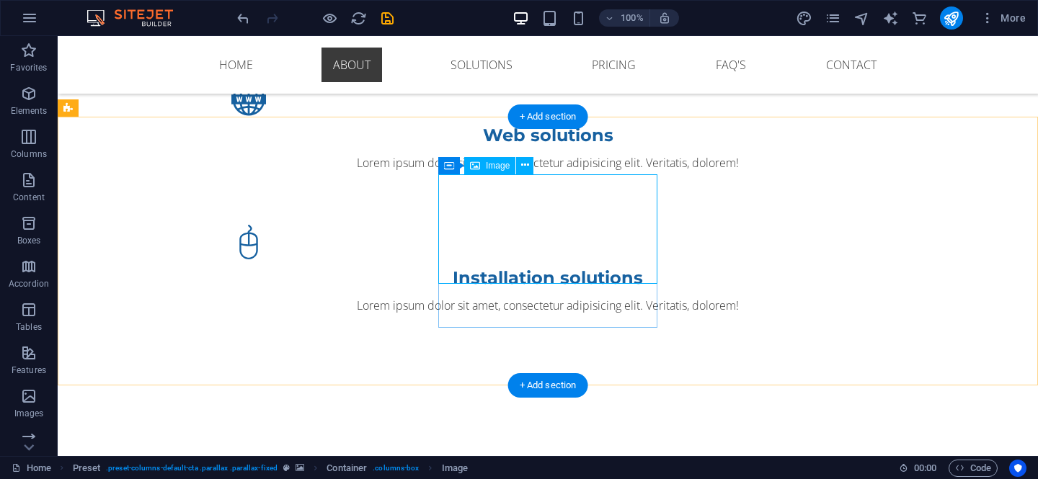
select select "px"
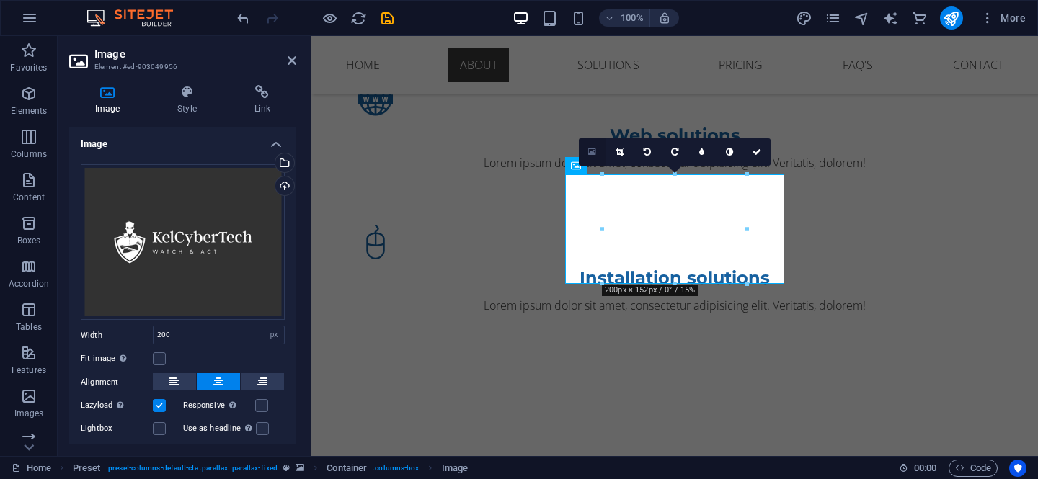
click at [592, 154] on icon at bounding box center [592, 152] width 8 height 10
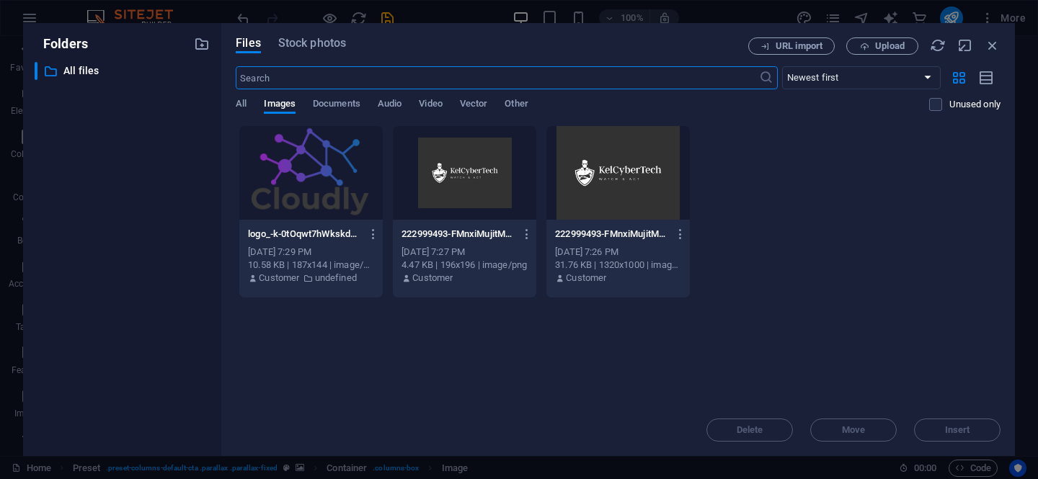
scroll to position [1886, 0]
click at [995, 39] on icon "button" at bounding box center [992, 45] width 16 height 16
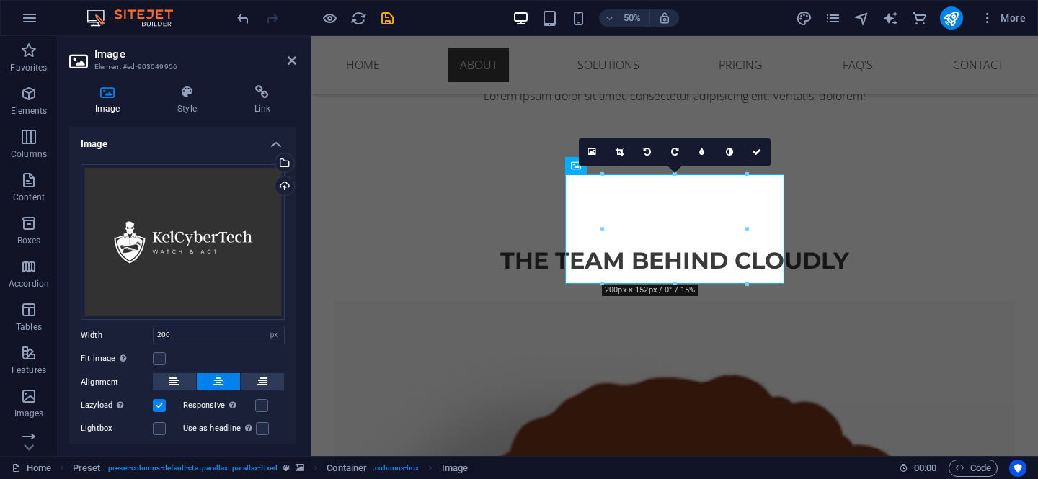
scroll to position [1677, 0]
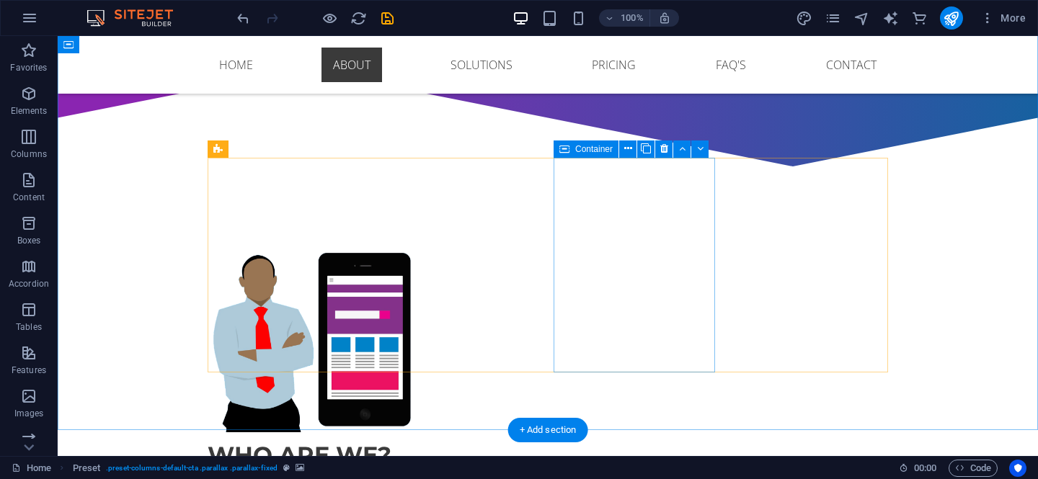
scroll to position [806, 0]
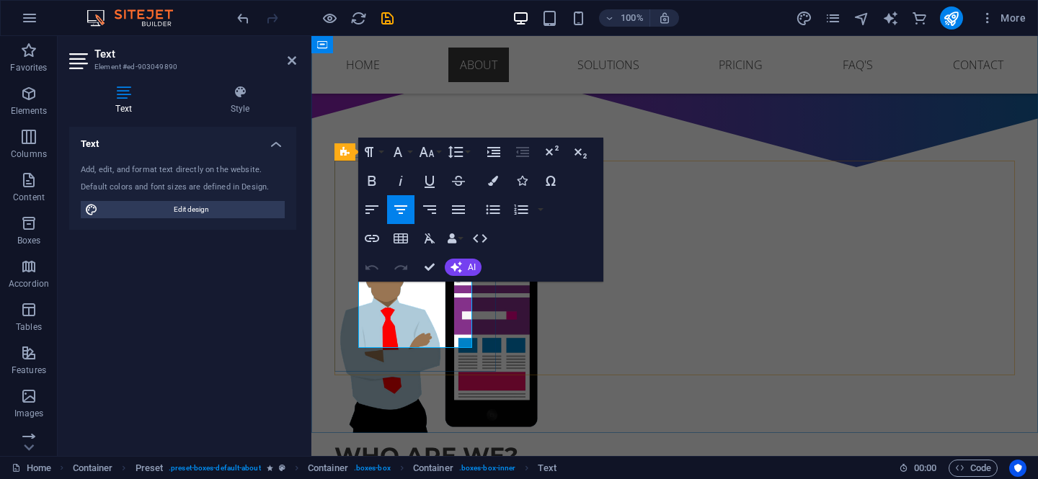
drag, startPoint x: 468, startPoint y: 340, endPoint x: 348, endPoint y: 287, distance: 131.3
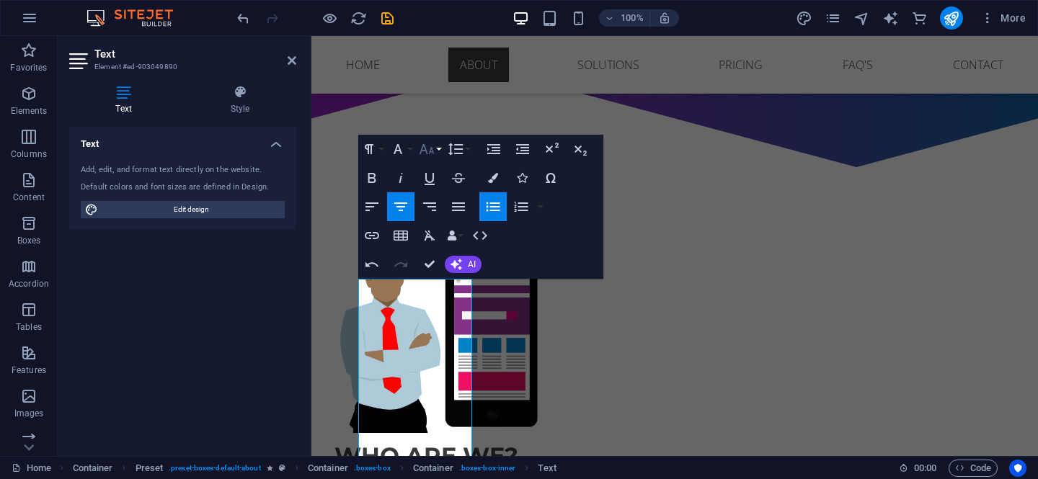
click at [438, 155] on button "Font Size" at bounding box center [429, 149] width 27 height 29
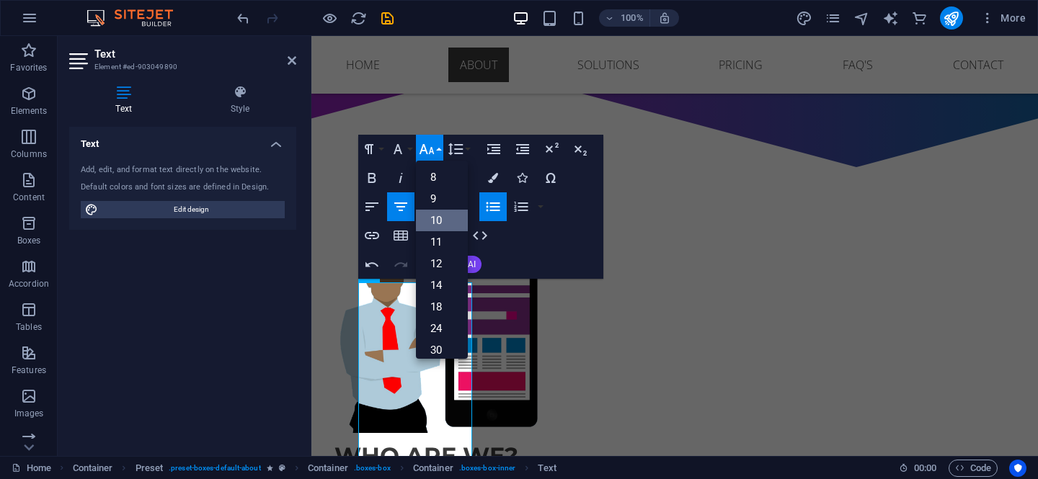
click at [440, 220] on link "10" at bounding box center [442, 221] width 52 height 22
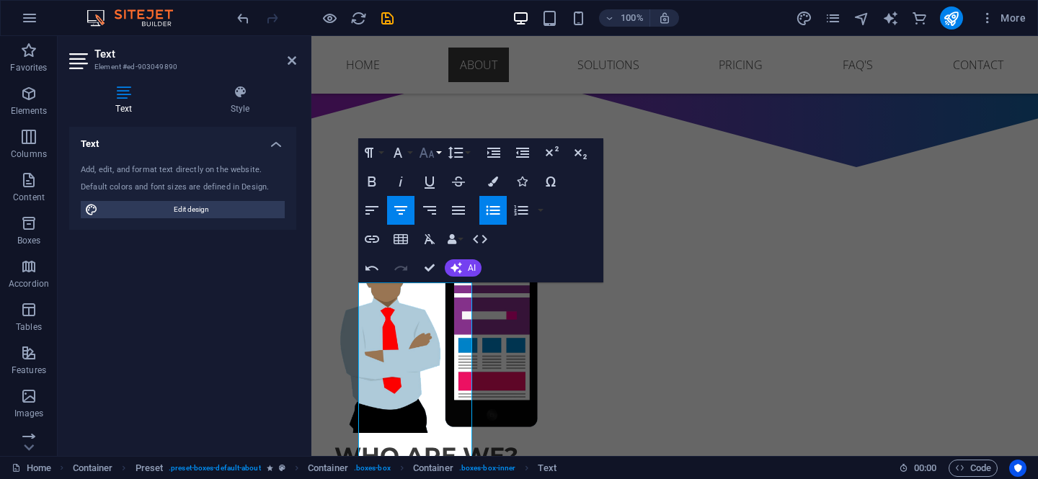
click at [435, 148] on button "Font Size" at bounding box center [429, 152] width 27 height 29
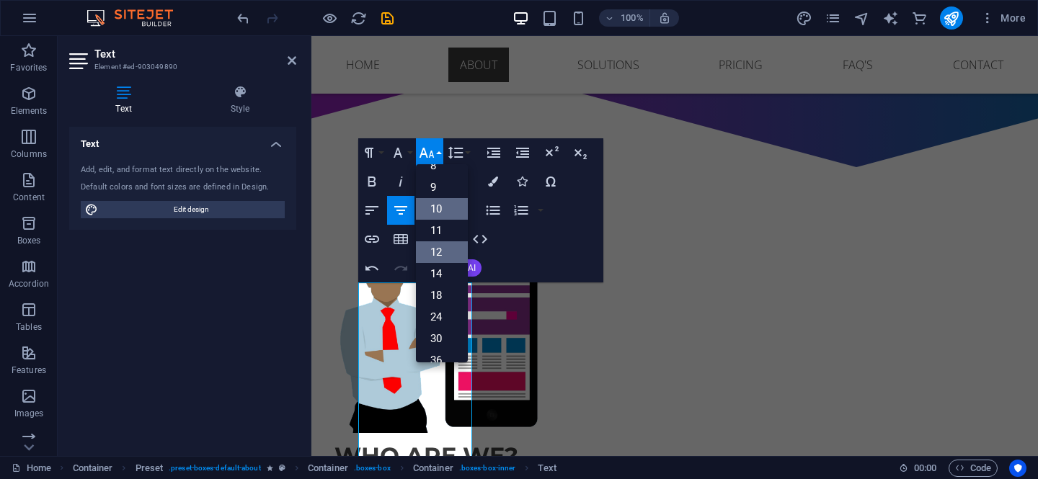
scroll to position [12, 0]
click at [448, 213] on link "10" at bounding box center [442, 212] width 52 height 22
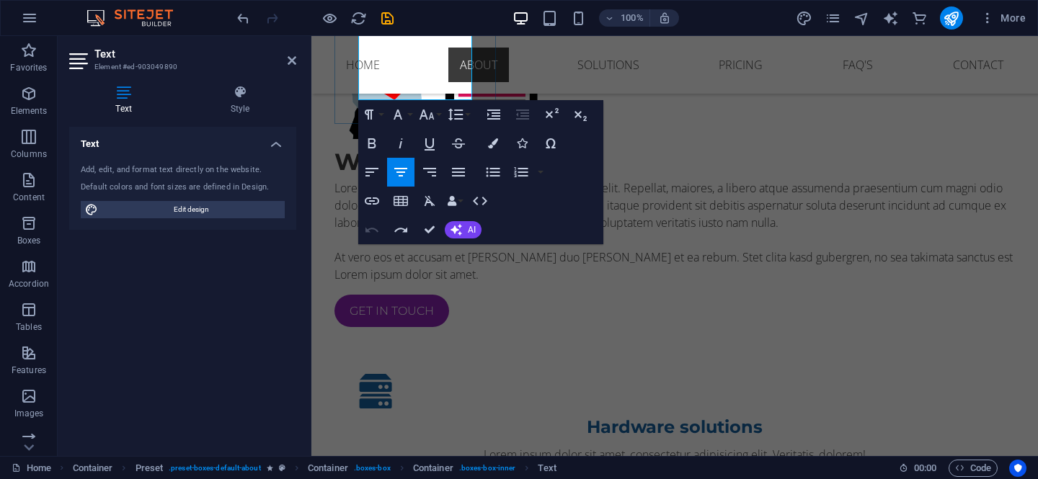
scroll to position [1057, 0]
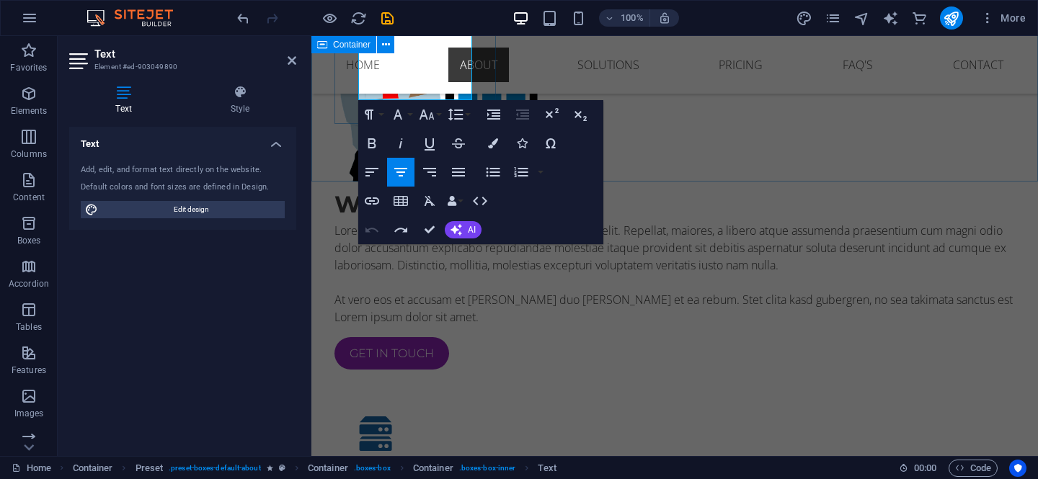
click at [659, 153] on div "Who are we? Lorem ipsum dolor sit amet, consectetur adipisicing elit. Repellat,…" at bounding box center [674, 475] width 726 height 1079
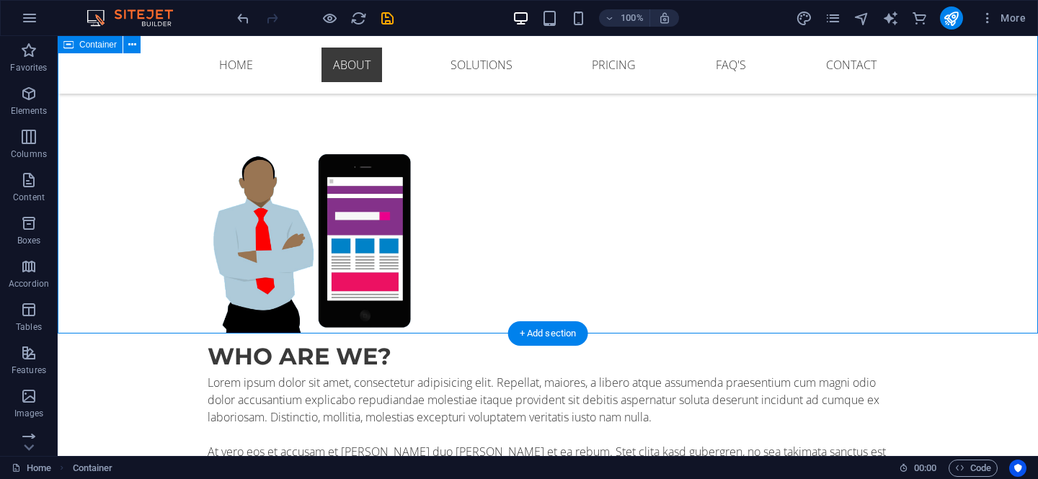
scroll to position [870, 0]
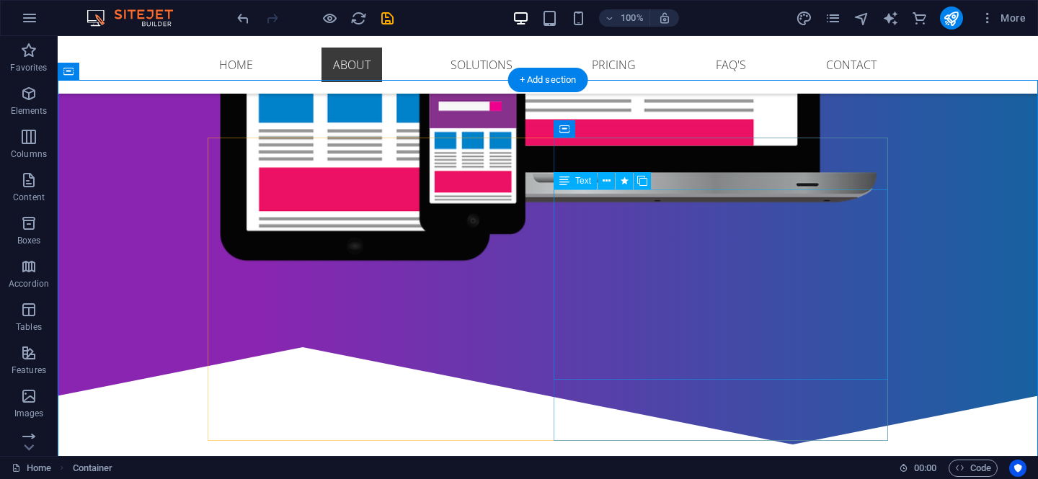
scroll to position [530, 0]
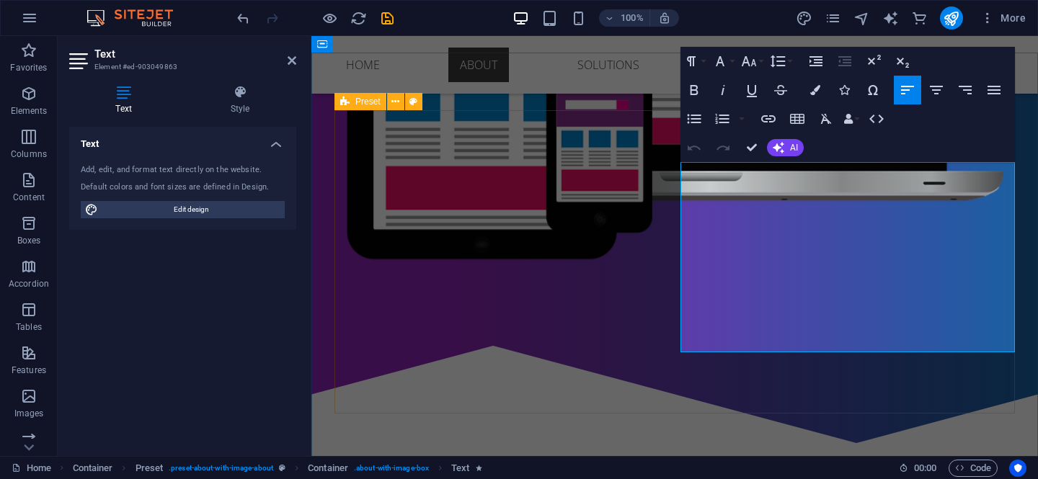
drag, startPoint x: 800, startPoint y: 344, endPoint x: 678, endPoint y: 164, distance: 217.4
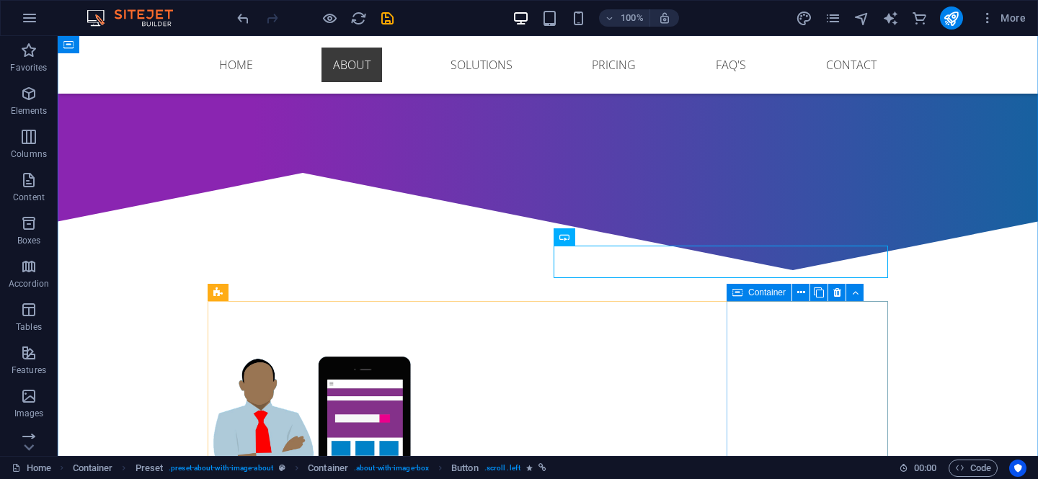
scroll to position [706, 0]
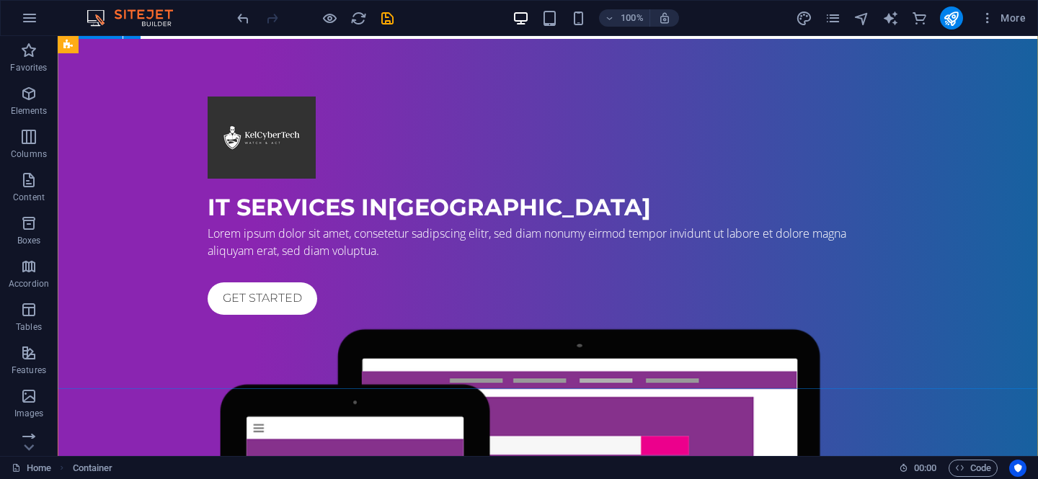
scroll to position [0, 0]
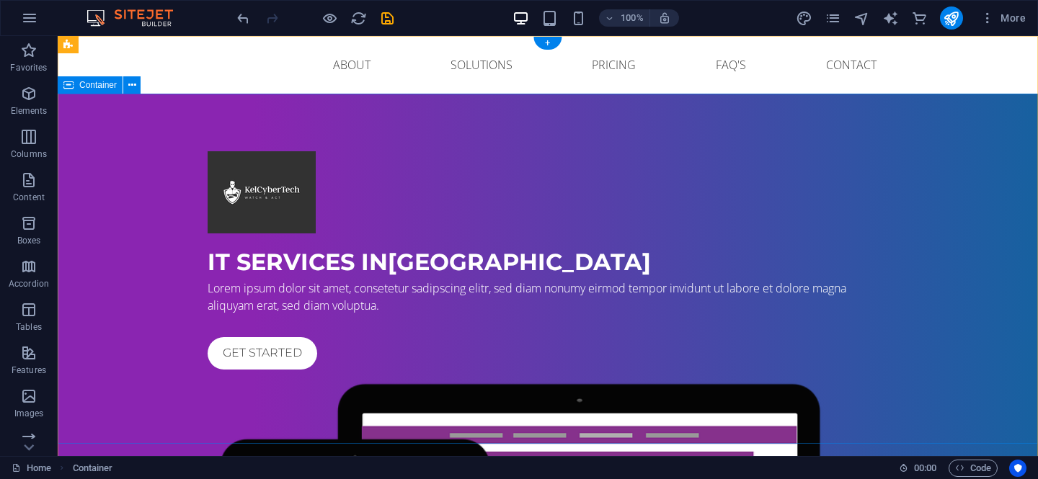
click at [102, 207] on div "IT Services in Belfast Lorem ipsum dolor sit amet, consetetur sadipscing elitr,…" at bounding box center [548, 474] width 980 height 761
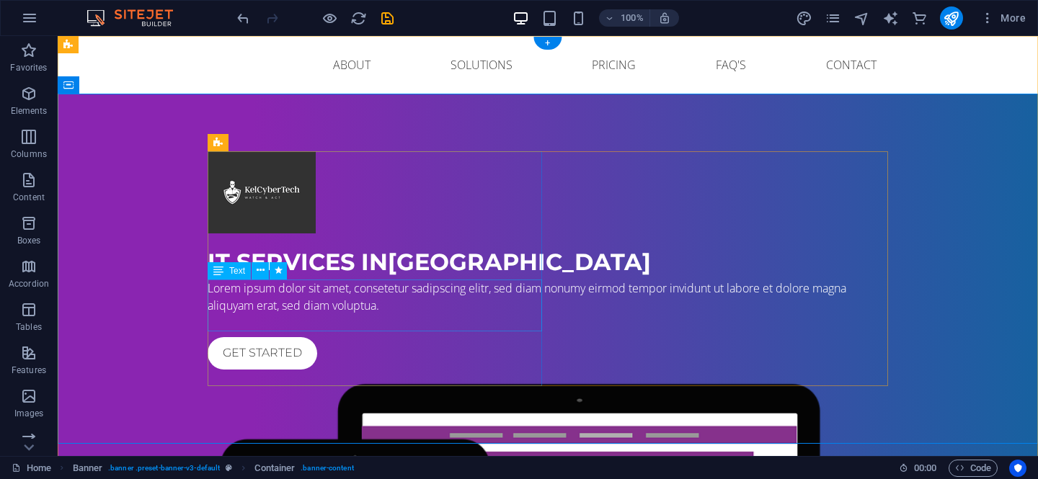
click at [424, 314] on div "Lorem ipsum dolor sit amet, consetetur sadipscing elitr, sed diam nonumy eirmod…" at bounding box center [548, 297] width 680 height 35
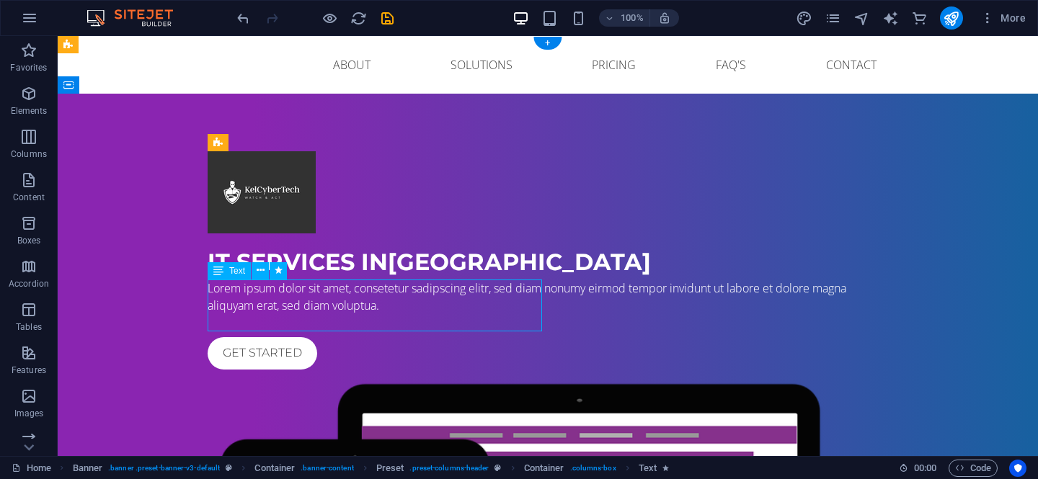
click at [424, 314] on div "Lorem ipsum dolor sit amet, consetetur sadipscing elitr, sed diam nonumy eirmod…" at bounding box center [548, 297] width 680 height 35
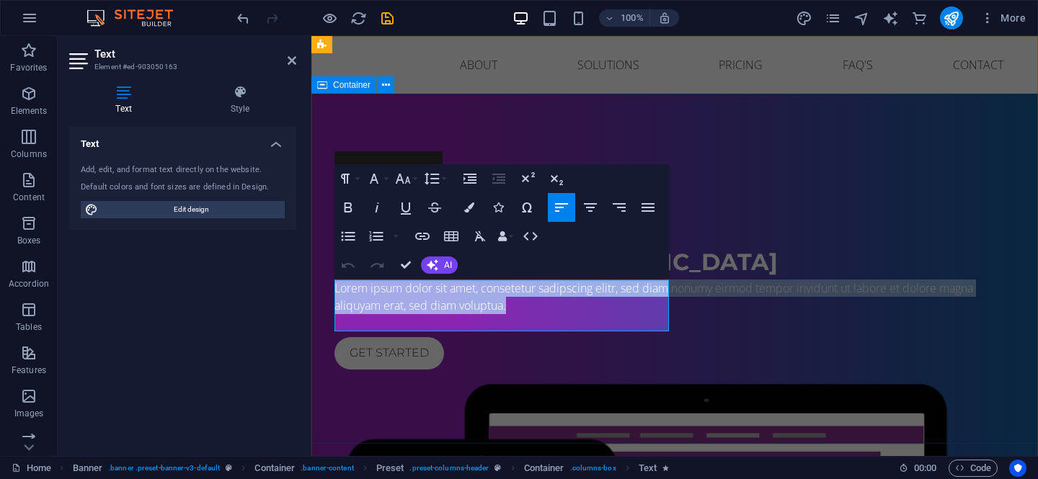
drag, startPoint x: 571, startPoint y: 324, endPoint x: 331, endPoint y: 285, distance: 242.5
click at [331, 285] on div "IT Services in Belfast Lorem ipsum dolor sit amet, consetetur sadipscing elitr,…" at bounding box center [674, 474] width 726 height 761
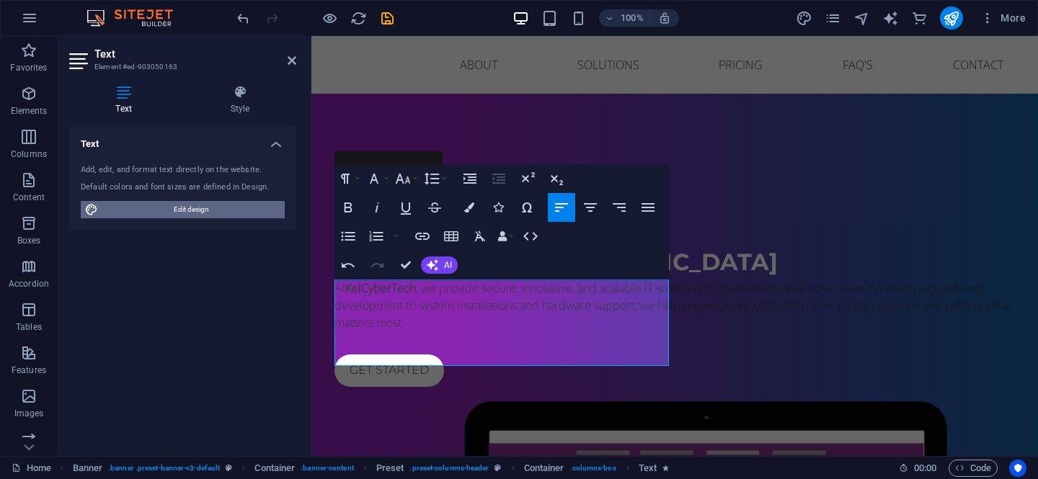
drag, startPoint x: 219, startPoint y: 209, endPoint x: 221, endPoint y: 254, distance: 44.7
click at [219, 209] on span "Edit design" at bounding box center [191, 209] width 178 height 17
select select "px"
select select "400"
select select "px"
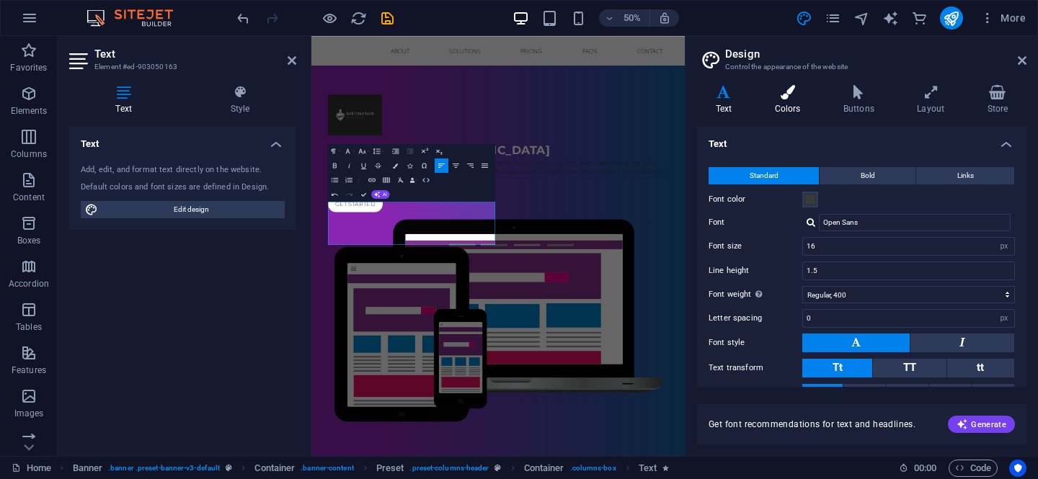
click at [792, 102] on h4 "Colors" at bounding box center [790, 100] width 68 height 30
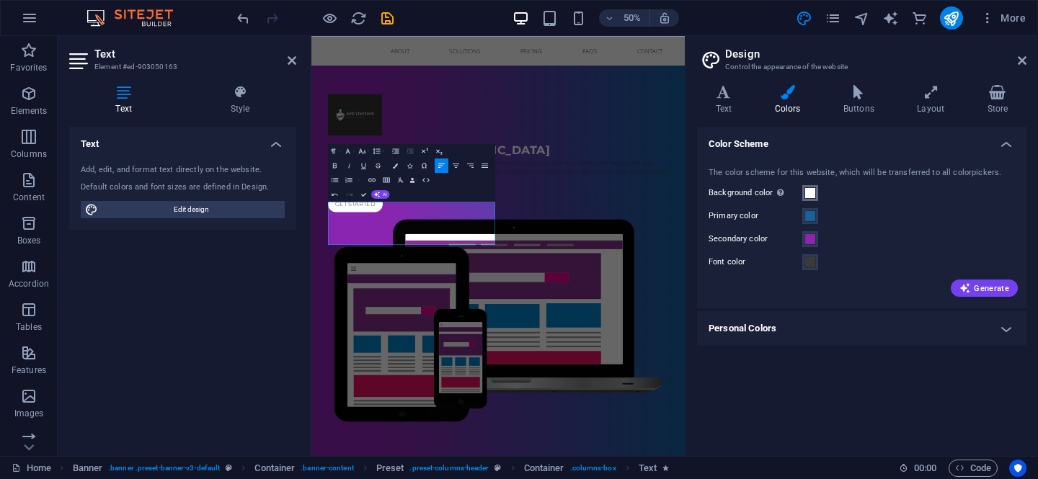
click at [807, 191] on span at bounding box center [810, 193] width 12 height 12
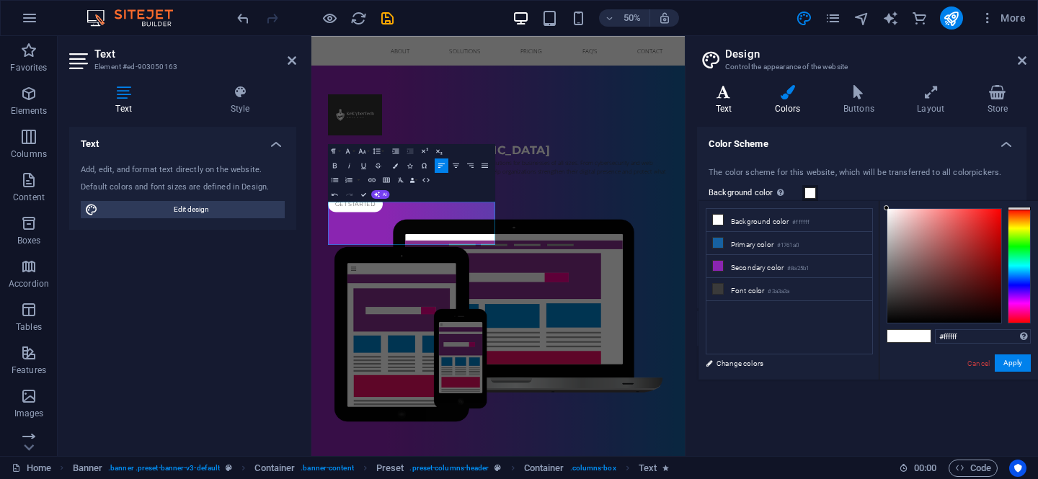
click at [724, 112] on h4 "Text" at bounding box center [726, 100] width 59 height 30
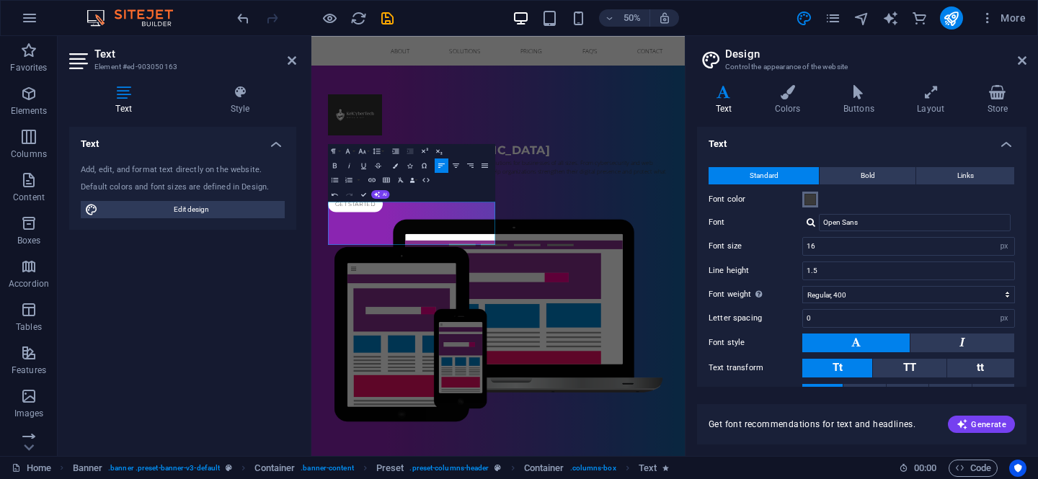
click at [811, 203] on span at bounding box center [810, 200] width 12 height 12
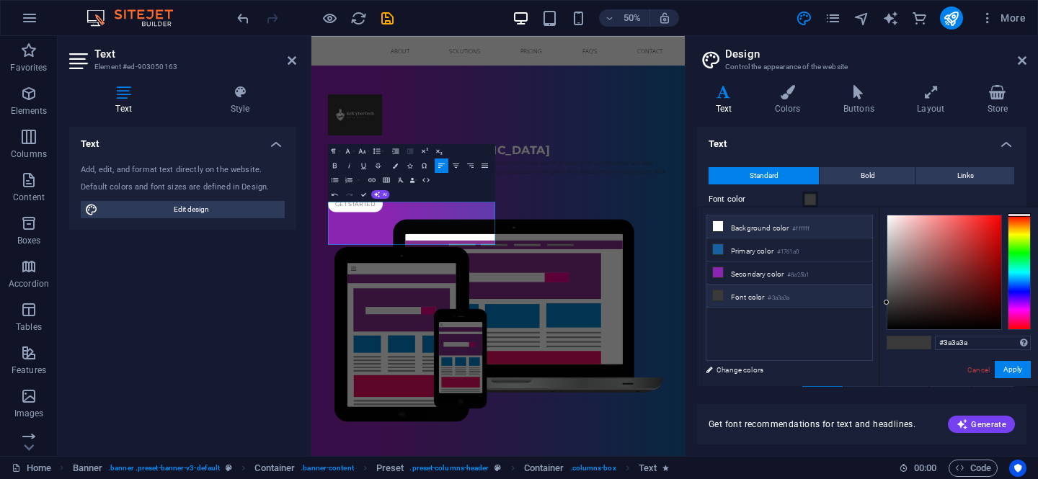
click at [750, 234] on li "Background color #ffffff" at bounding box center [789, 226] width 166 height 23
click at [1018, 373] on button "Apply" at bounding box center [1012, 369] width 36 height 17
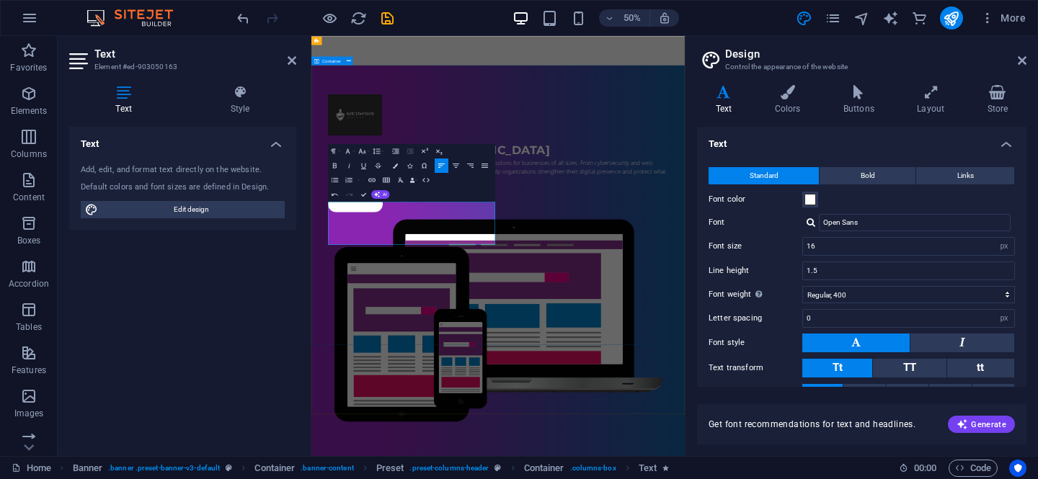
click at [929, 478] on div "IT Services in Belfast At KelCyberTech , we provide secure, innovative, and sca…" at bounding box center [684, 483] width 746 height 778
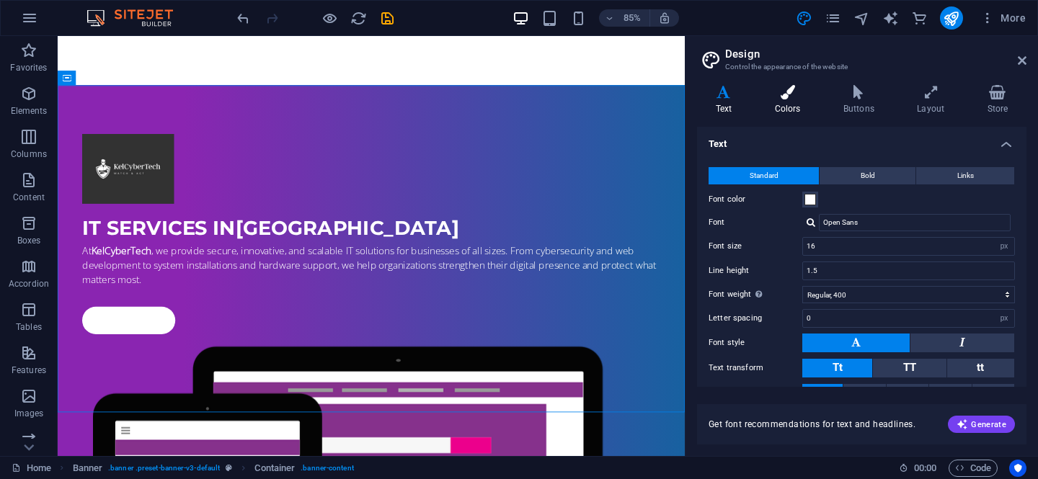
click at [783, 102] on h4 "Colors" at bounding box center [790, 100] width 68 height 30
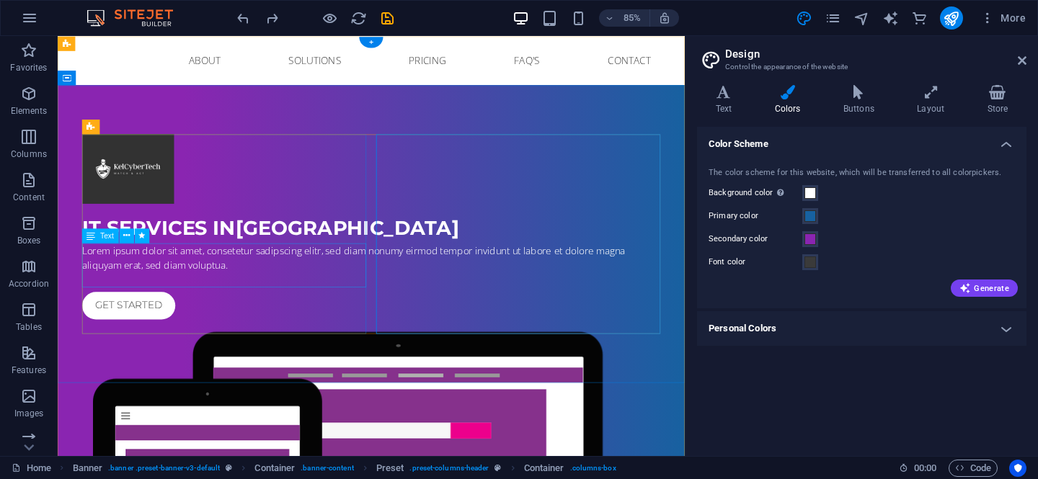
click at [326, 314] on div "Lorem ipsum dolor sit amet, consetetur sadipscing elitr, sed diam nonumy eirmod…" at bounding box center [426, 297] width 680 height 35
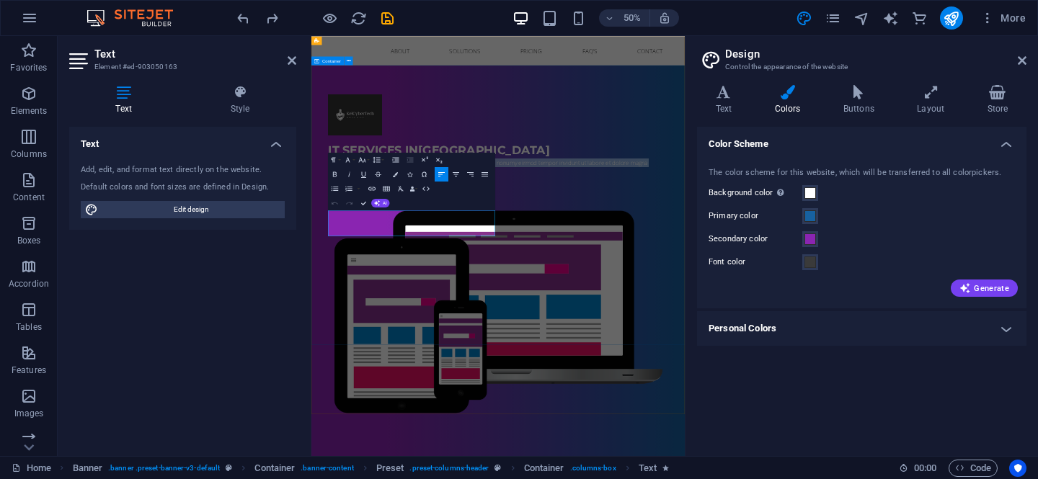
drag, startPoint x: 583, startPoint y: 429, endPoint x: 343, endPoint y: 381, distance: 244.6
click at [343, 381] on div "IT Services in Belfast Lorem ipsum dolor sit amet, consetetur sadipscing elitr,…" at bounding box center [684, 474] width 746 height 761
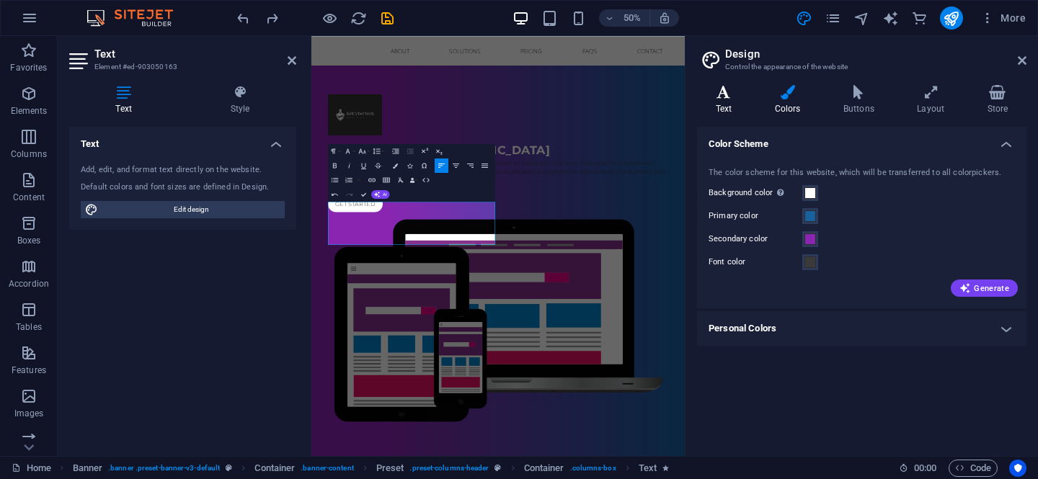
click at [726, 101] on h4 "Text" at bounding box center [726, 100] width 59 height 30
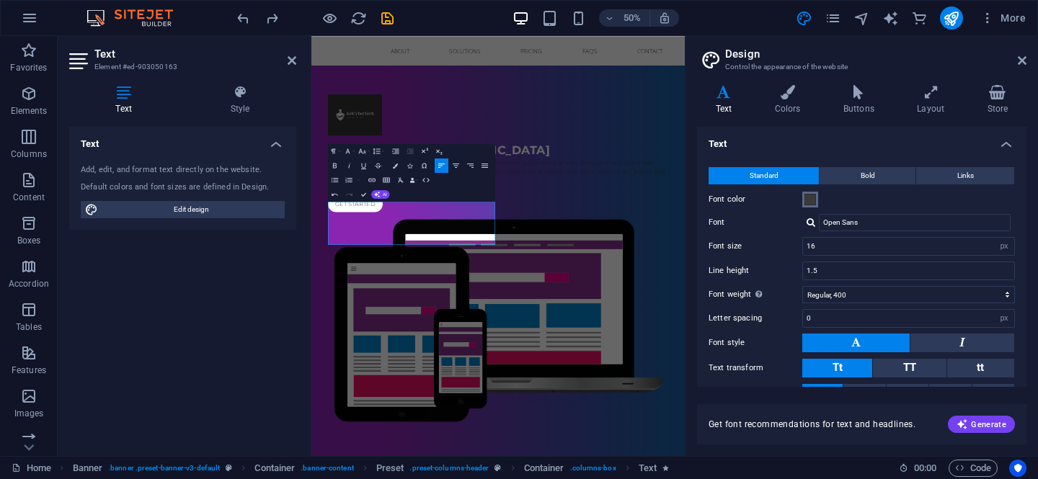
click at [816, 205] on button "Font color" at bounding box center [810, 200] width 16 height 16
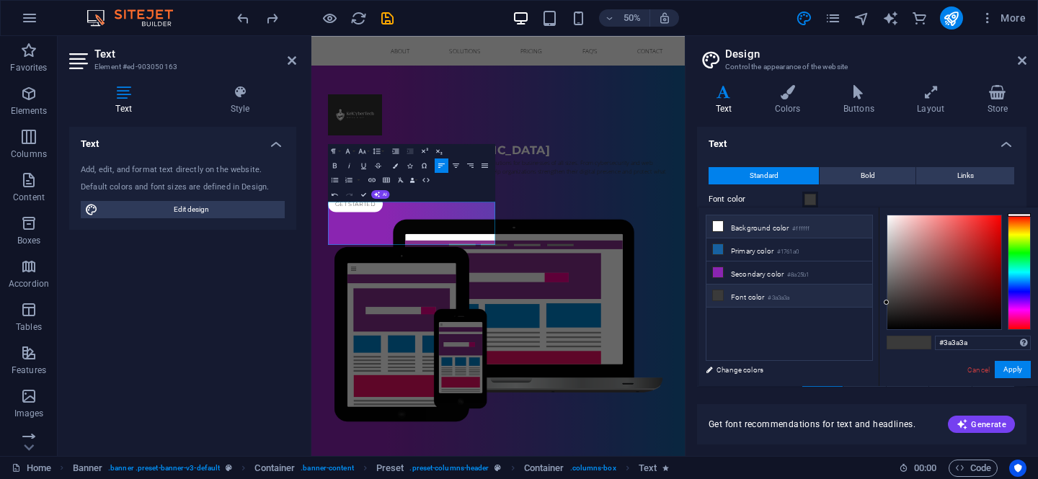
click at [791, 233] on li "Background color #ffffff" at bounding box center [789, 226] width 166 height 23
click at [1014, 369] on button "Apply" at bounding box center [1012, 369] width 36 height 17
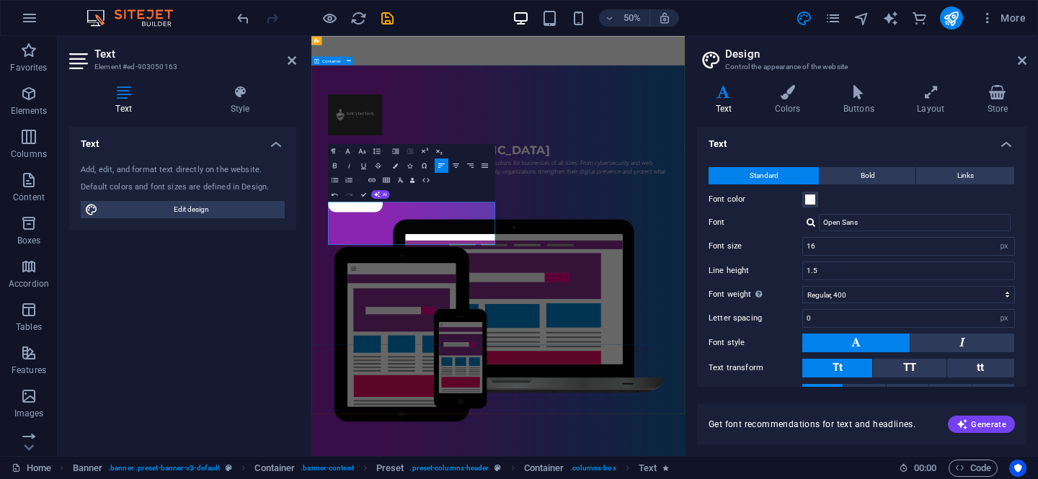
click at [615, 478] on div "IT Services in Belfast At KelCyberTech , we provide secure, innovative, and sca…" at bounding box center [684, 483] width 746 height 778
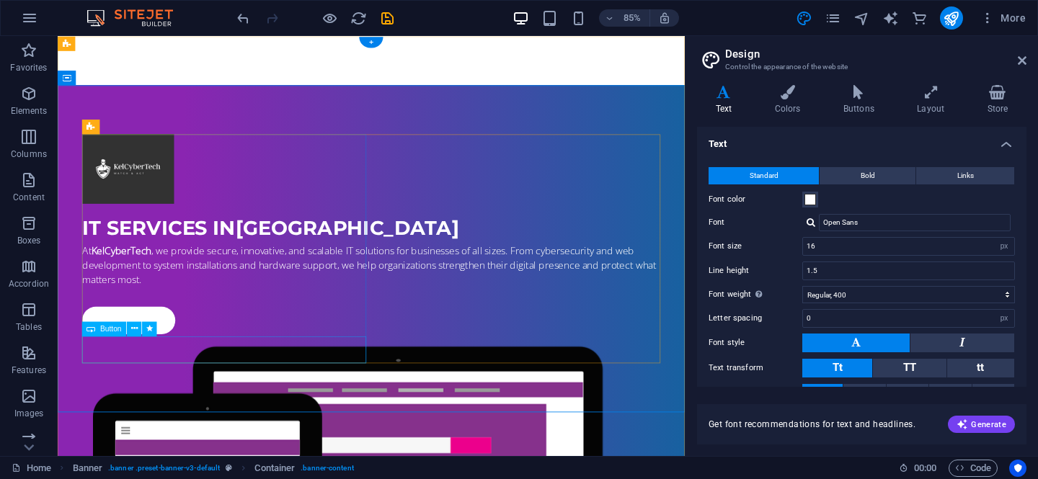
click at [161, 387] on div "Get started" at bounding box center [426, 371] width 680 height 32
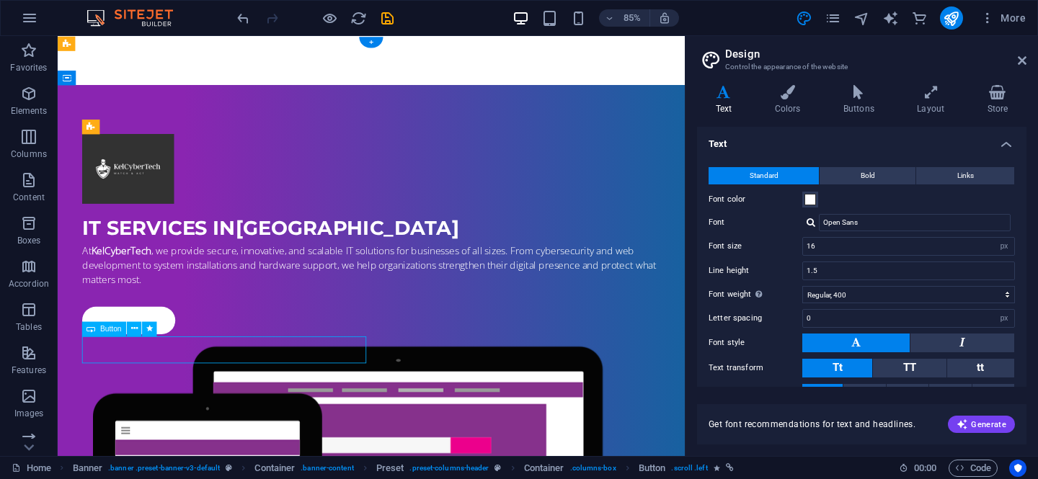
click at [159, 387] on div "Get started" at bounding box center [426, 371] width 680 height 32
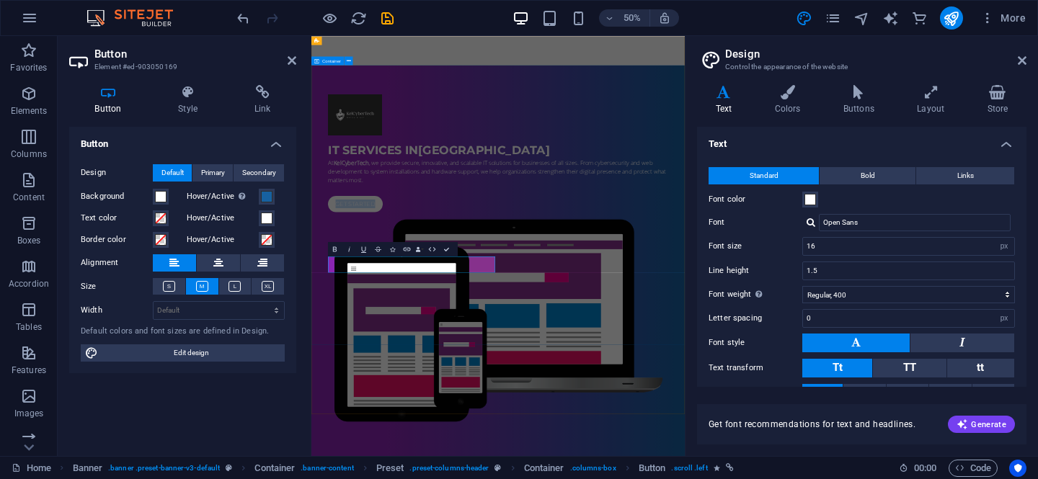
click at [967, 478] on div "IT Services in Belfast At KelCyberTech , we provide secure, innovative, and sca…" at bounding box center [684, 483] width 746 height 778
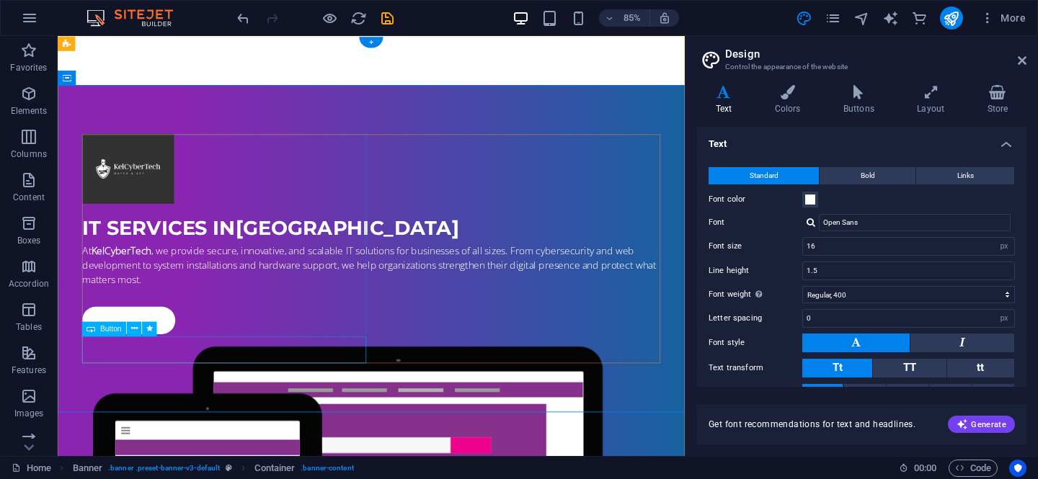
click at [180, 387] on div "Get started" at bounding box center [426, 371] width 680 height 32
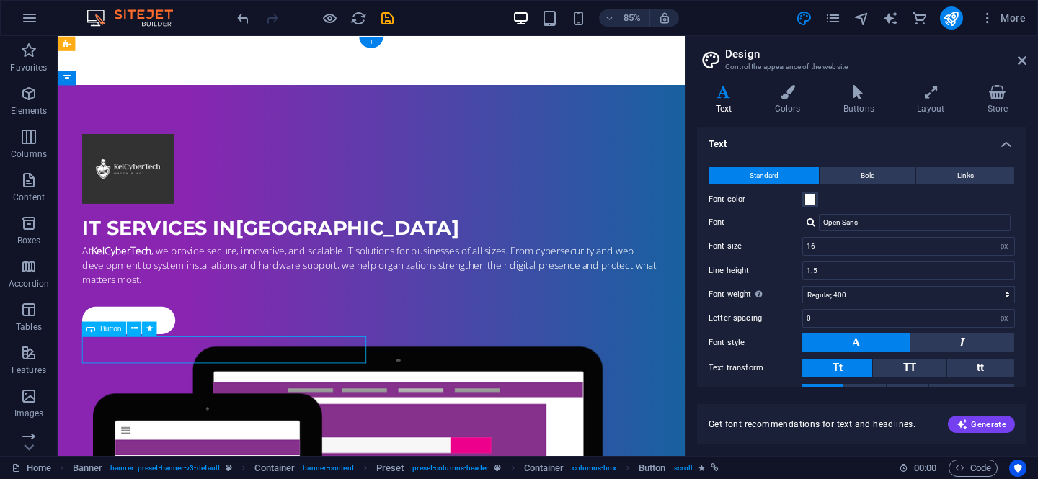
click at [180, 387] on div "Get started" at bounding box center [426, 371] width 680 height 32
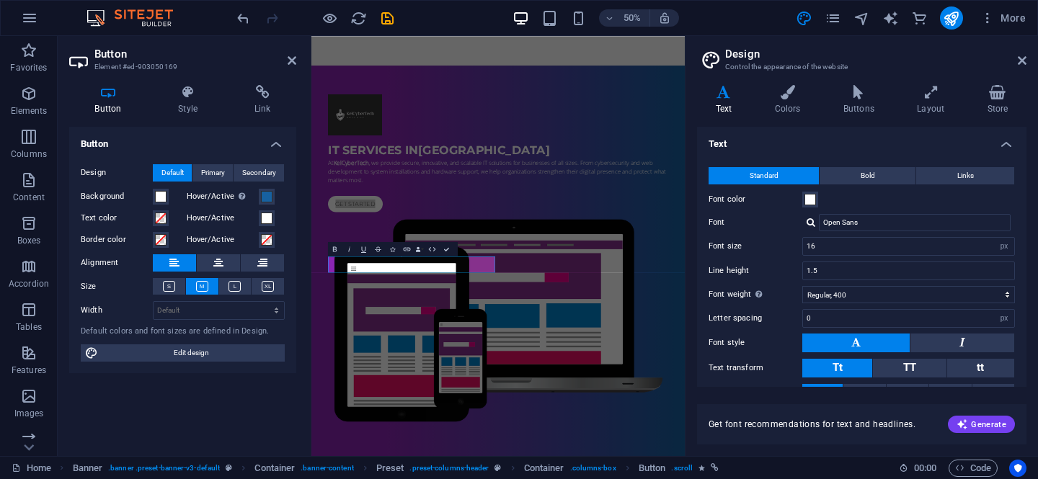
click at [723, 101] on h4 "Text" at bounding box center [726, 100] width 59 height 30
click at [811, 200] on span at bounding box center [810, 200] width 12 height 12
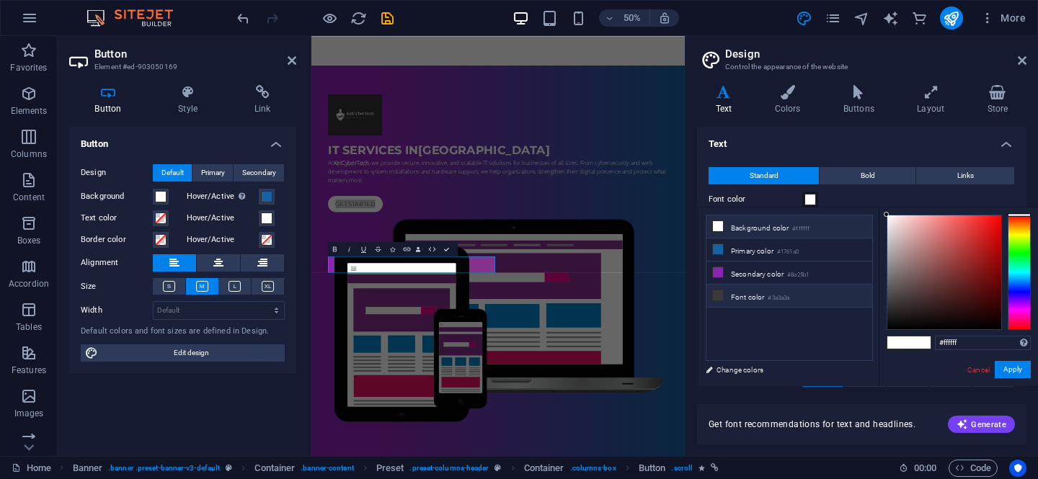
click at [735, 291] on li "Font color #3a3a3a" at bounding box center [789, 296] width 166 height 23
click at [674, 478] on div "IT Services in Belfast At KelCyberTech , we provide secure, innovative, and sca…" at bounding box center [684, 483] width 746 height 778
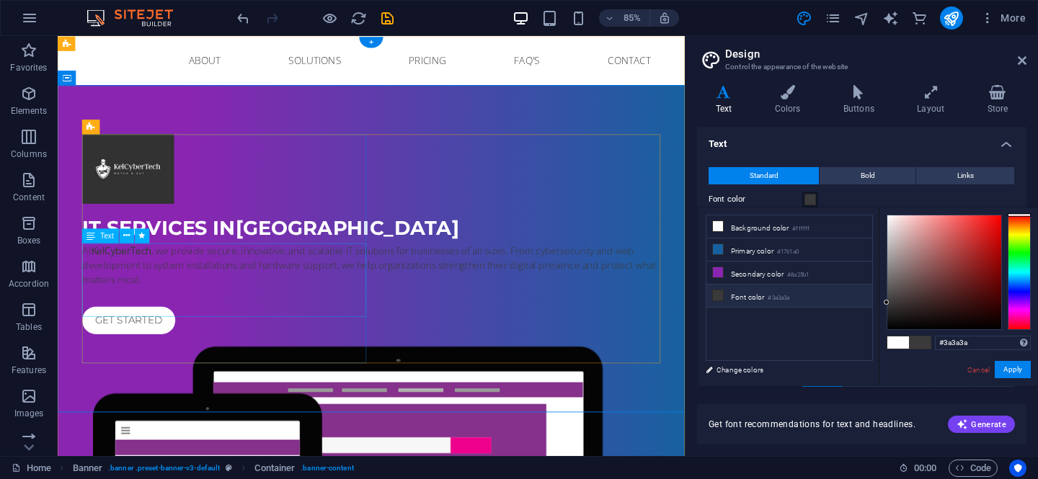
click at [338, 331] on div "At KelCyberTech , we provide secure, innovative, and scalable IT solutions for …" at bounding box center [426, 306] width 680 height 52
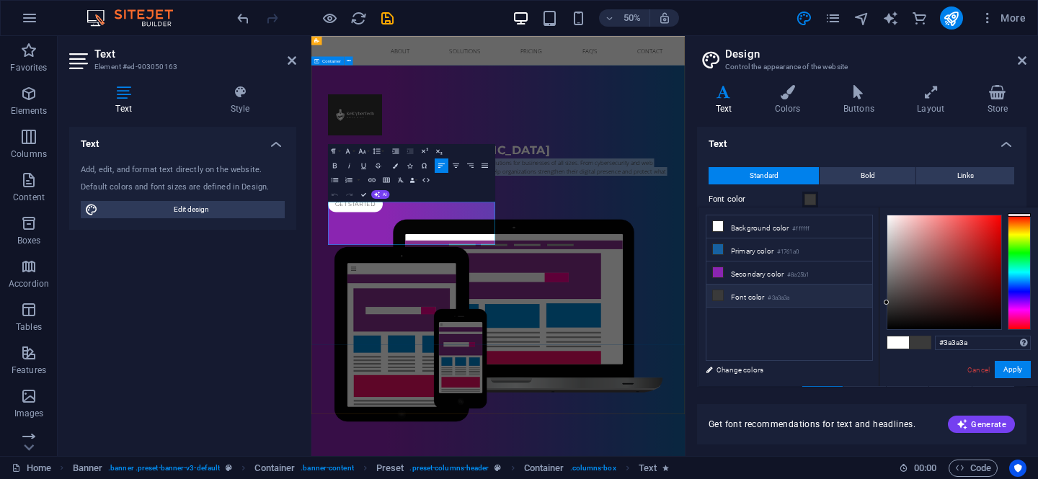
drag, startPoint x: 576, startPoint y: 439, endPoint x: 325, endPoint y: 378, distance: 258.8
click at [325, 378] on div "IT Services in Belfast At KelCyberTech , we provide secure, innovative, and sca…" at bounding box center [684, 483] width 746 height 778
click at [898, 342] on span at bounding box center [898, 342] width 22 height 12
type input "#ffffff"
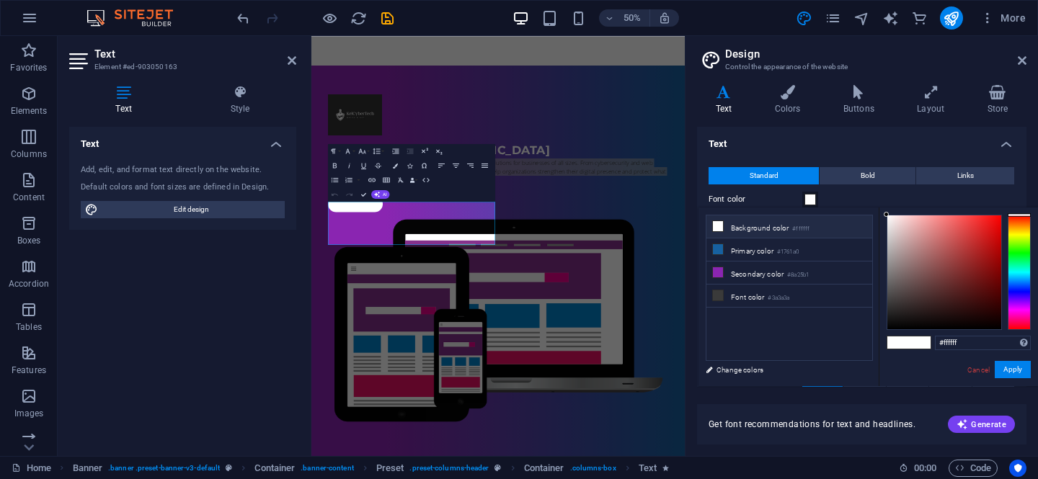
click at [295, 66] on header "Text Element #ed-903050163" at bounding box center [182, 54] width 227 height 37
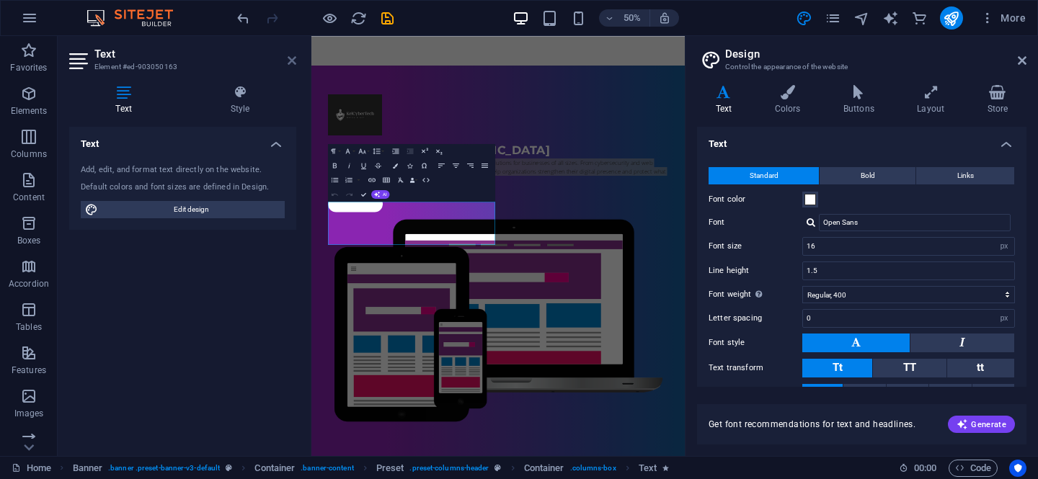
click at [294, 65] on icon at bounding box center [291, 61] width 9 height 12
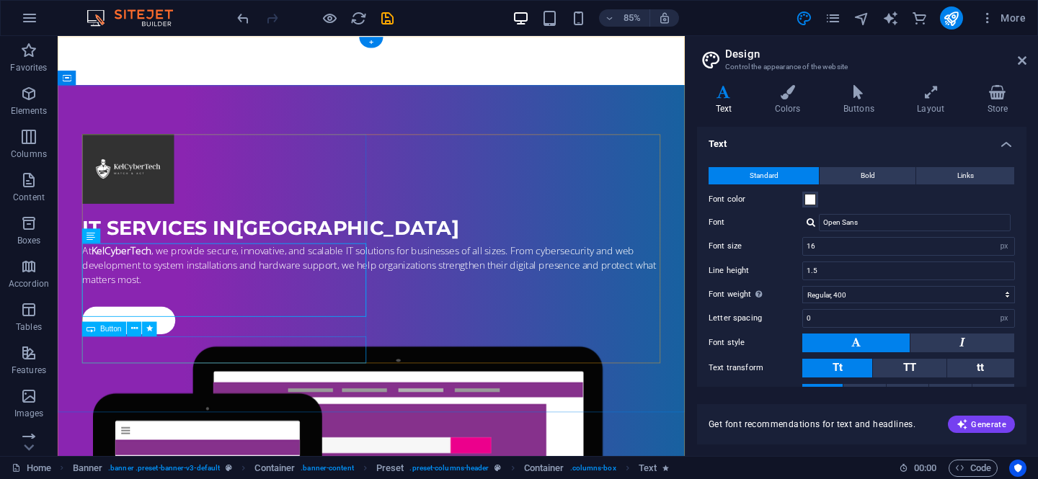
click at [139, 387] on div "Get started" at bounding box center [426, 371] width 680 height 32
click at [146, 387] on div "Get started" at bounding box center [426, 371] width 680 height 32
click at [133, 324] on icon at bounding box center [134, 328] width 6 height 13
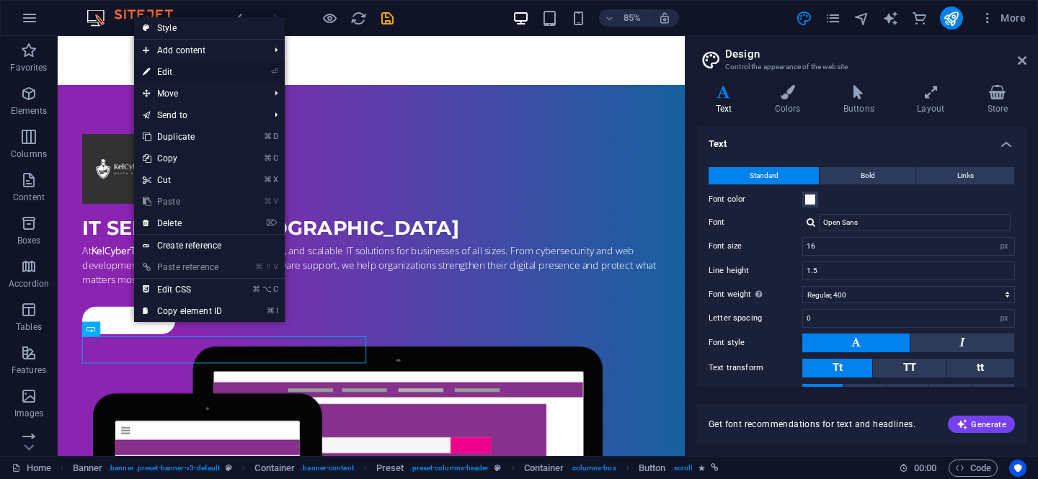
click at [196, 73] on link "⏎ Edit" at bounding box center [182, 72] width 97 height 22
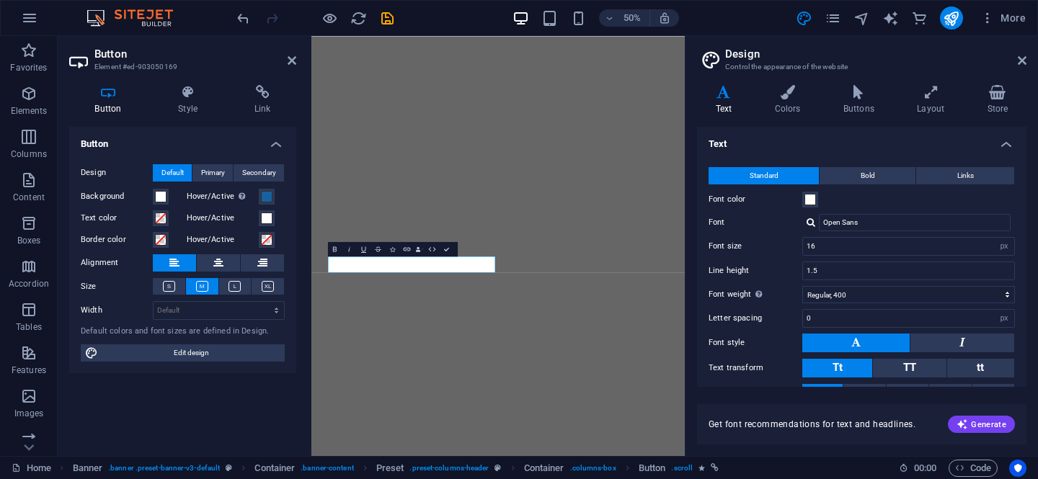
select select "px"
select select "400"
select select "px"
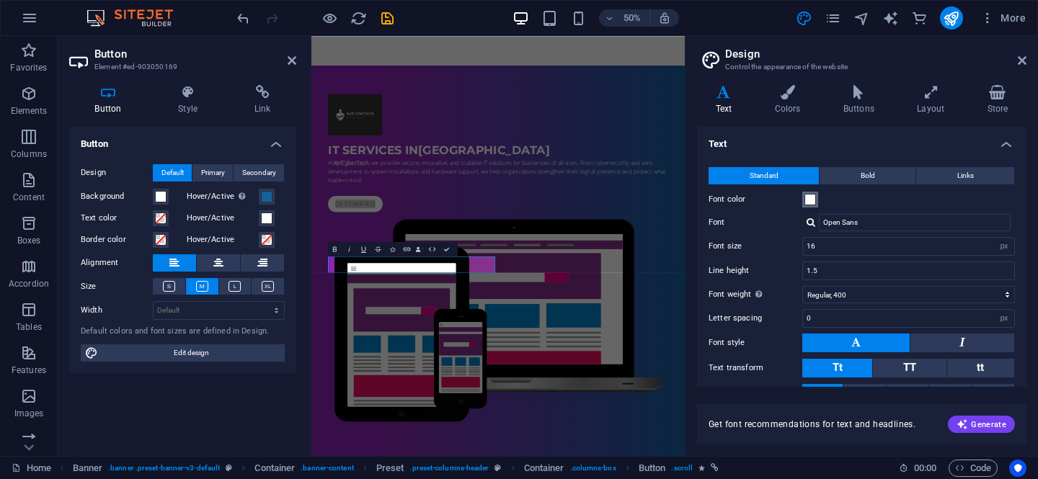
click at [811, 202] on span at bounding box center [810, 200] width 12 height 12
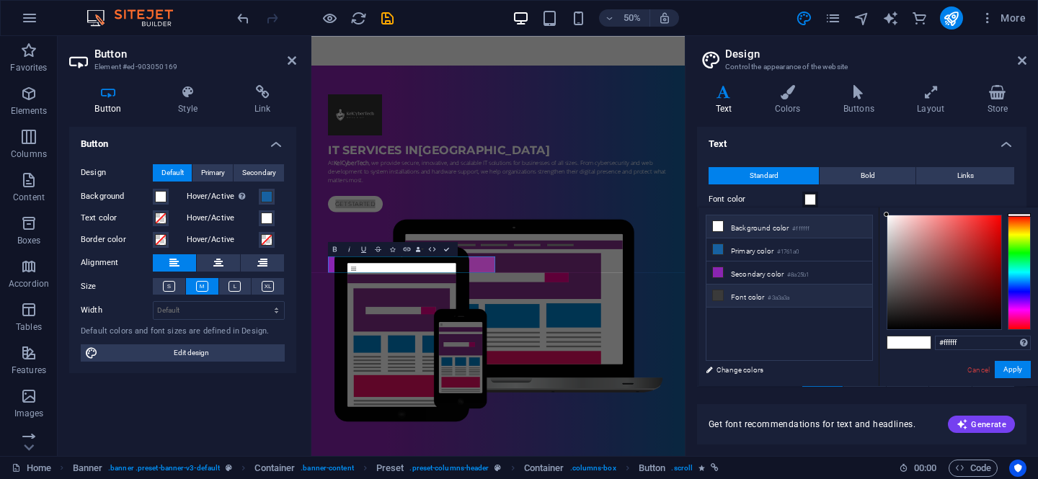
click at [808, 288] on li "Font color #3a3a3a" at bounding box center [789, 296] width 166 height 23
type input "#3a3a3a"
click at [1012, 370] on button "Apply" at bounding box center [1012, 369] width 36 height 17
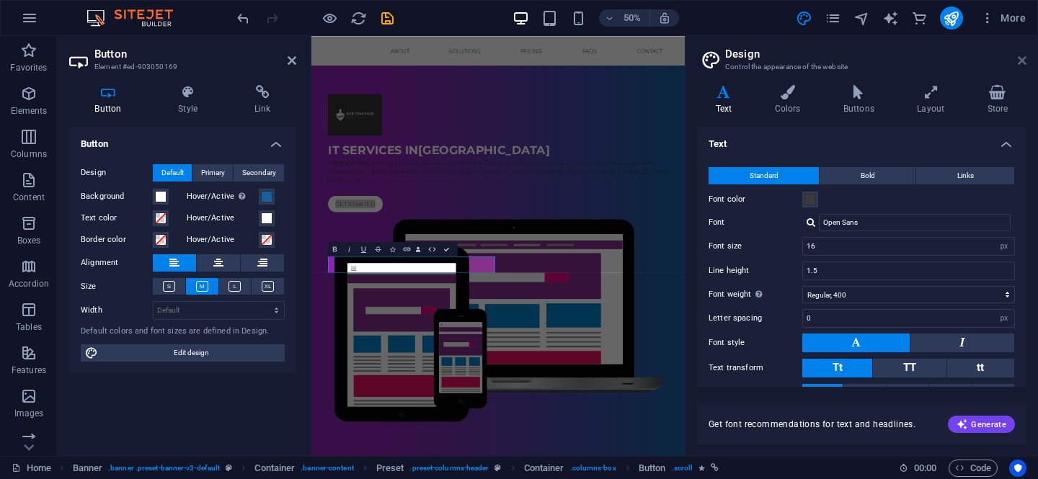
click at [1022, 64] on icon at bounding box center [1021, 61] width 9 height 12
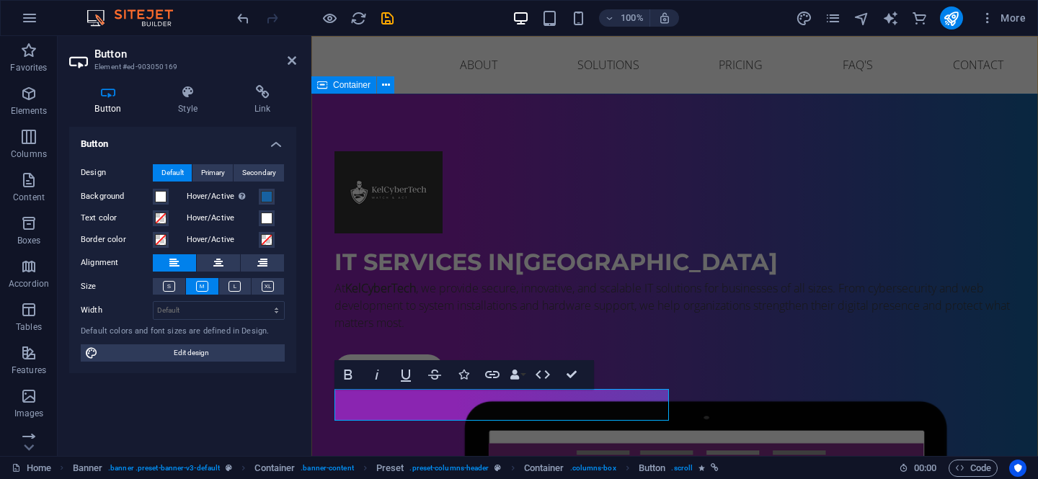
click at [640, 118] on div "IT Services in [GEOGRAPHIC_DATA] At [GEOGRAPHIC_DATA] , we provide secure, inno…" at bounding box center [674, 483] width 726 height 778
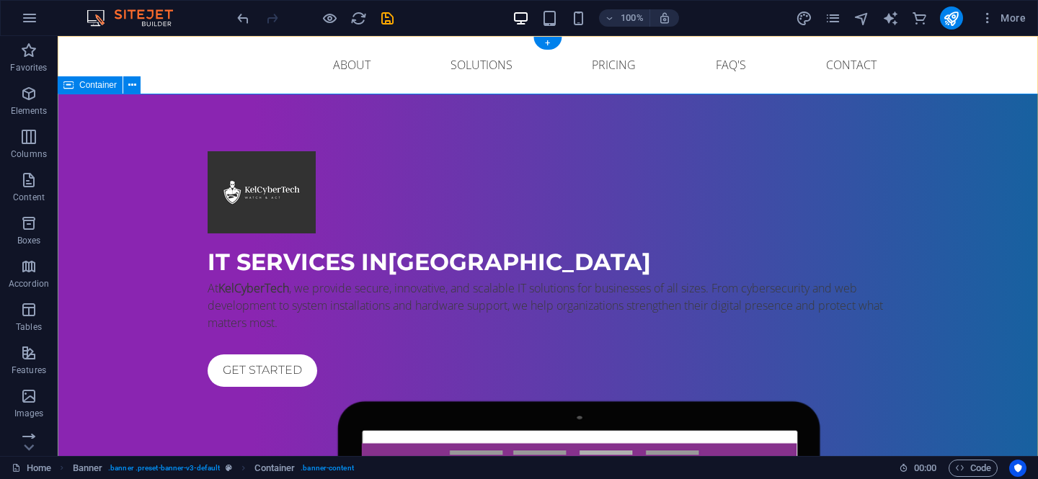
click at [384, 442] on div "IT Services in [GEOGRAPHIC_DATA] At [GEOGRAPHIC_DATA] , we provide secure, inno…" at bounding box center [548, 483] width 980 height 778
click at [221, 270] on icon at bounding box center [218, 270] width 10 height 17
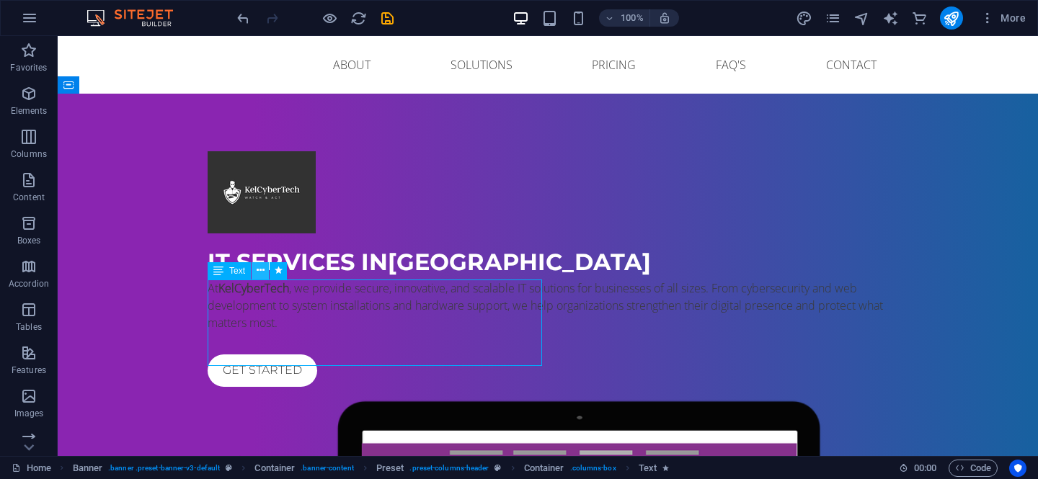
click at [258, 272] on icon at bounding box center [261, 270] width 8 height 15
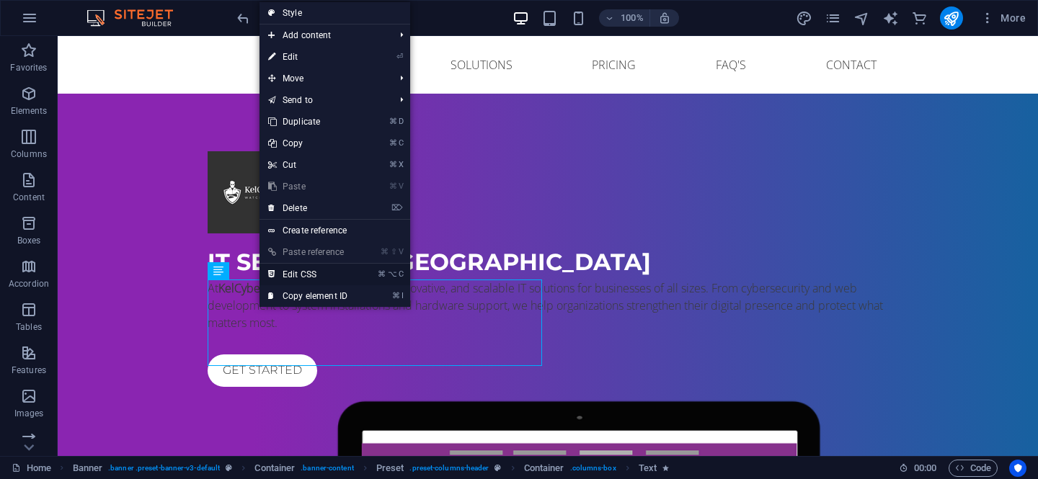
drag, startPoint x: 288, startPoint y: 272, endPoint x: 386, endPoint y: 199, distance: 122.5
click at [288, 272] on link "⌘ ⌥ C Edit CSS" at bounding box center [307, 275] width 97 height 22
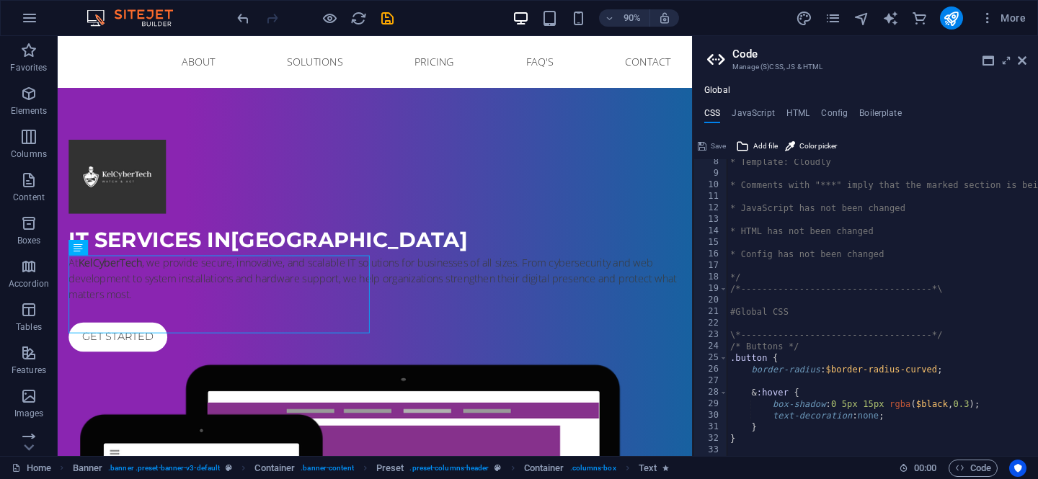
scroll to position [84, 0]
drag, startPoint x: 1020, startPoint y: 63, endPoint x: 893, endPoint y: 27, distance: 131.8
click at [1020, 63] on icon at bounding box center [1021, 61] width 9 height 12
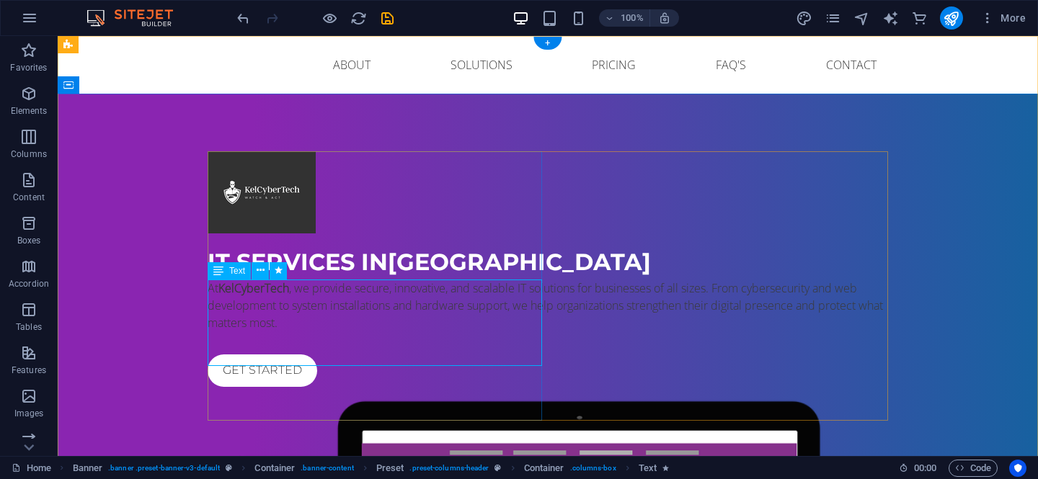
click at [371, 293] on div "At KelCyberTech , we provide secure, innovative, and scalable IT solutions for …" at bounding box center [548, 306] width 680 height 52
click at [299, 387] on div "Get started" at bounding box center [548, 371] width 680 height 32
click at [395, 331] on div "At KelCyberTech , we provide secure, innovative, and scalable IT solutions for …" at bounding box center [548, 306] width 680 height 52
click at [436, 331] on div "At KelCyberTech , we provide secure, innovative, and scalable IT solutions for …" at bounding box center [548, 306] width 680 height 52
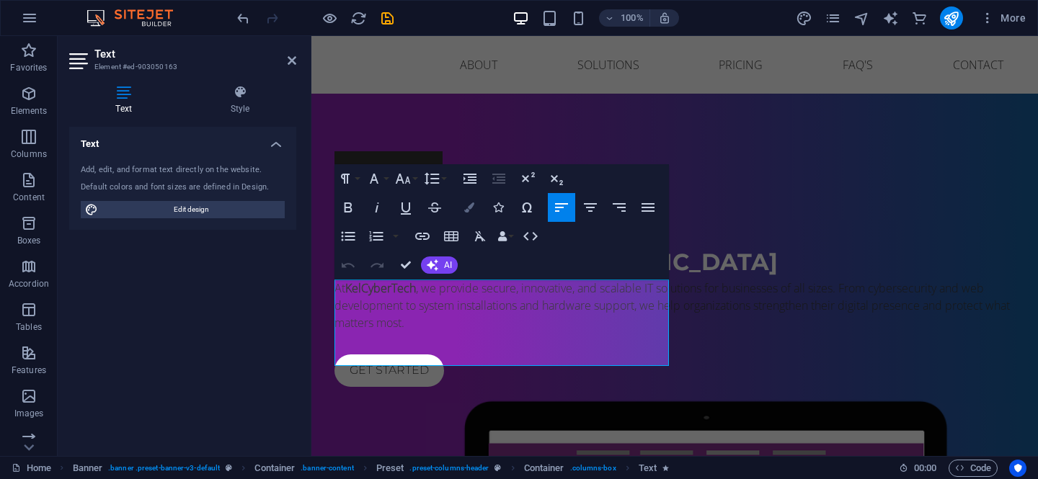
click at [475, 209] on button "Colors" at bounding box center [468, 207] width 27 height 29
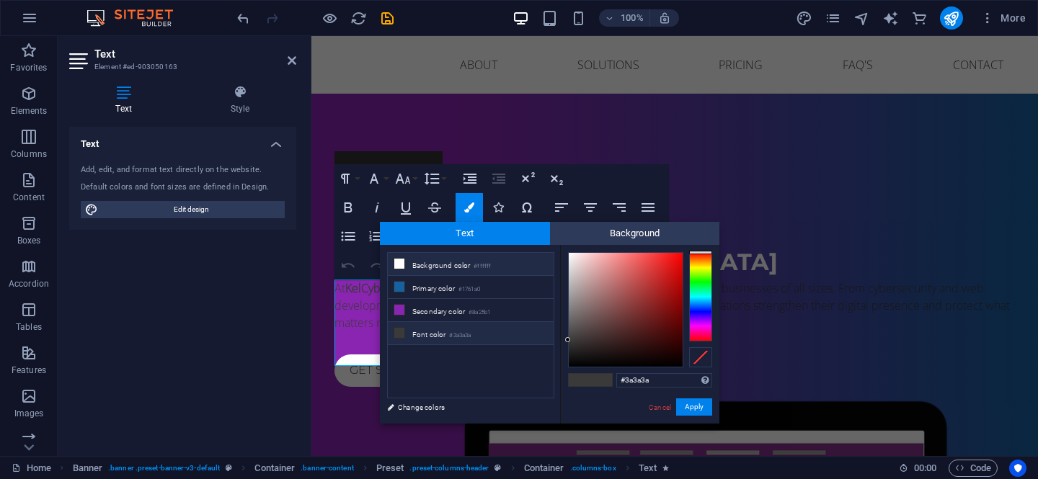
click at [453, 269] on li "Background color #ffffff" at bounding box center [471, 264] width 166 height 23
type input "#ffffff"
click at [695, 405] on button "Apply" at bounding box center [694, 406] width 36 height 17
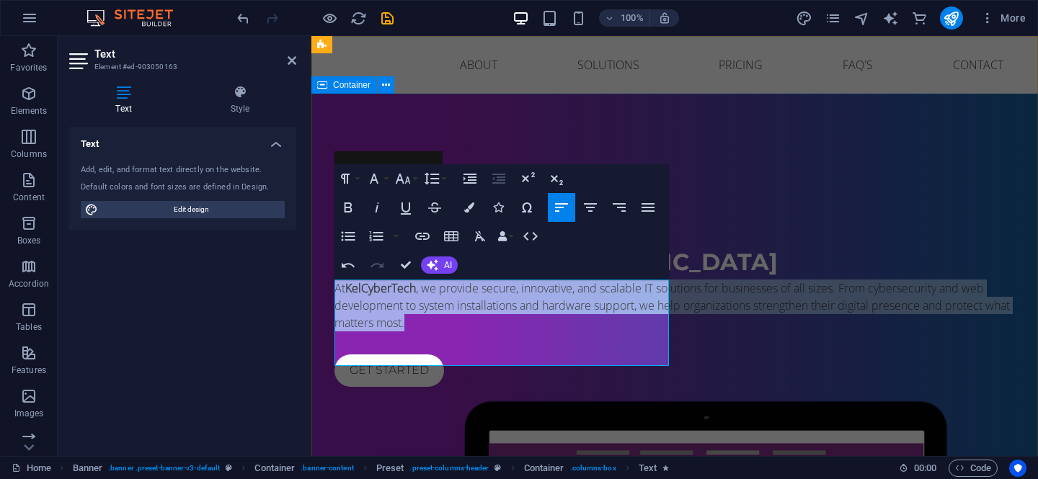
drag, startPoint x: 567, startPoint y: 353, endPoint x: 331, endPoint y: 284, distance: 246.3
click at [331, 284] on div "IT Services in Belfast ​ ​ At KelCyberTech , we provide secure, innovative, and…" at bounding box center [674, 483] width 726 height 778
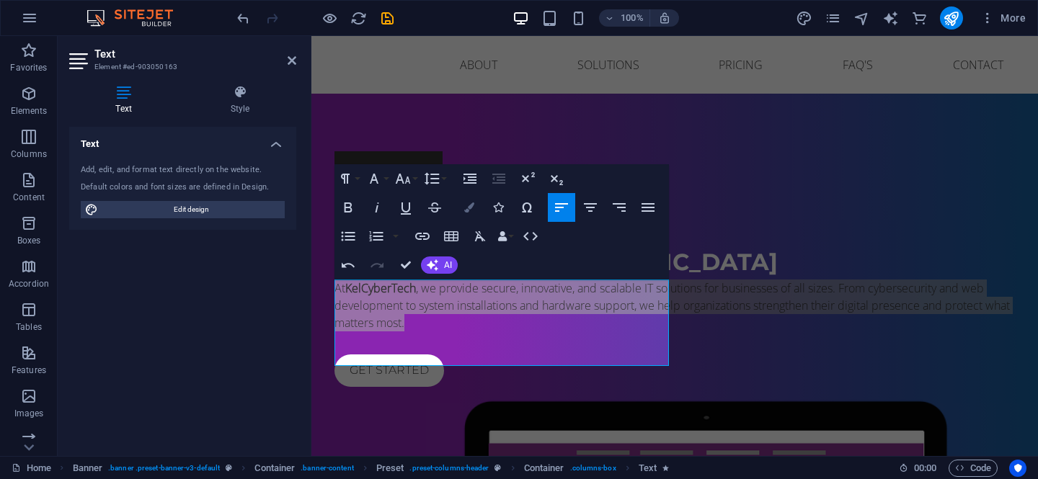
click at [474, 208] on button "Colors" at bounding box center [468, 207] width 27 height 29
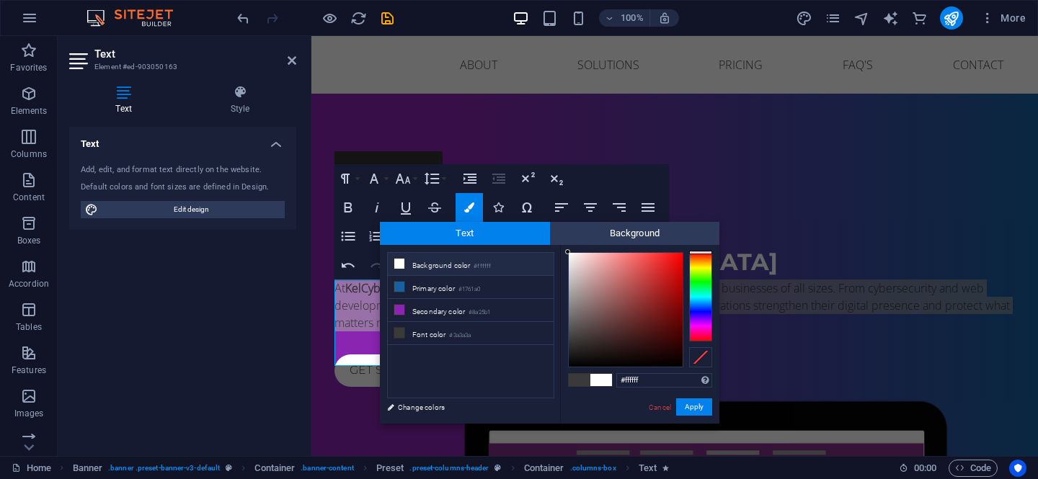
click at [433, 262] on li "Background color #ffffff" at bounding box center [471, 264] width 166 height 23
click at [419, 266] on li "Background color #ffffff" at bounding box center [471, 264] width 166 height 23
click at [398, 263] on icon at bounding box center [399, 264] width 10 height 10
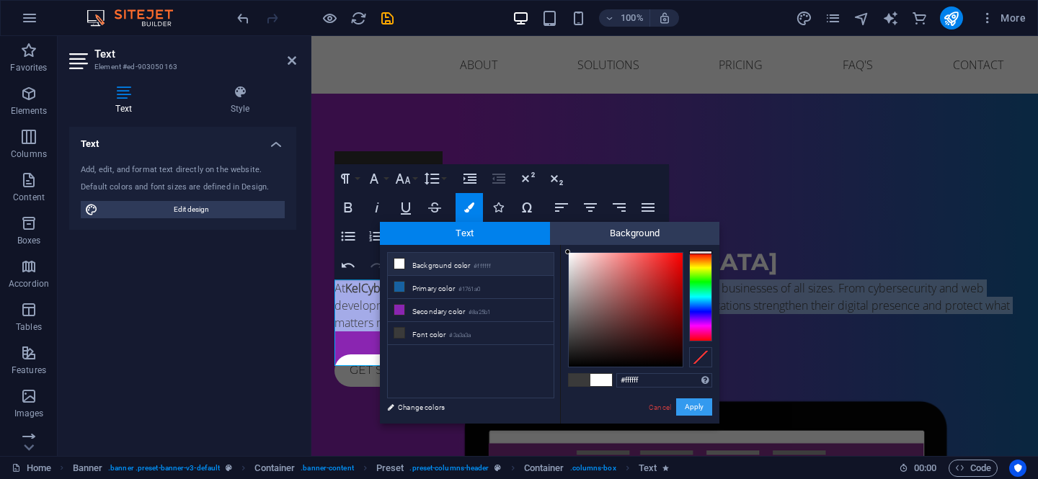
click at [704, 409] on button "Apply" at bounding box center [694, 406] width 36 height 17
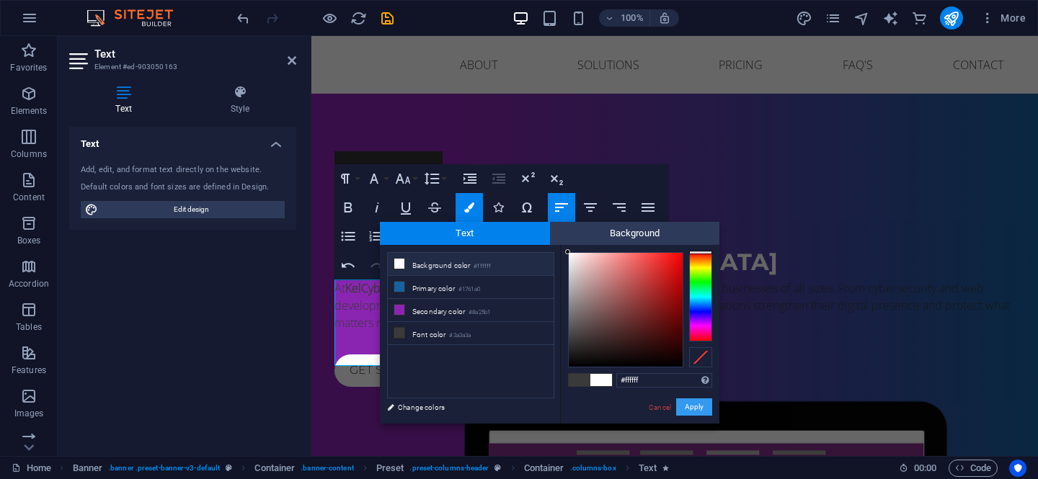
click at [701, 409] on button "Apply" at bounding box center [694, 406] width 36 height 17
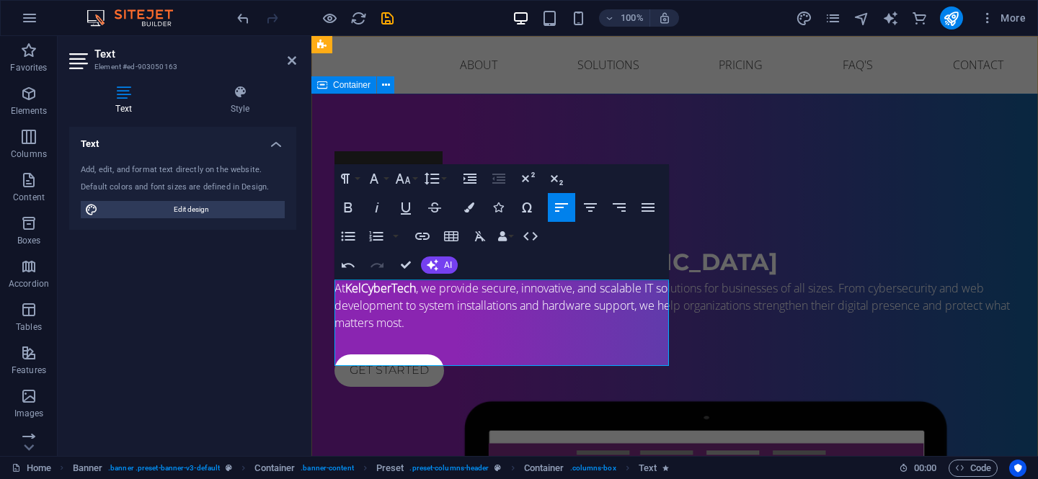
click at [718, 422] on div "IT Services in Belfast ​​​At KelCyberTech , we provide secure, innovative, and …" at bounding box center [674, 483] width 726 height 778
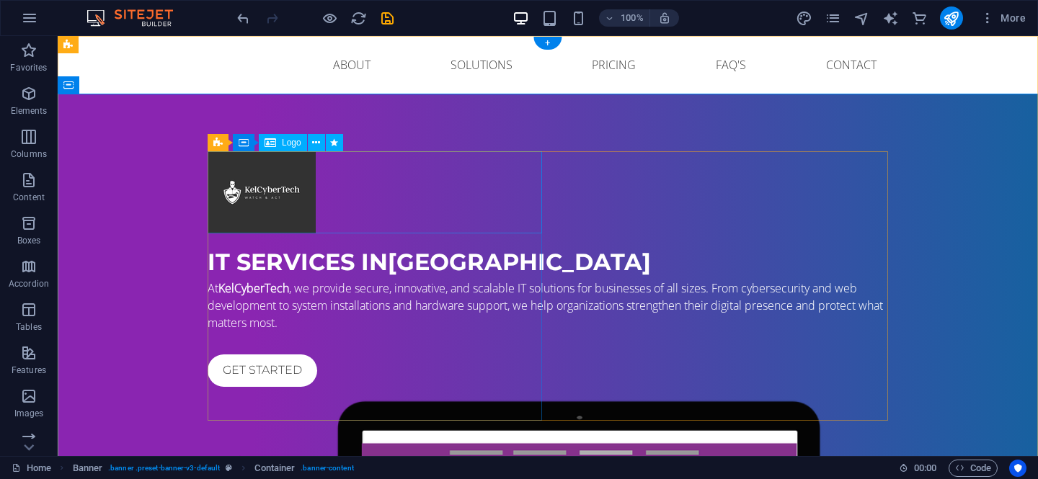
click at [264, 202] on div at bounding box center [548, 192] width 680 height 82
select select "px"
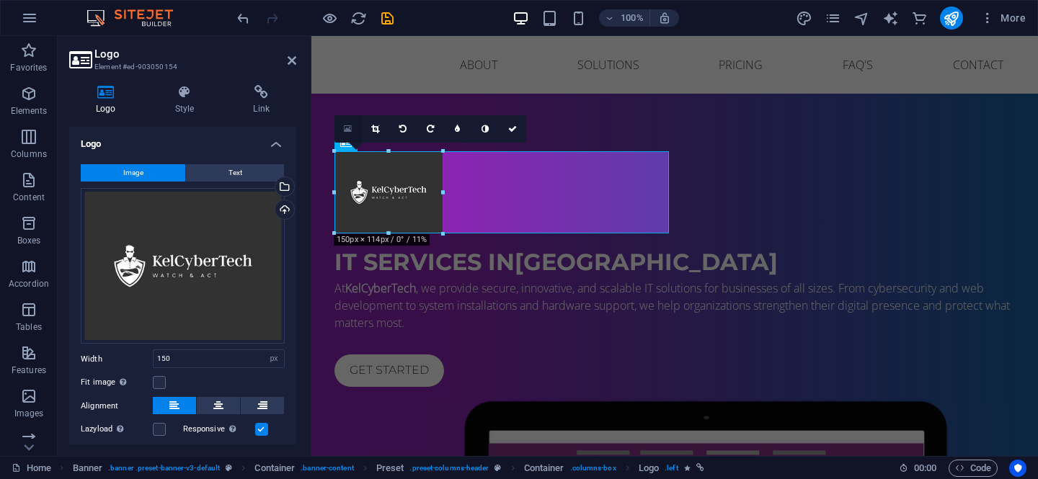
click at [348, 122] on link at bounding box center [347, 128] width 27 height 27
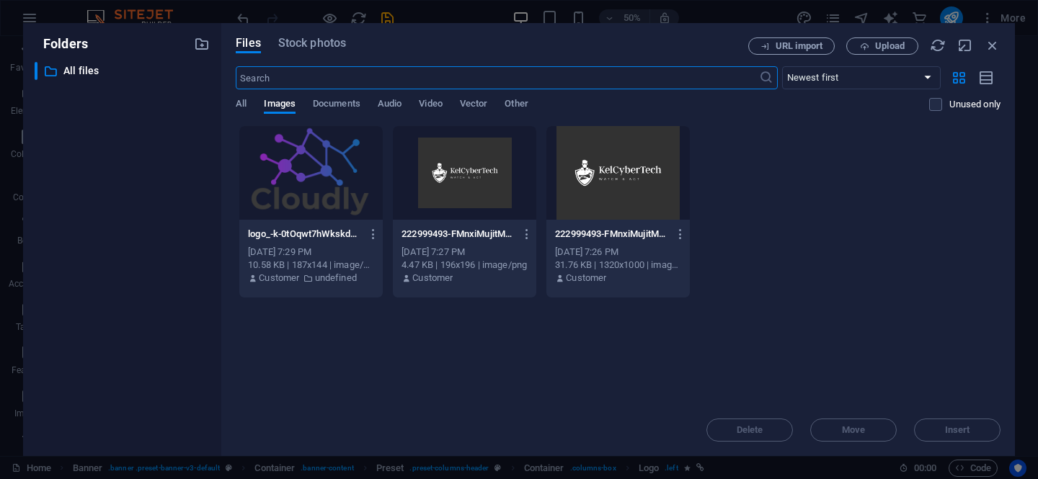
click at [857, 311] on div "Drop files here to upload them instantly logo_-k-0tOqwt7hWkskdvicy92A.png logo_…" at bounding box center [618, 264] width 764 height 279
click at [905, 43] on span "Upload" at bounding box center [881, 46] width 59 height 9
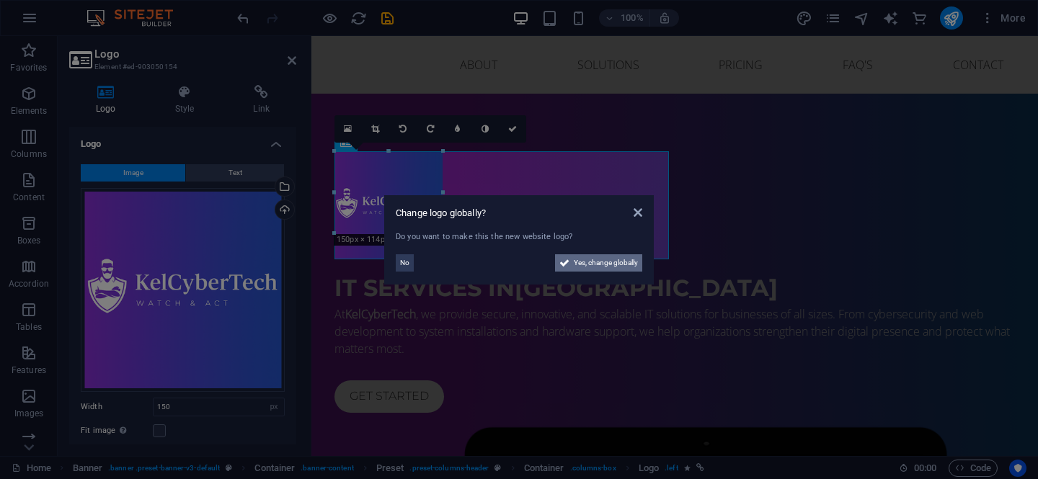
click at [615, 263] on span "Yes, change globally" at bounding box center [606, 262] width 64 height 17
select select "41"
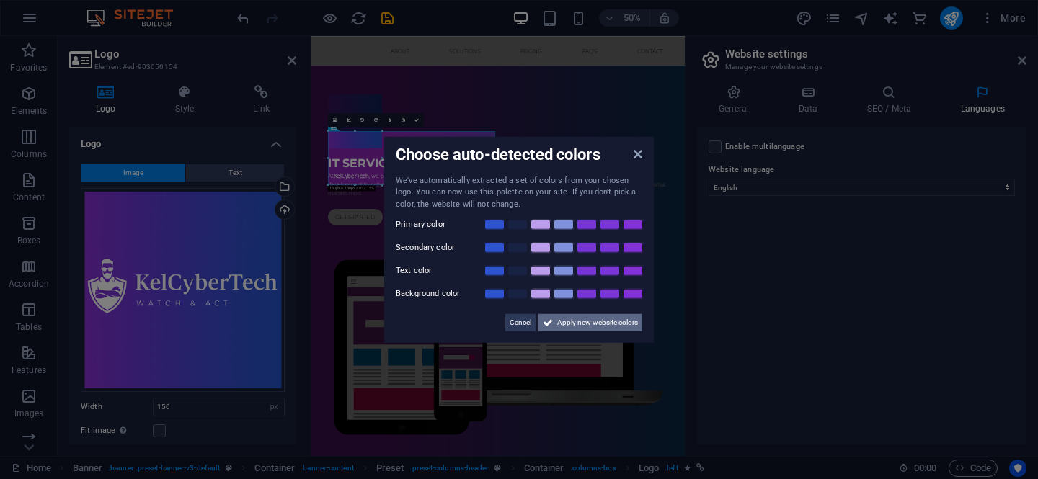
click at [574, 321] on span "Apply new website colors" at bounding box center [597, 322] width 81 height 17
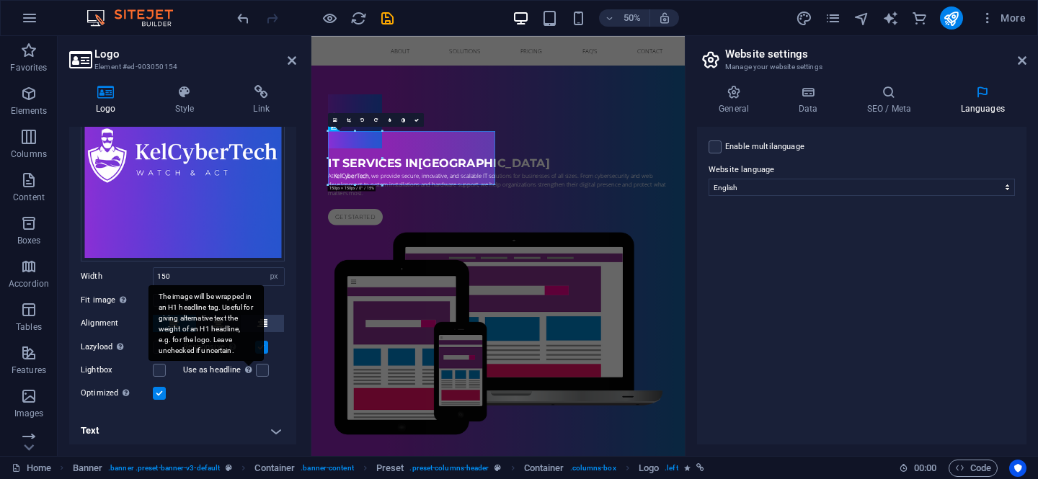
scroll to position [0, 0]
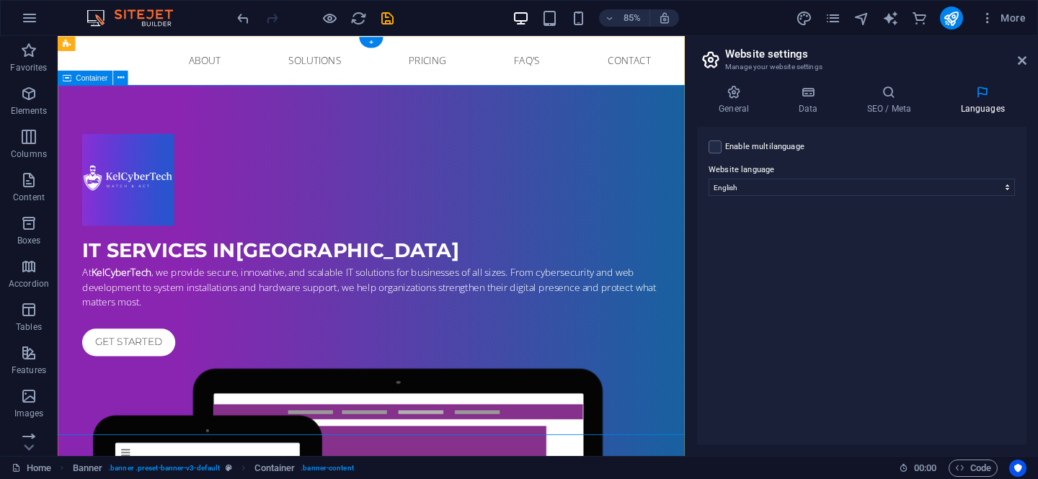
click at [150, 197] on div at bounding box center [426, 205] width 680 height 108
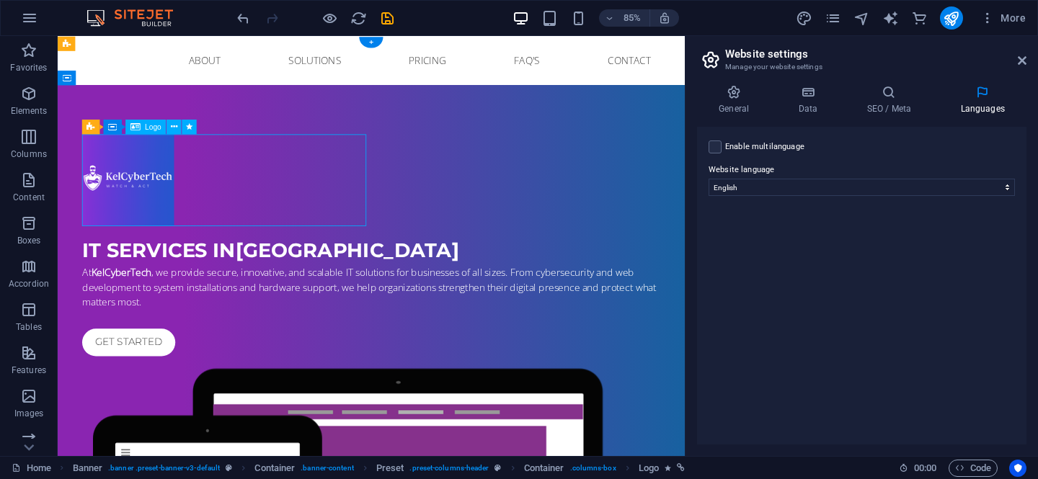
click at [150, 197] on div at bounding box center [426, 205] width 680 height 108
select select "px"
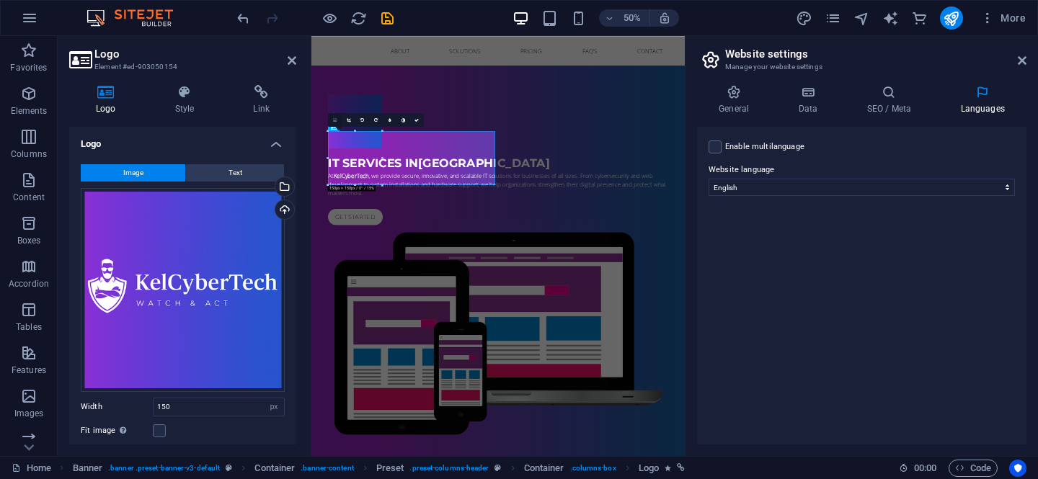
click at [336, 119] on icon at bounding box center [335, 119] width 4 height 5
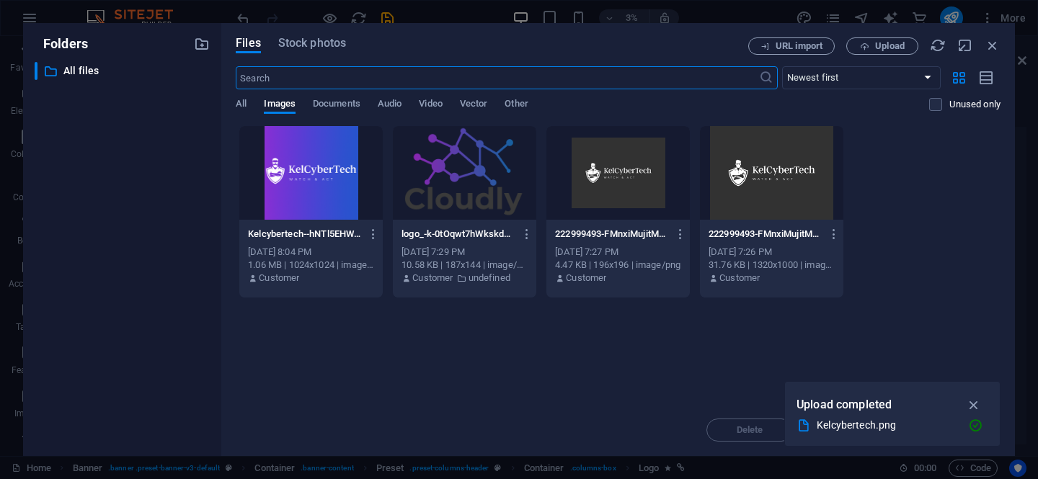
click at [462, 160] on div at bounding box center [464, 173] width 143 height 94
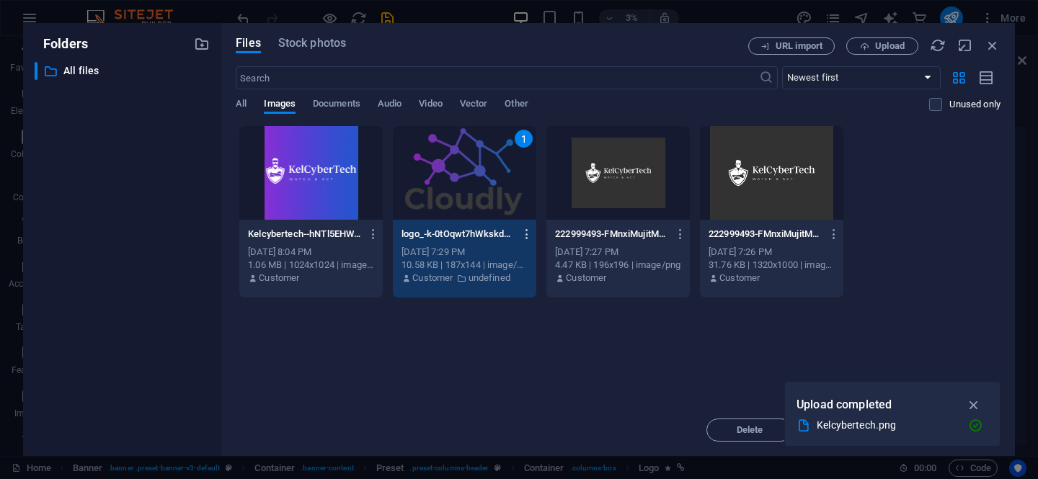
click at [525, 238] on icon "button" at bounding box center [527, 234] width 14 height 13
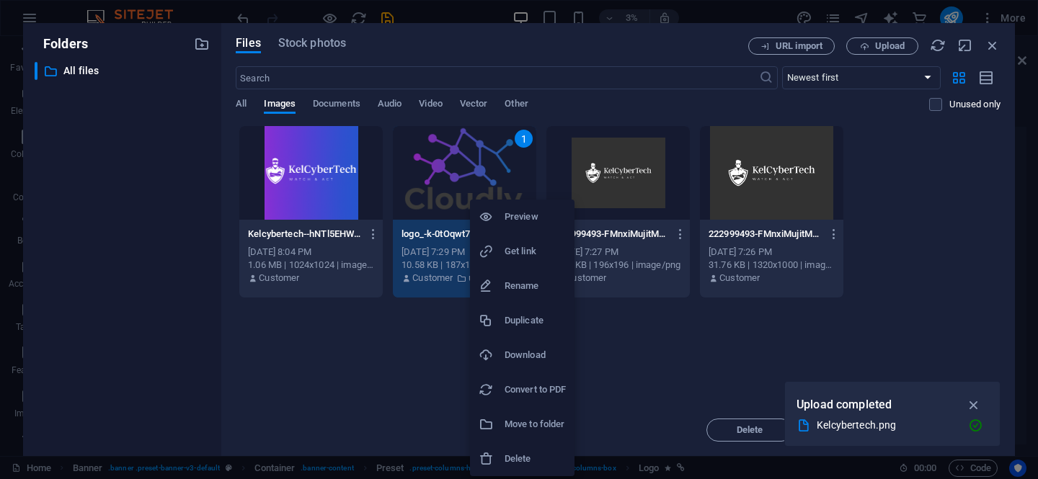
click at [530, 349] on h6 "Download" at bounding box center [534, 355] width 61 height 17
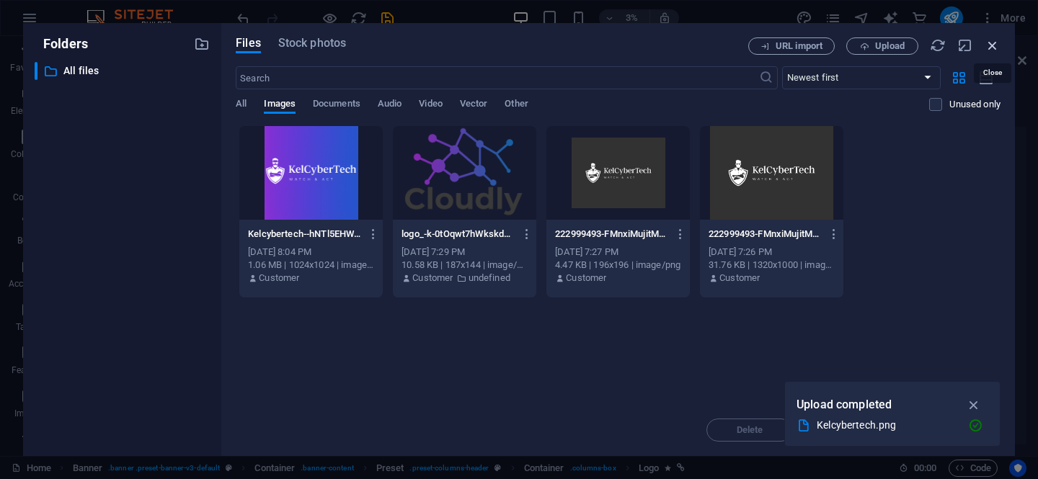
click at [996, 42] on icon "button" at bounding box center [992, 45] width 16 height 16
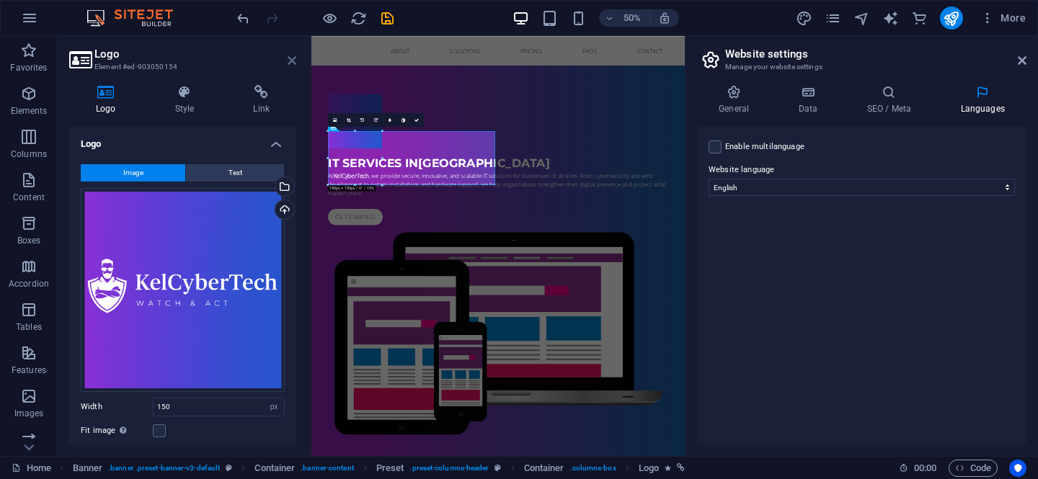
click at [289, 61] on icon at bounding box center [291, 61] width 9 height 12
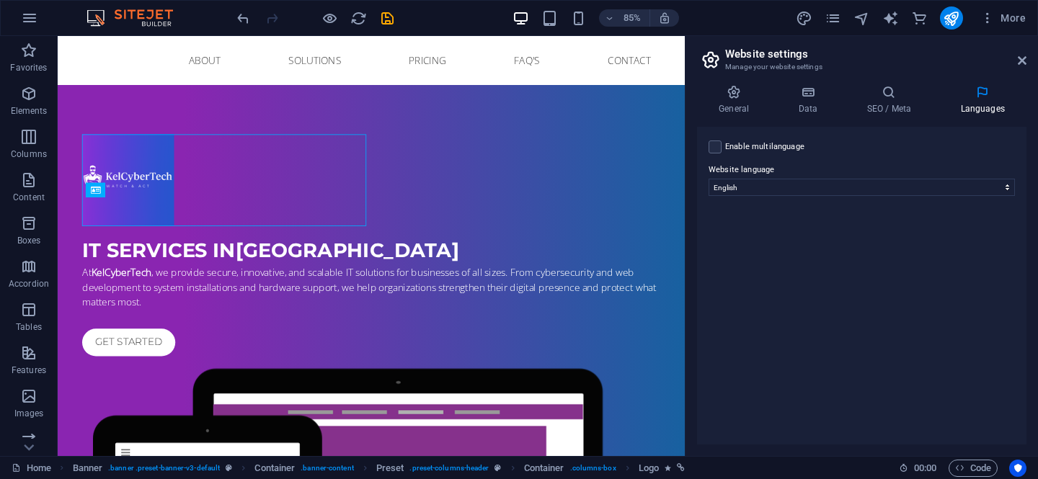
click at [1027, 57] on aside "Website settings Manage your website settings General Data SEO / Meta Languages…" at bounding box center [861, 246] width 353 height 420
click at [35, 12] on icon "button" at bounding box center [29, 17] width 17 height 17
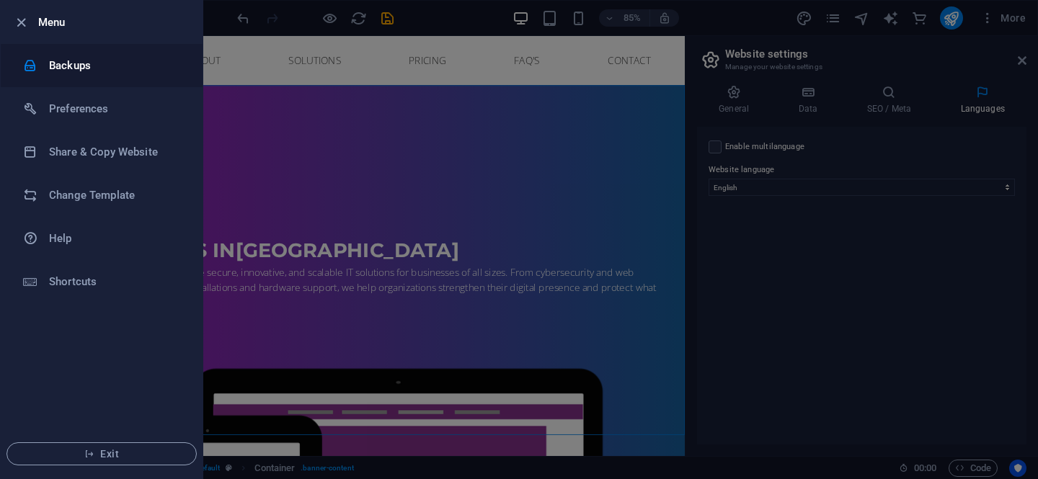
click at [89, 70] on h6 "Backups" at bounding box center [115, 65] width 133 height 17
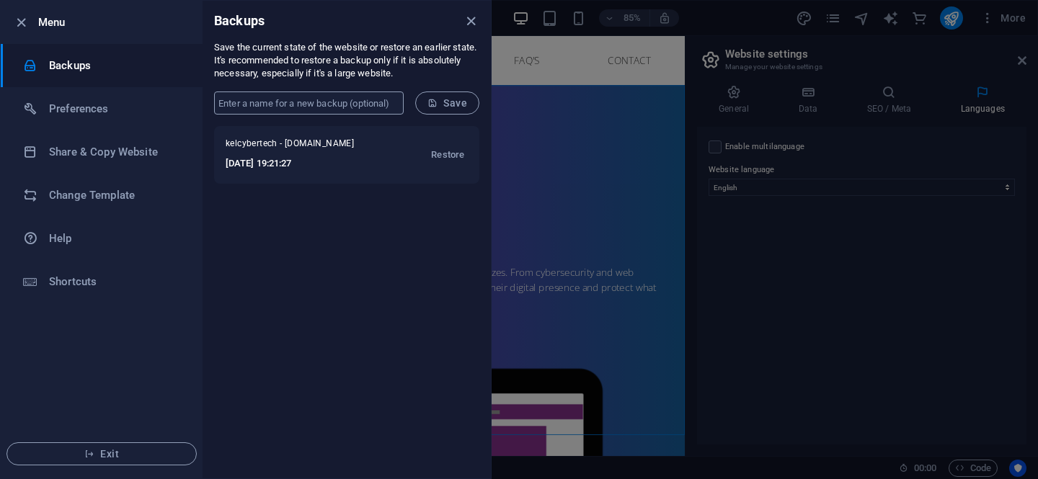
click at [311, 103] on input "text" at bounding box center [309, 103] width 190 height 23
type input "kelcybertech"
click at [453, 104] on span "Save" at bounding box center [447, 103] width 40 height 12
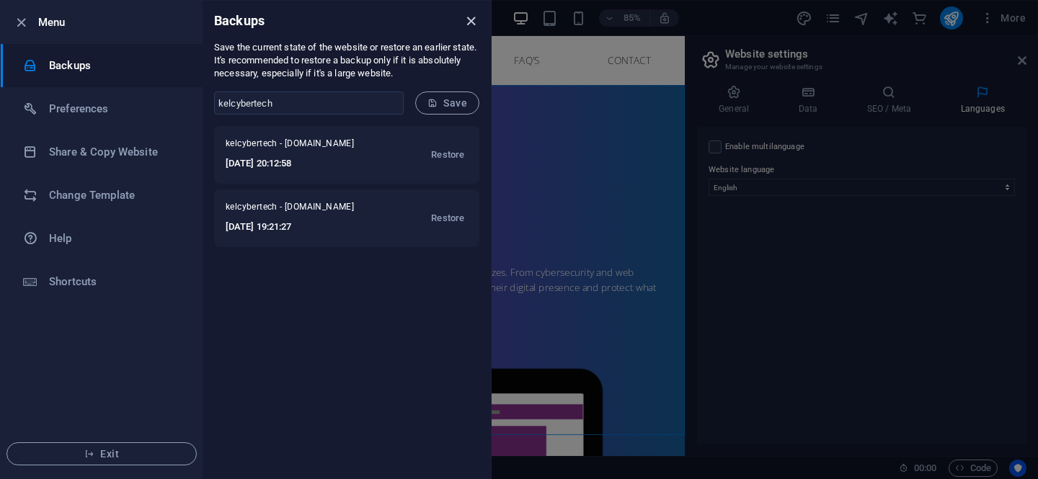
click at [471, 26] on icon "close" at bounding box center [471, 21] width 17 height 17
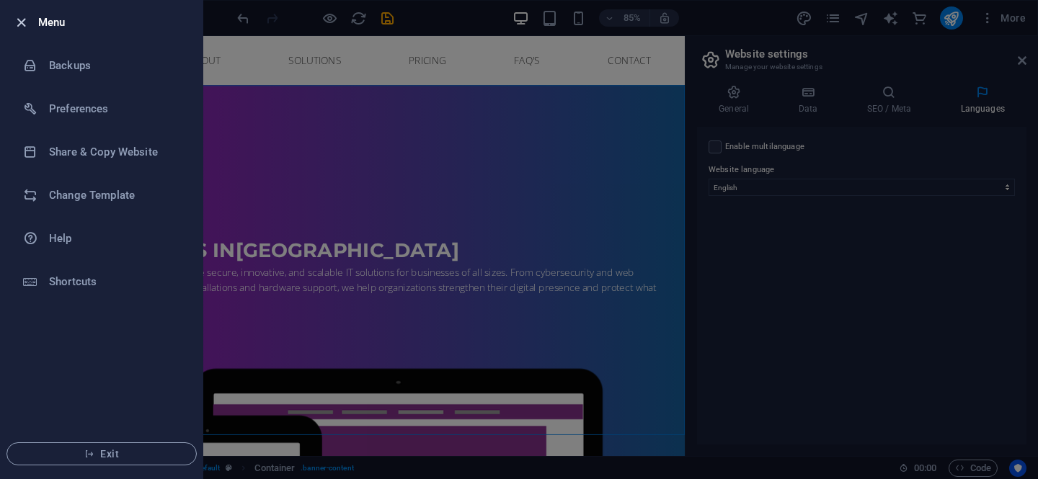
click at [12, 23] on span "button" at bounding box center [20, 22] width 17 height 17
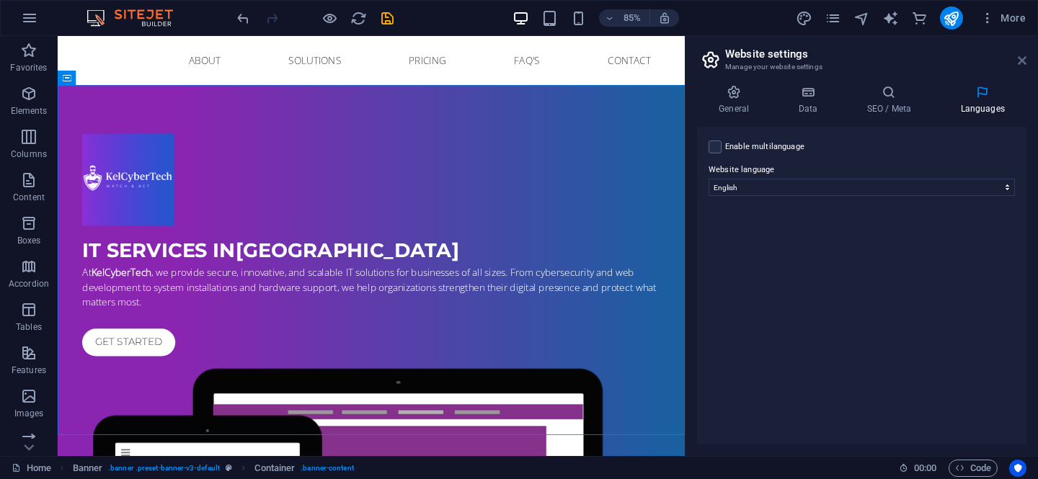
click at [1019, 58] on icon at bounding box center [1021, 61] width 9 height 12
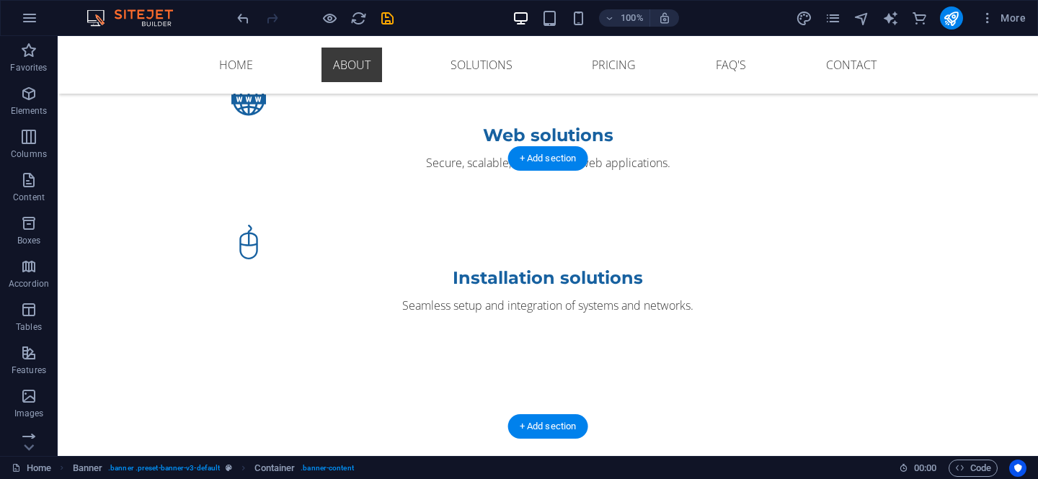
scroll to position [1755, 0]
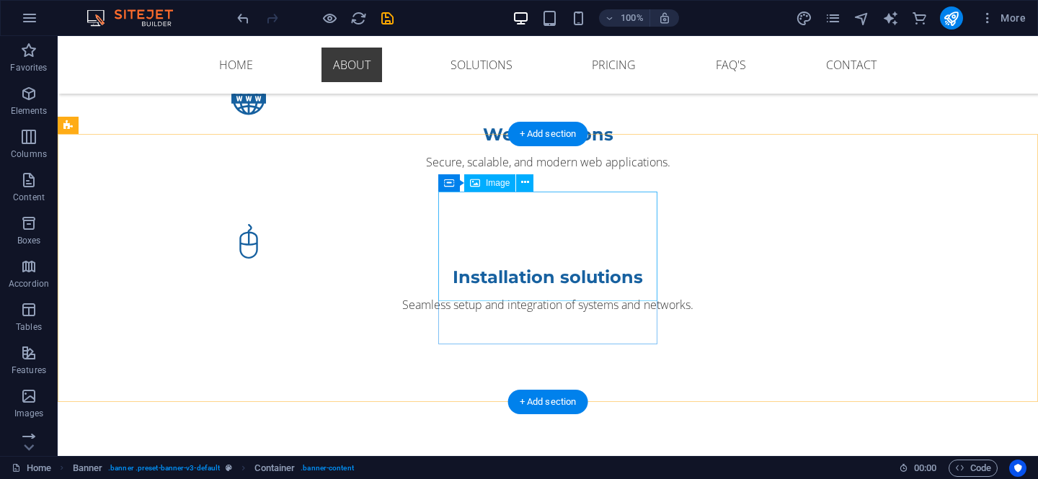
select select "px"
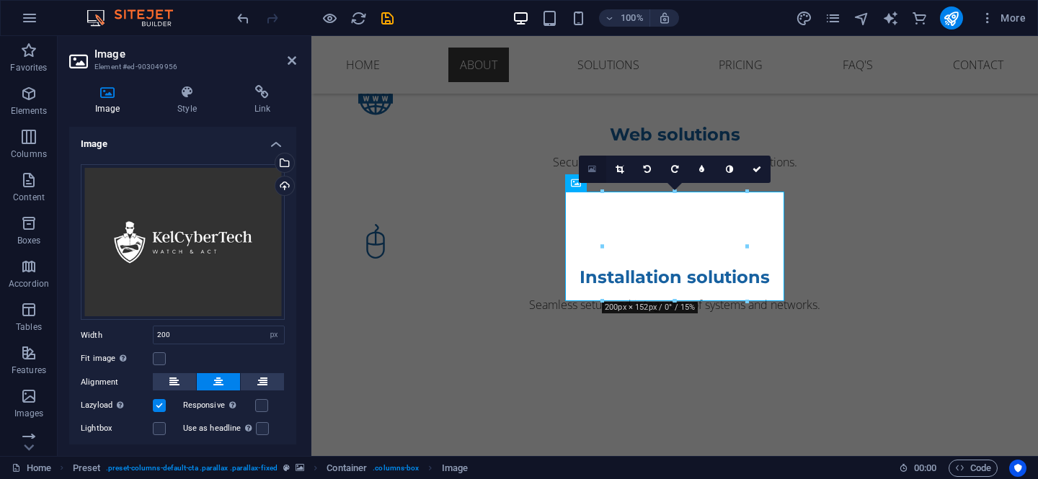
click at [596, 166] on icon at bounding box center [592, 169] width 8 height 10
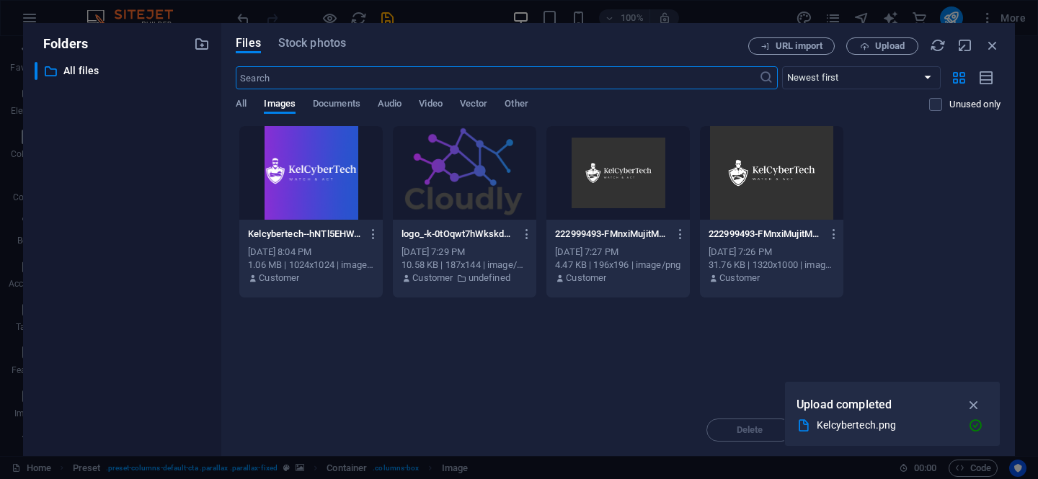
scroll to position [1904, 0]
click at [350, 166] on div at bounding box center [310, 173] width 143 height 94
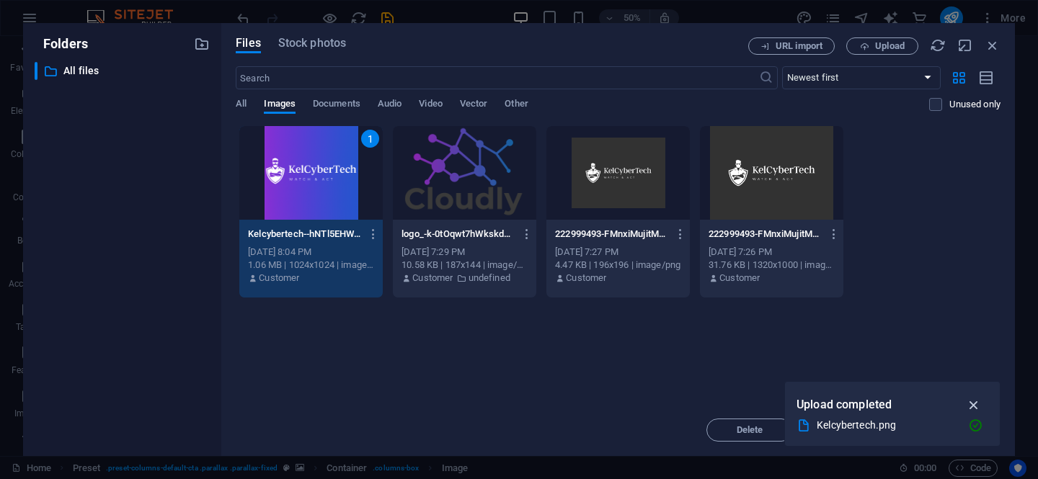
click at [976, 406] on icon "button" at bounding box center [974, 405] width 17 height 16
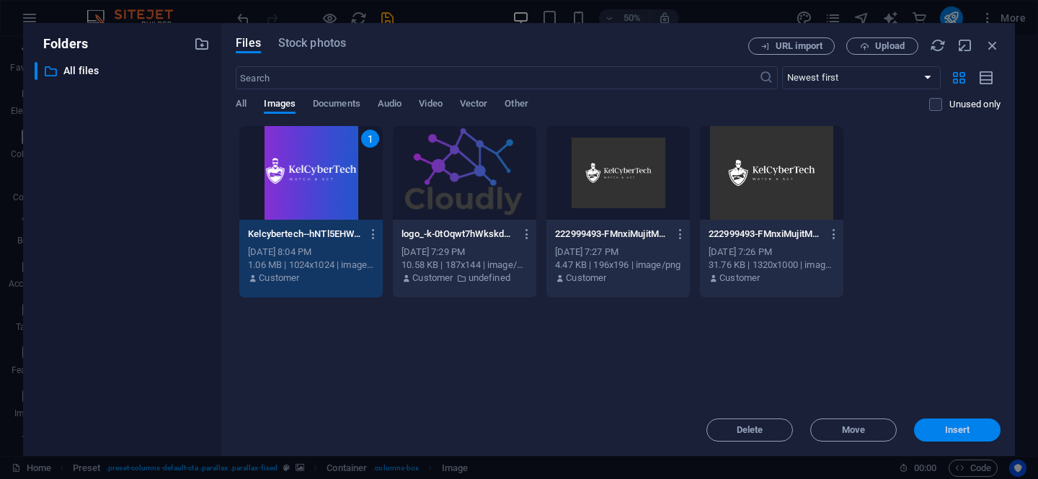
click at [953, 424] on button "Insert" at bounding box center [957, 430] width 86 height 23
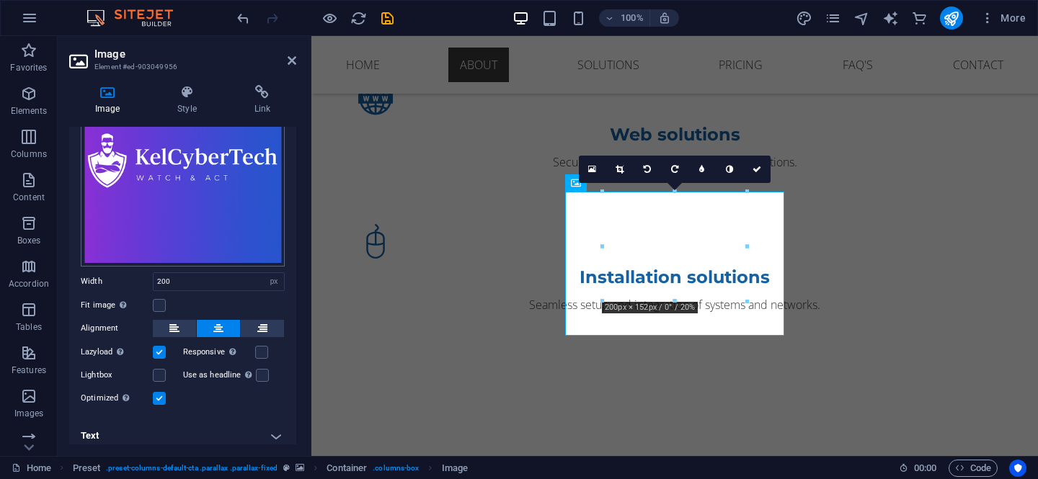
scroll to position [107, 0]
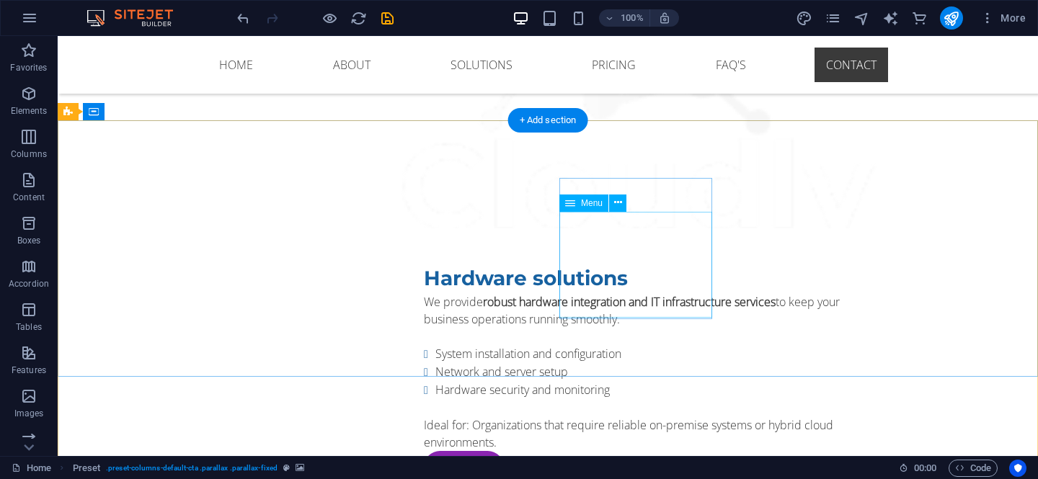
scroll to position [6177, 0]
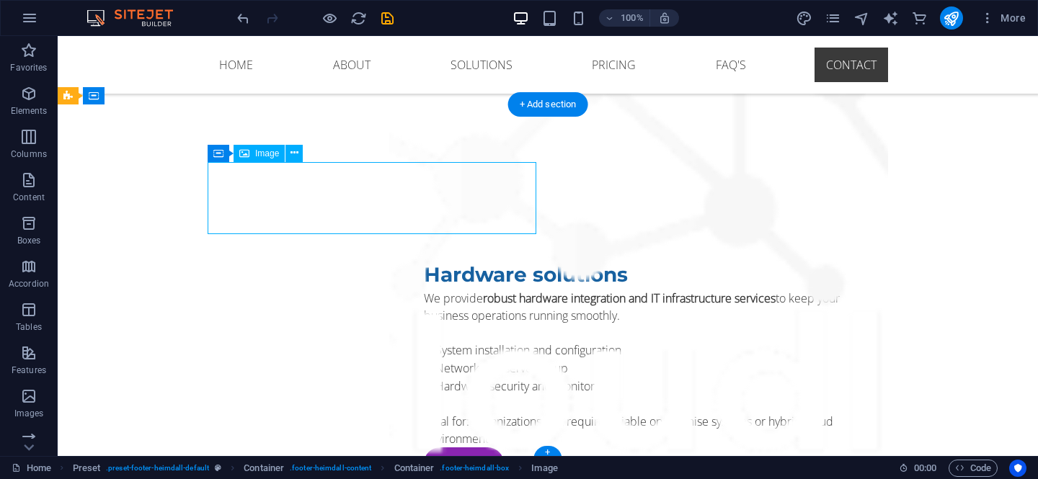
select select "px"
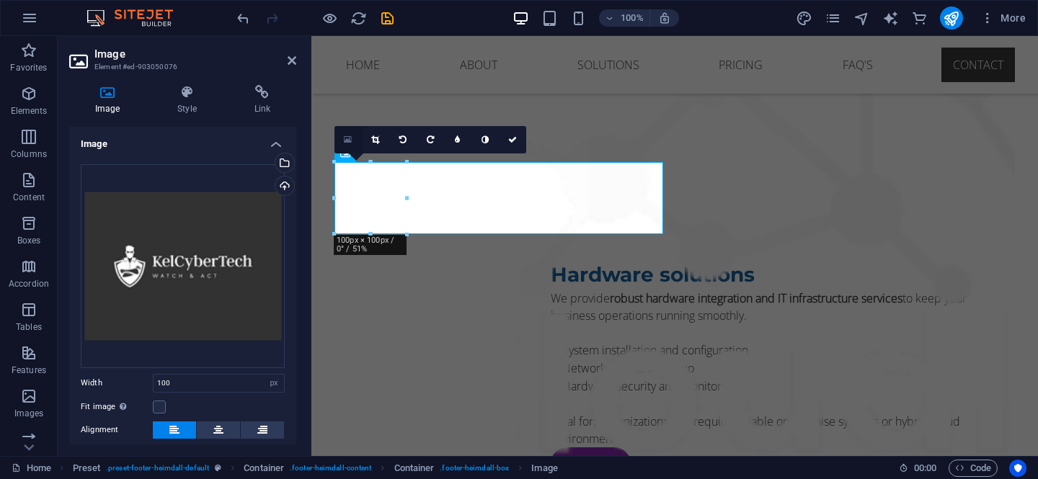
click at [351, 142] on icon at bounding box center [348, 140] width 8 height 10
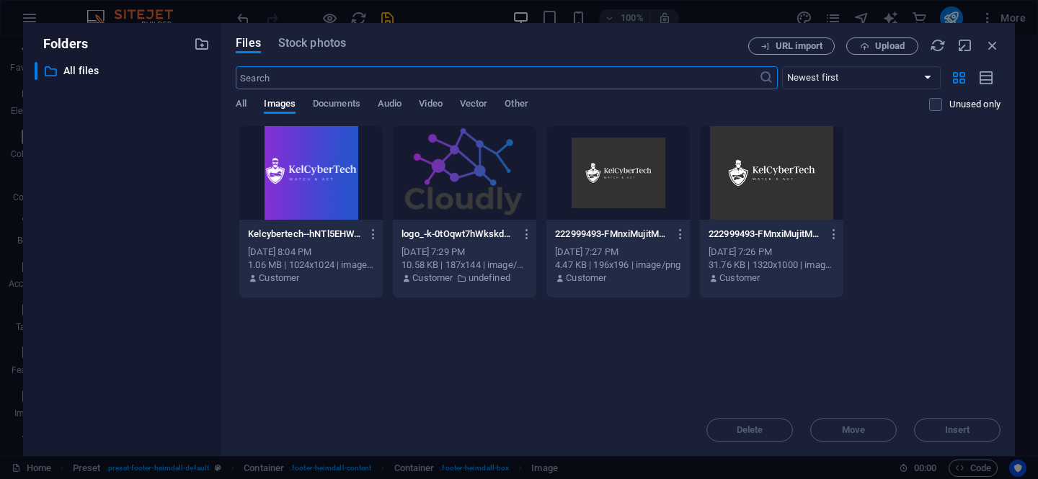
scroll to position [5909, 0]
click at [317, 154] on div at bounding box center [310, 173] width 143 height 94
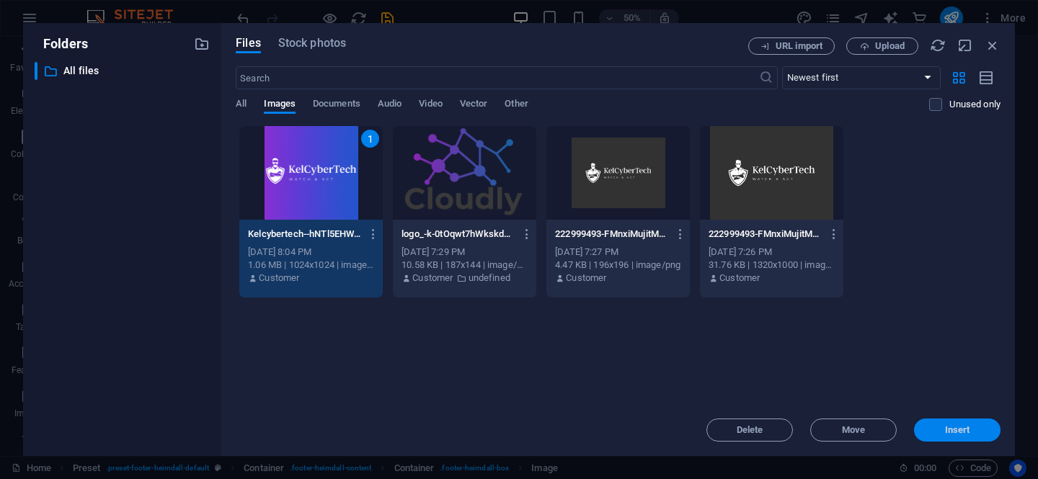
drag, startPoint x: 938, startPoint y: 427, endPoint x: 623, endPoint y: 391, distance: 316.9
click at [938, 427] on span "Insert" at bounding box center [956, 430] width 75 height 9
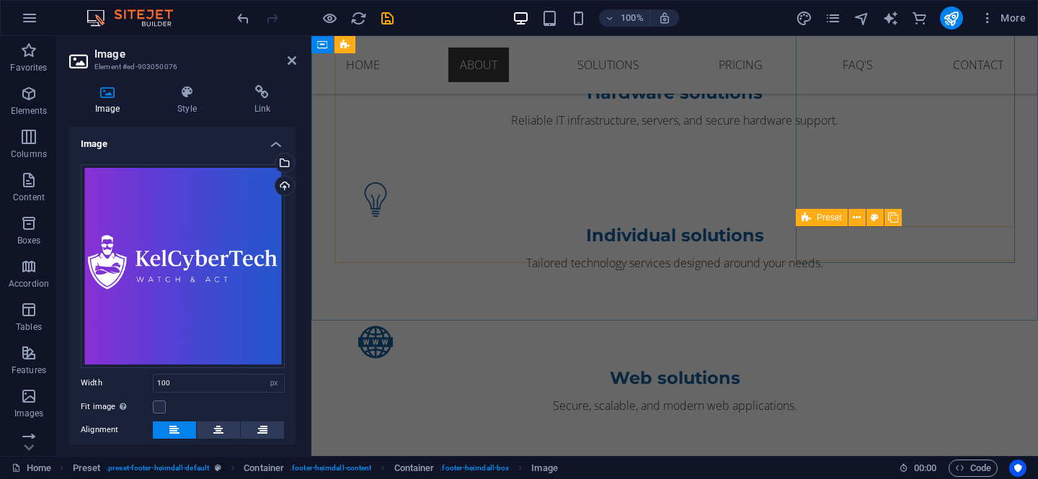
scroll to position [1445, 0]
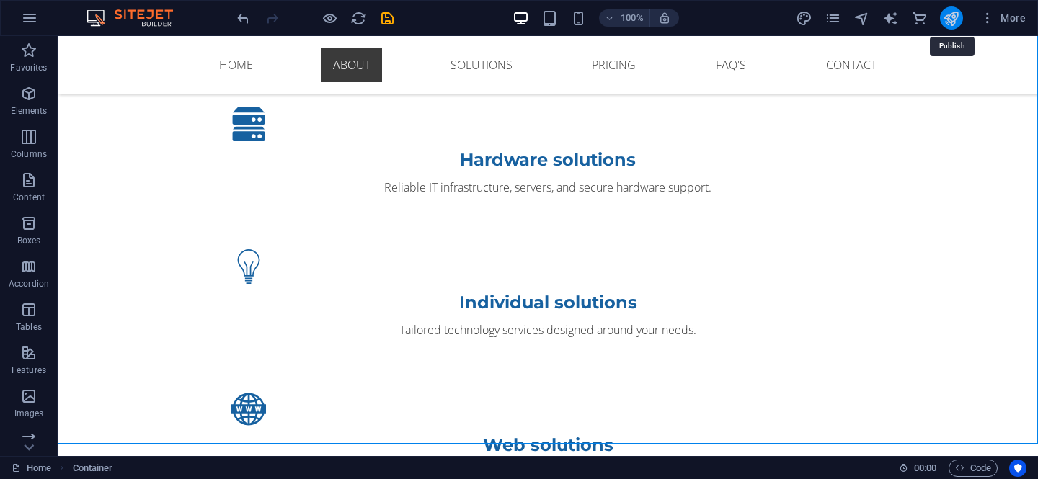
click at [948, 14] on icon "publish" at bounding box center [950, 18] width 17 height 17
